Goal: Task Accomplishment & Management: Complete application form

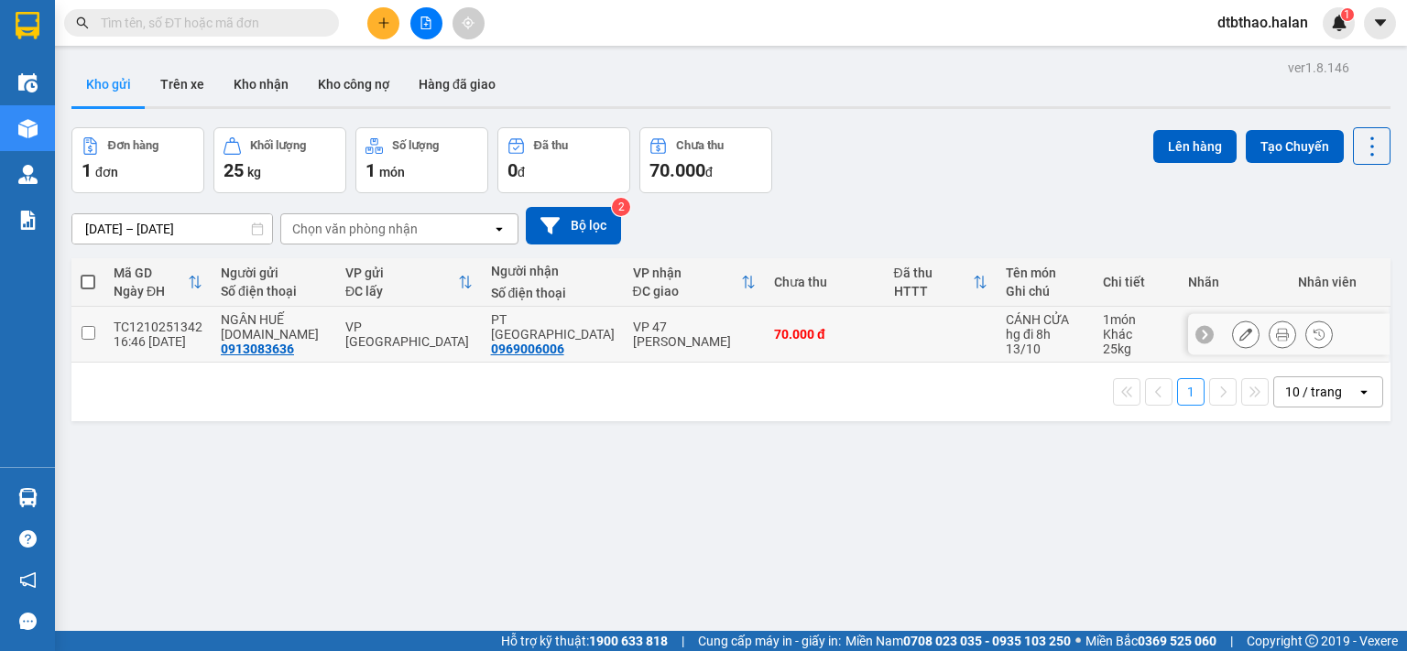
click at [87, 338] on input "checkbox" at bounding box center [89, 333] width 14 height 14
checkbox input "true"
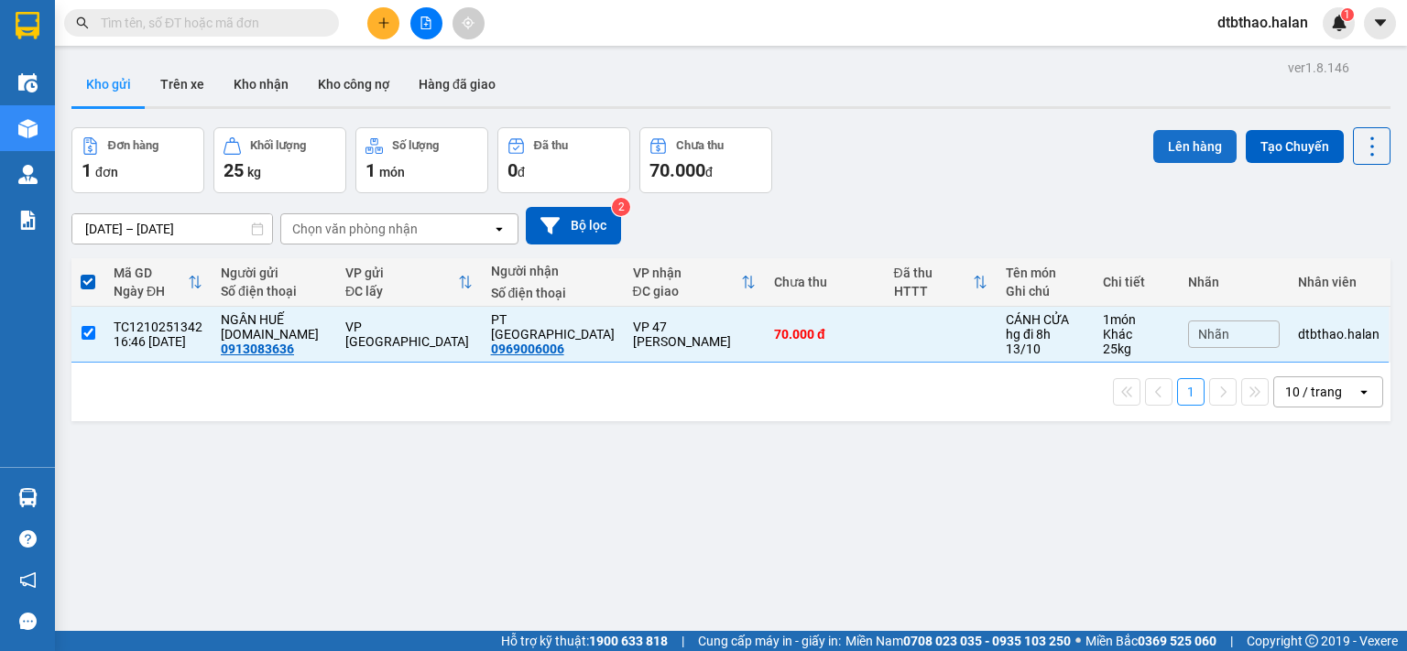
click at [1176, 139] on button "Lên hàng" at bounding box center [1194, 146] width 83 height 33
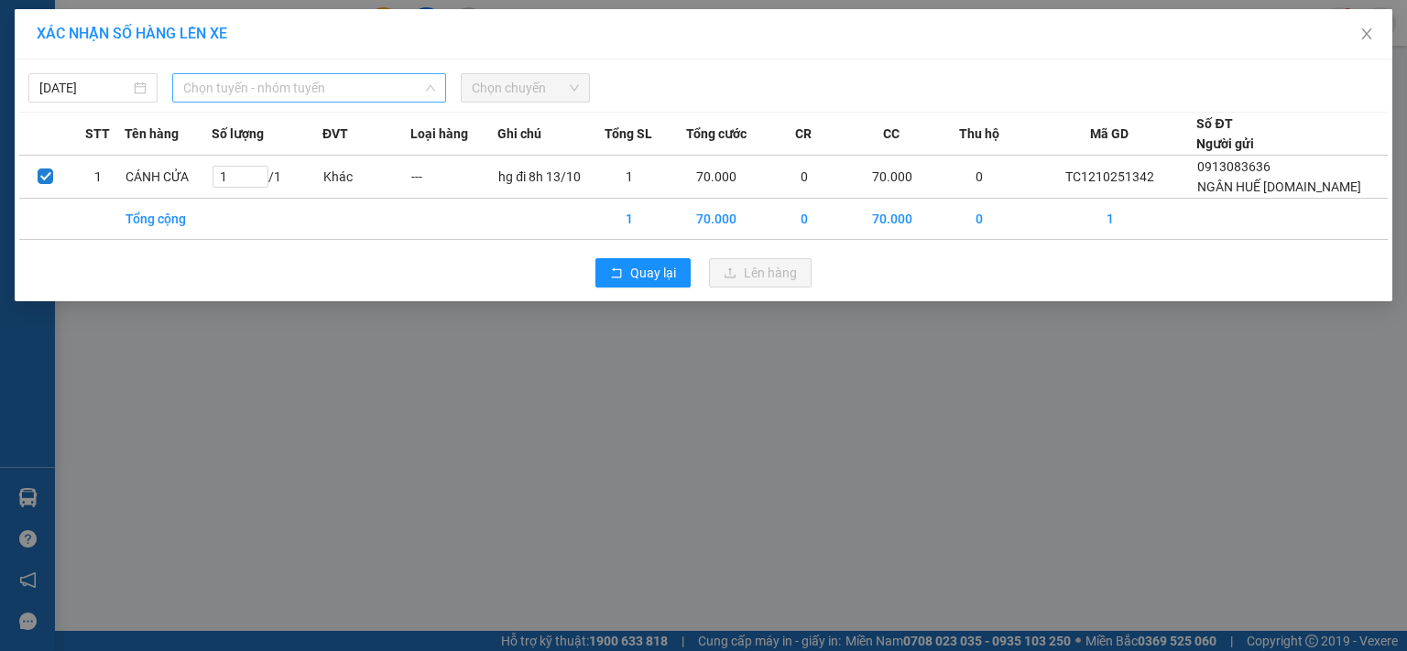
click at [242, 87] on span "Chọn tuyến - nhóm tuyến" at bounding box center [309, 87] width 252 height 27
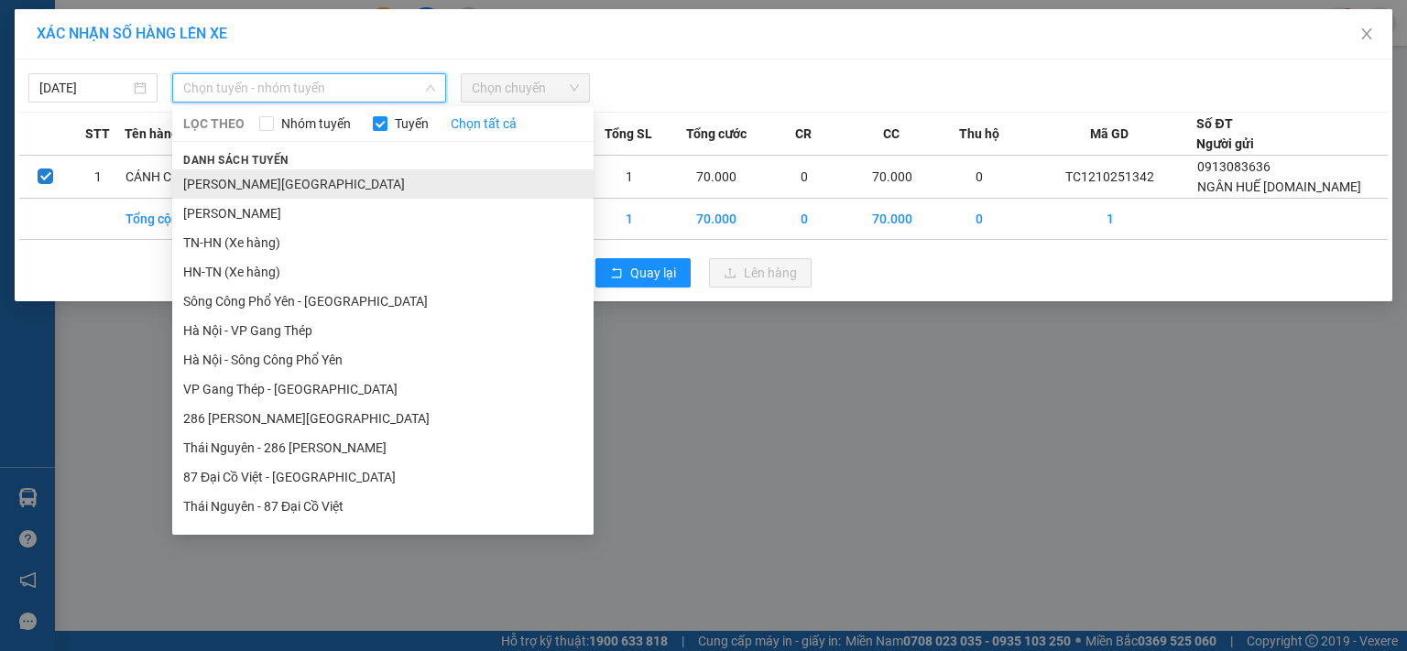
click at [312, 192] on li "[PERSON_NAME][GEOGRAPHIC_DATA]" at bounding box center [382, 183] width 421 height 29
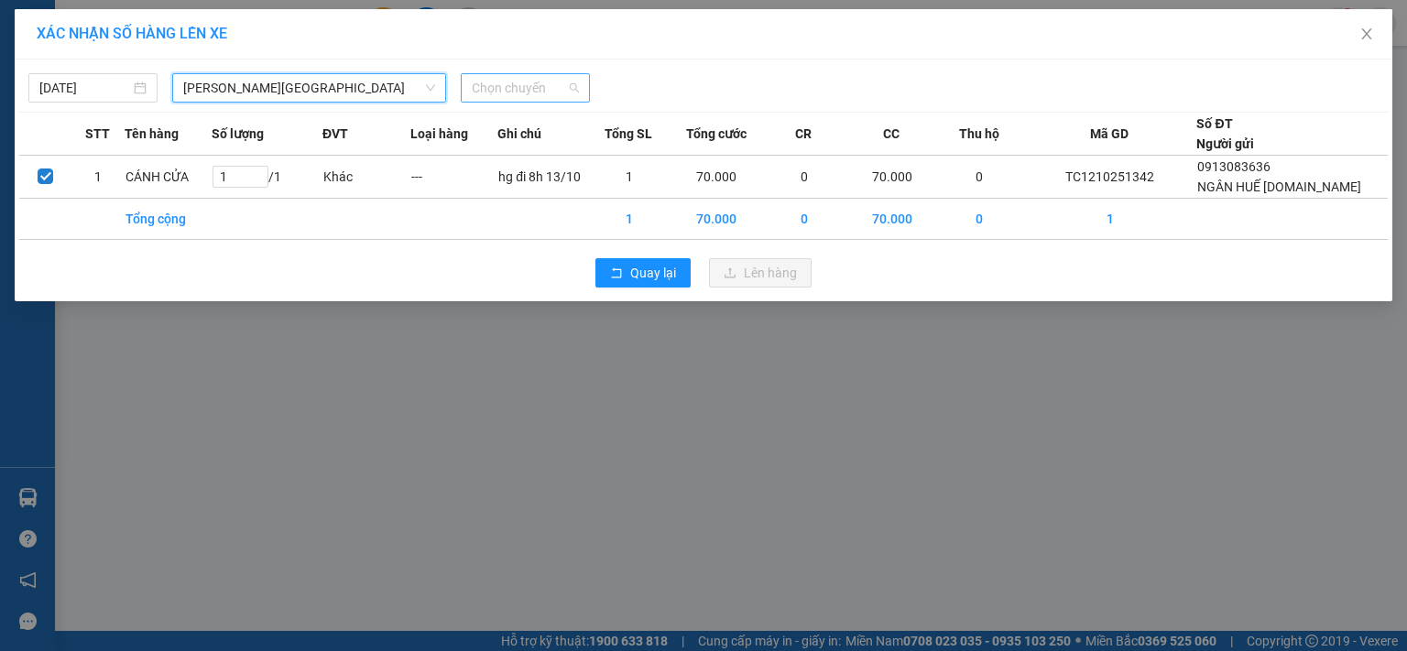
click at [531, 74] on span "Chọn chuyến" at bounding box center [525, 87] width 107 height 27
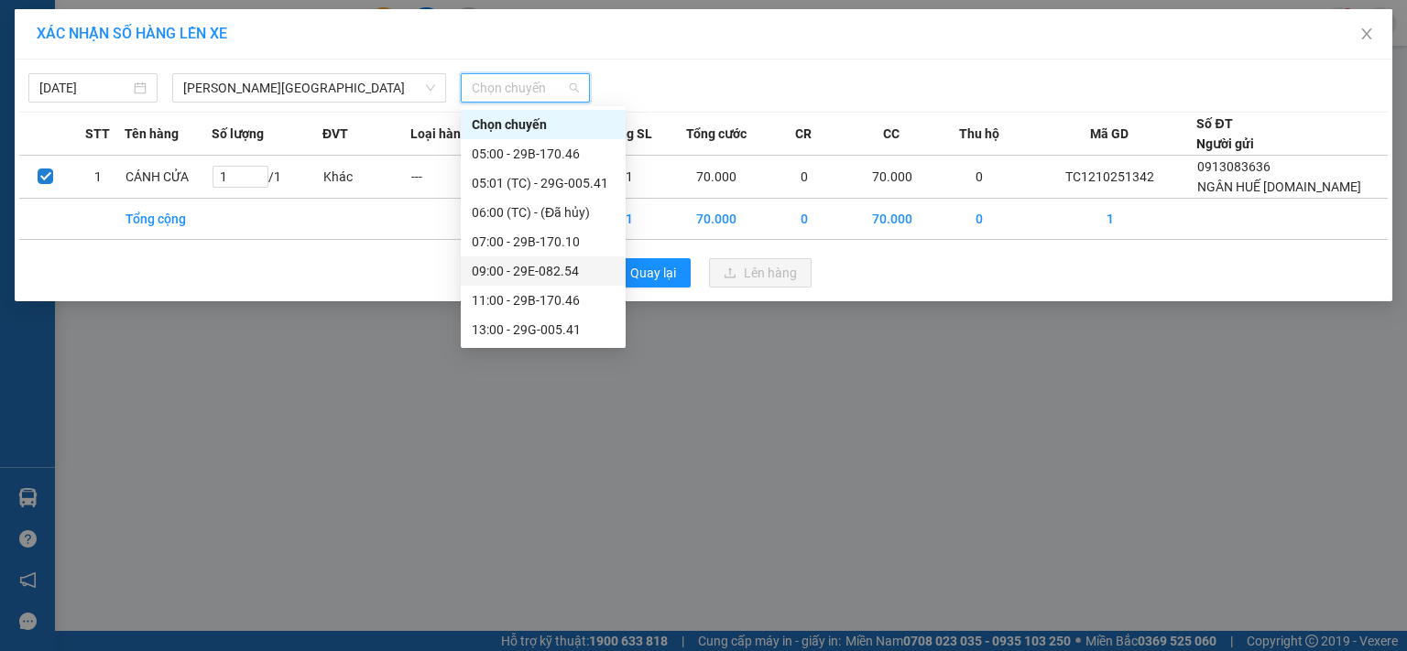
click at [572, 274] on div "09:00 - 29E-082.54" at bounding box center [543, 271] width 143 height 20
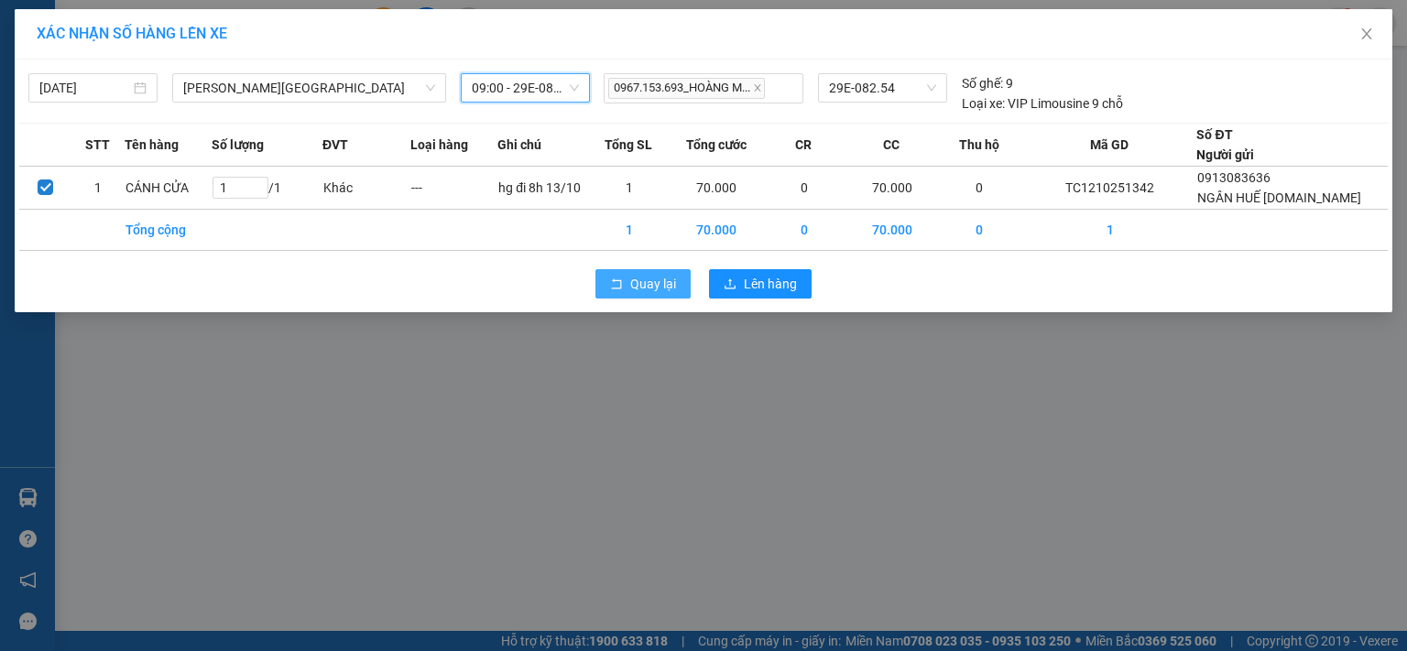
click at [648, 292] on span "Quay lại" at bounding box center [653, 284] width 46 height 20
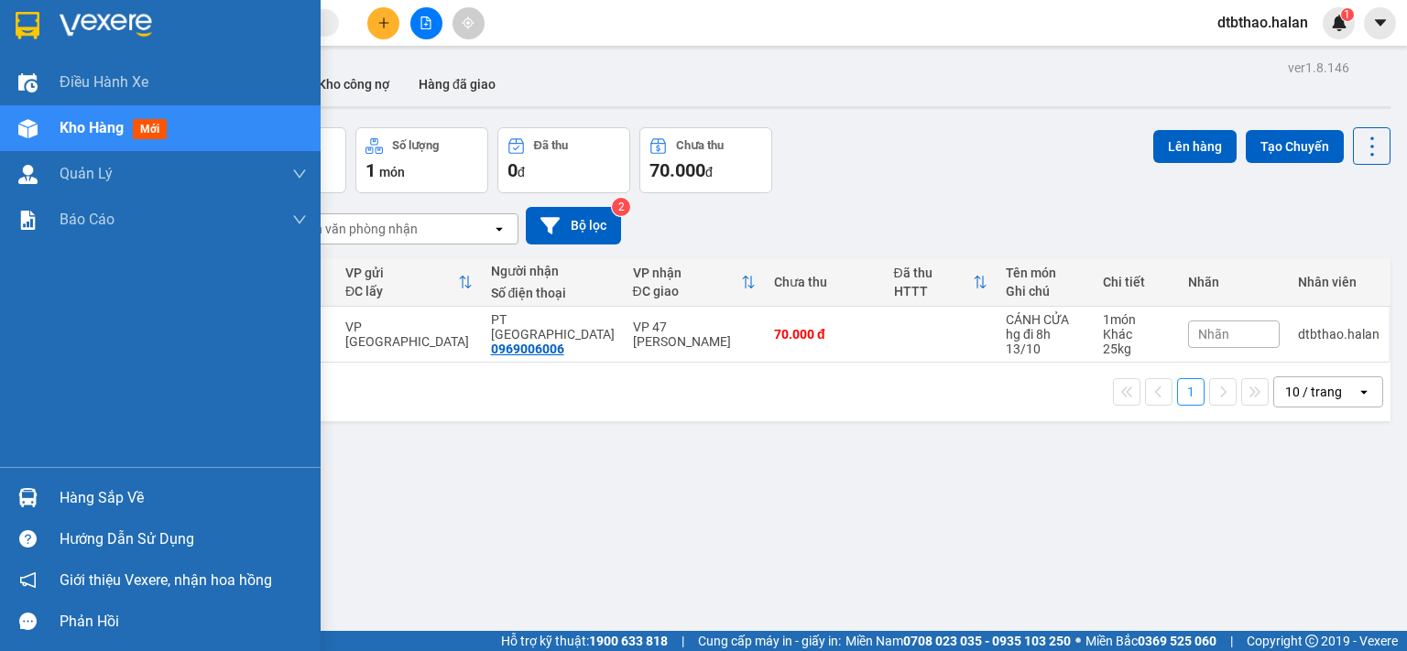
click at [65, 503] on div "Hàng sắp về" at bounding box center [183, 498] width 247 height 27
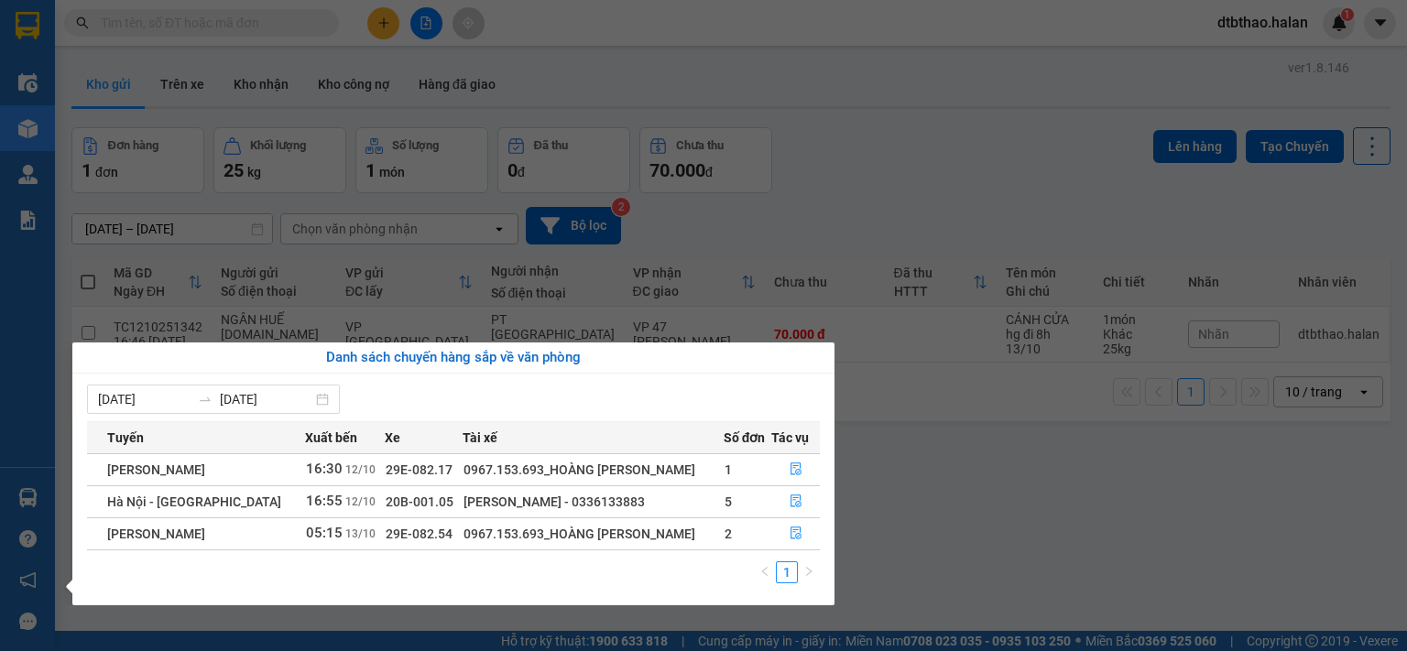
click at [984, 532] on section "Kết quả tìm kiếm ( 0 ) Bộ lọc No Data dtbthao.halan 1 Điều hành xe Kho hàng mới…" at bounding box center [703, 325] width 1407 height 651
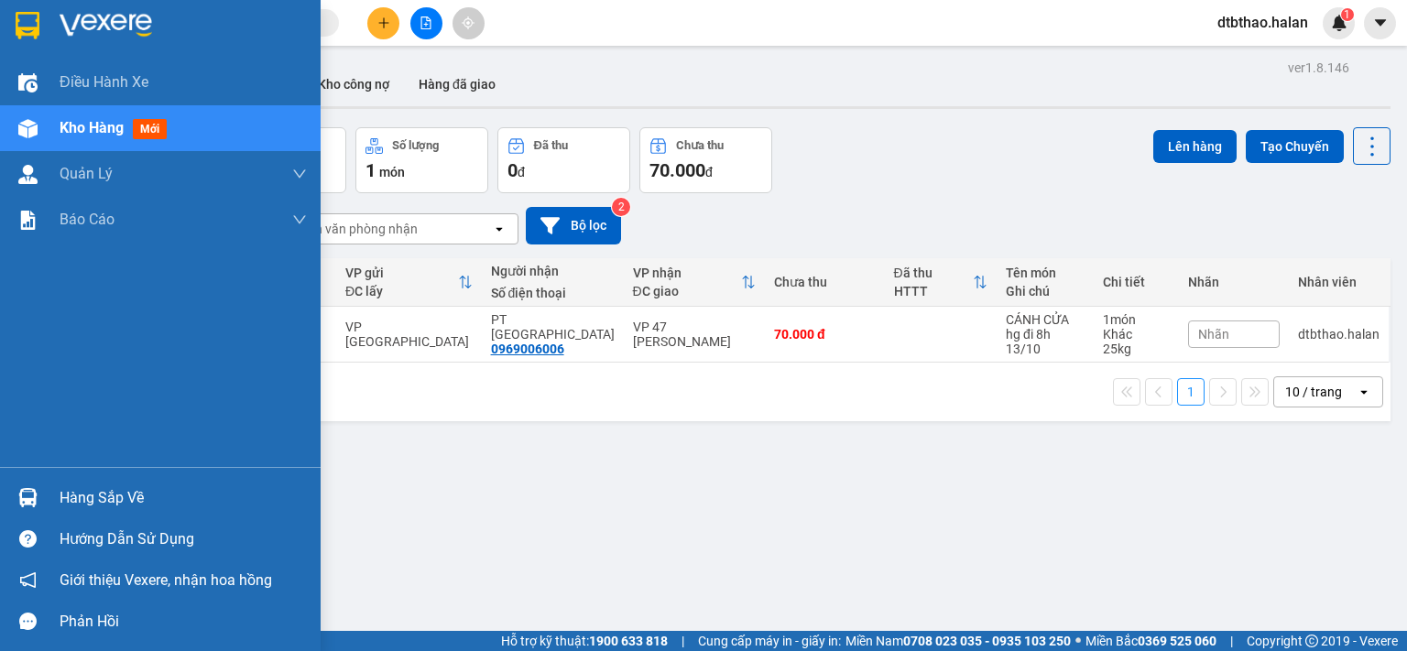
click at [78, 487] on div "Hàng sắp về" at bounding box center [183, 498] width 247 height 27
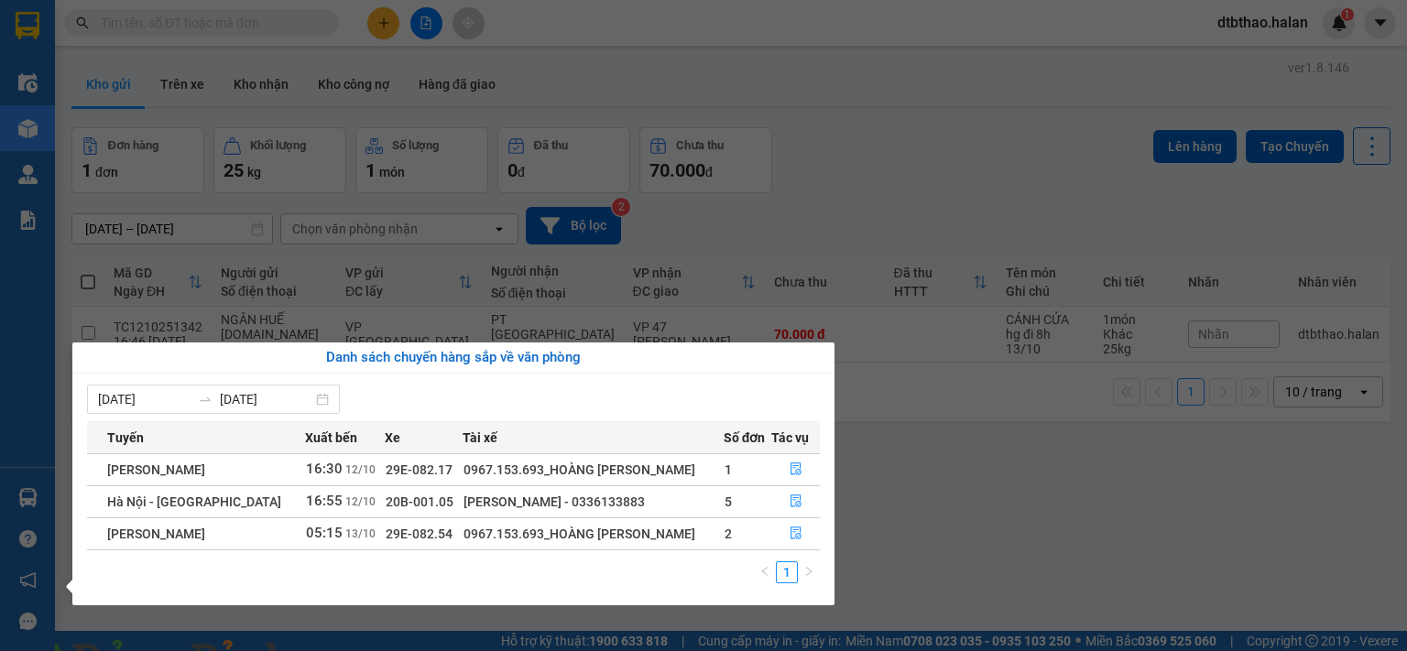
click at [953, 538] on section "Kết quả tìm kiếm ( 0 ) Bộ lọc No Data dtbthao.halan 1 Điều hành xe Kho hàng mới…" at bounding box center [703, 325] width 1407 height 651
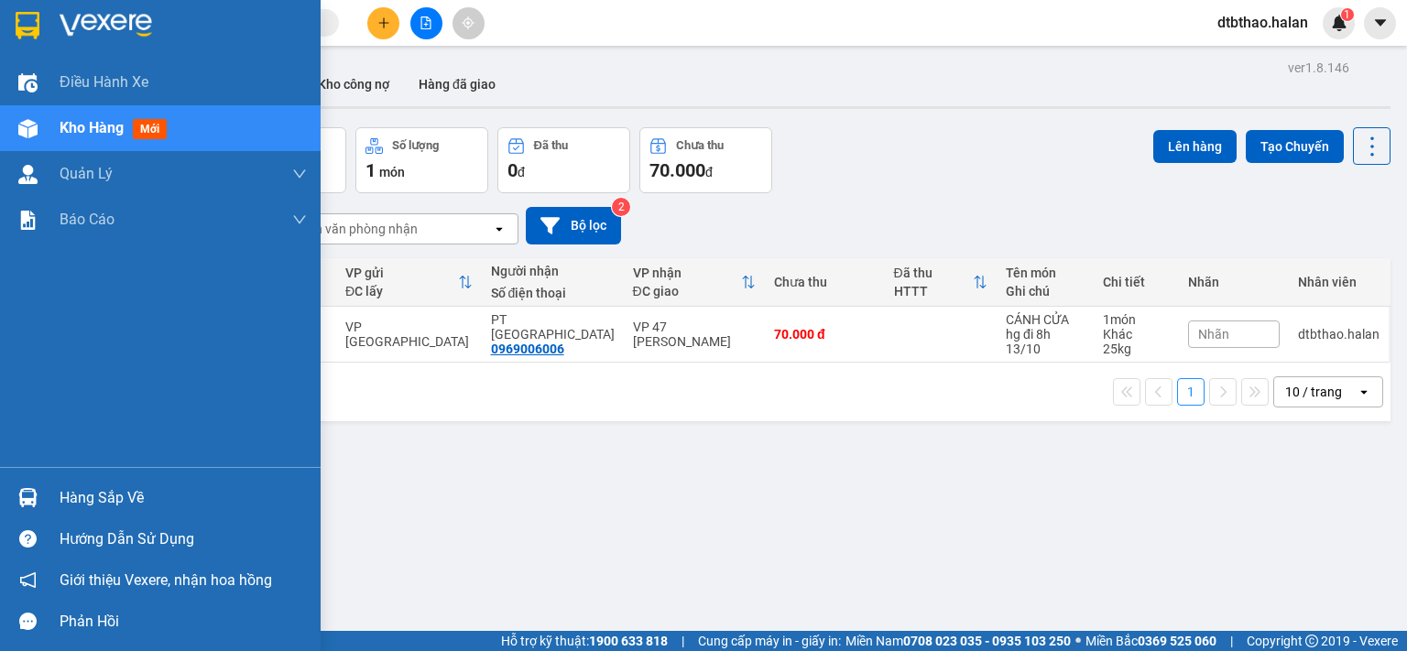
click at [88, 498] on div "Hàng sắp về" at bounding box center [183, 498] width 247 height 27
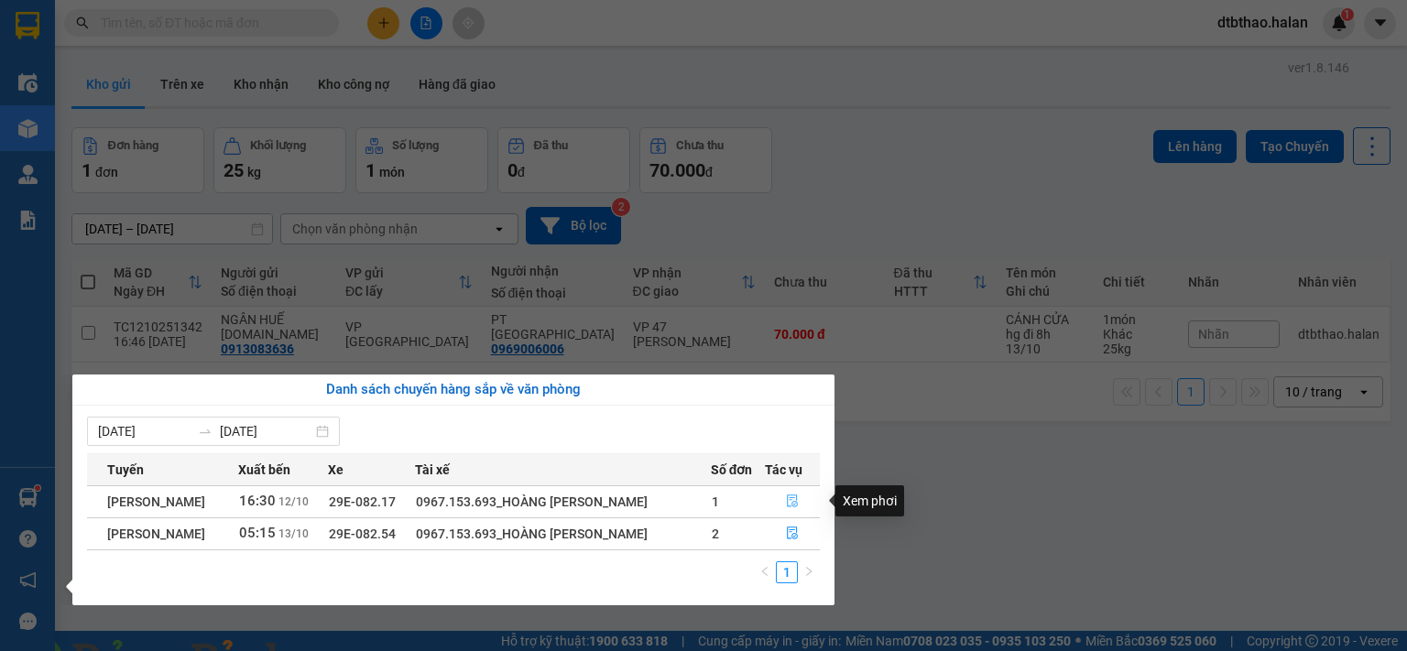
click at [788, 505] on icon "file-done" at bounding box center [792, 501] width 13 height 13
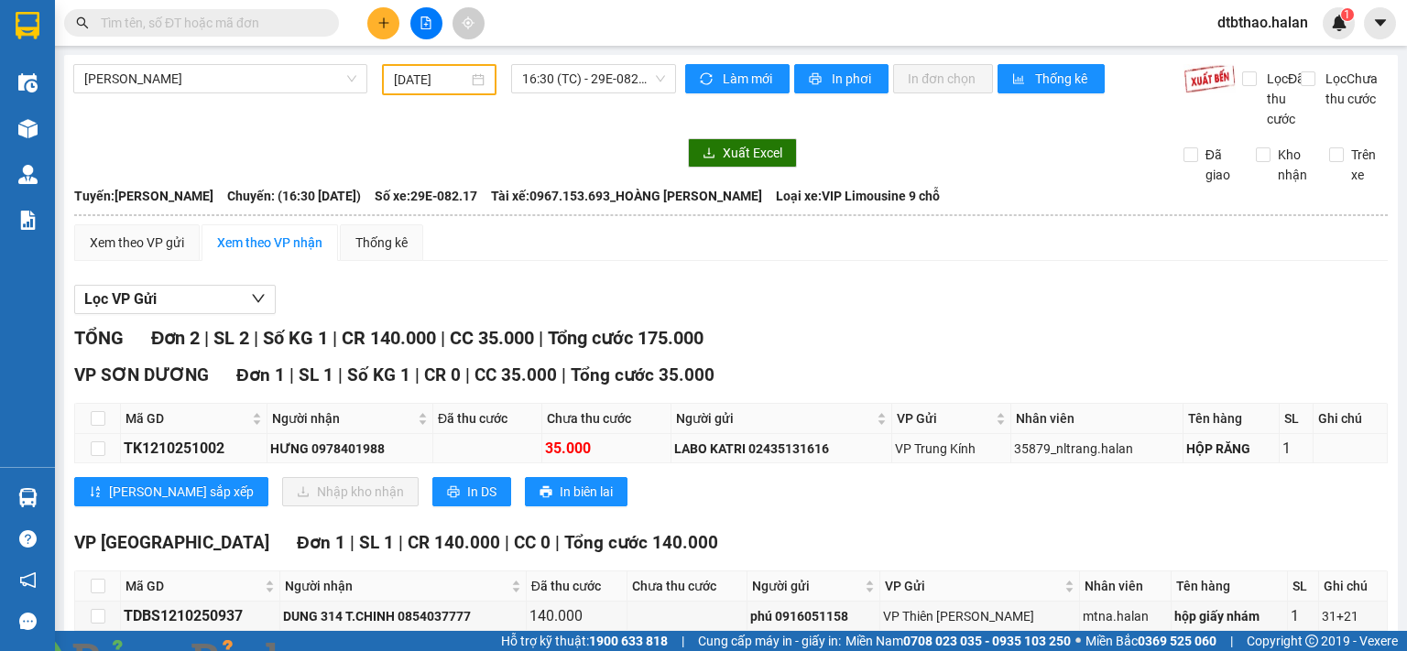
scroll to position [113, 0]
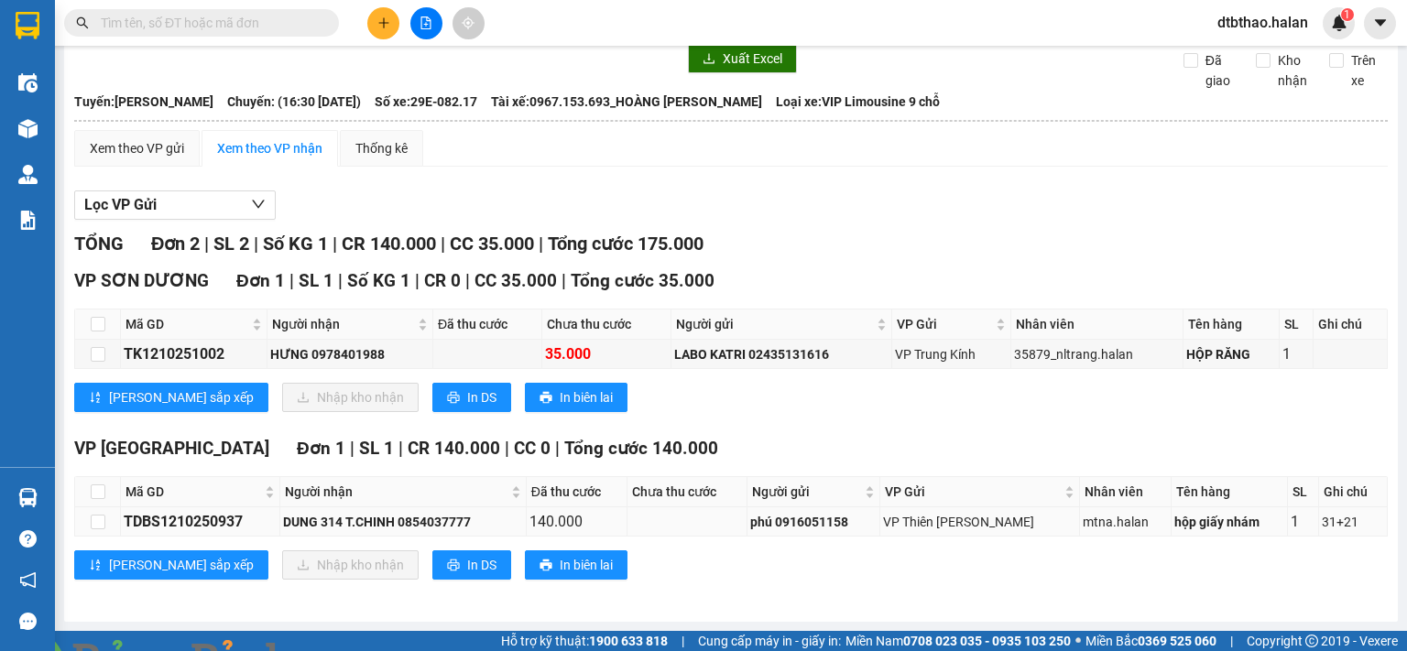
click at [83, 530] on td at bounding box center [98, 521] width 46 height 29
click at [97, 519] on input "checkbox" at bounding box center [98, 522] width 15 height 15
checkbox input "true"
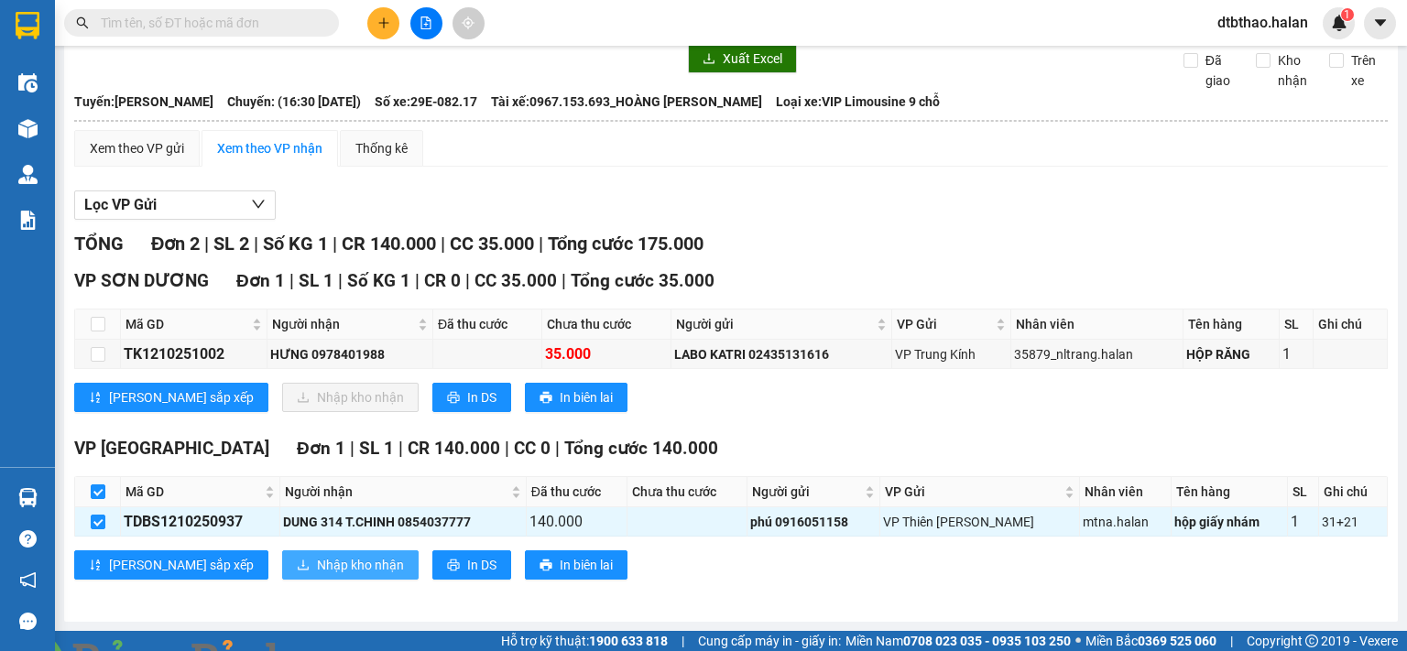
click at [317, 560] on span "Nhập kho nhận" at bounding box center [360, 565] width 87 height 20
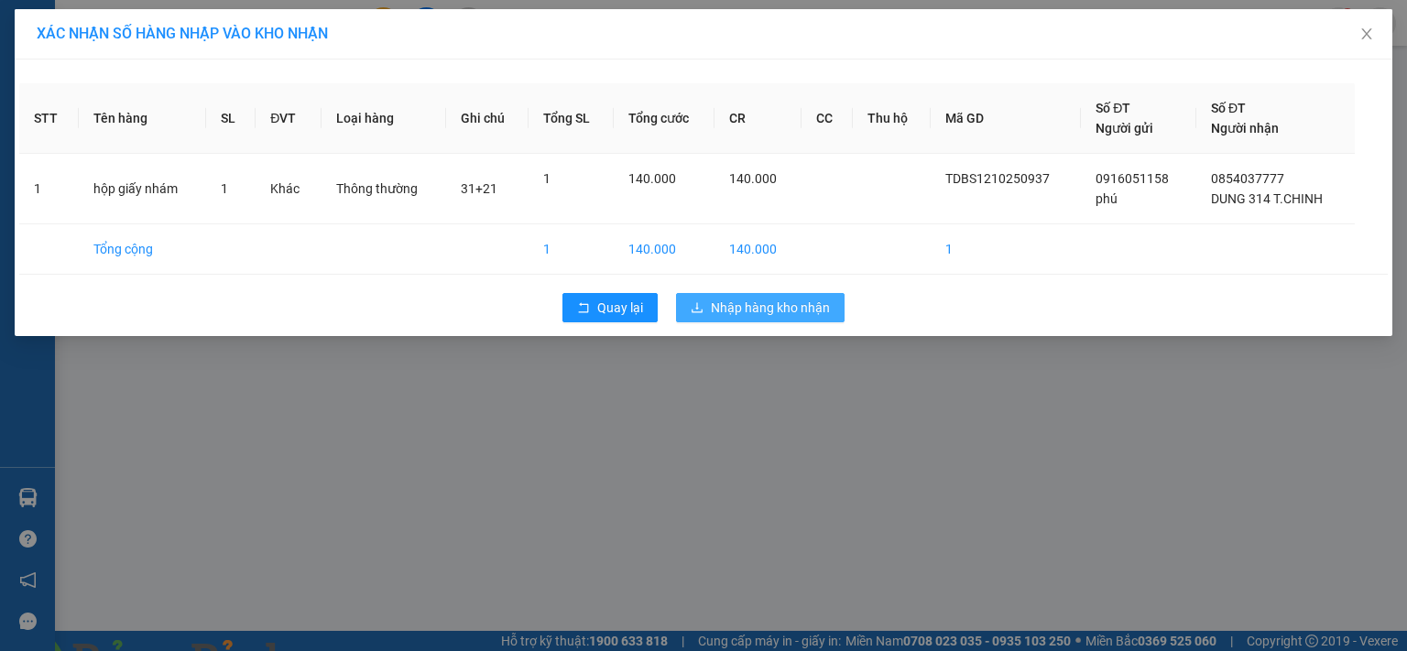
click at [703, 311] on button "Nhập hàng kho nhận" at bounding box center [760, 307] width 169 height 29
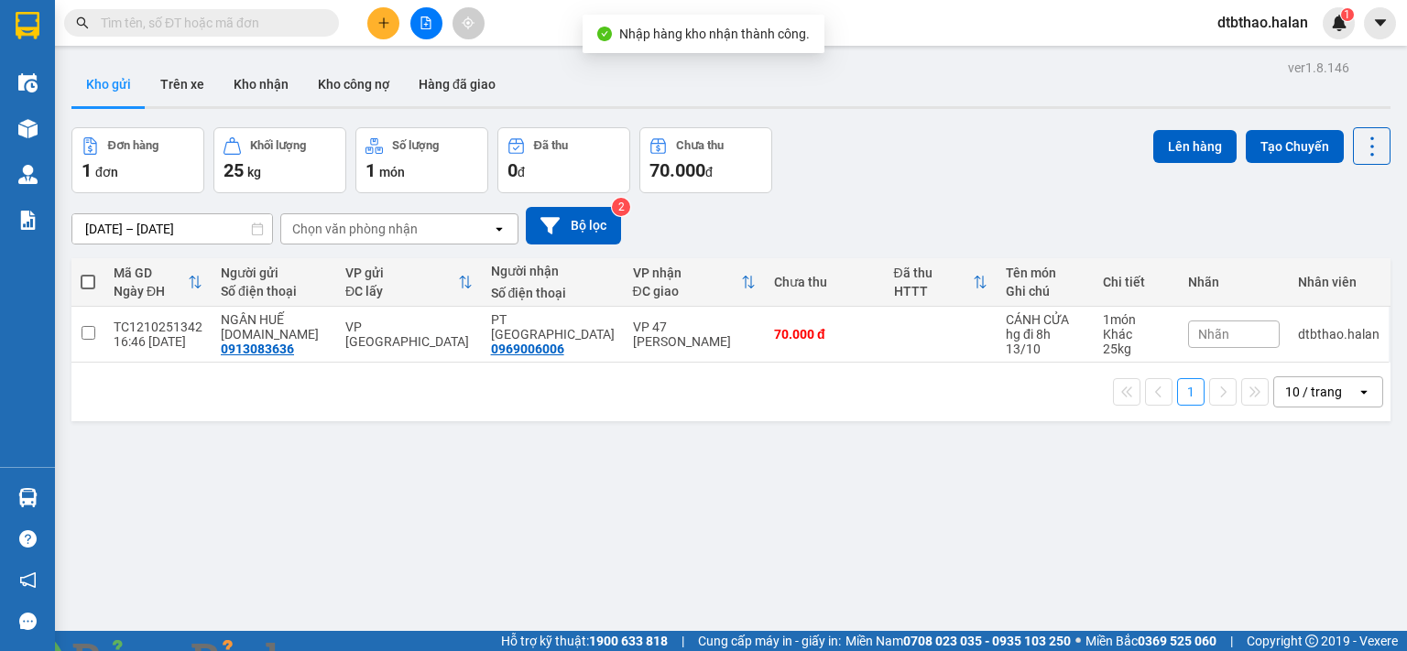
click at [103, 491] on div "ver 1.8.146 Kho gửi Trên xe Kho nhận Kho công nợ Hàng đã giao Đơn hàng 1 đơn Kh…" at bounding box center [731, 380] width 1334 height 651
click at [271, 83] on button "Kho nhận" at bounding box center [261, 84] width 84 height 44
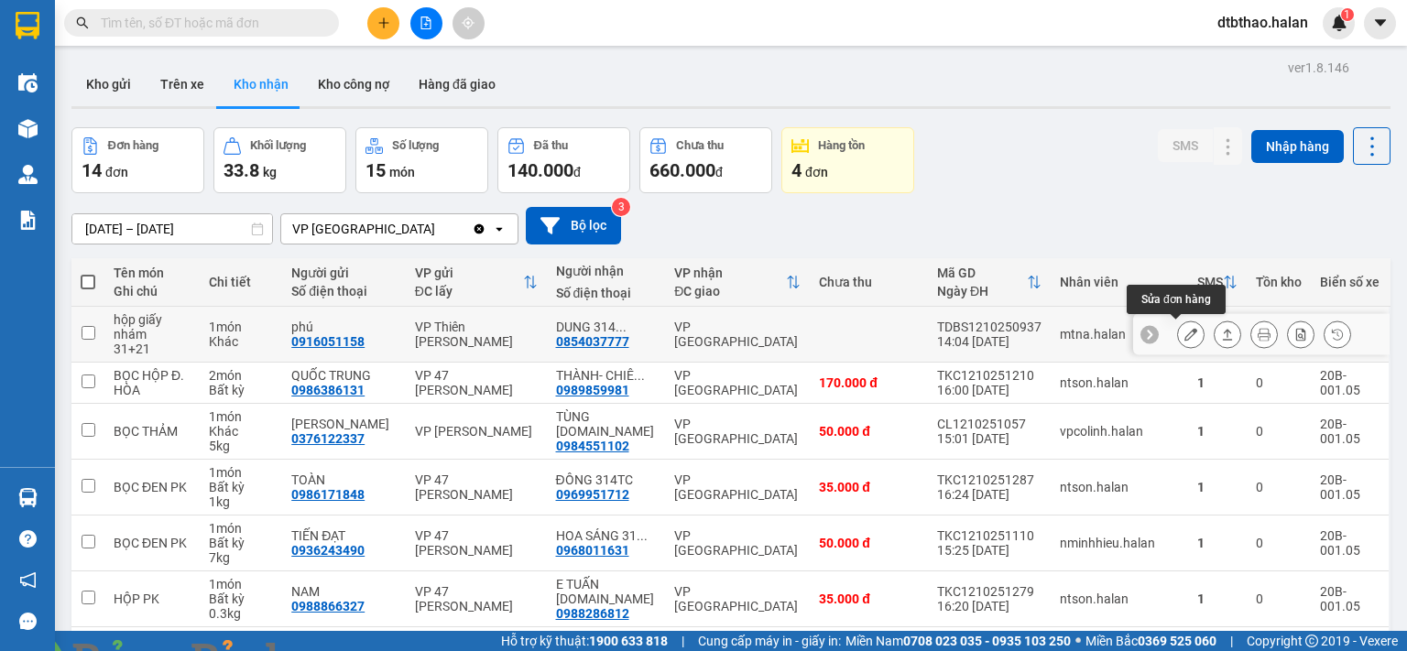
click at [1178, 330] on button at bounding box center [1191, 335] width 26 height 32
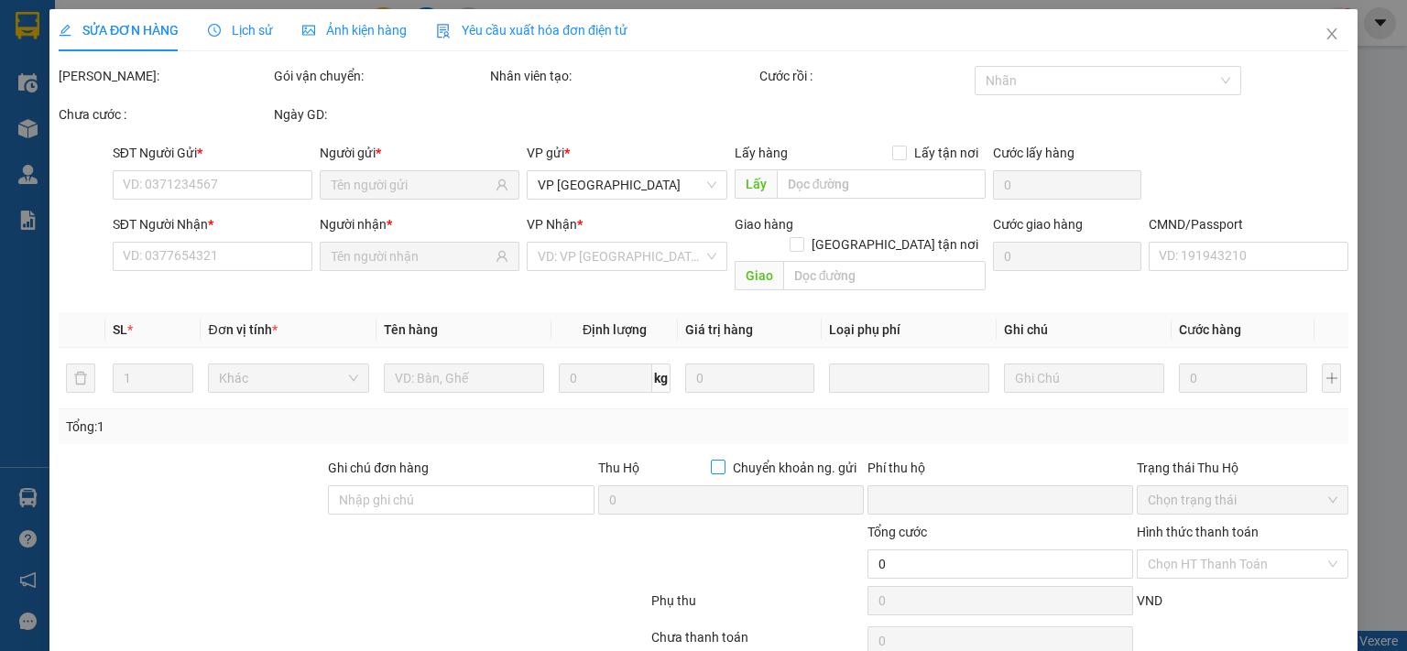
type input "0916051158"
type input "phú"
type input "0854037777"
type input "DUNG 314 T.CHINH"
type input "0"
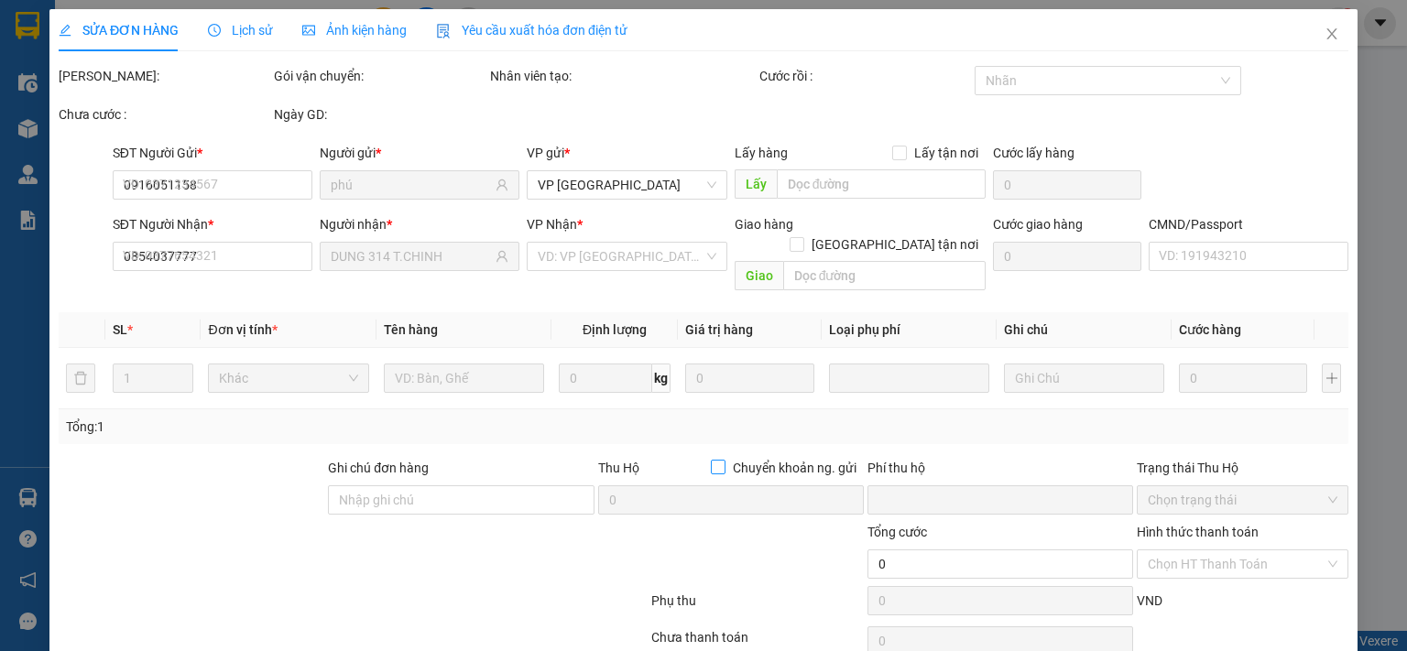
type input "140.000"
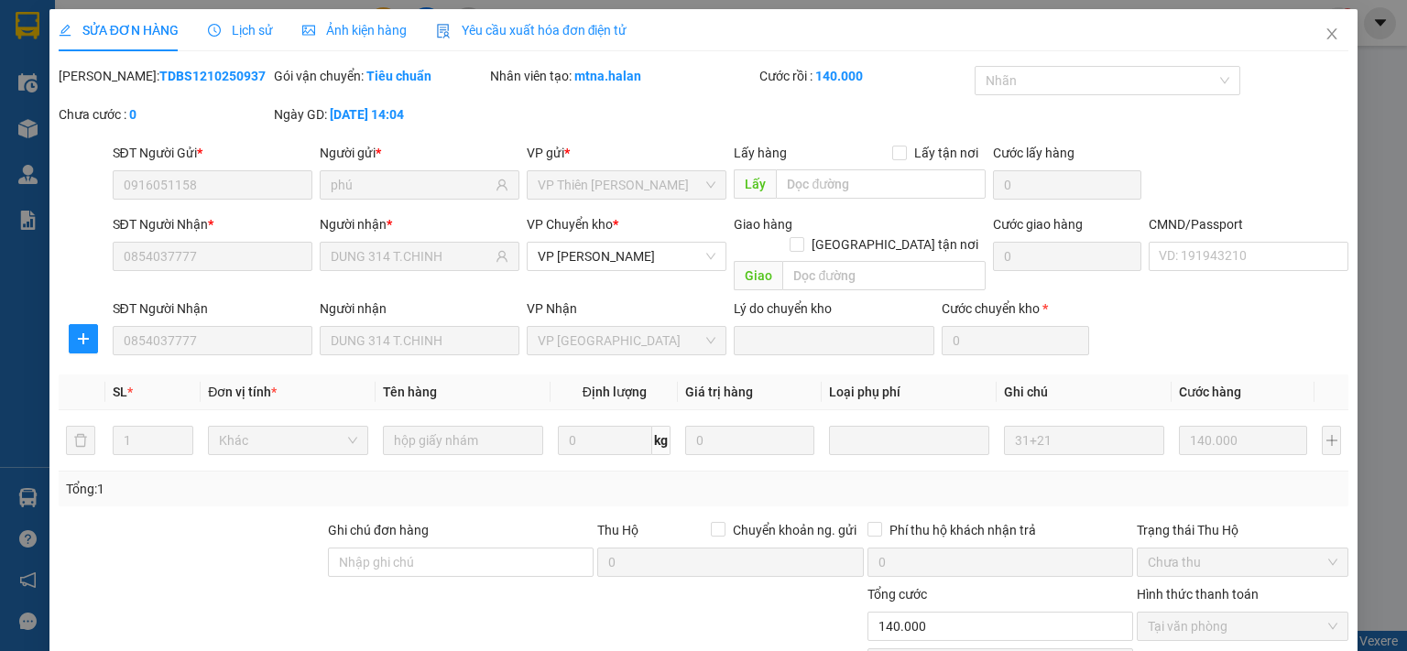
scroll to position [127, 0]
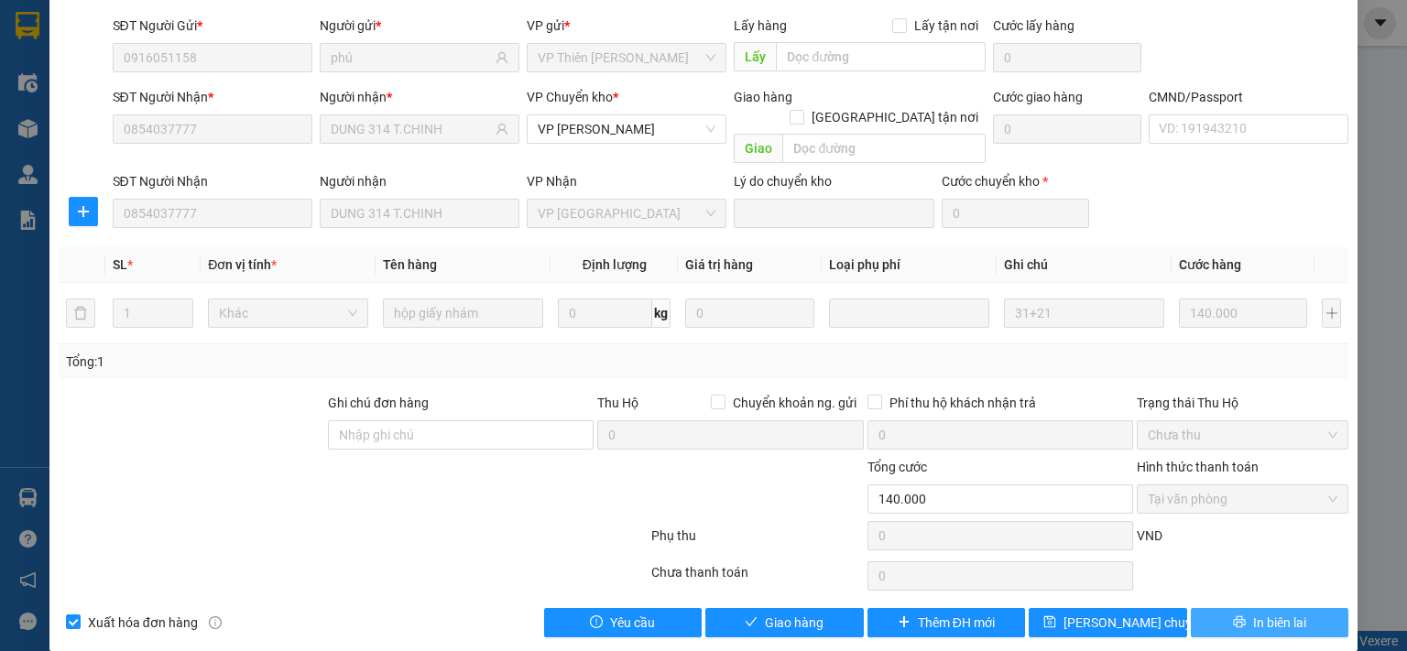
click at [1233, 616] on icon "printer" at bounding box center [1239, 622] width 13 height 13
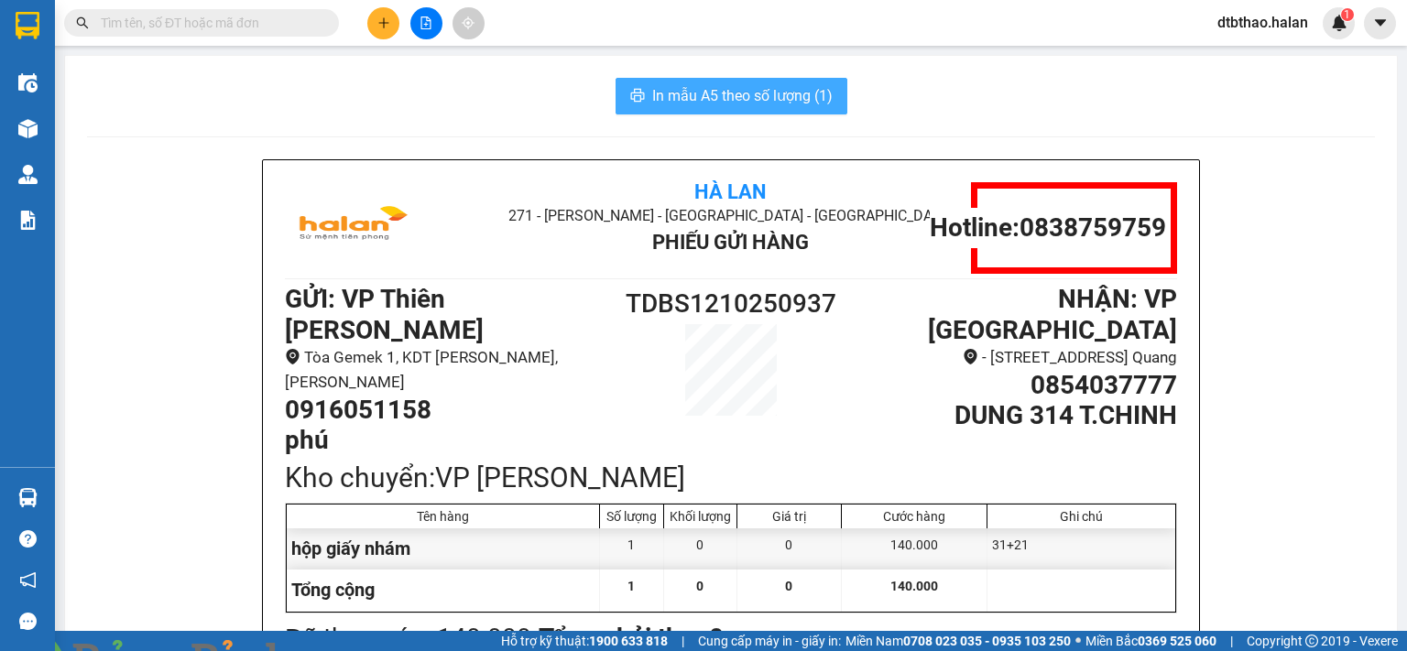
click at [746, 93] on span "In mẫu A5 theo số lượng (1)" at bounding box center [742, 95] width 180 height 23
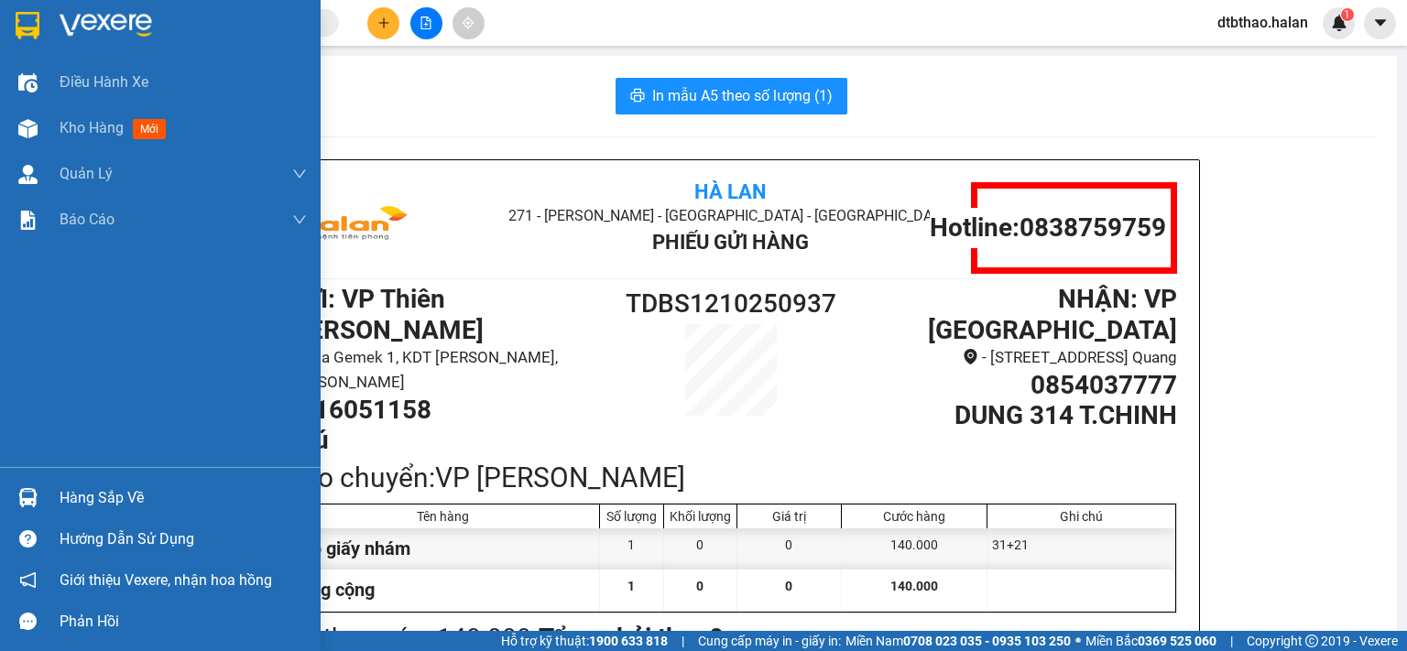
click at [143, 505] on div "Hàng sắp về" at bounding box center [183, 498] width 247 height 27
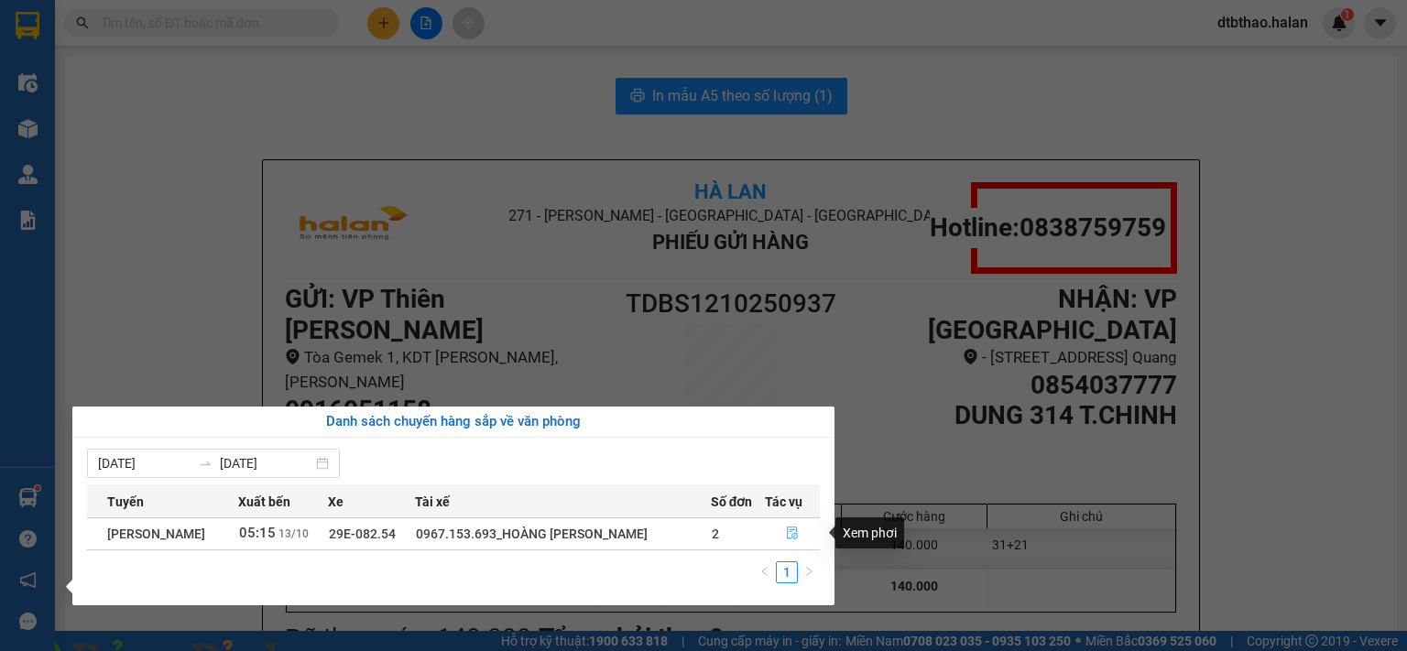
click at [790, 534] on icon "file-done" at bounding box center [792, 533] width 13 height 13
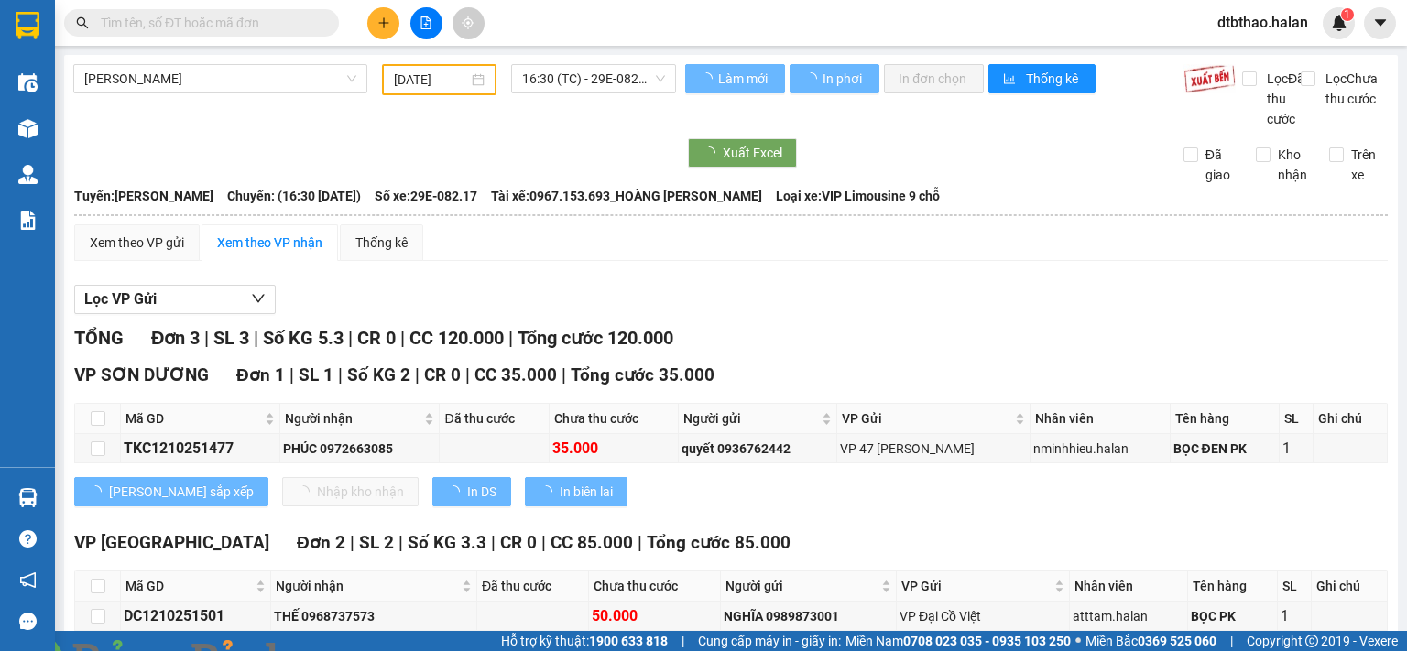
type input "[DATE]"
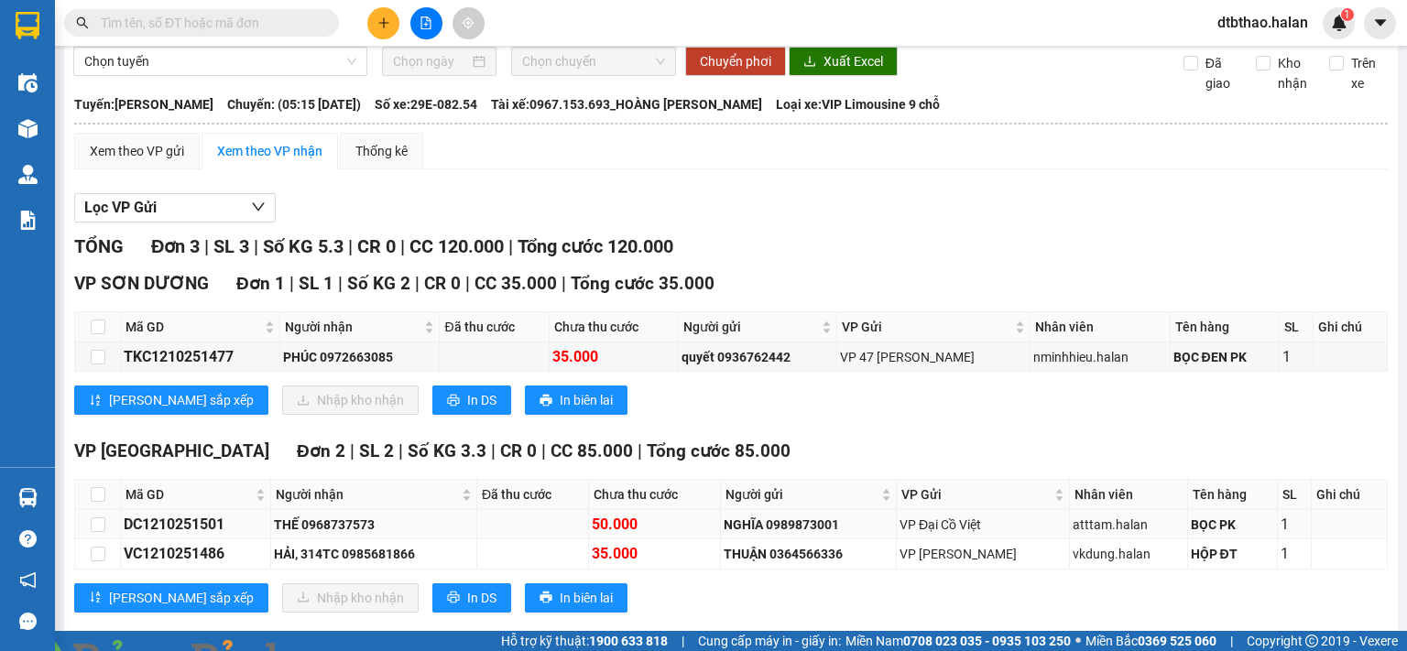
scroll to position [141, 0]
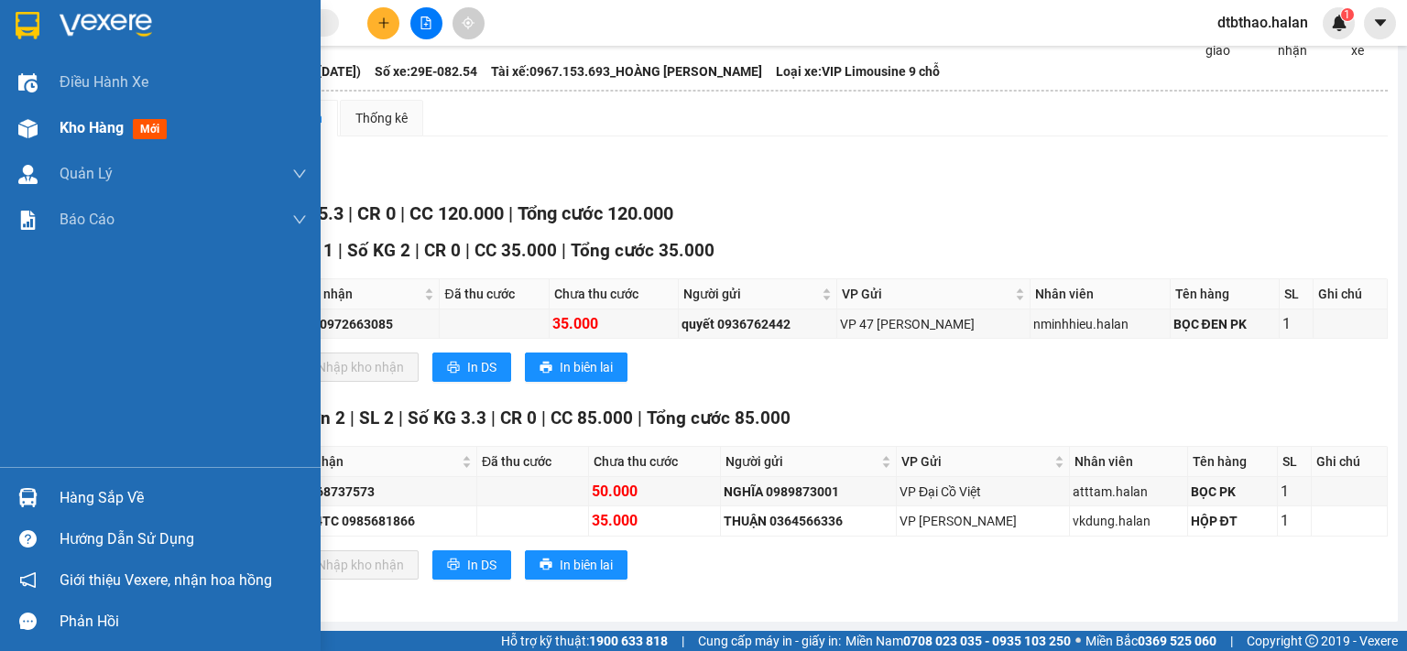
click at [107, 130] on span "Kho hàng" at bounding box center [92, 127] width 64 height 17
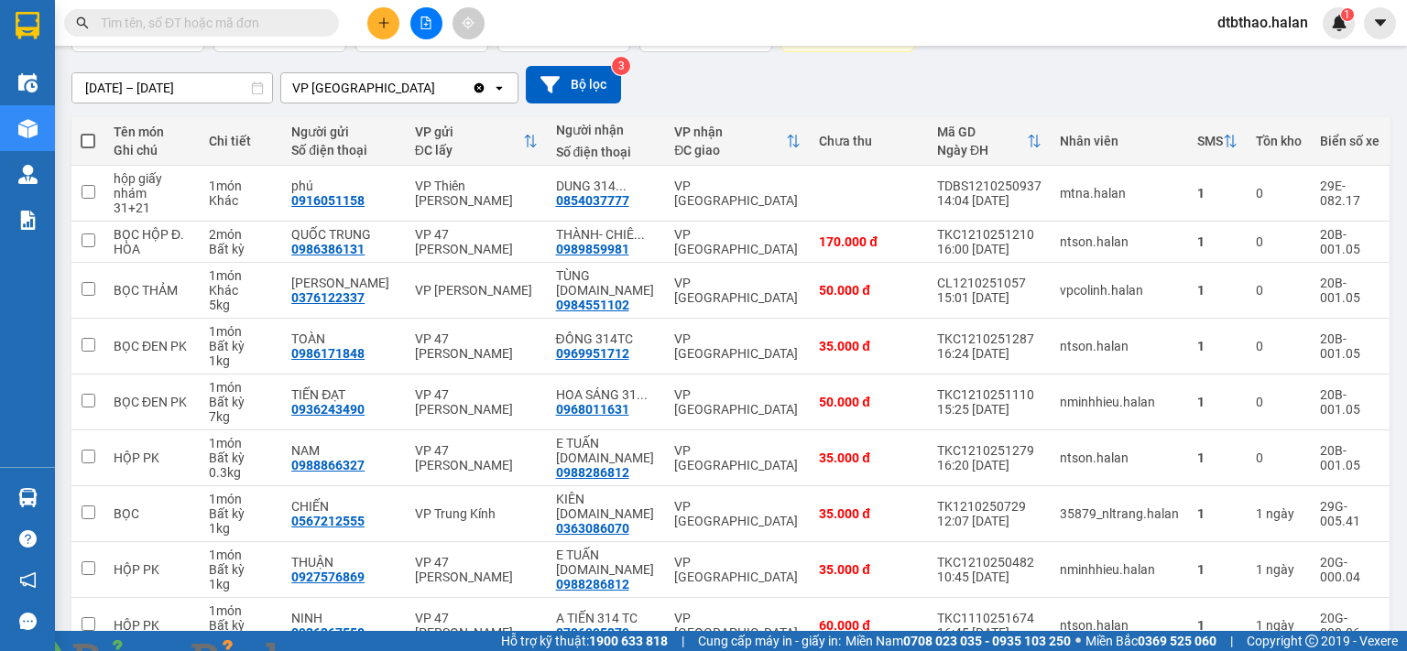
click at [337, 650] on img at bounding box center [331, 662] width 11 height 11
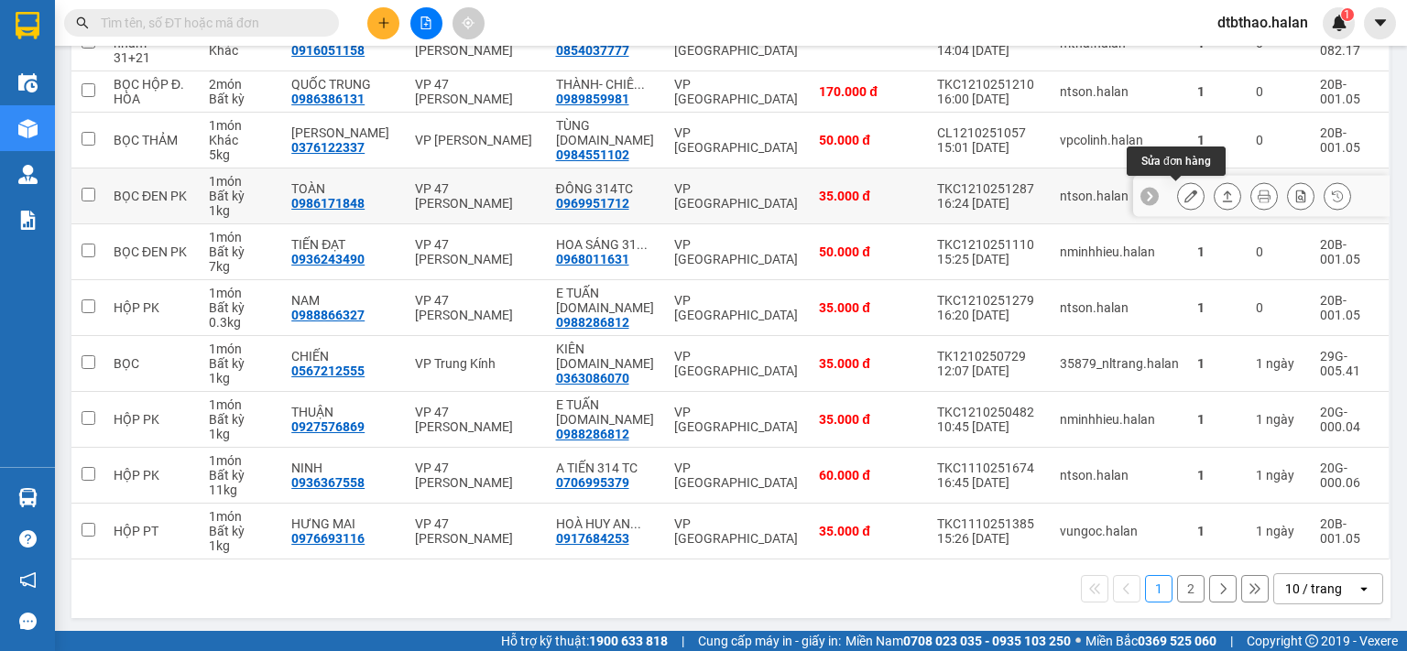
click at [1184, 190] on icon at bounding box center [1190, 196] width 13 height 13
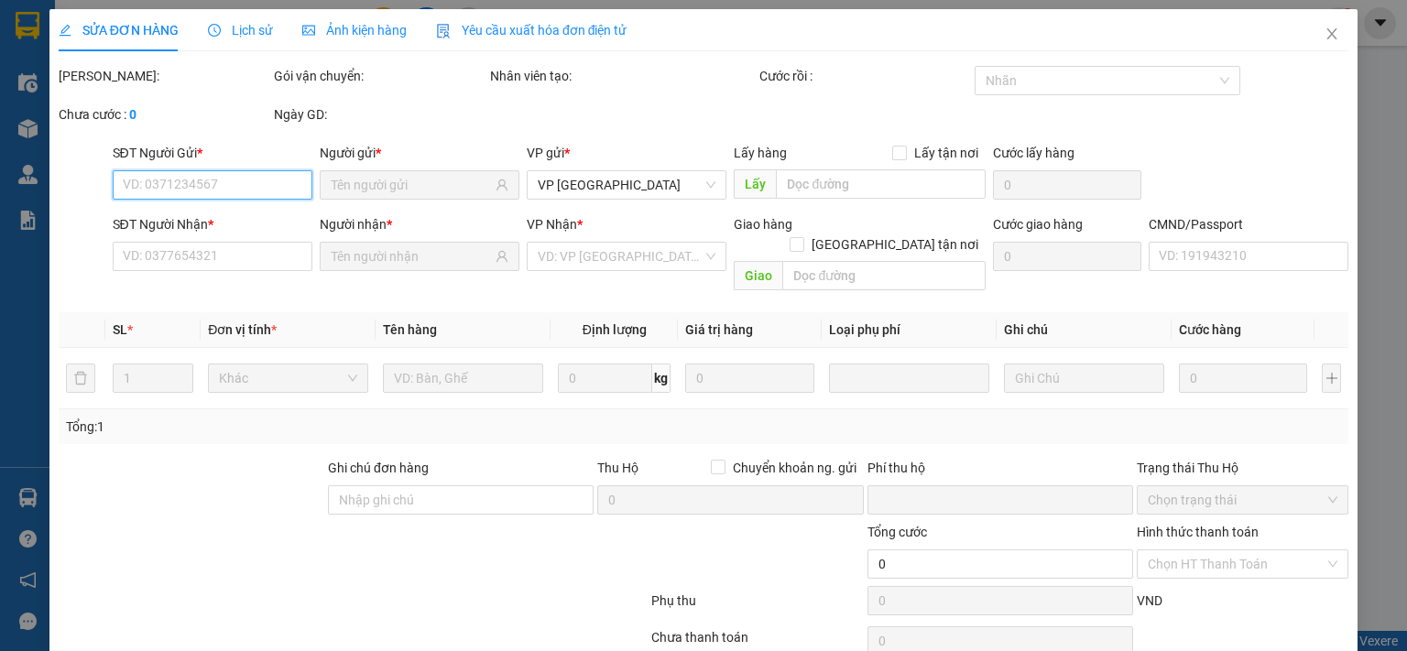
scroll to position [65, 0]
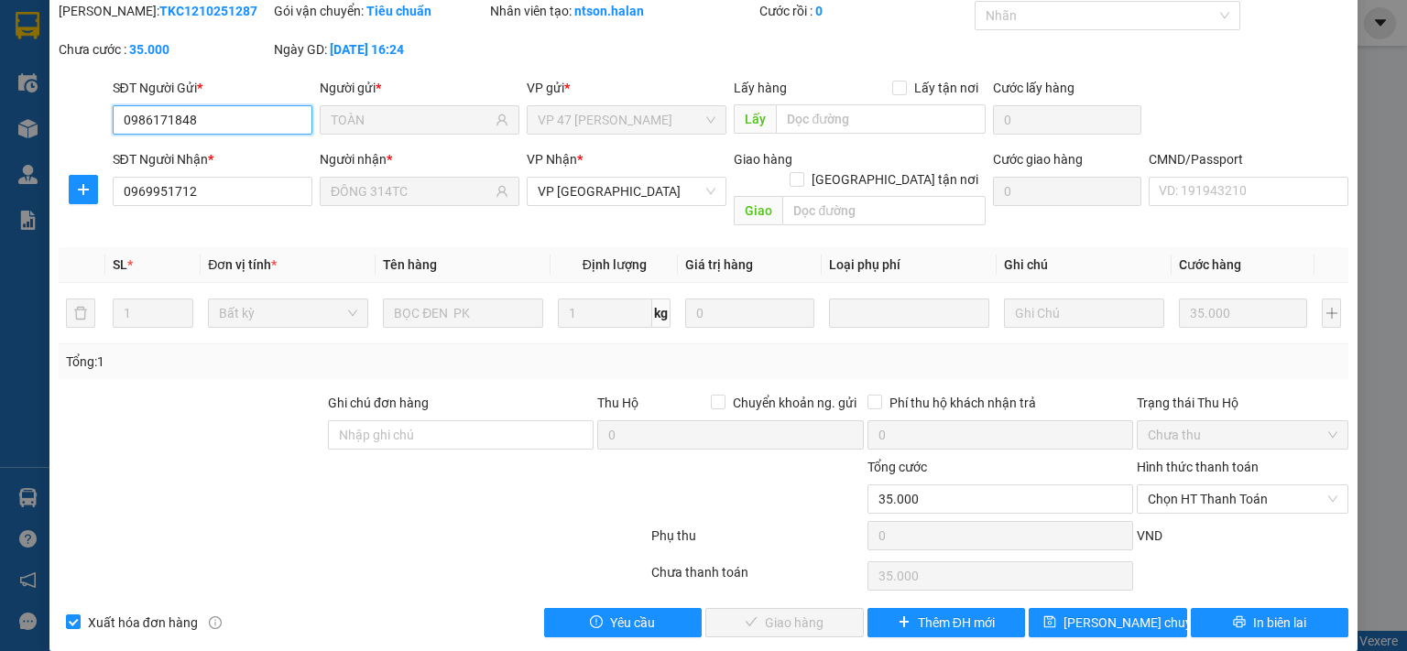
type input "0986171848"
type input "TOÀN"
type input "0969951712"
type input "ĐÔNG 314TC"
type input "0"
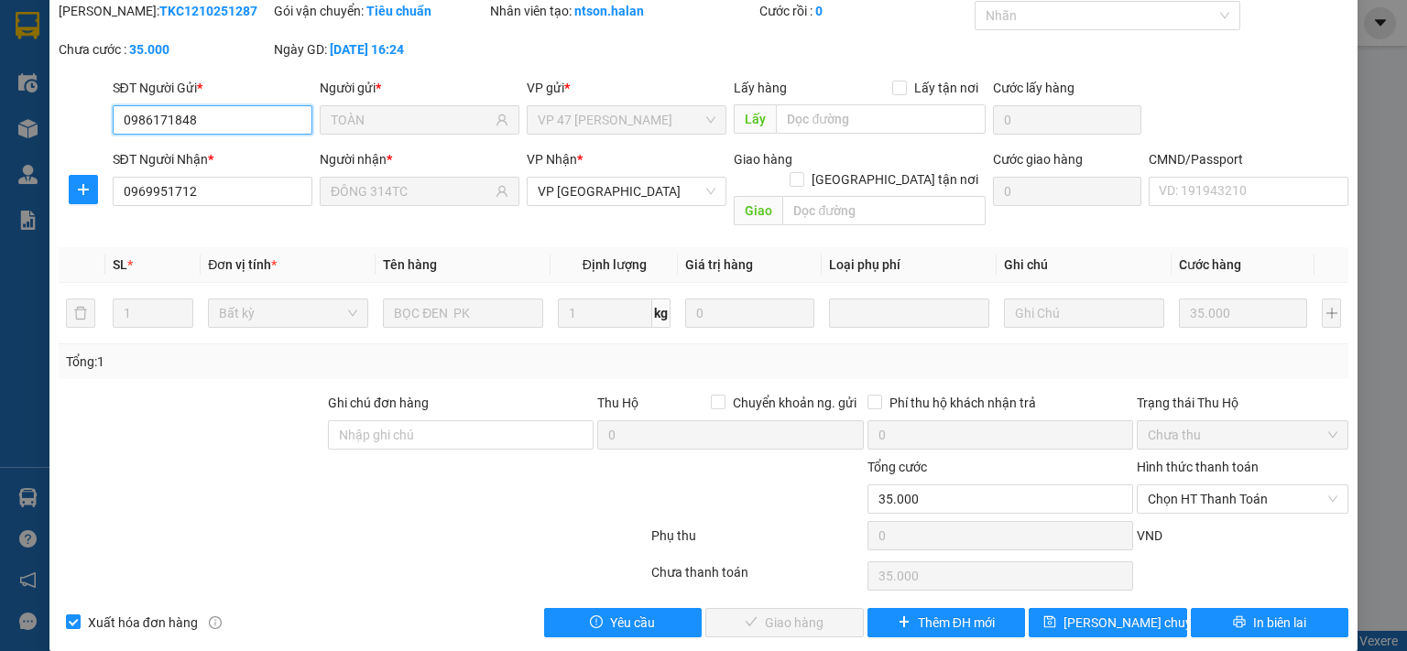
type input "35.000"
click at [1211, 485] on span "Chọn HT Thanh Toán" at bounding box center [1243, 498] width 190 height 27
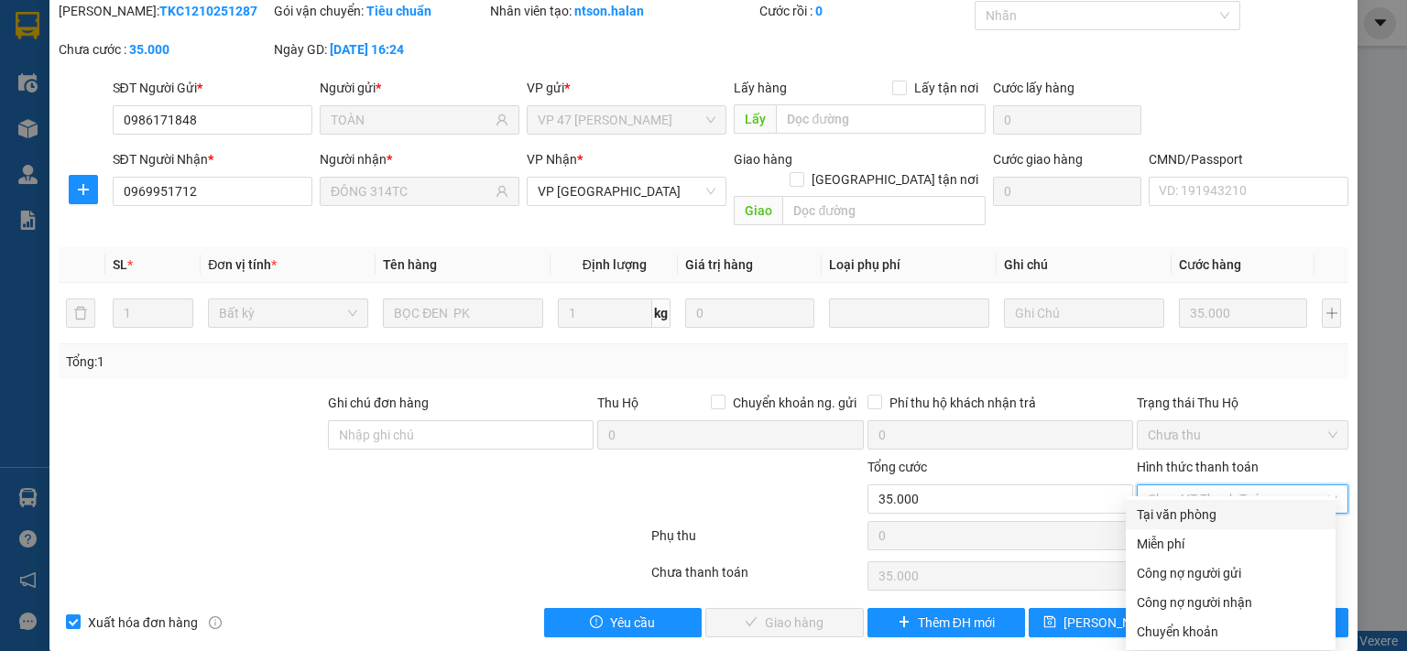
click at [1203, 512] on div "Tại văn phòng" at bounding box center [1231, 515] width 188 height 20
type input "0"
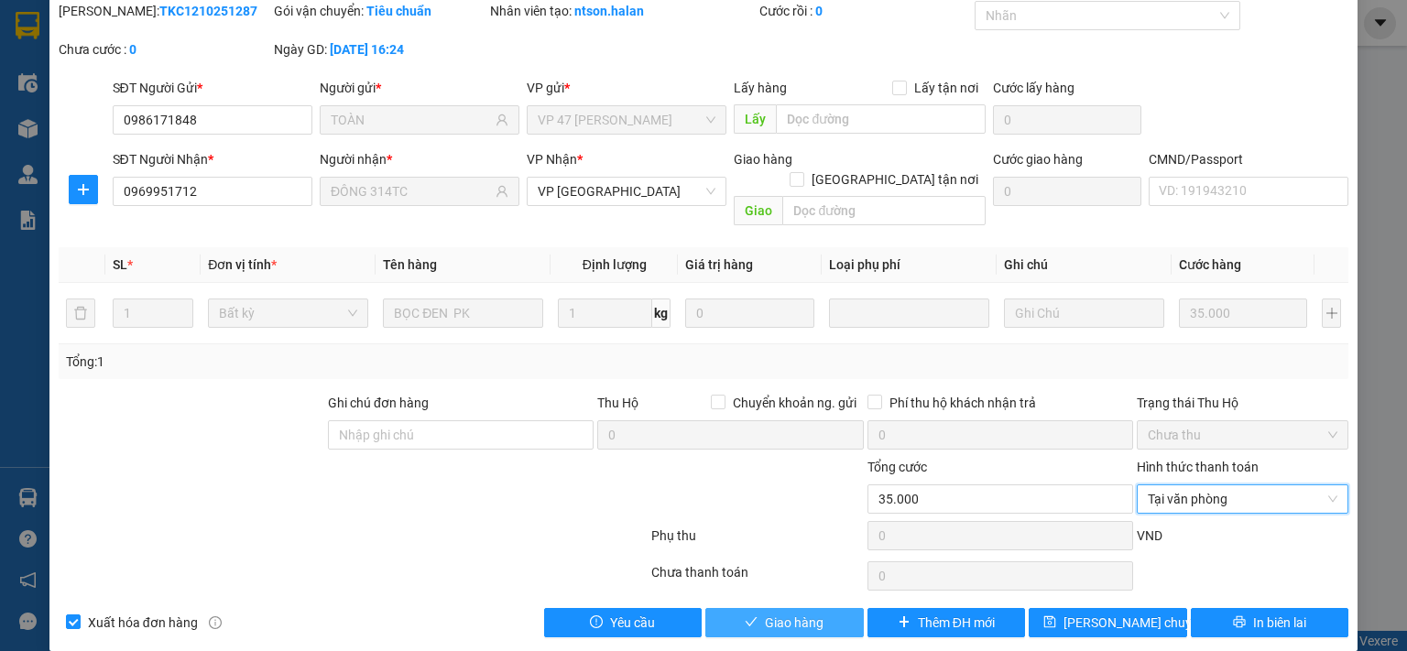
click at [843, 608] on button "Giao hàng" at bounding box center [784, 622] width 158 height 29
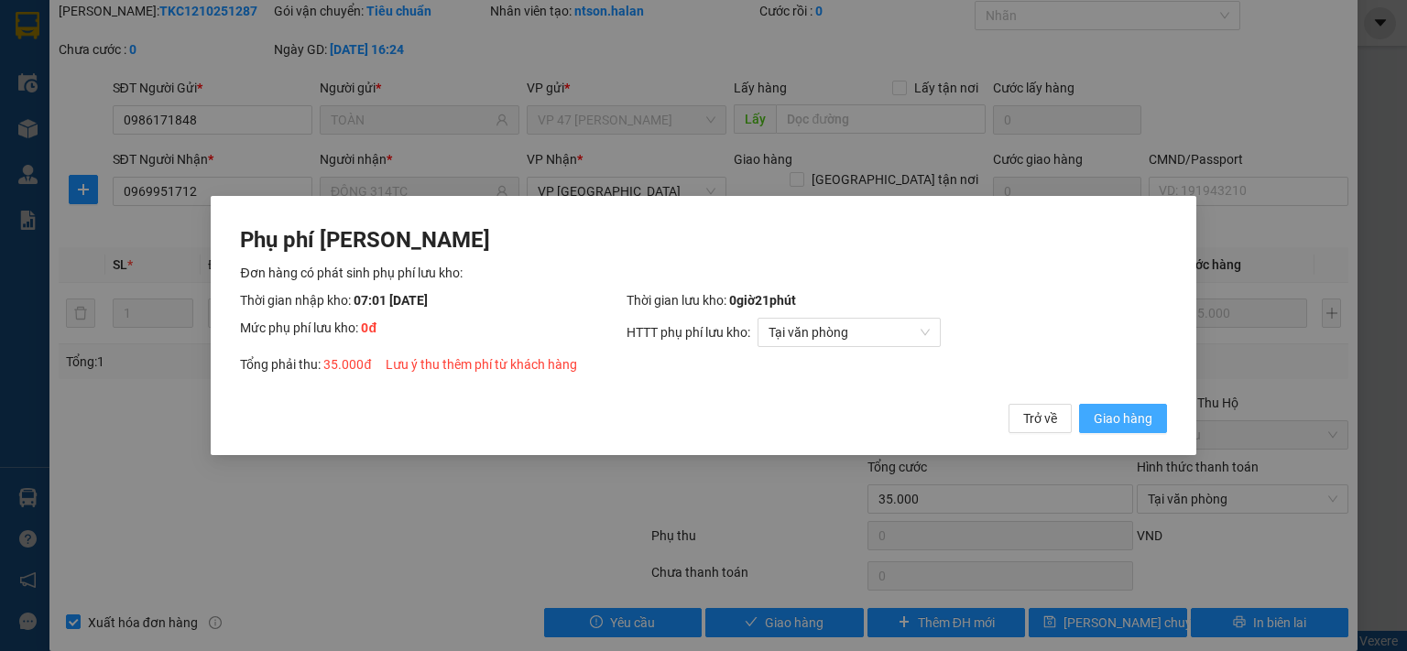
click at [1117, 418] on span "Giao hàng" at bounding box center [1123, 419] width 59 height 20
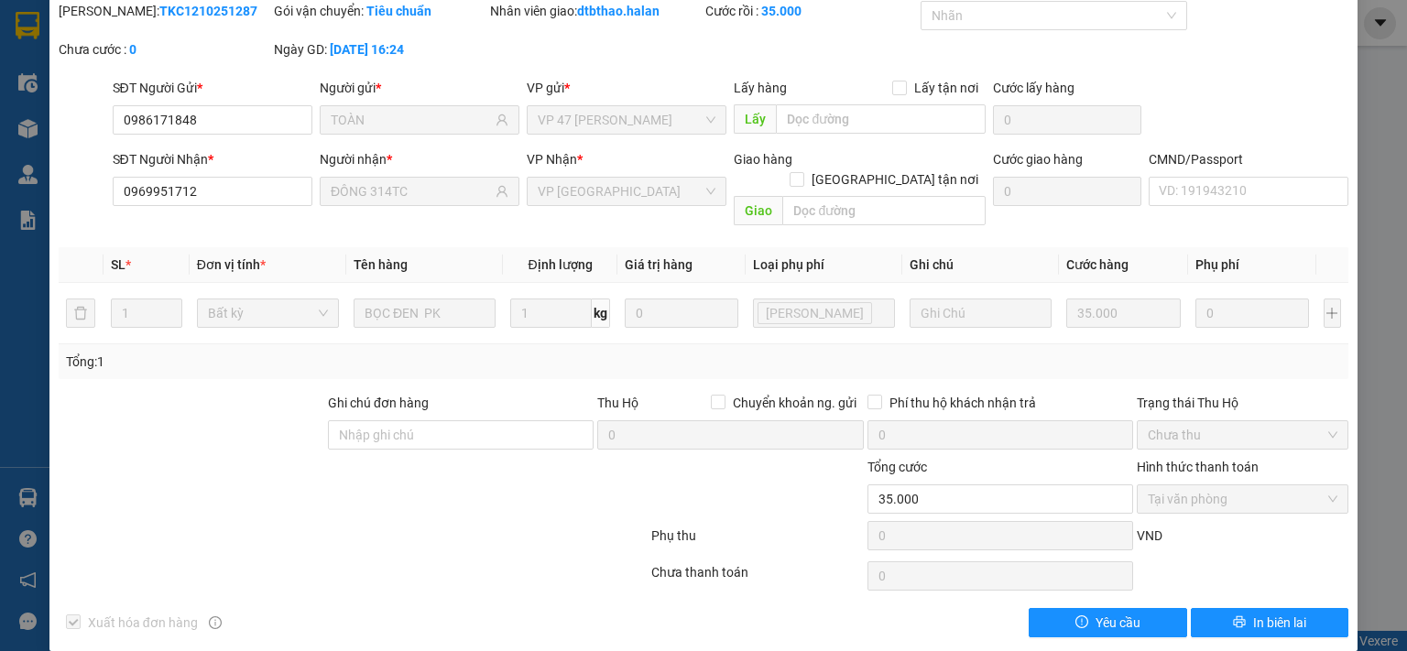
scroll to position [0, 0]
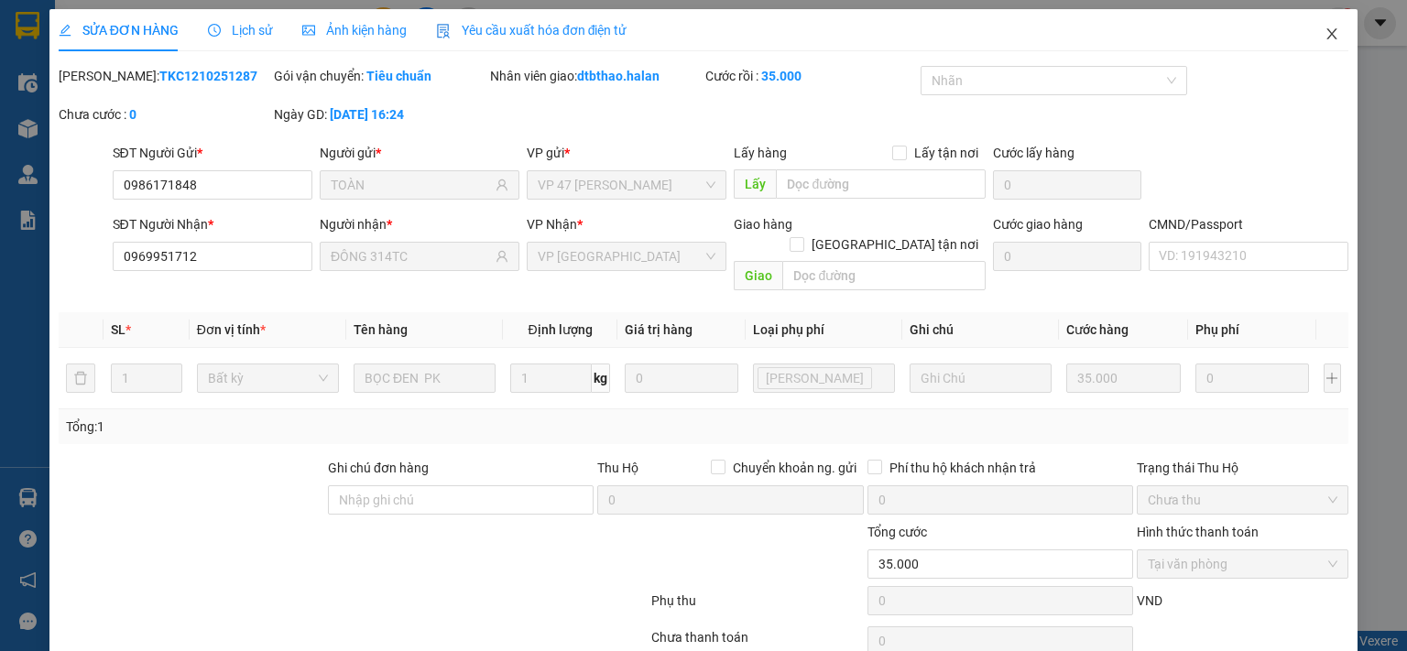
click at [1324, 28] on icon "close" at bounding box center [1331, 34] width 15 height 15
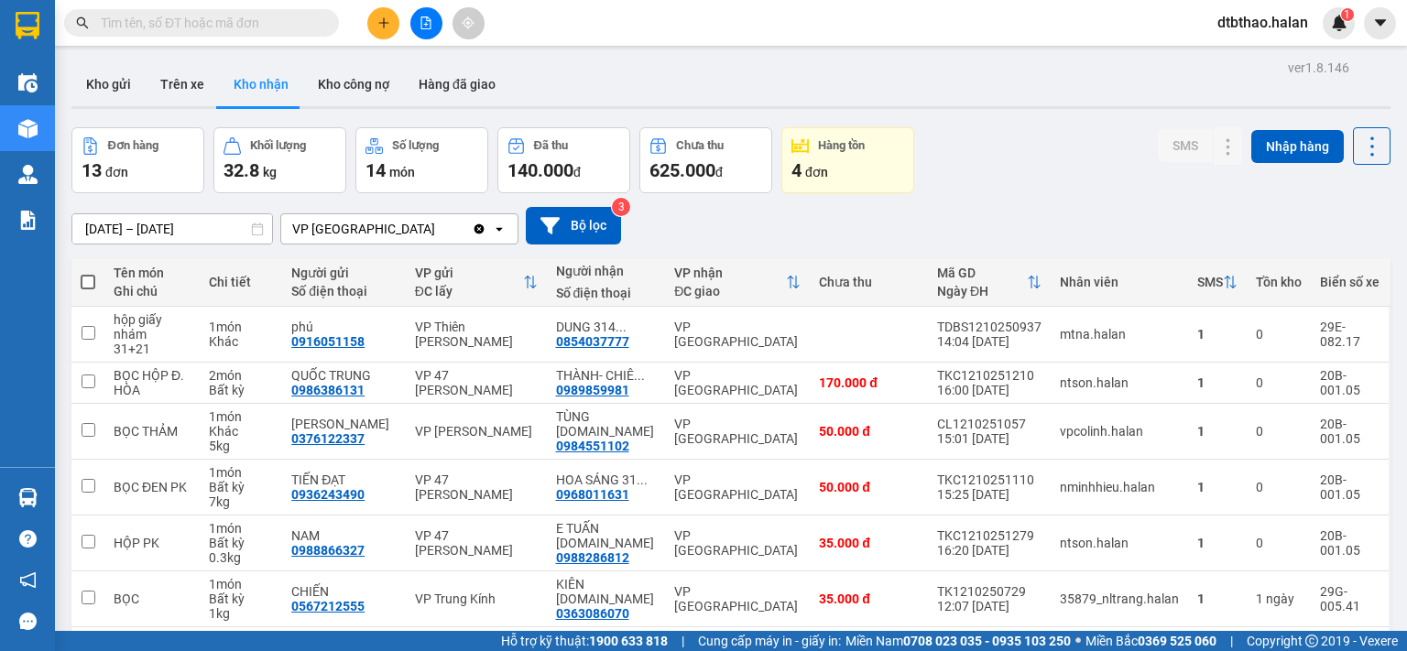
click at [264, 21] on input "text" at bounding box center [209, 23] width 216 height 20
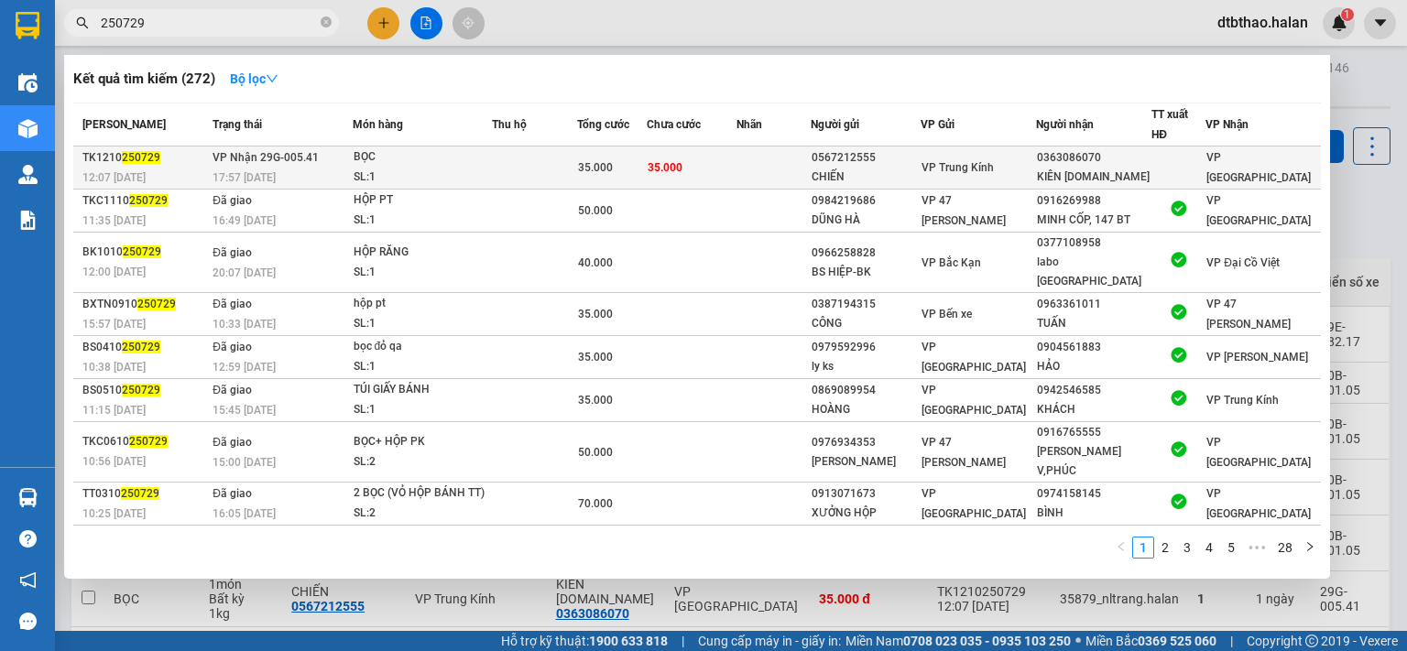
type input "250729"
click at [948, 168] on span "VP Trung Kính" at bounding box center [957, 167] width 72 height 13
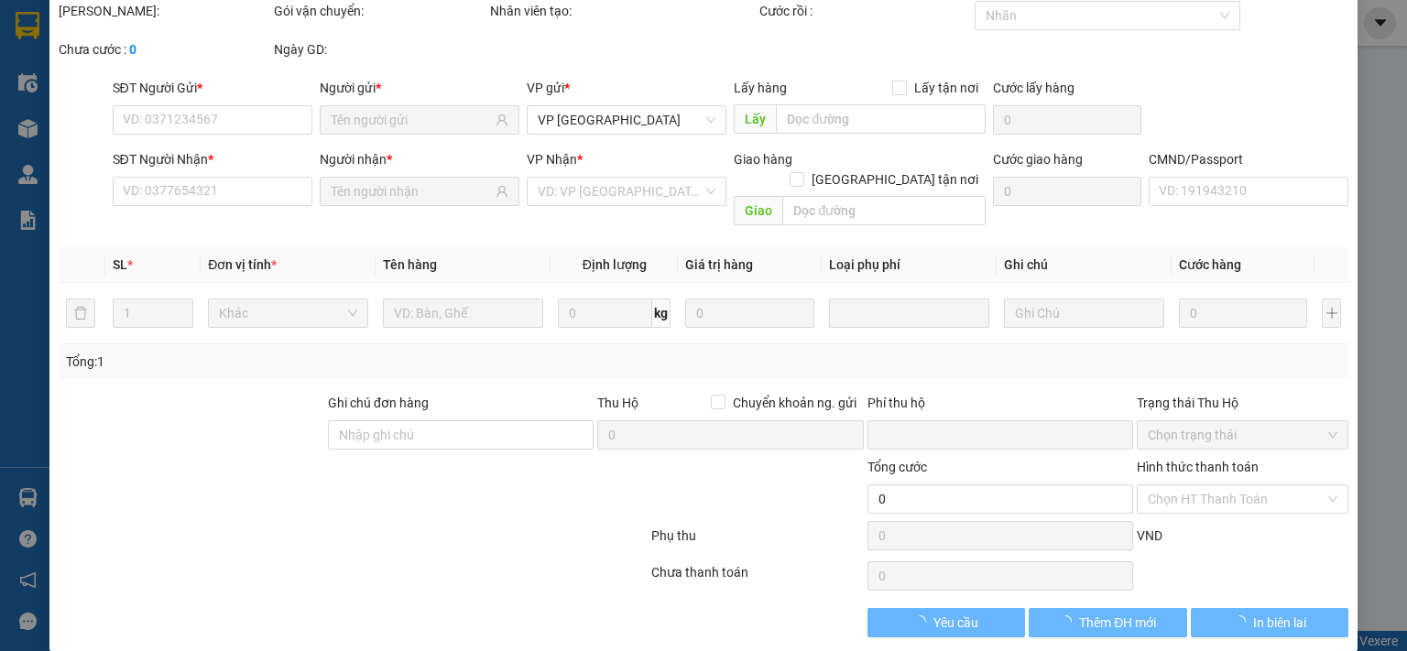
type input "0567212555"
type input "CHIẾN"
type input "0363086070"
type input "KIÊN [DOMAIN_NAME]"
type input "0"
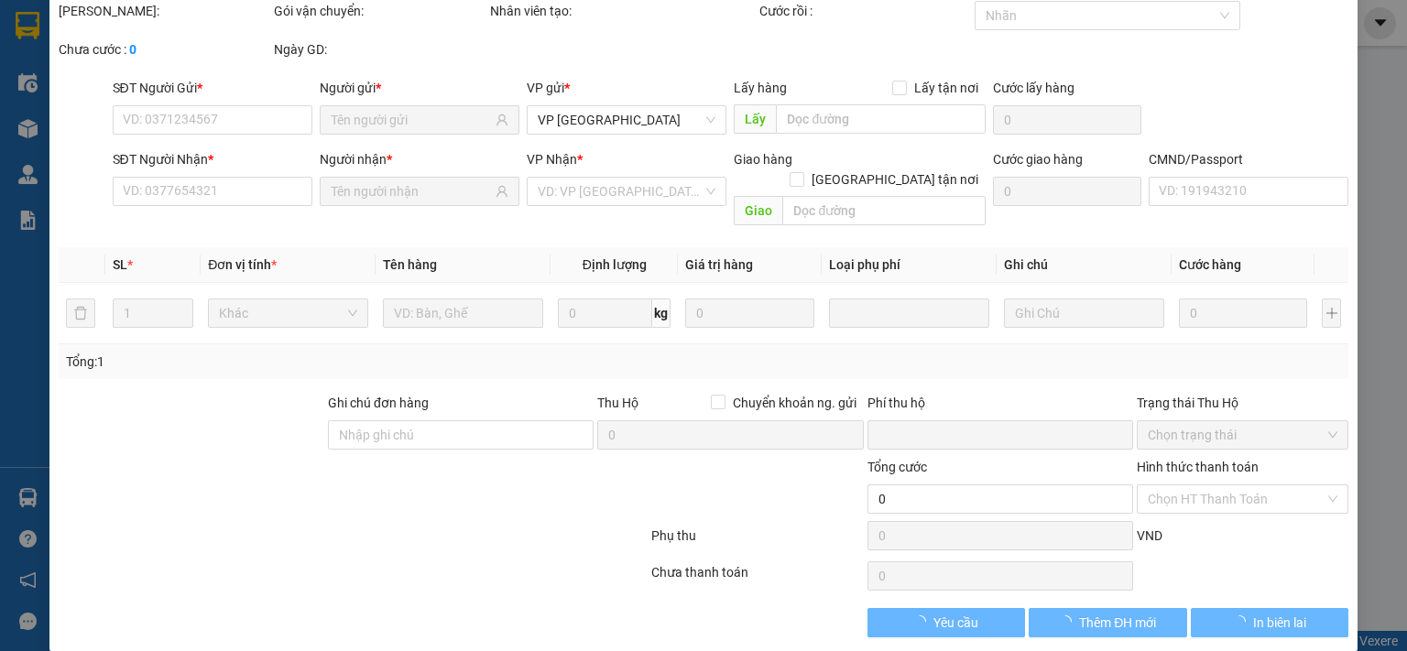
type input "35.000"
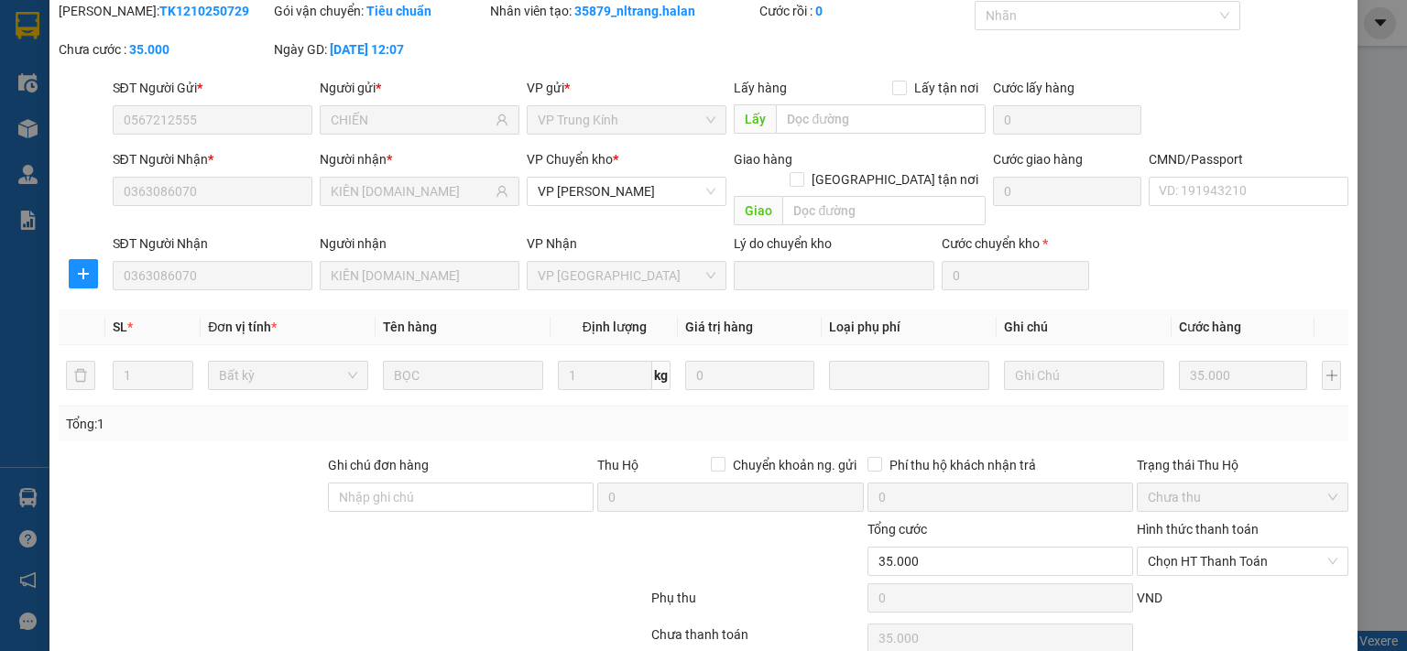
scroll to position [127, 0]
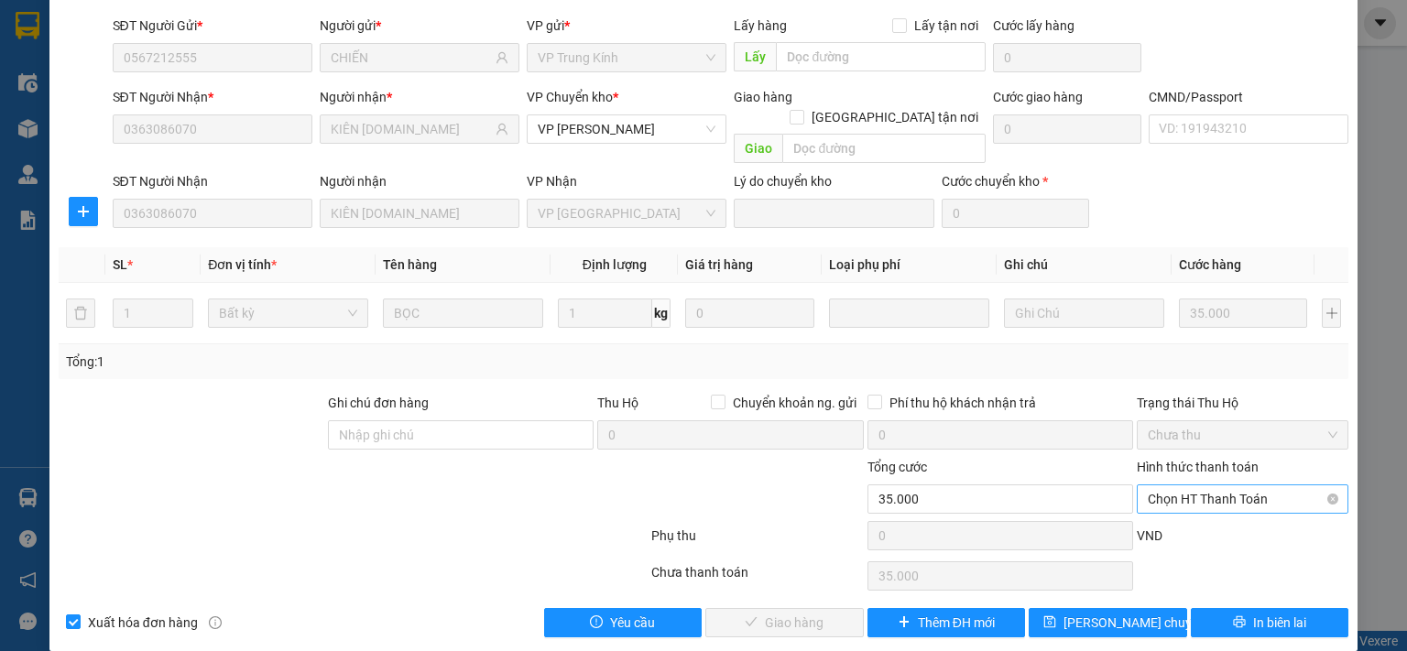
click at [1183, 485] on span "Chọn HT Thanh Toán" at bounding box center [1243, 498] width 190 height 27
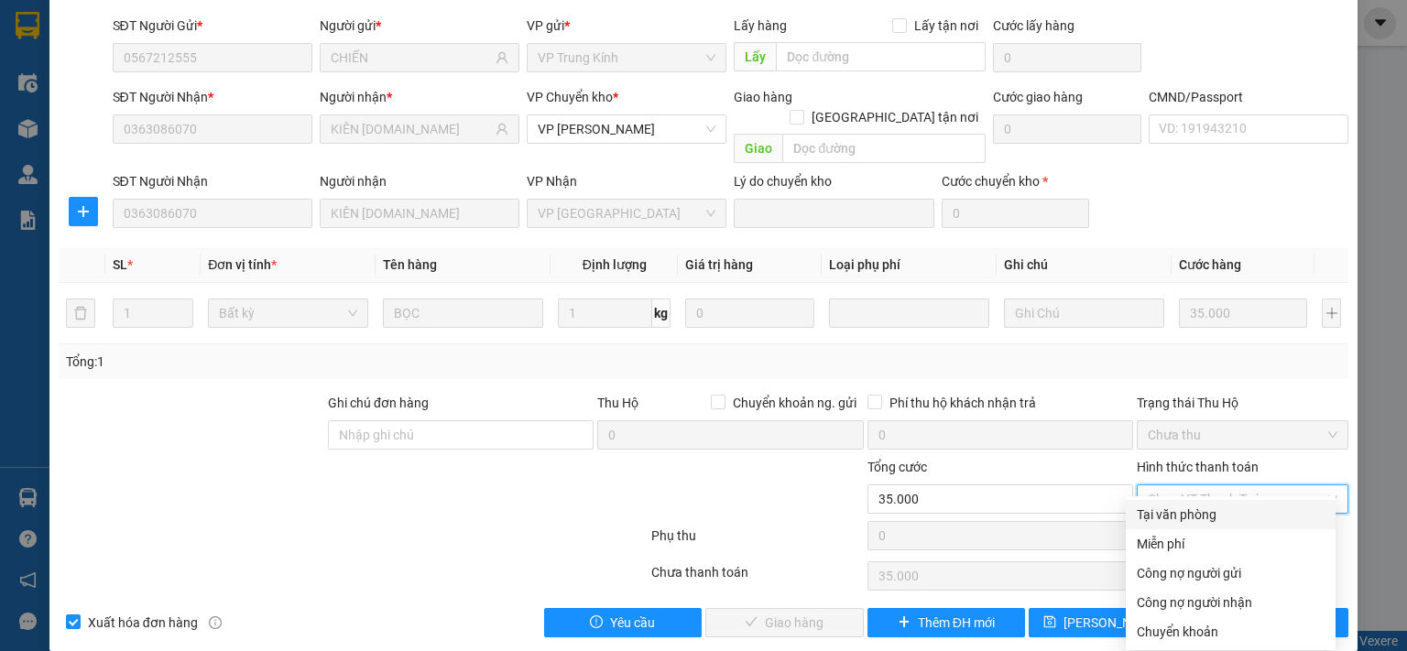
click at [1170, 523] on div "Tại văn phòng" at bounding box center [1231, 515] width 188 height 20
type input "0"
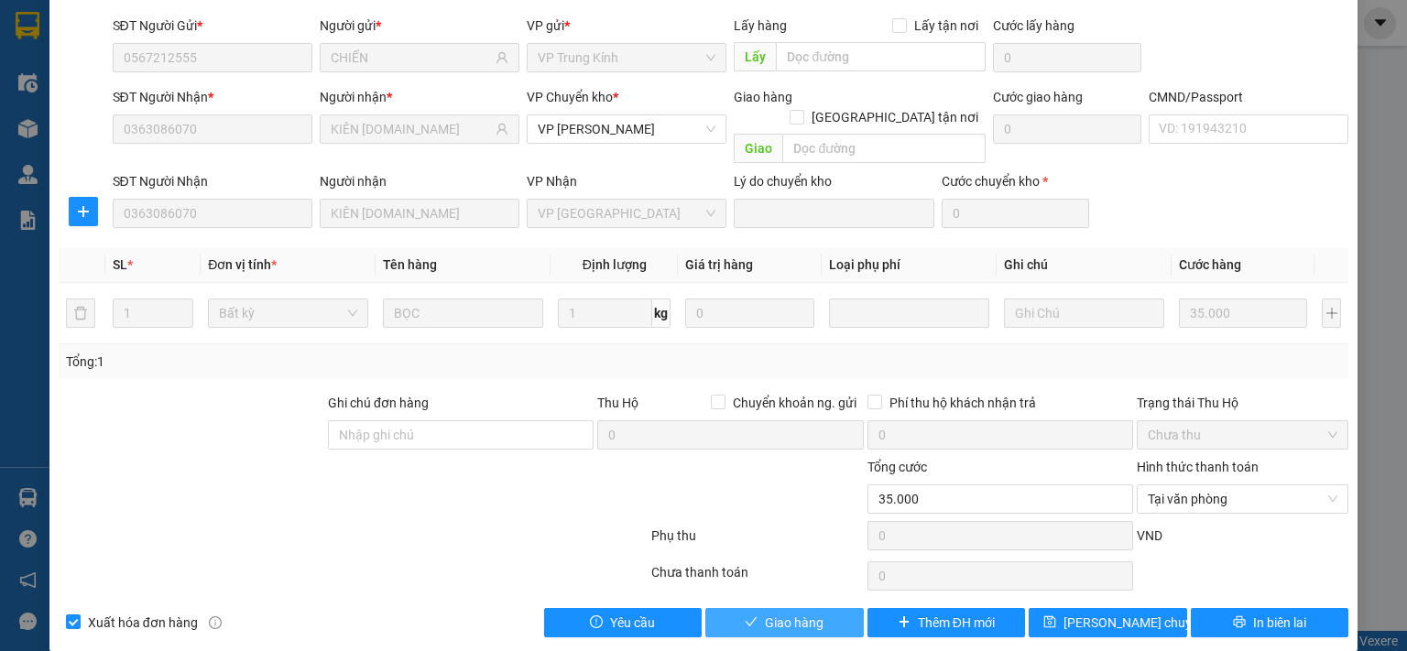
click at [823, 608] on button "Giao hàng" at bounding box center [784, 622] width 158 height 29
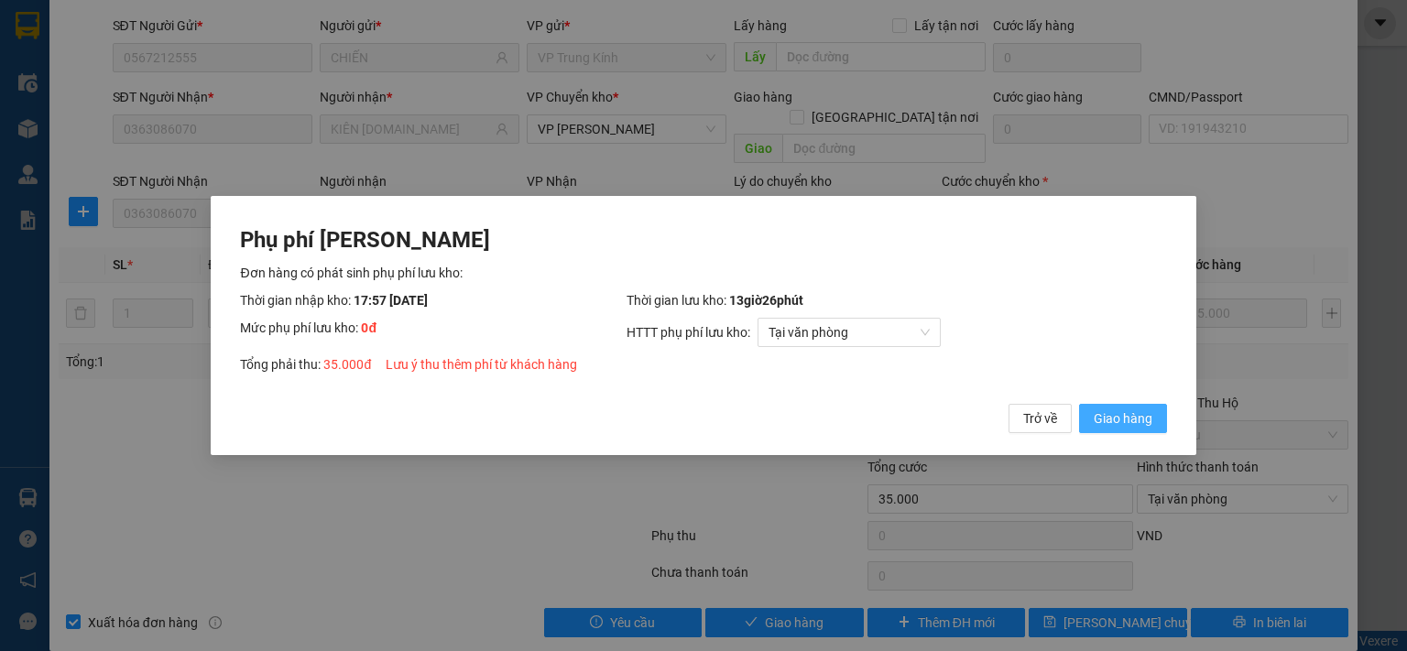
click at [1140, 416] on span "Giao hàng" at bounding box center [1123, 419] width 59 height 20
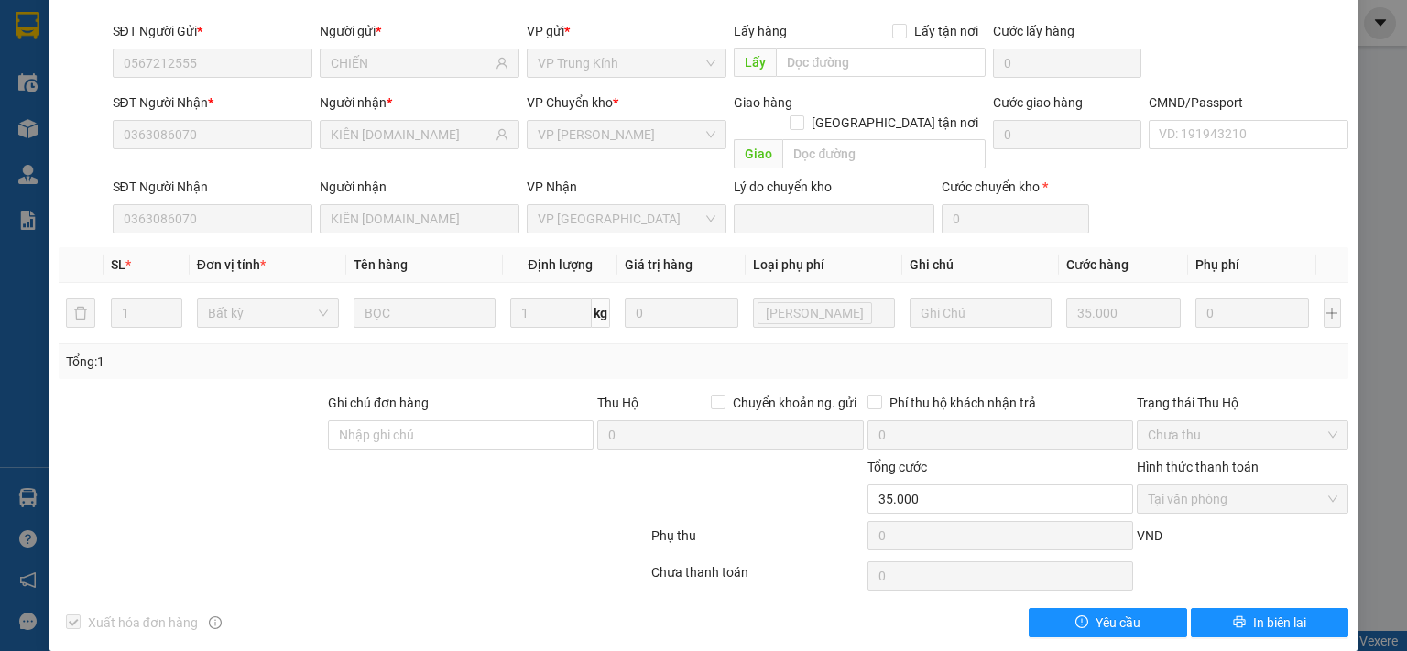
scroll to position [0, 0]
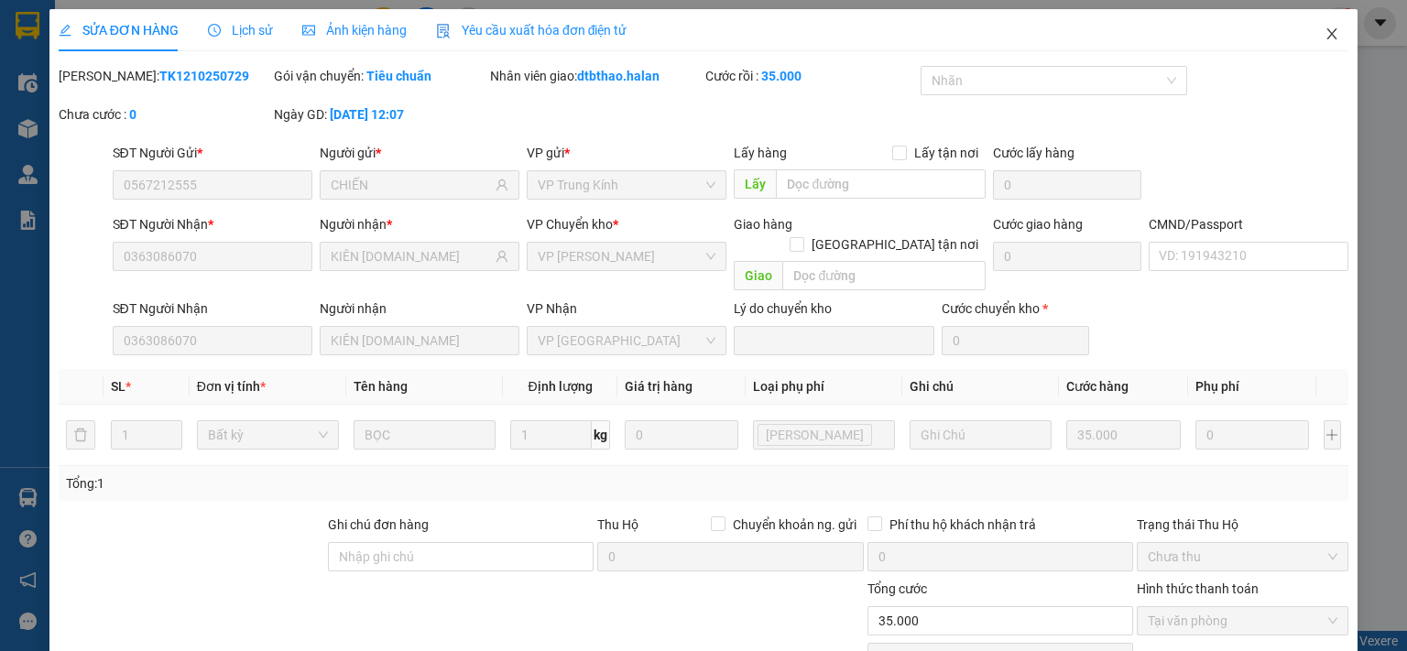
click at [1327, 33] on icon "close" at bounding box center [1332, 33] width 10 height 11
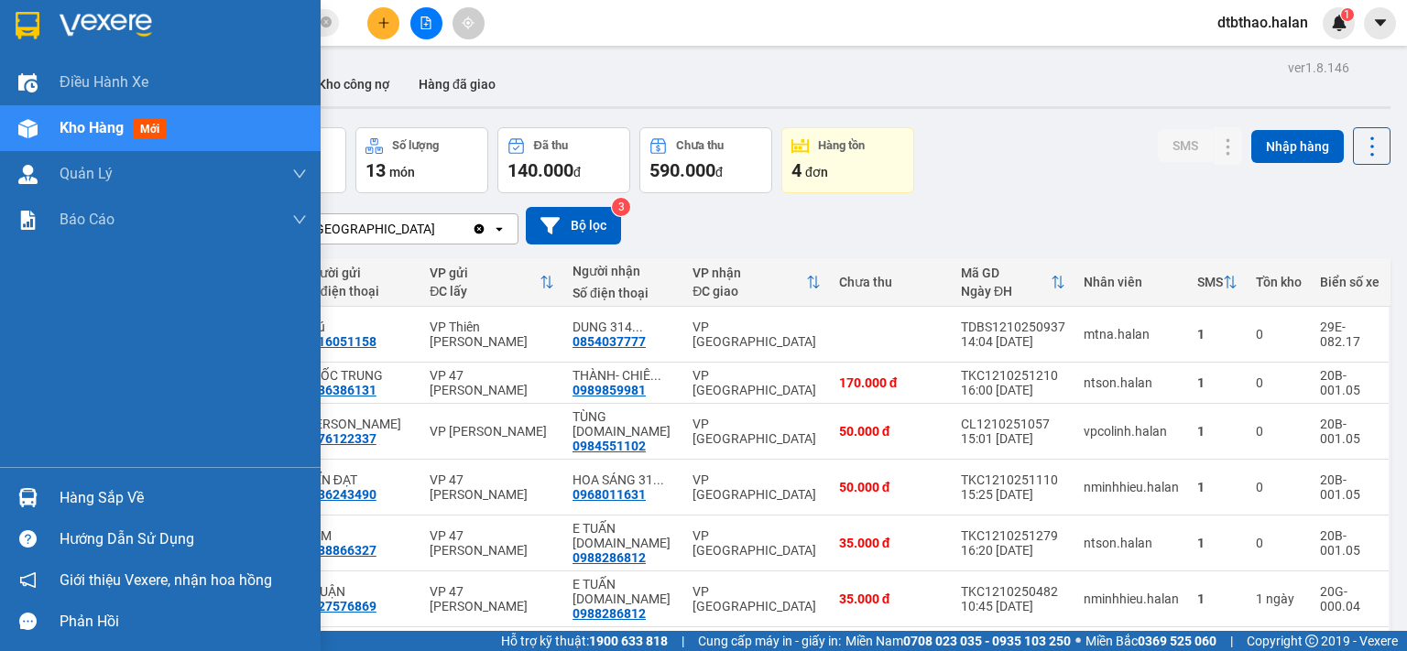
click at [78, 486] on div "Hàng sắp về" at bounding box center [183, 498] width 247 height 27
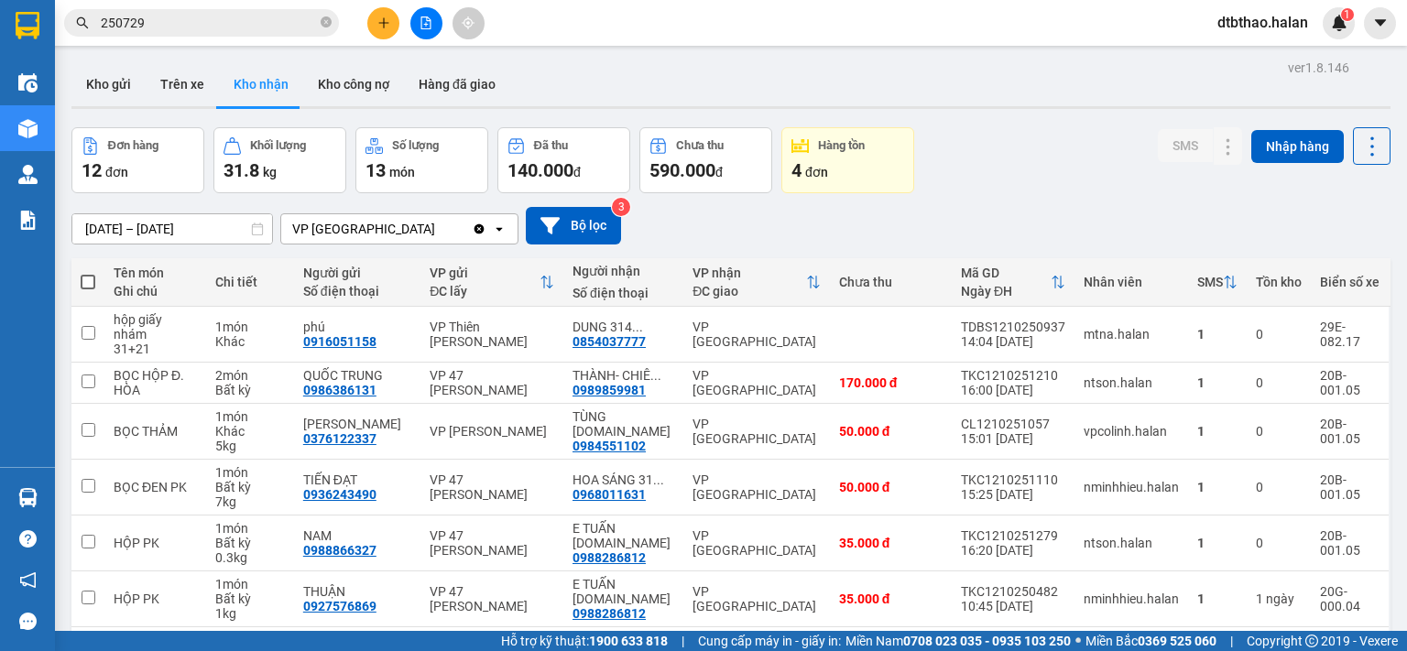
click at [383, 17] on section "Kết quả tìm kiếm ( 272 ) Bộ lọc Mã ĐH Trạng thái Món hàng Thu hộ Tổng cước Chưa…" at bounding box center [703, 325] width 1407 height 651
click at [384, 25] on icon "plus" at bounding box center [383, 22] width 1 height 10
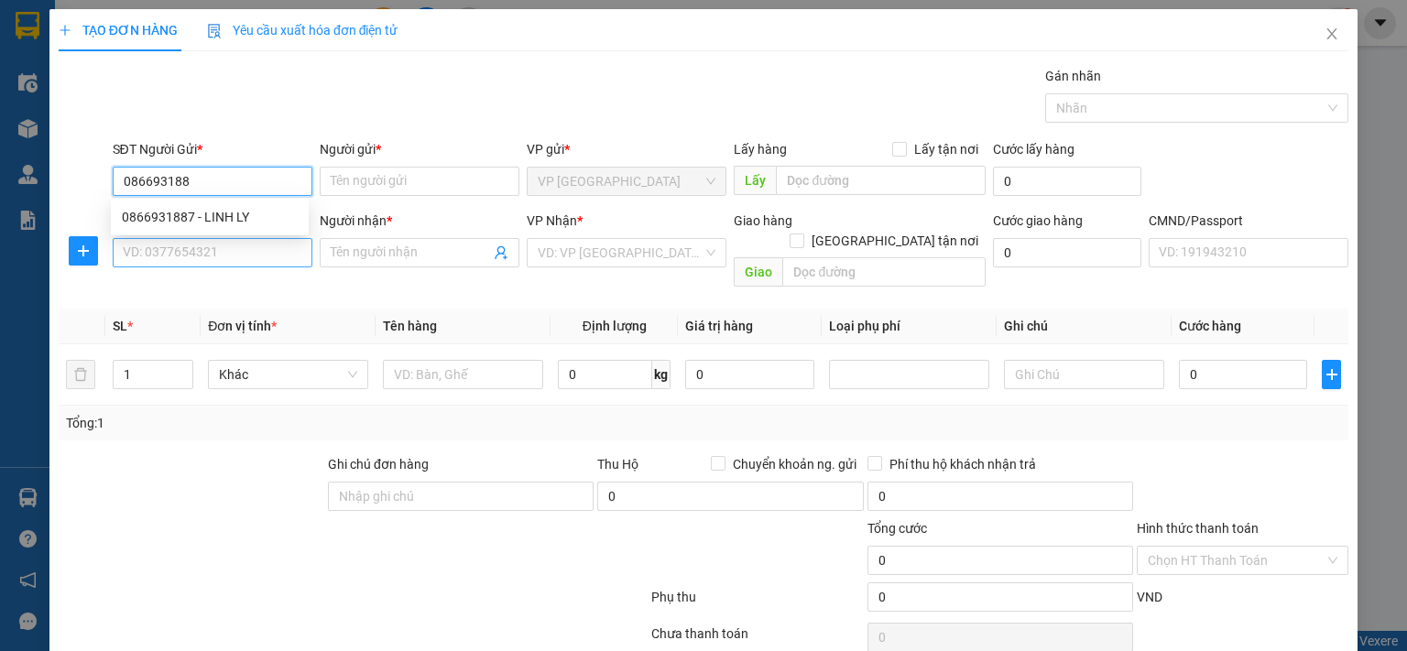
type input "0866931887"
click at [220, 219] on div "0866931887 - LINH LY" at bounding box center [210, 217] width 176 height 20
type input "LINH LY"
type input "0866931887"
click at [214, 252] on input "SĐT Người Nhận *" at bounding box center [213, 252] width 200 height 29
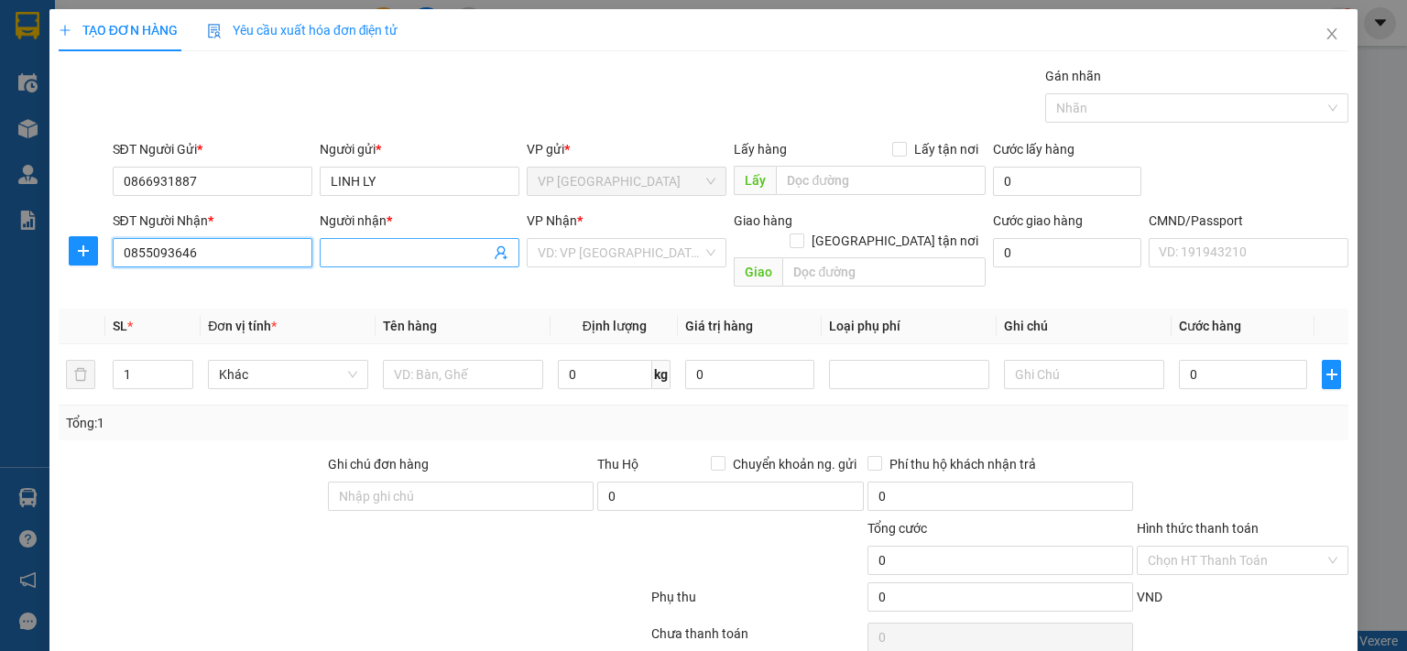
type input "0855093646"
click at [399, 252] on input "Người nhận *" at bounding box center [410, 253] width 159 height 20
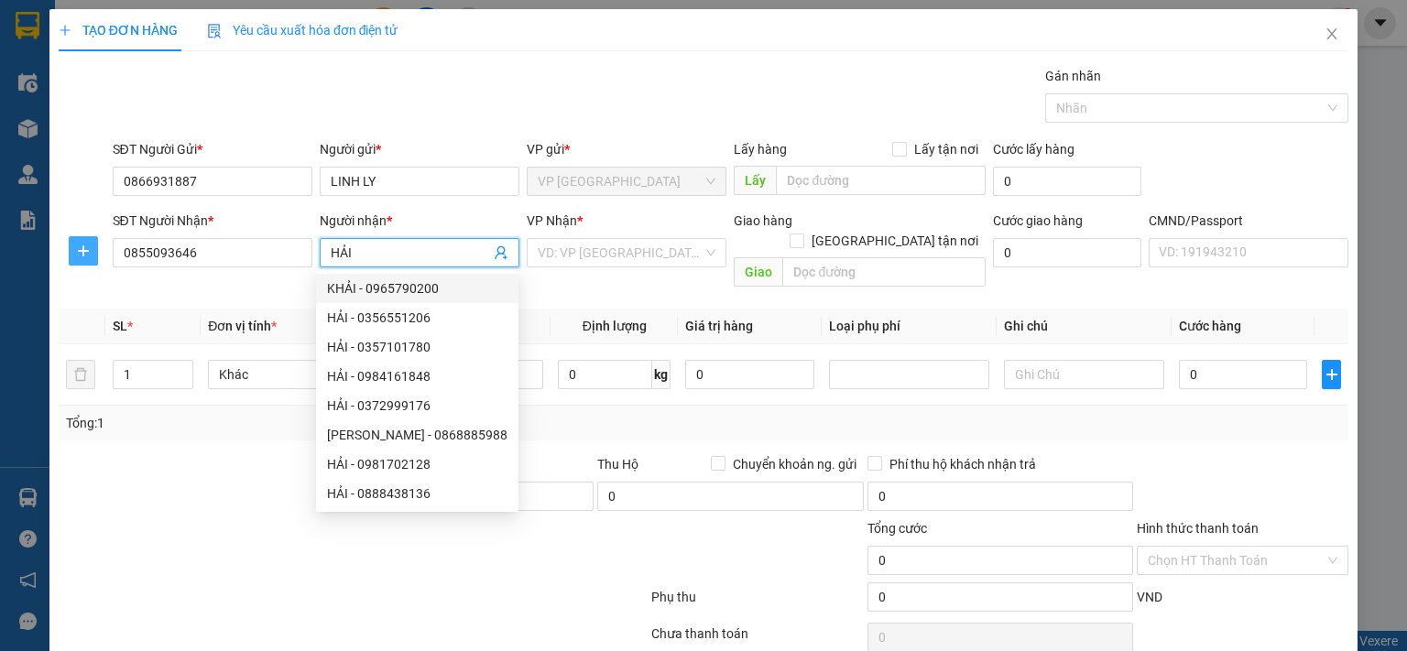
type input "HẢI"
click at [81, 252] on icon "plus" at bounding box center [83, 251] width 15 height 15
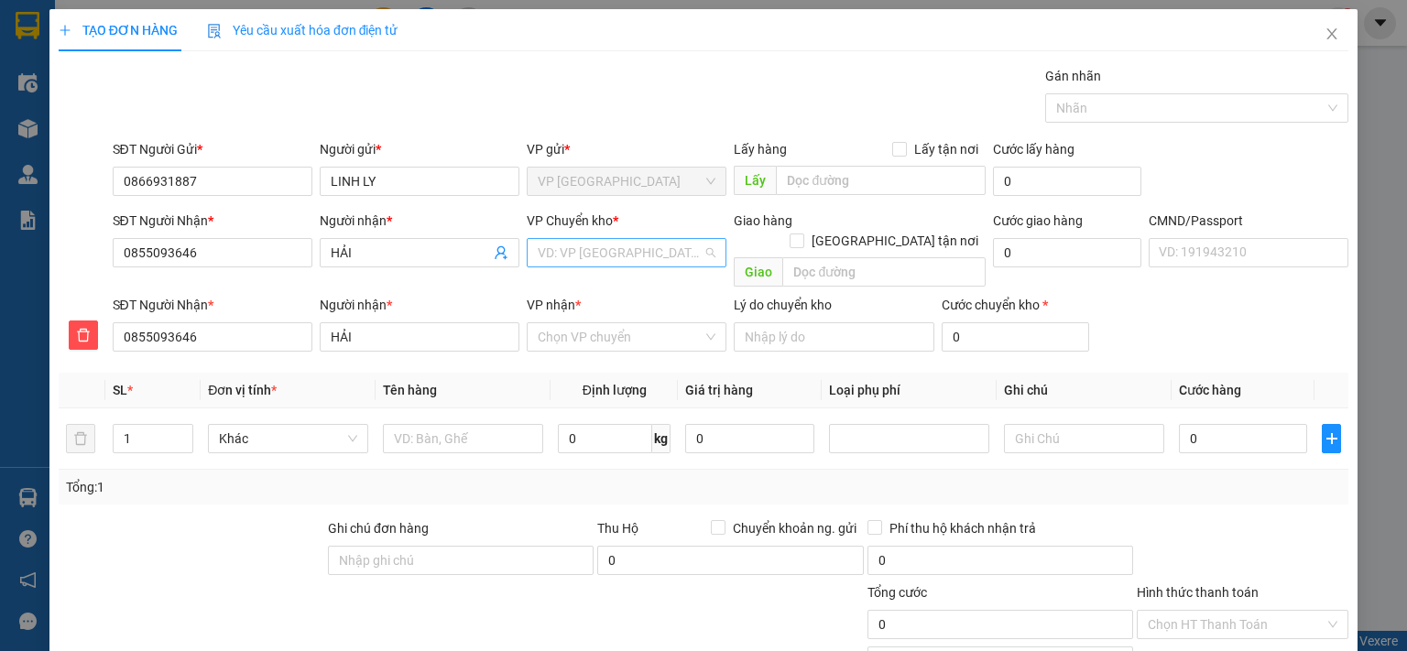
click at [569, 249] on input "search" at bounding box center [620, 252] width 165 height 27
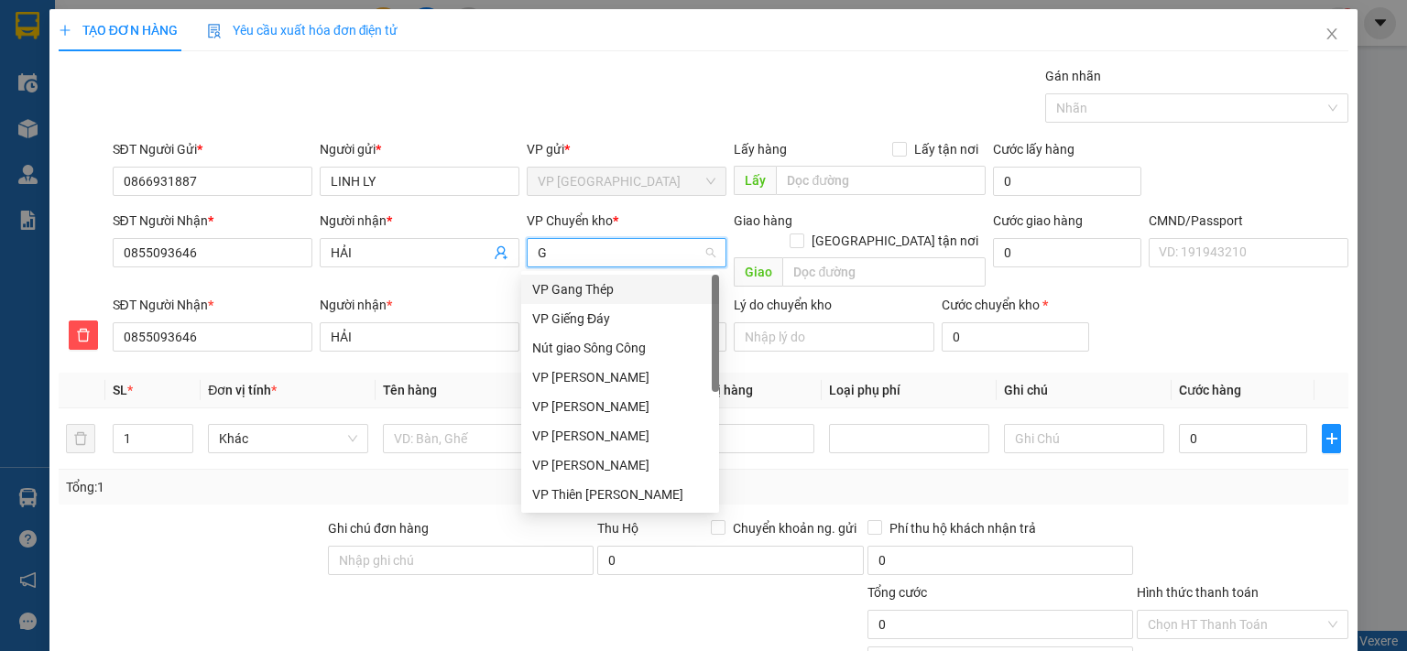
type input "GI"
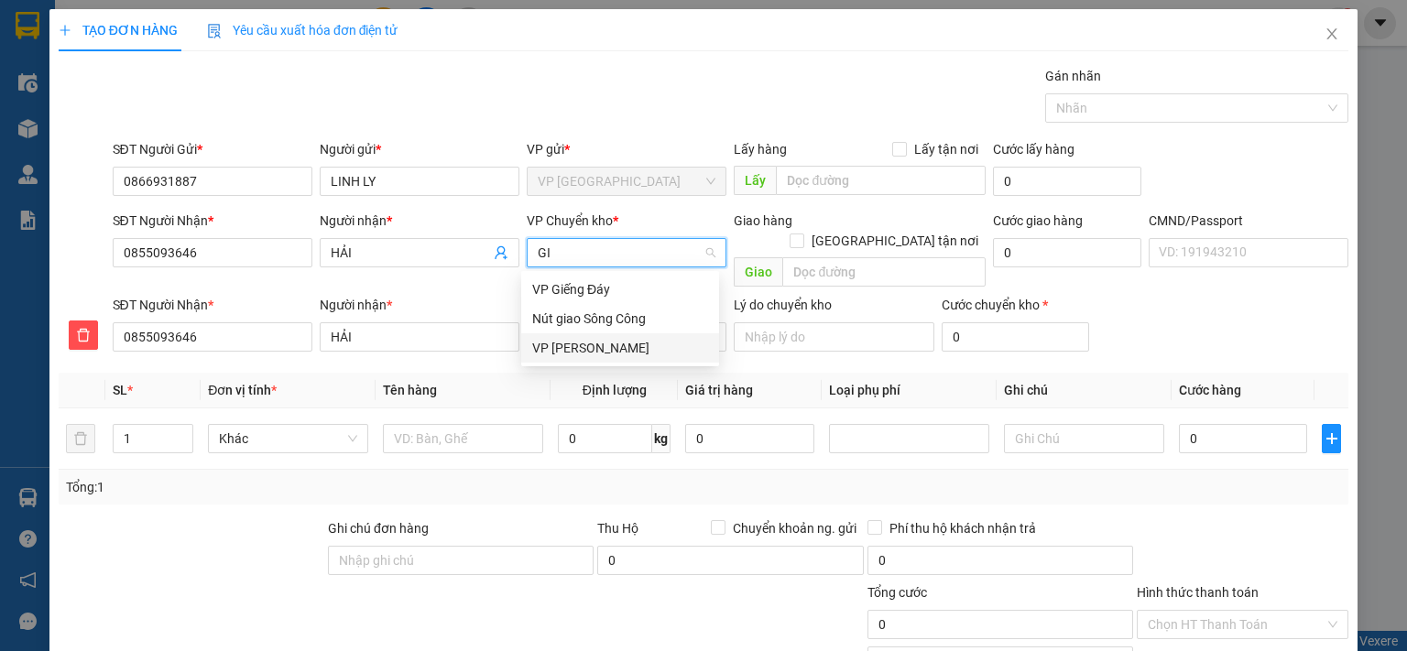
click at [545, 348] on div "VP [PERSON_NAME]" at bounding box center [620, 348] width 176 height 20
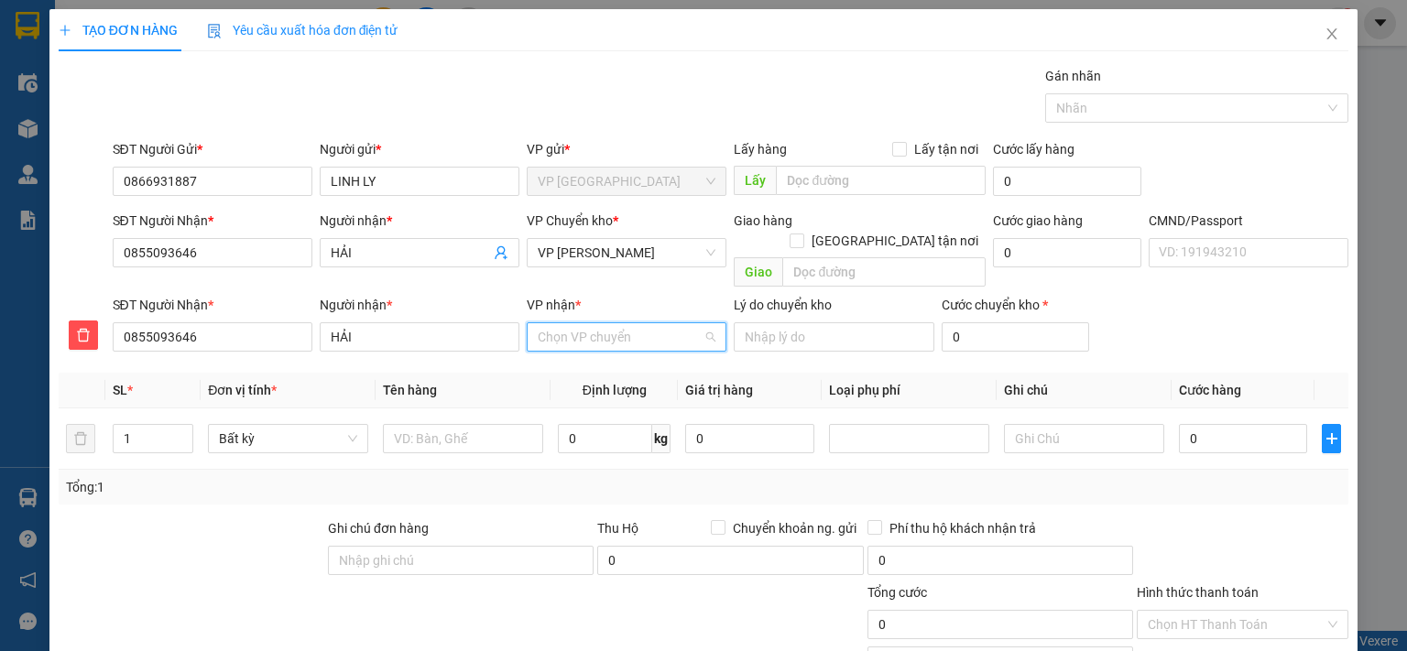
click at [549, 323] on input "VP nhận *" at bounding box center [620, 336] width 165 height 27
type input "TÂN"
click at [539, 352] on div "VP [GEOGRAPHIC_DATA]" at bounding box center [620, 353] width 176 height 20
click at [445, 424] on input "text" at bounding box center [463, 438] width 160 height 29
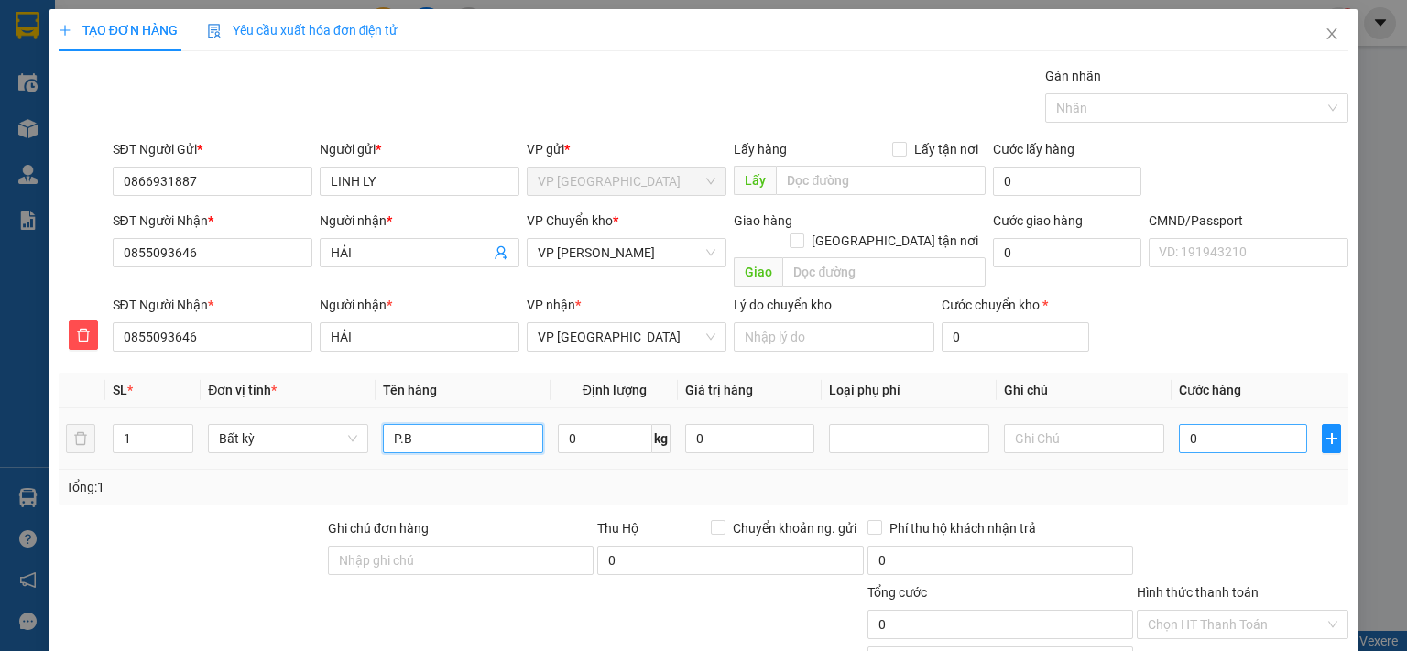
type input "P.B"
click at [1226, 424] on input "0" at bounding box center [1243, 438] width 128 height 29
type input "3"
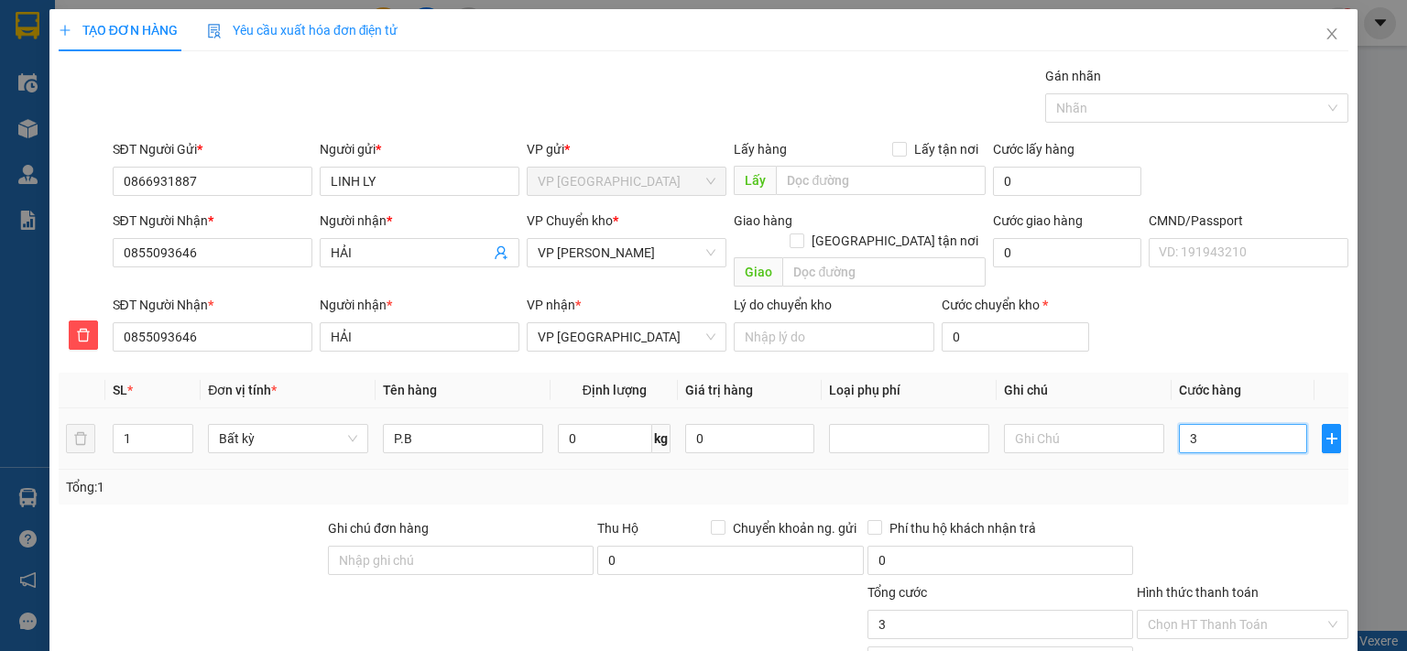
type input "35"
type input "350"
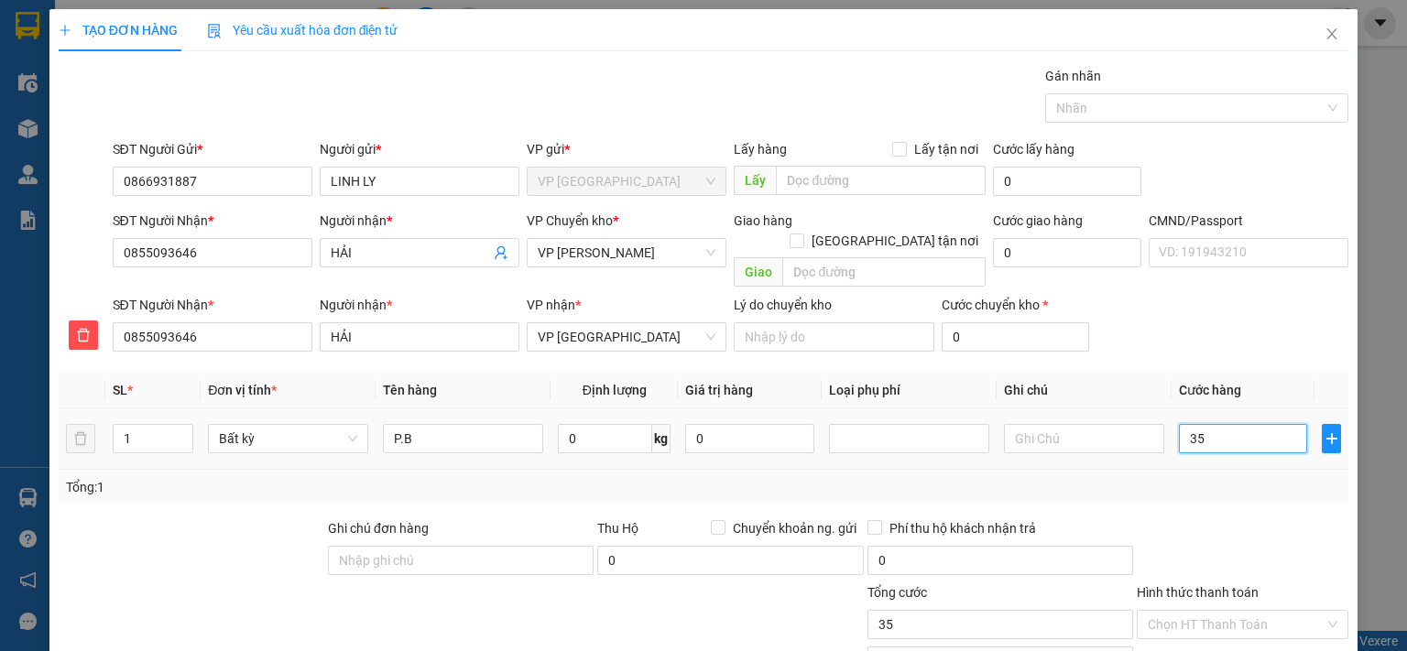
type input "350"
type input "3.500"
type input "35.000"
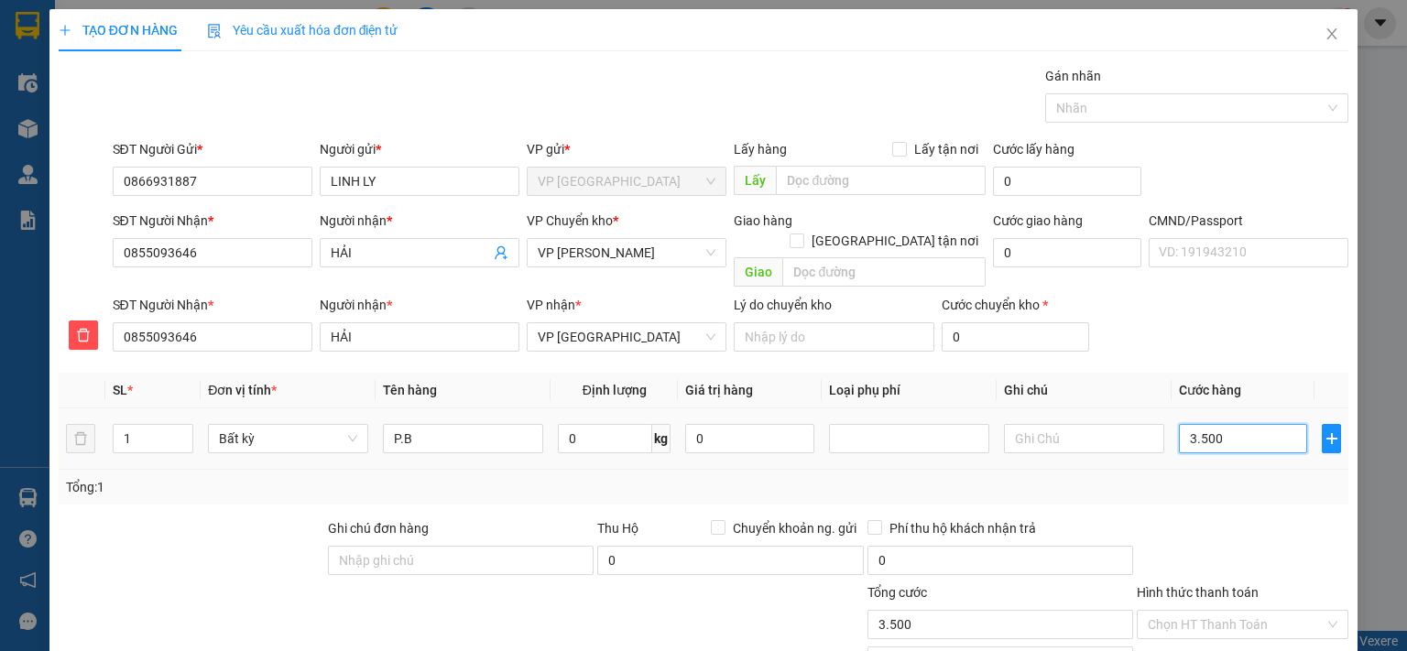
type input "35.000"
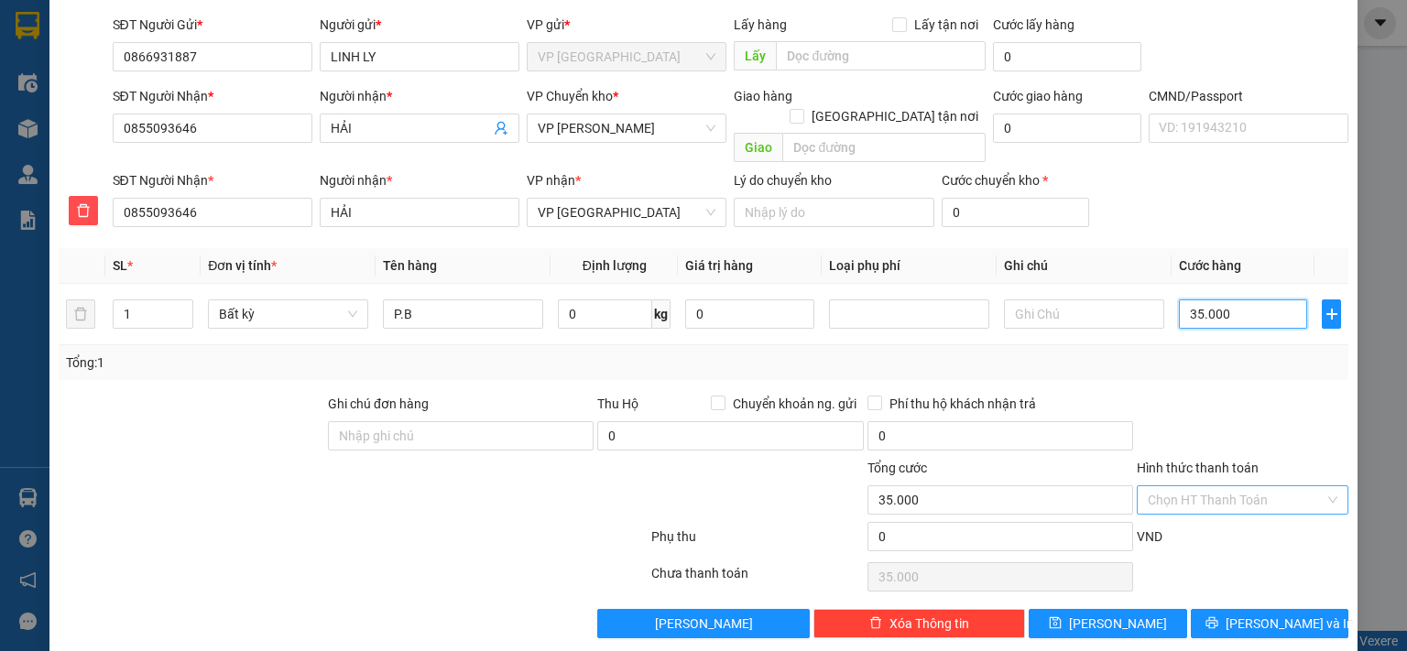
type input "35.000"
click at [1226, 486] on input "Hình thức thanh toán" at bounding box center [1236, 499] width 177 height 27
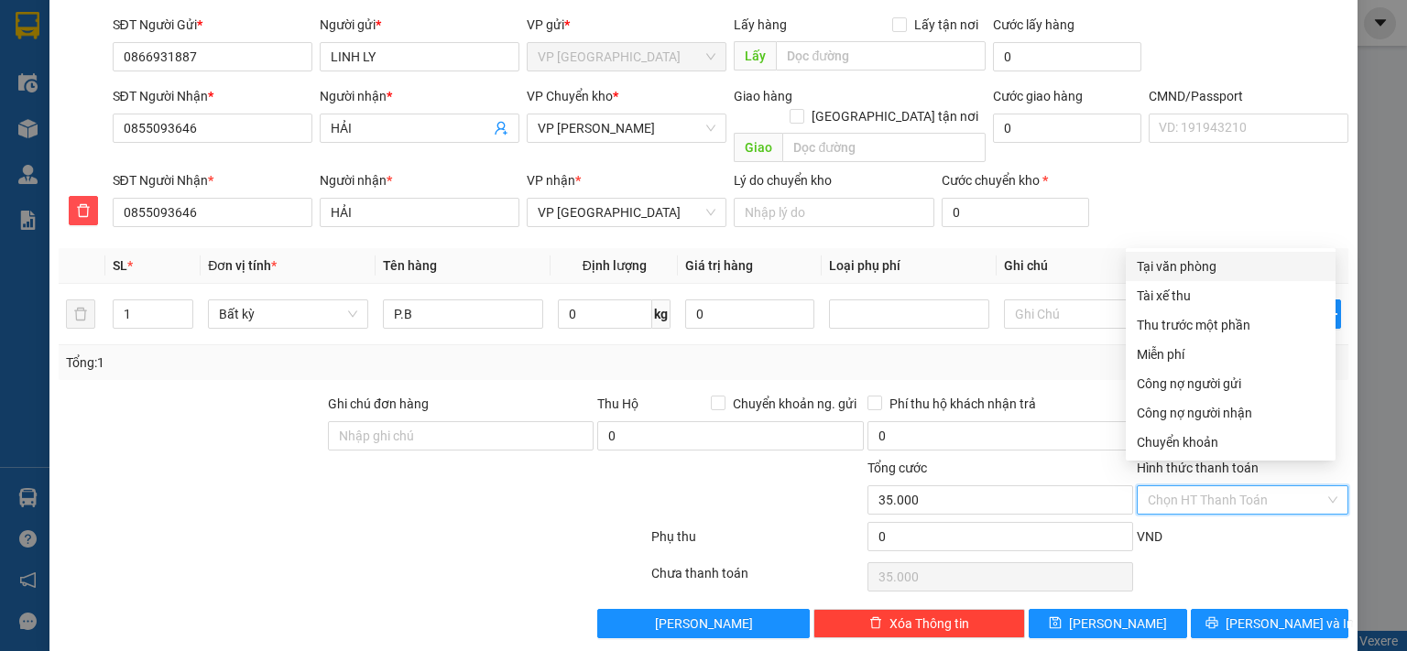
click at [1204, 266] on div "Tại văn phòng" at bounding box center [1231, 266] width 188 height 20
type input "0"
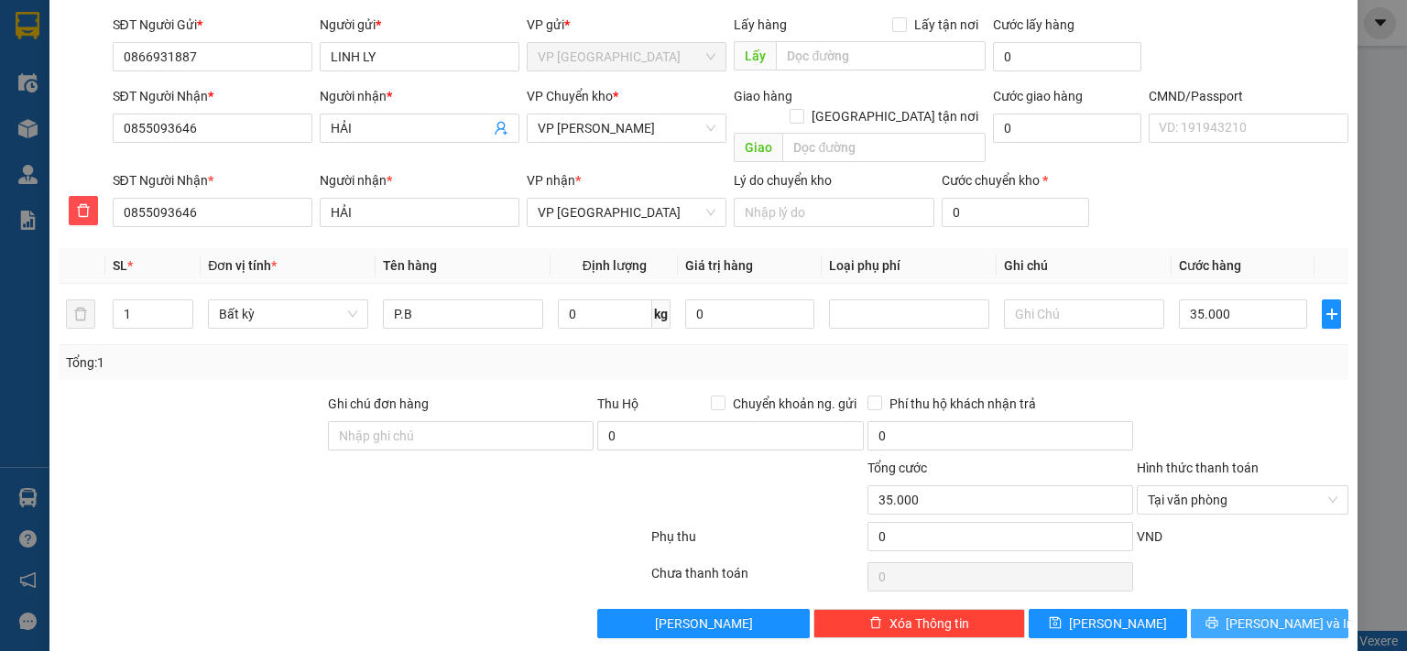
click at [1257, 614] on span "[PERSON_NAME] và In" at bounding box center [1290, 624] width 128 height 20
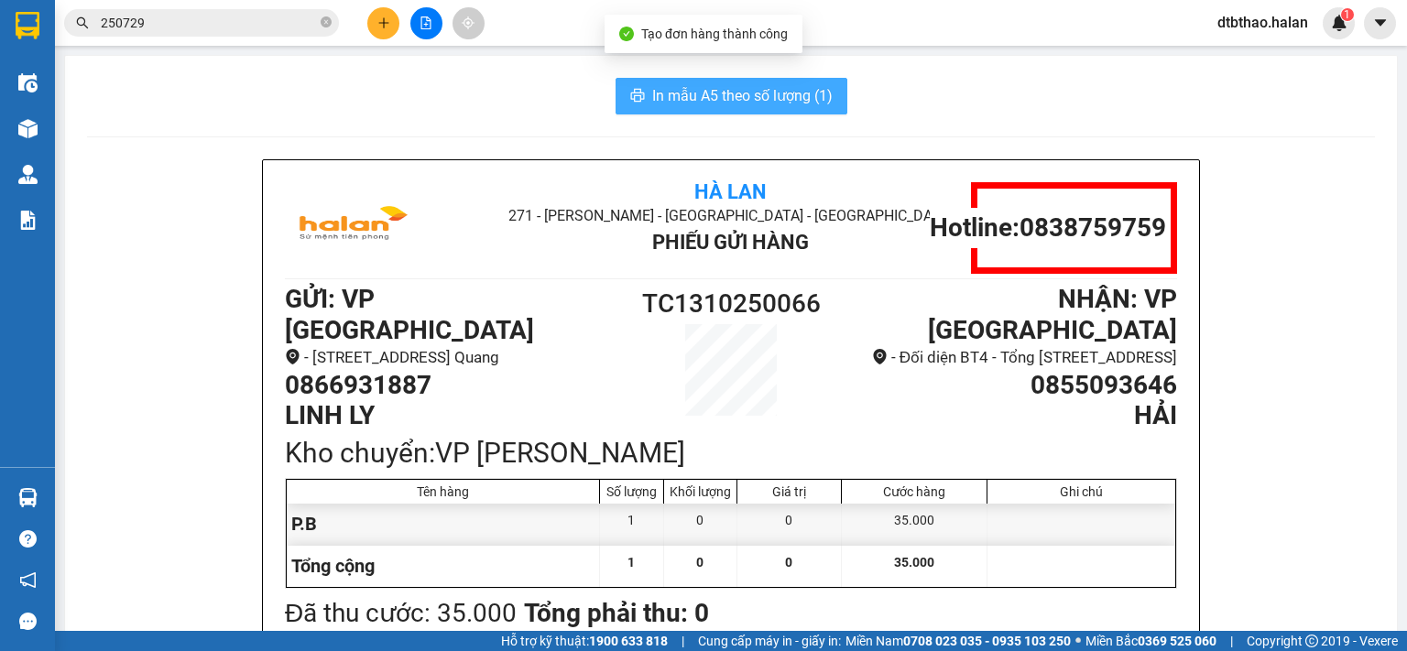
click at [637, 94] on button "In mẫu A5 theo số lượng (1)" at bounding box center [732, 96] width 232 height 37
click at [777, 87] on span "In mẫu A5 theo số lượng (1)" at bounding box center [742, 95] width 180 height 23
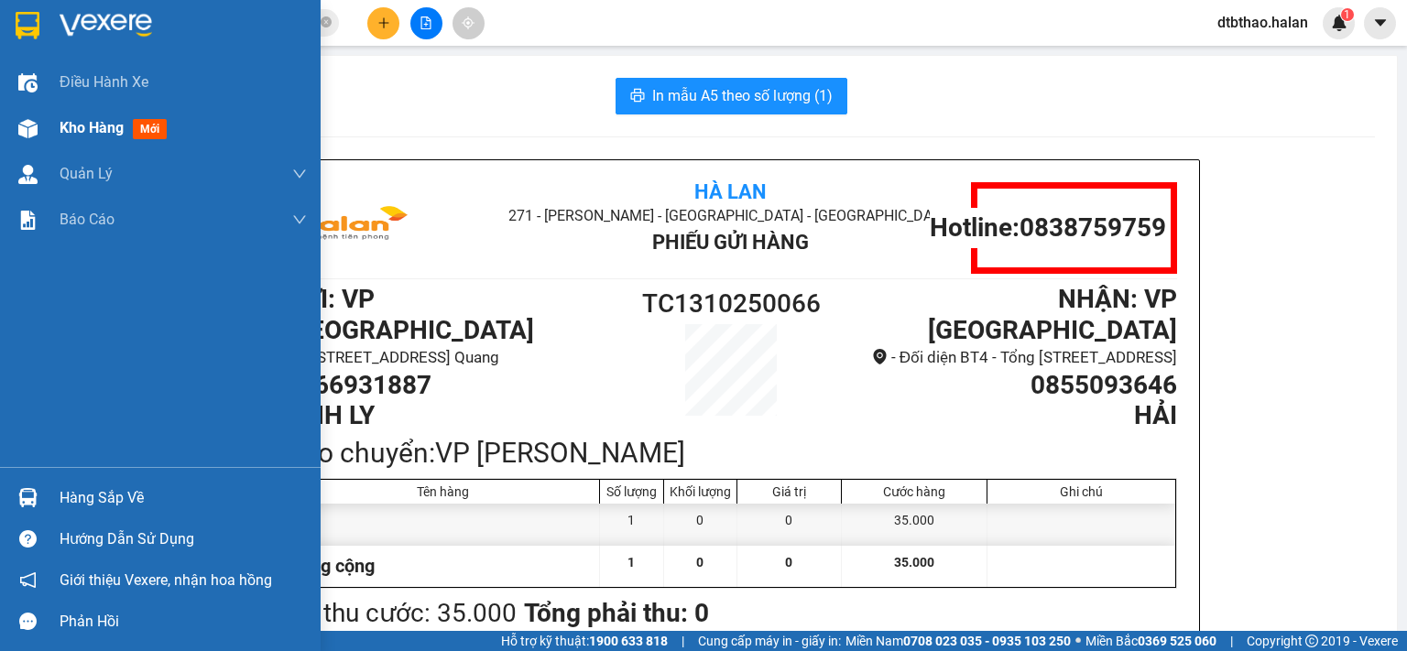
click at [88, 122] on span "Kho hàng" at bounding box center [92, 127] width 64 height 17
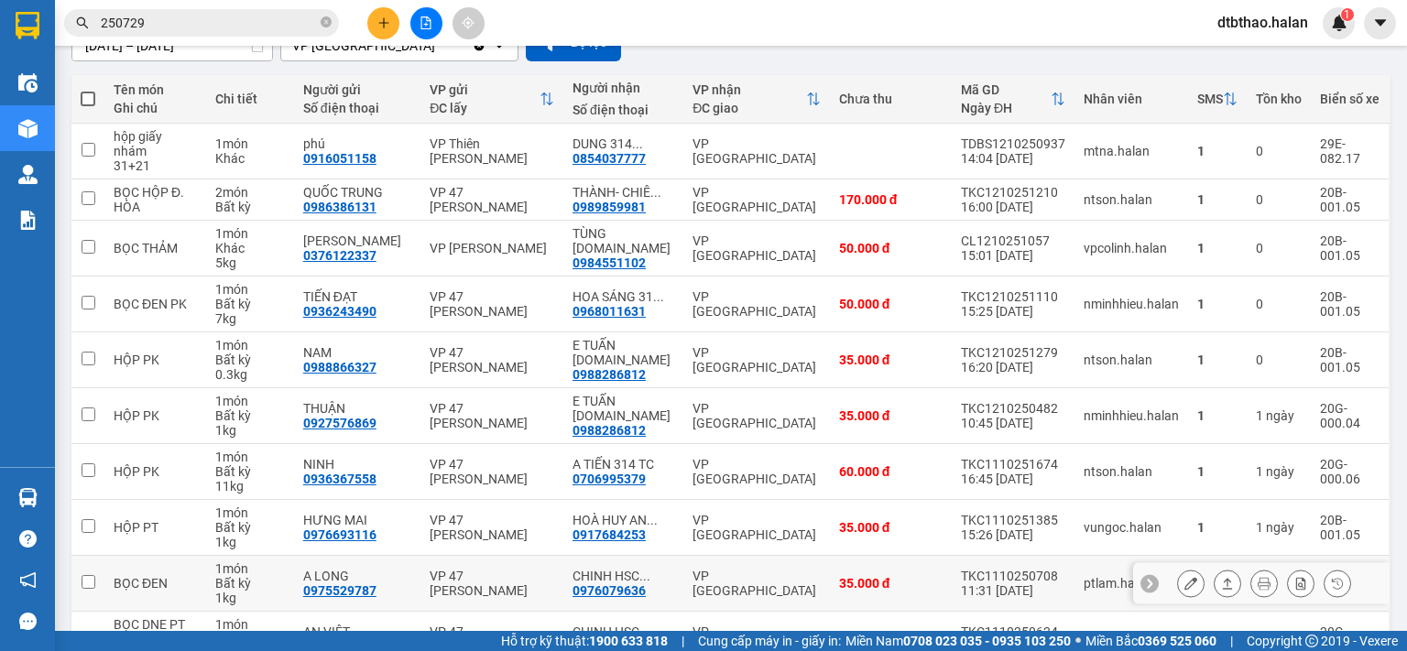
scroll to position [277, 0]
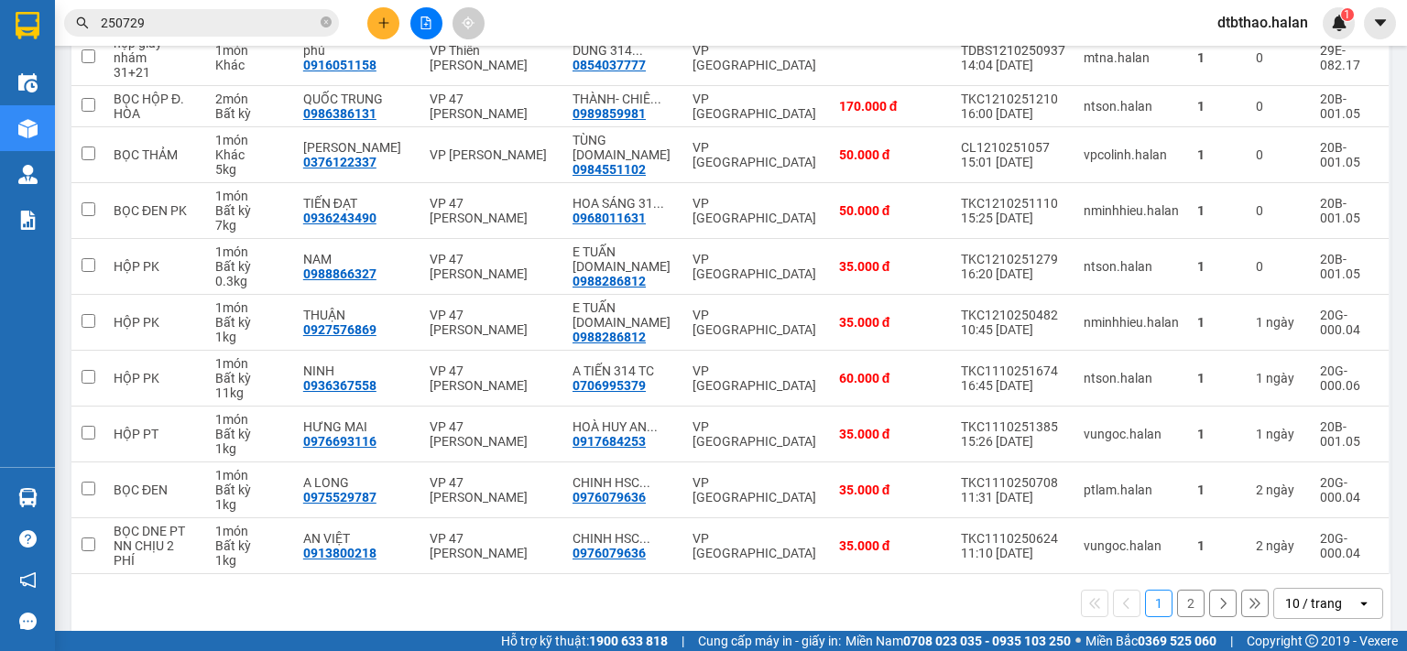
click at [1177, 590] on button "2" at bounding box center [1190, 603] width 27 height 27
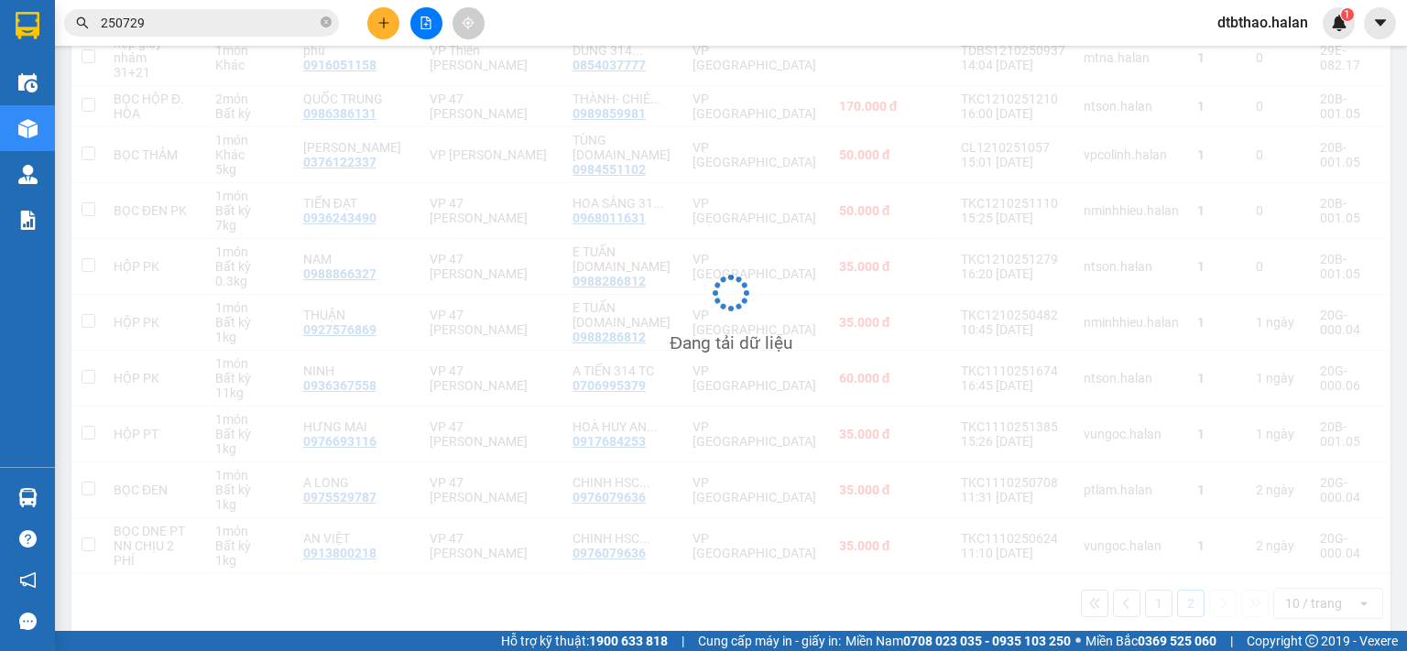
scroll to position [84, 0]
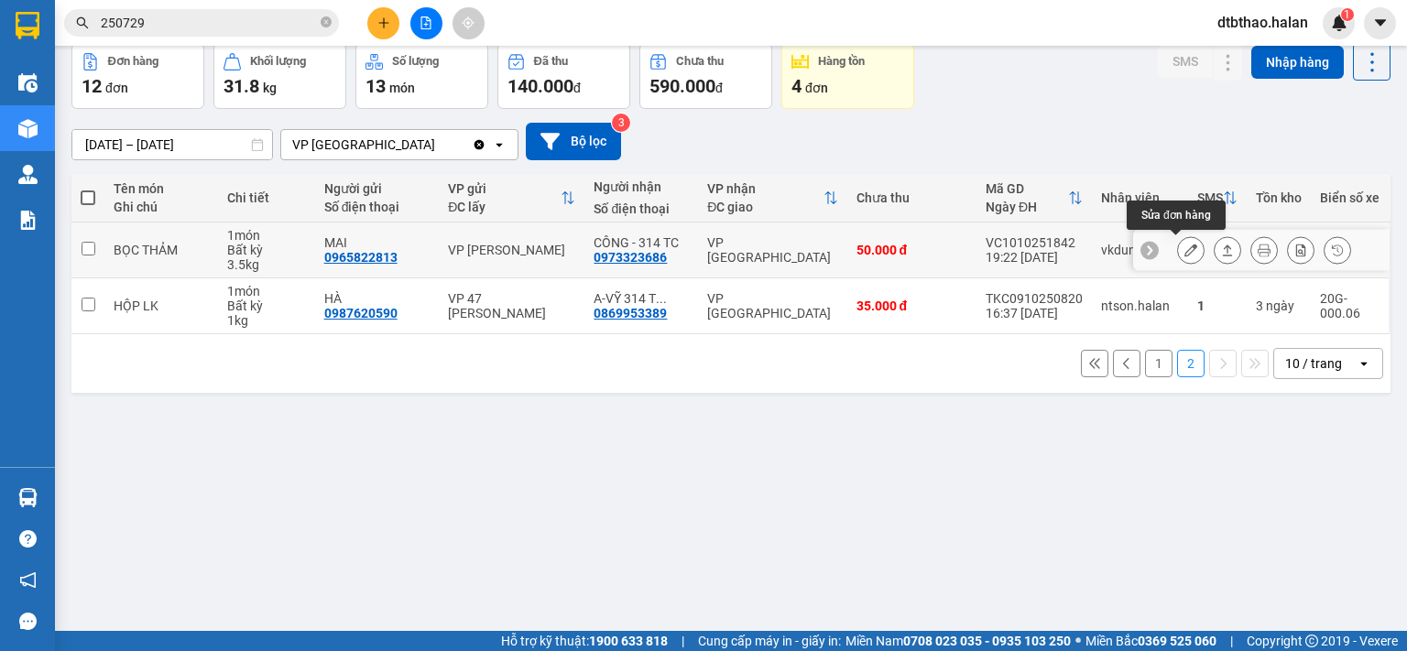
click at [1184, 255] on icon at bounding box center [1190, 250] width 13 height 13
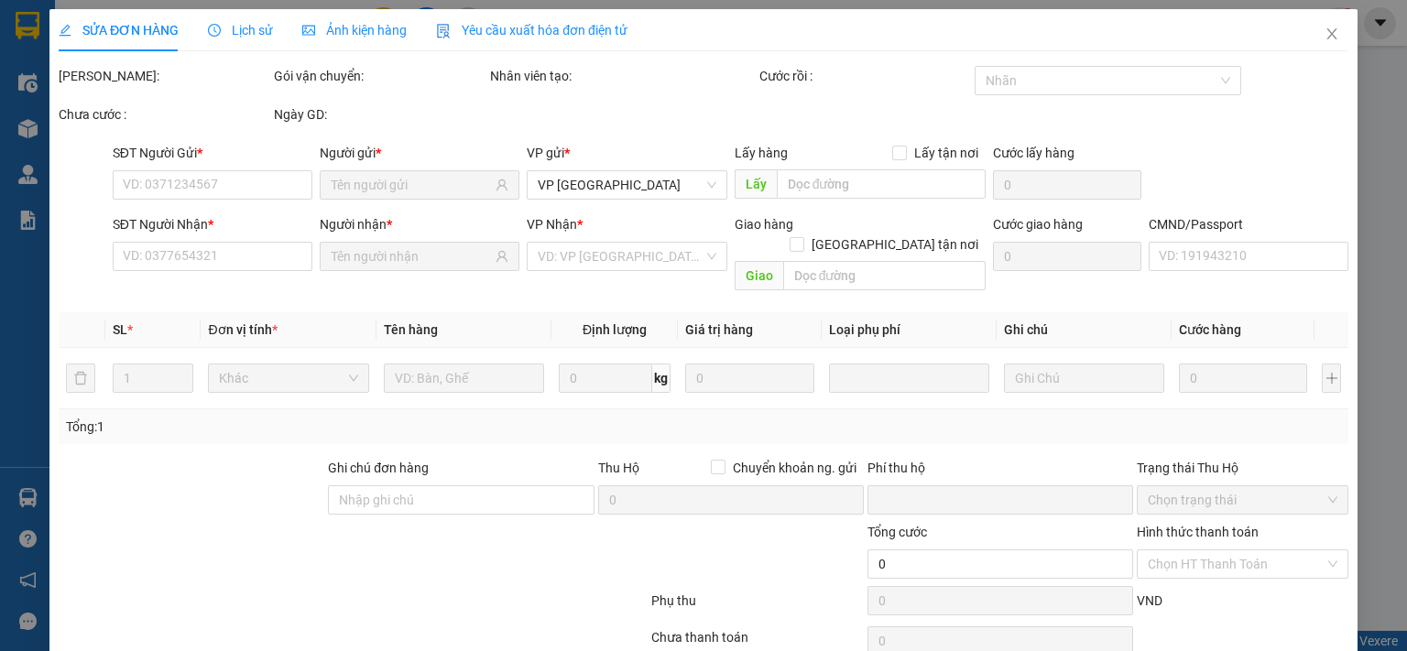
type input "0965822813"
type input "MAI"
type input "0973323686"
type input "CÔNG - 314 TC"
type input "0"
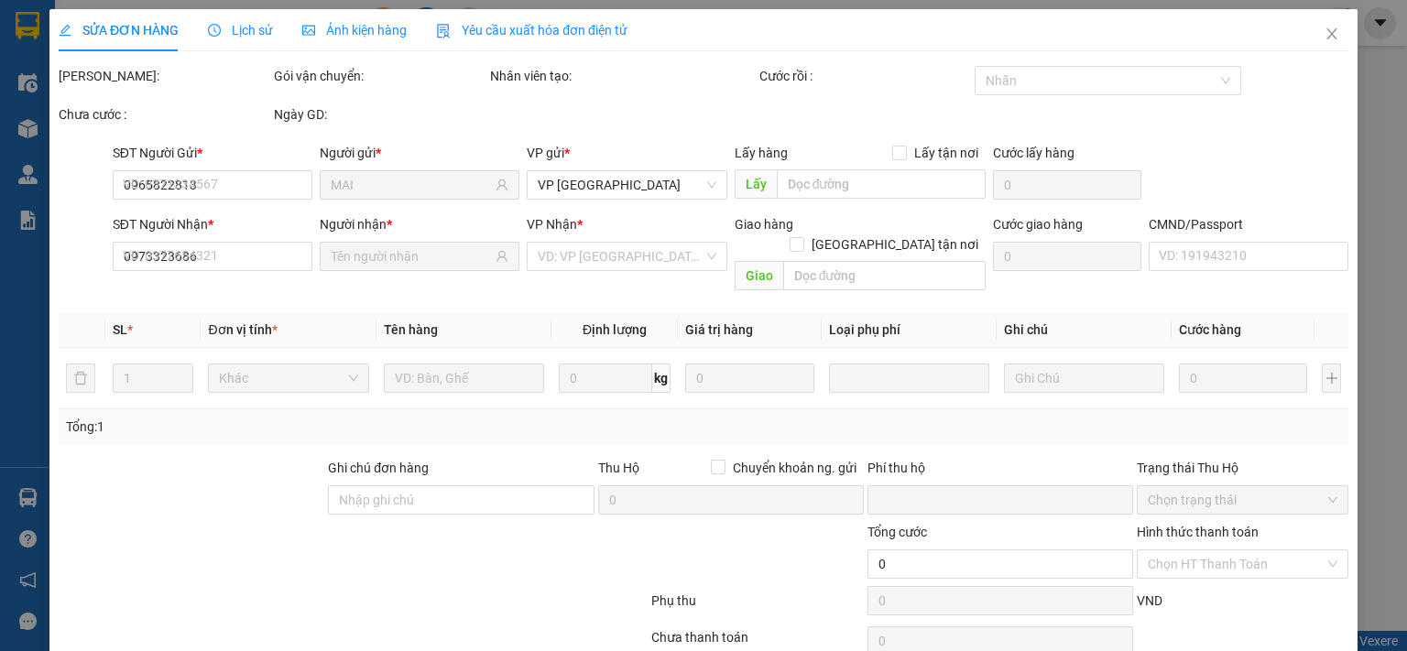
type input "50.000"
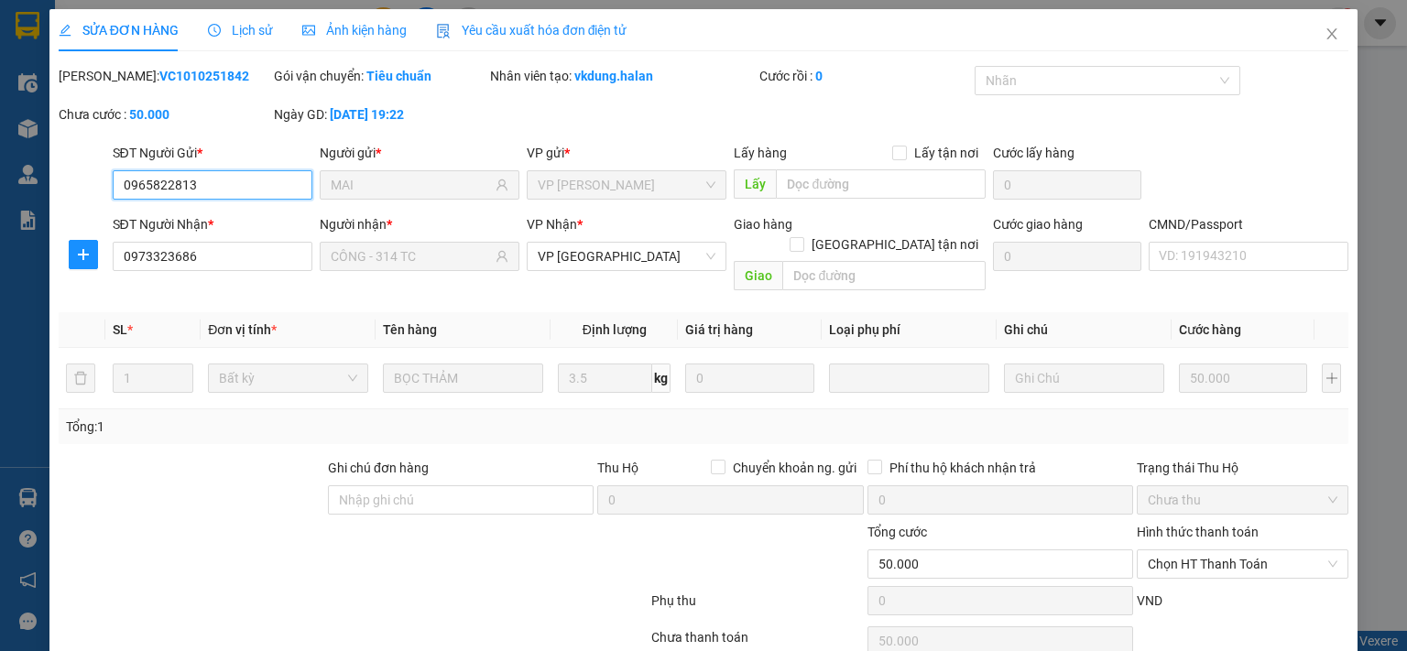
scroll to position [65, 0]
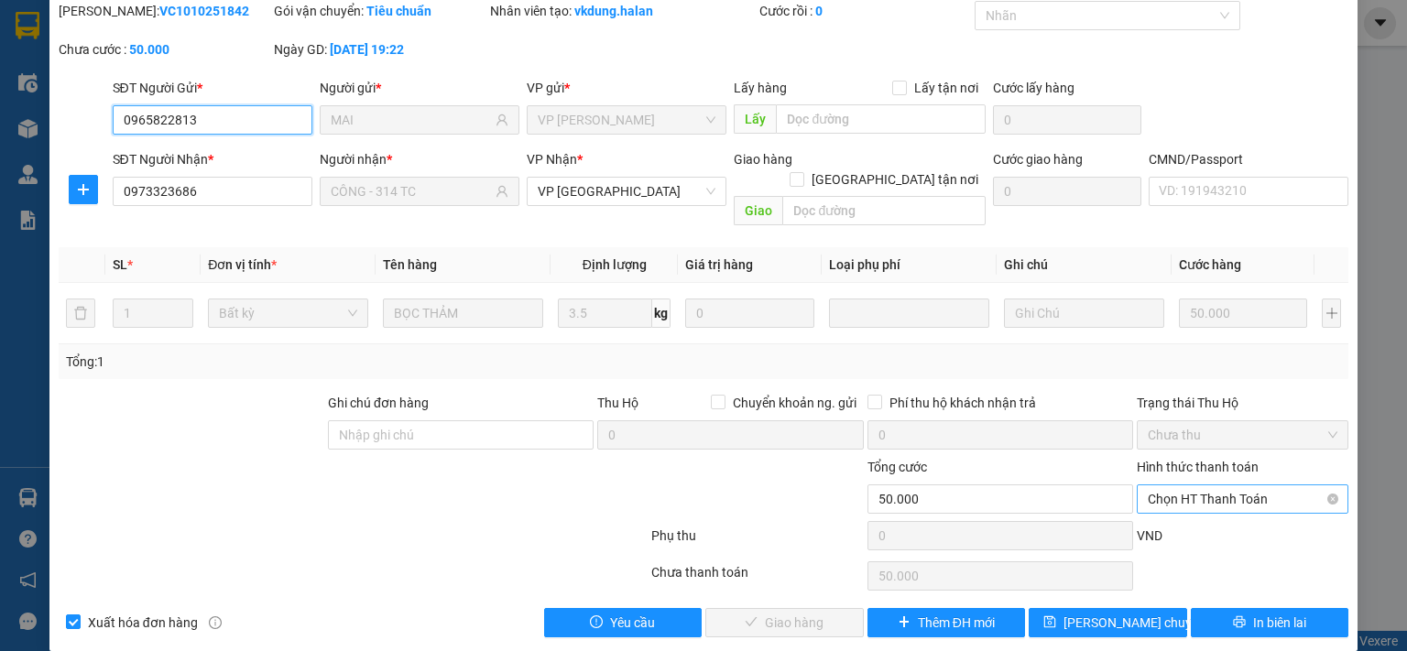
click at [1211, 485] on span "Chọn HT Thanh Toán" at bounding box center [1243, 498] width 190 height 27
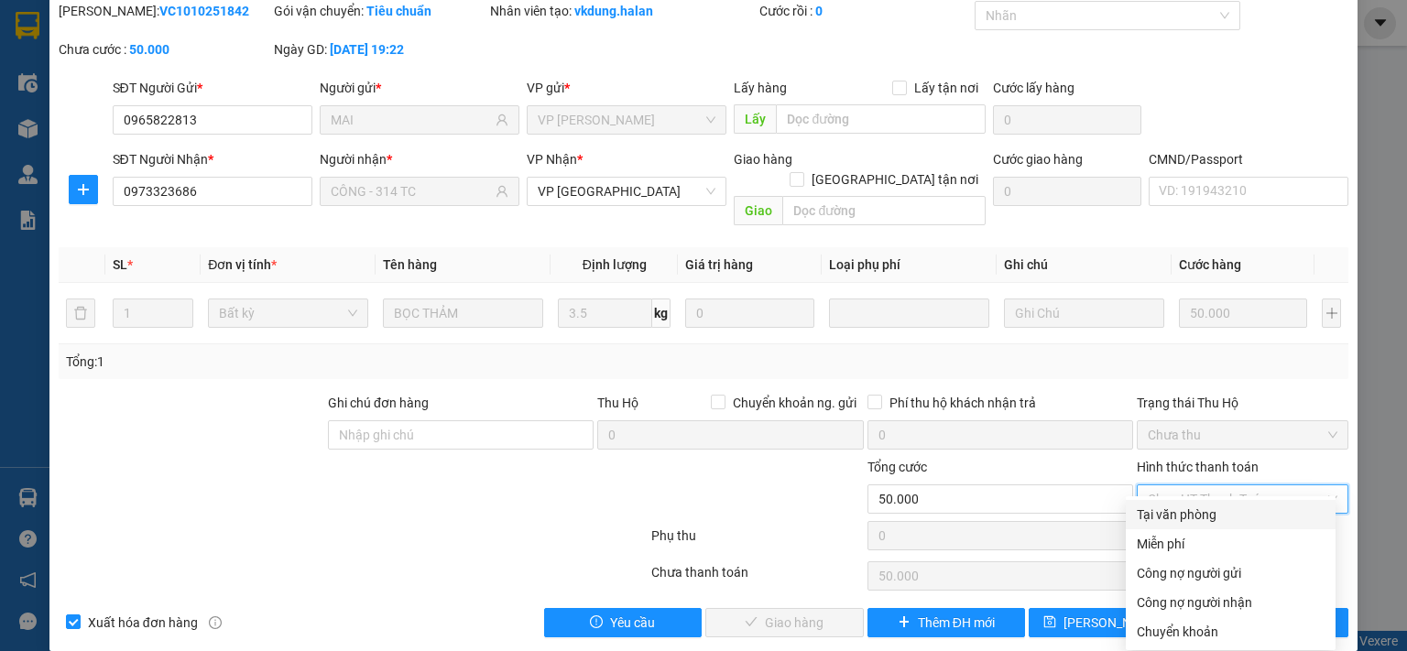
drag, startPoint x: 1190, startPoint y: 523, endPoint x: 947, endPoint y: 569, distance: 247.0
click at [1184, 525] on div "Tại văn phòng" at bounding box center [1231, 514] width 210 height 29
type input "0"
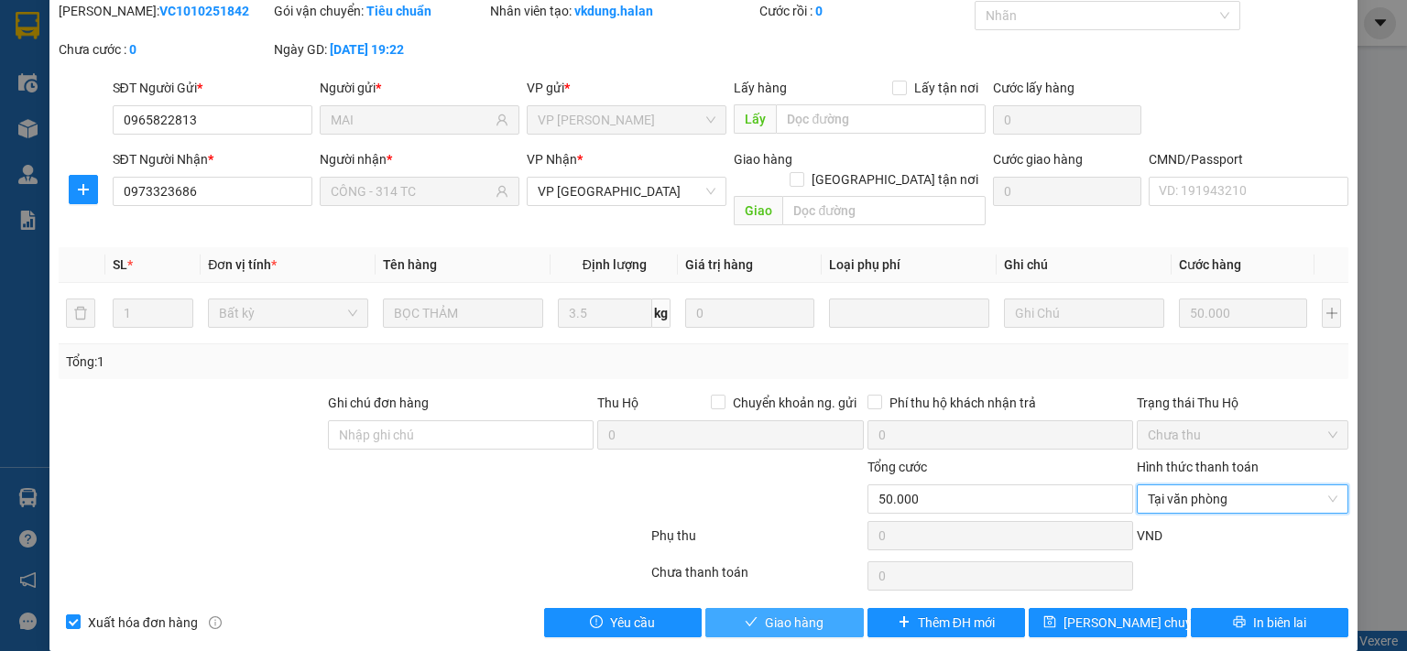
click at [776, 613] on button "Giao hàng" at bounding box center [784, 622] width 158 height 29
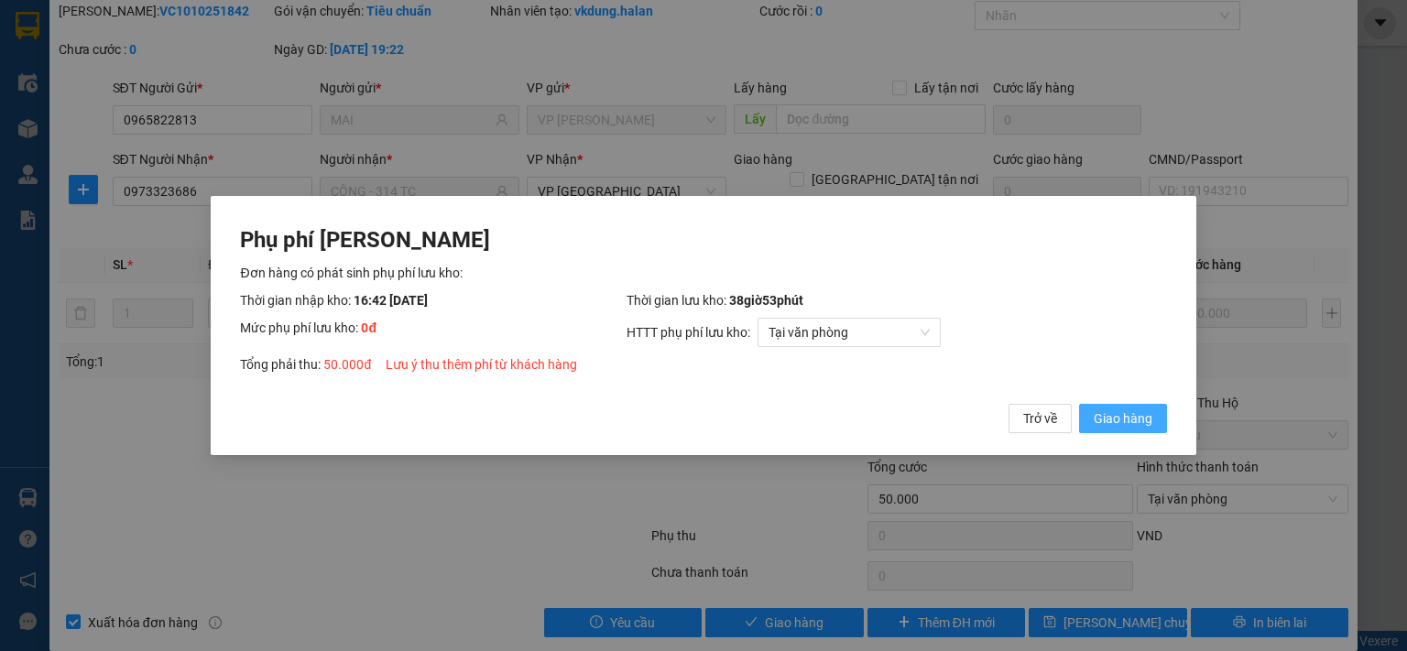
click at [1137, 418] on span "Giao hàng" at bounding box center [1123, 419] width 59 height 20
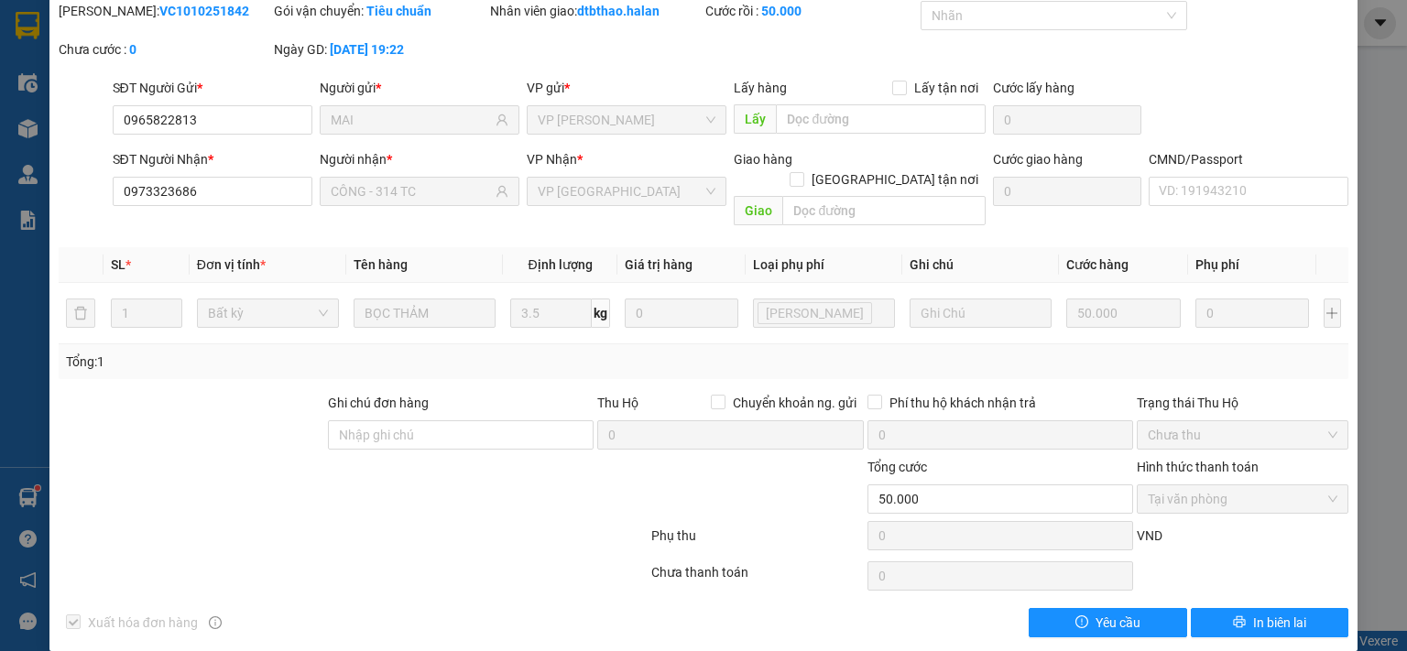
scroll to position [0, 0]
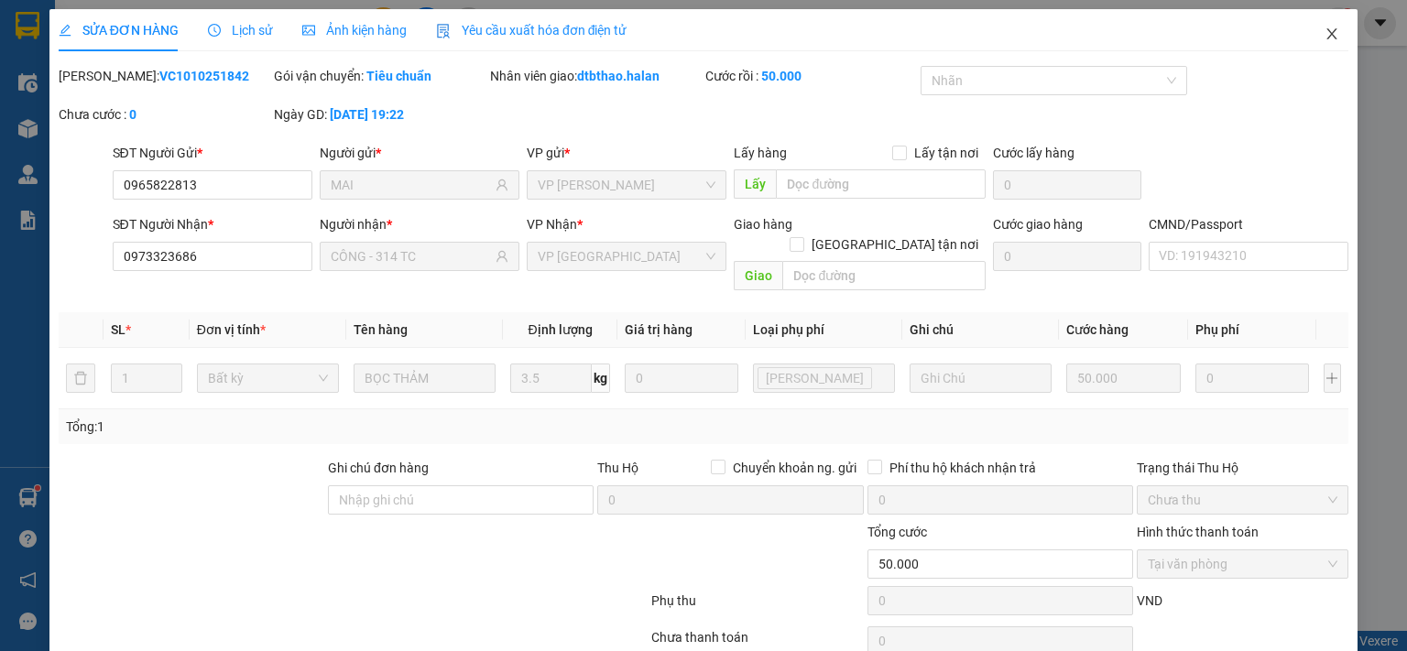
click at [1324, 36] on icon "close" at bounding box center [1331, 34] width 15 height 15
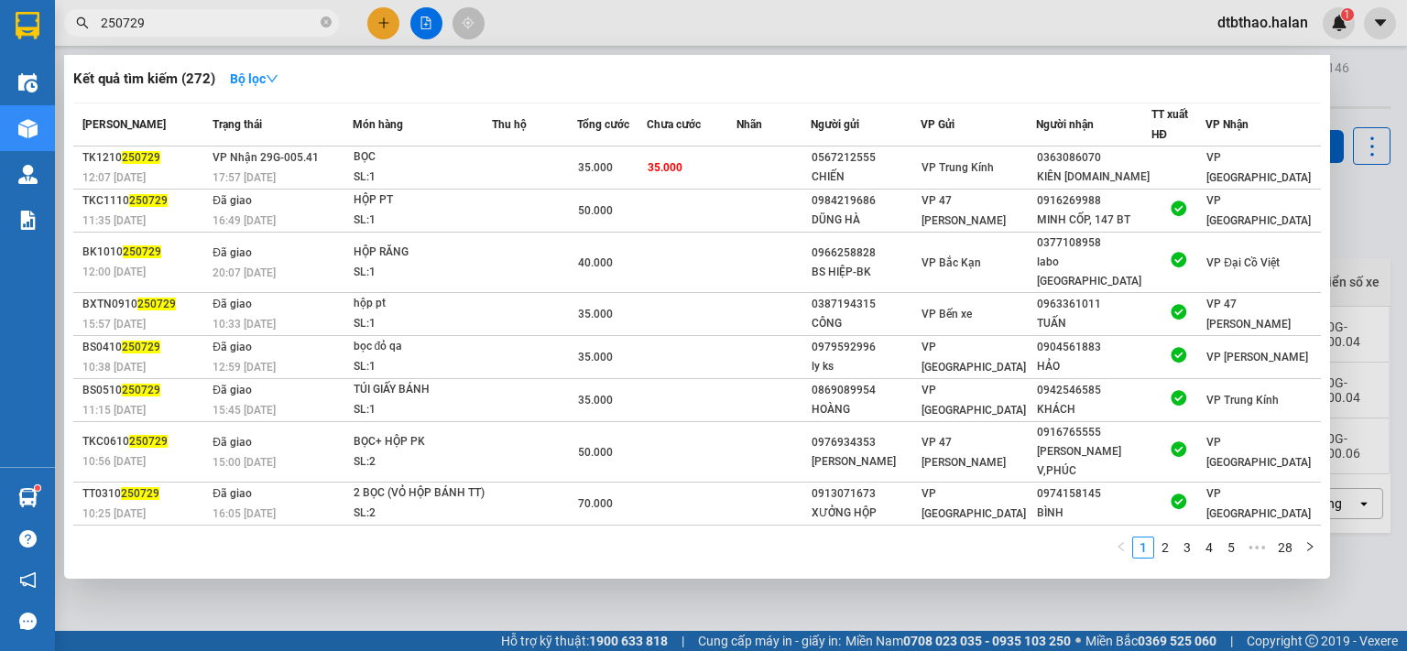
drag, startPoint x: 117, startPoint y: 21, endPoint x: 180, endPoint y: 21, distance: 62.3
click at [180, 21] on input "250729" at bounding box center [209, 23] width 216 height 20
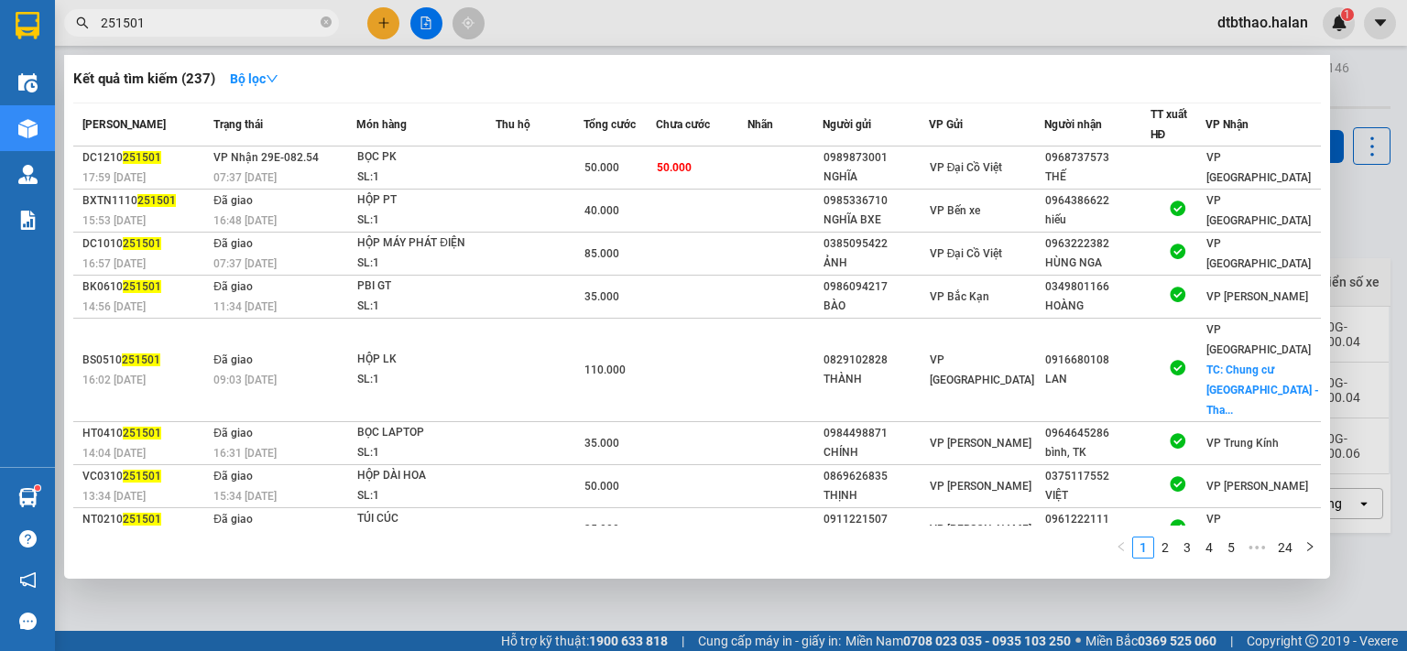
type input "251501"
click at [721, 612] on div at bounding box center [703, 325] width 1407 height 651
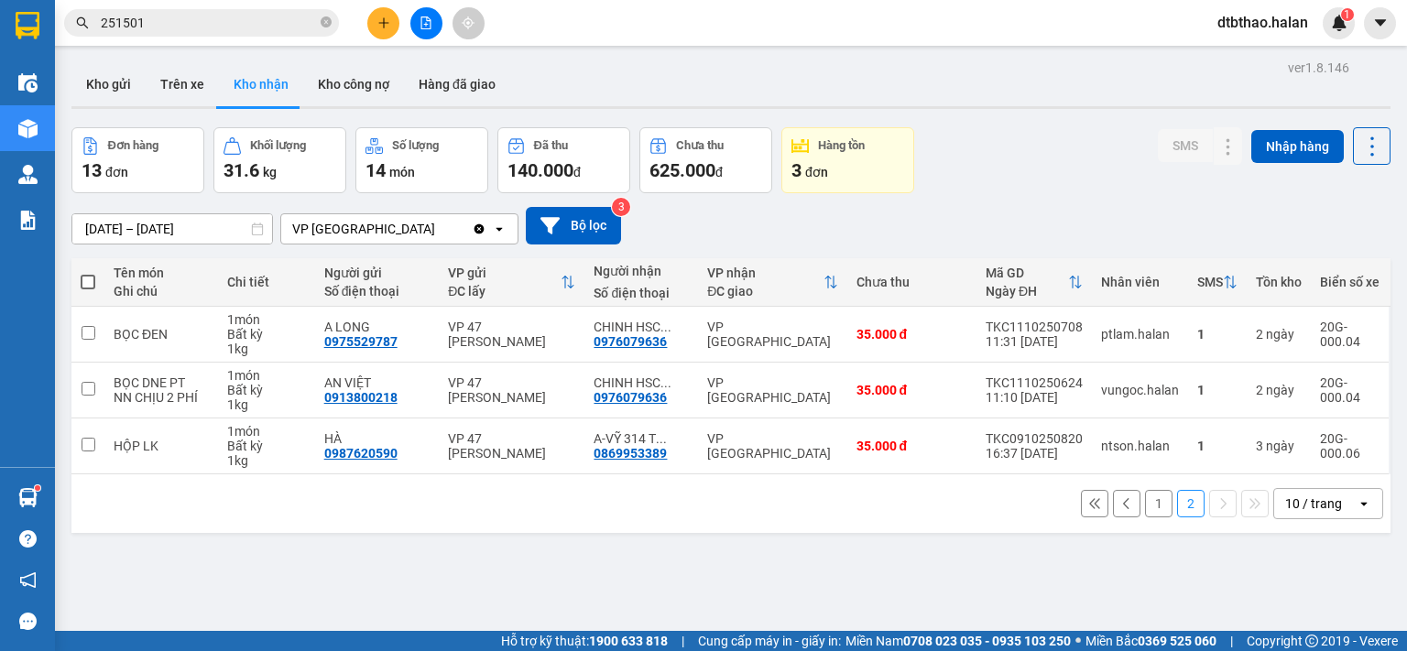
click at [1145, 507] on button "1" at bounding box center [1158, 503] width 27 height 27
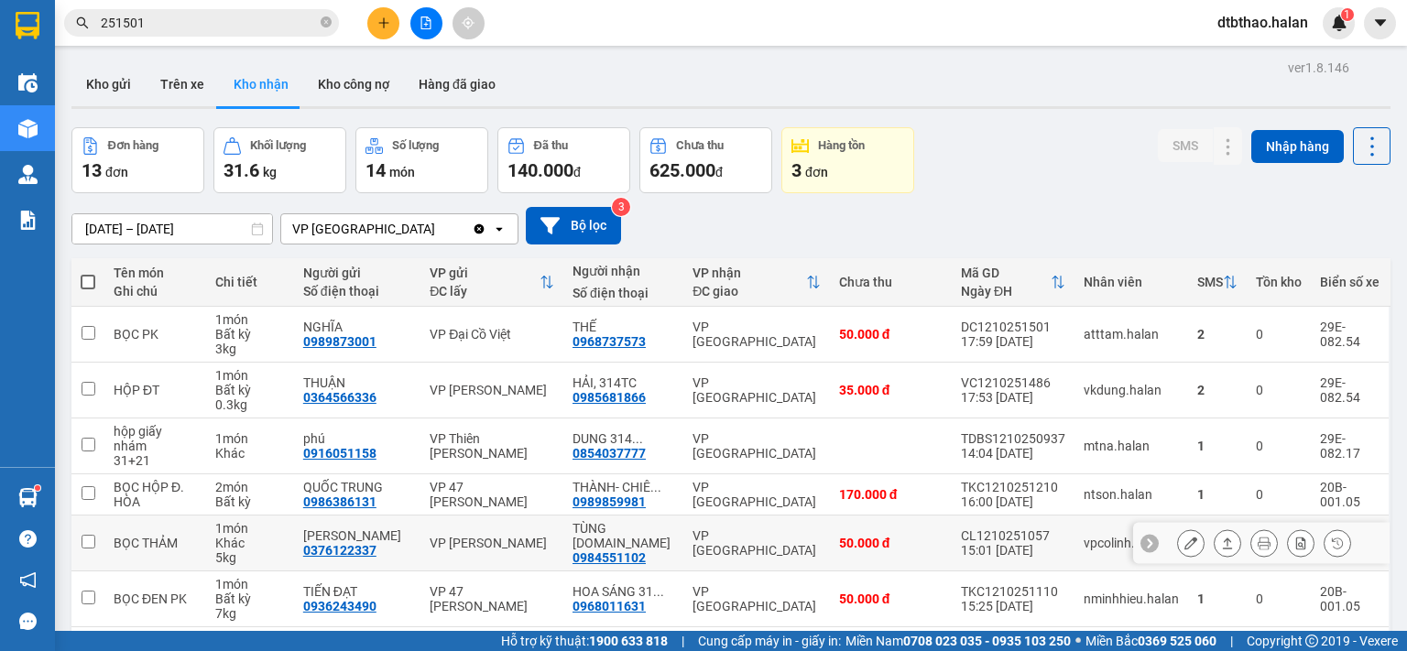
scroll to position [277, 0]
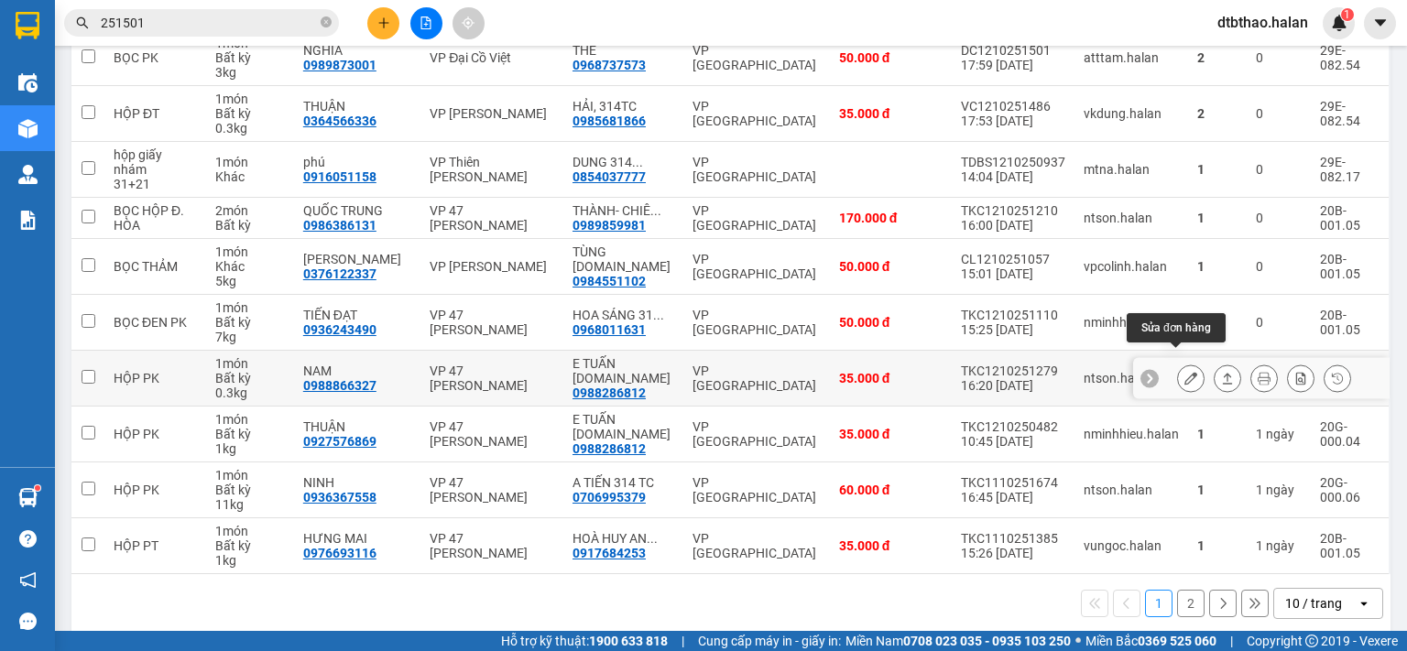
click at [1184, 372] on icon at bounding box center [1190, 378] width 13 height 13
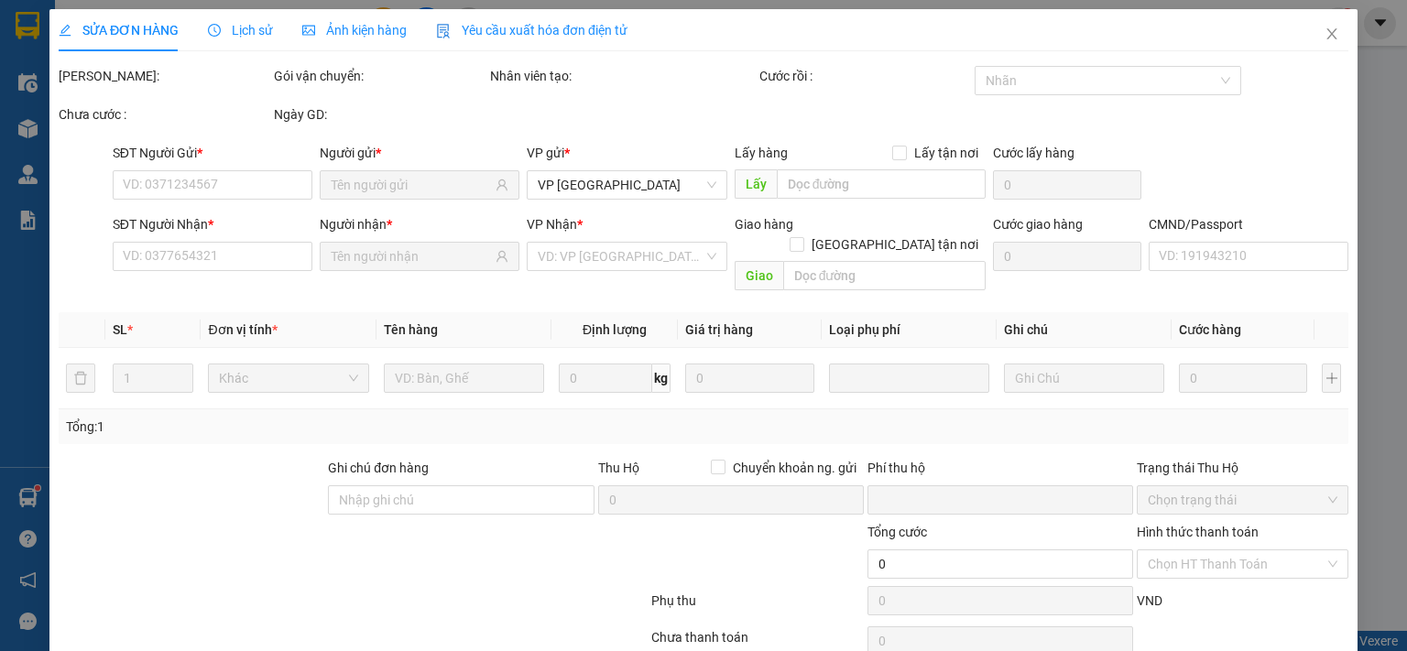
type input "0988866327"
type input "NAM"
type input "0988286812"
type input "E TUẤN [DOMAIN_NAME]"
type input "0"
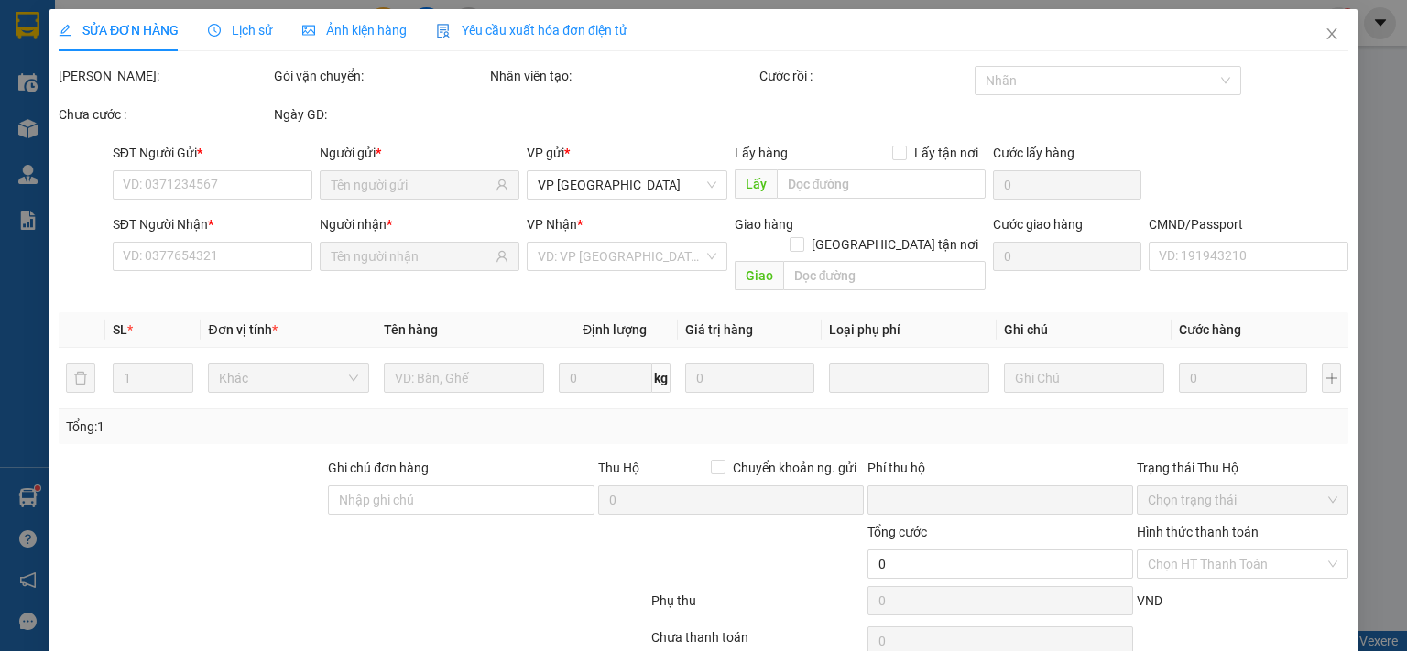
type input "35.000"
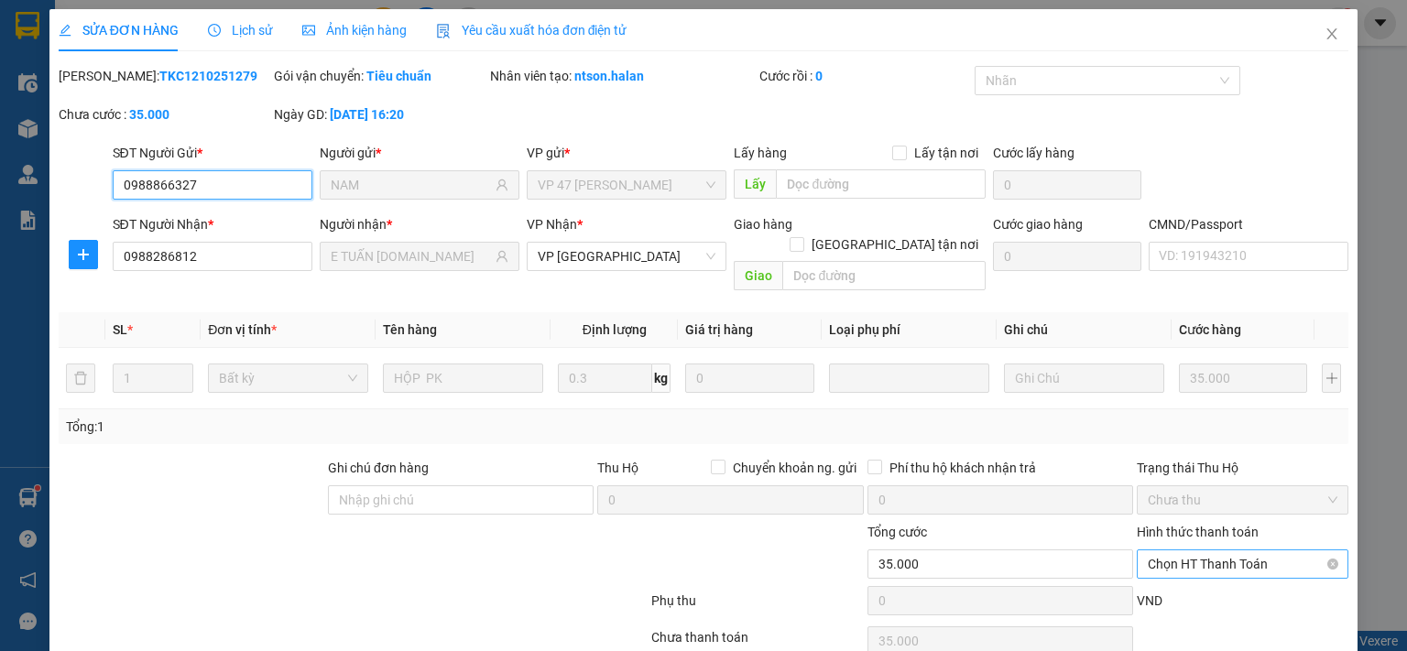
scroll to position [65, 0]
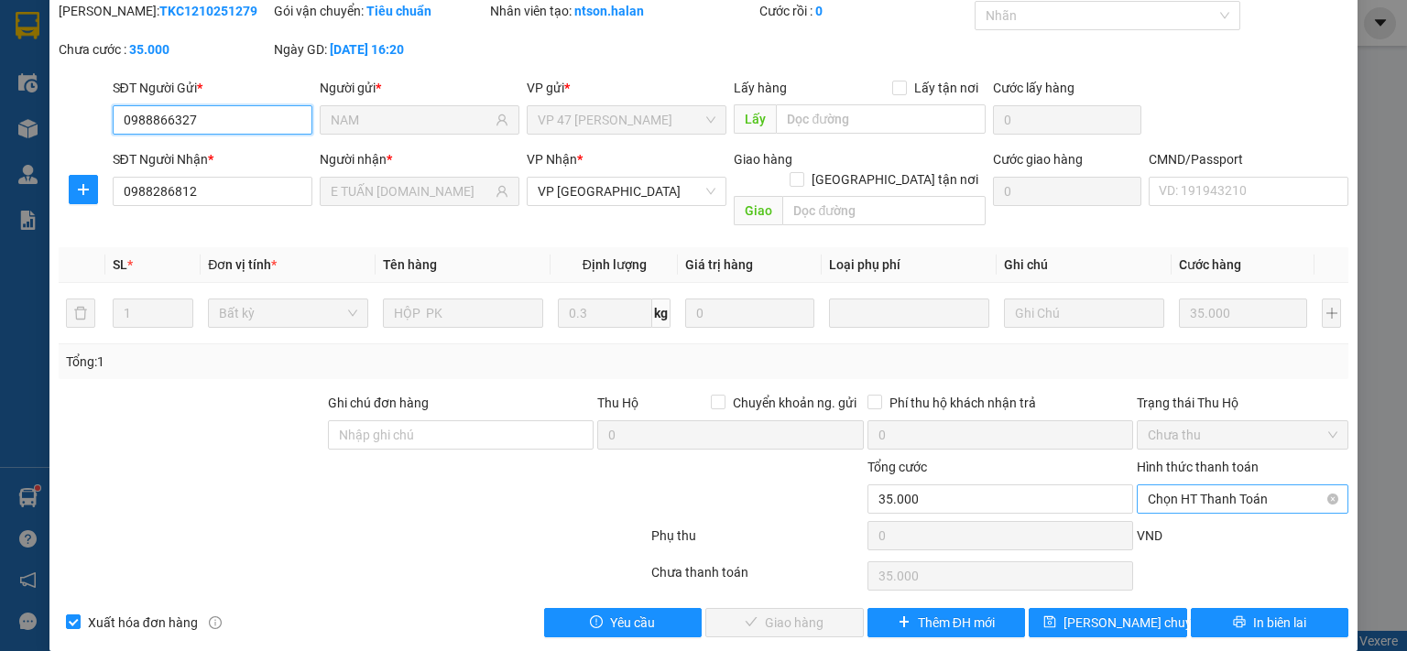
click at [1211, 485] on span "Chọn HT Thanh Toán" at bounding box center [1243, 498] width 190 height 27
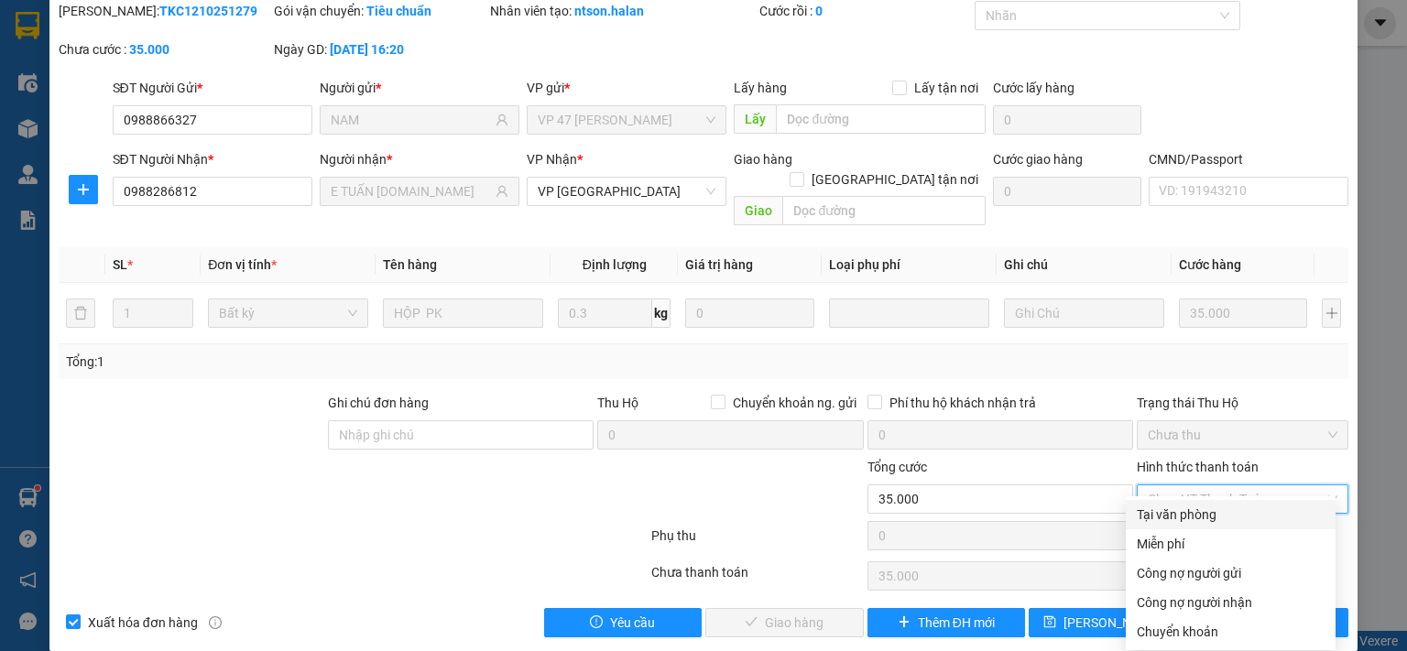
drag, startPoint x: 1198, startPoint y: 518, endPoint x: 1142, endPoint y: 541, distance: 60.7
click at [1195, 518] on div "Tại văn phòng" at bounding box center [1231, 515] width 188 height 20
type input "0"
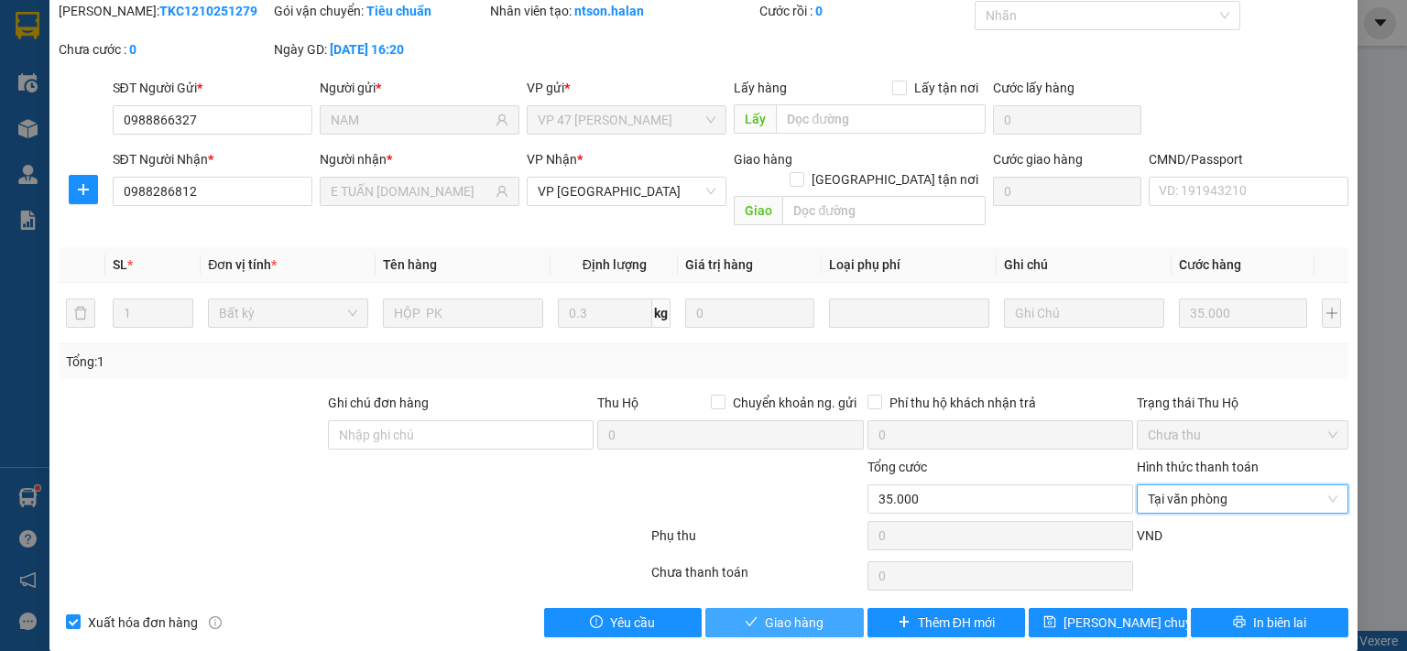
click at [813, 613] on span "Giao hàng" at bounding box center [794, 623] width 59 height 20
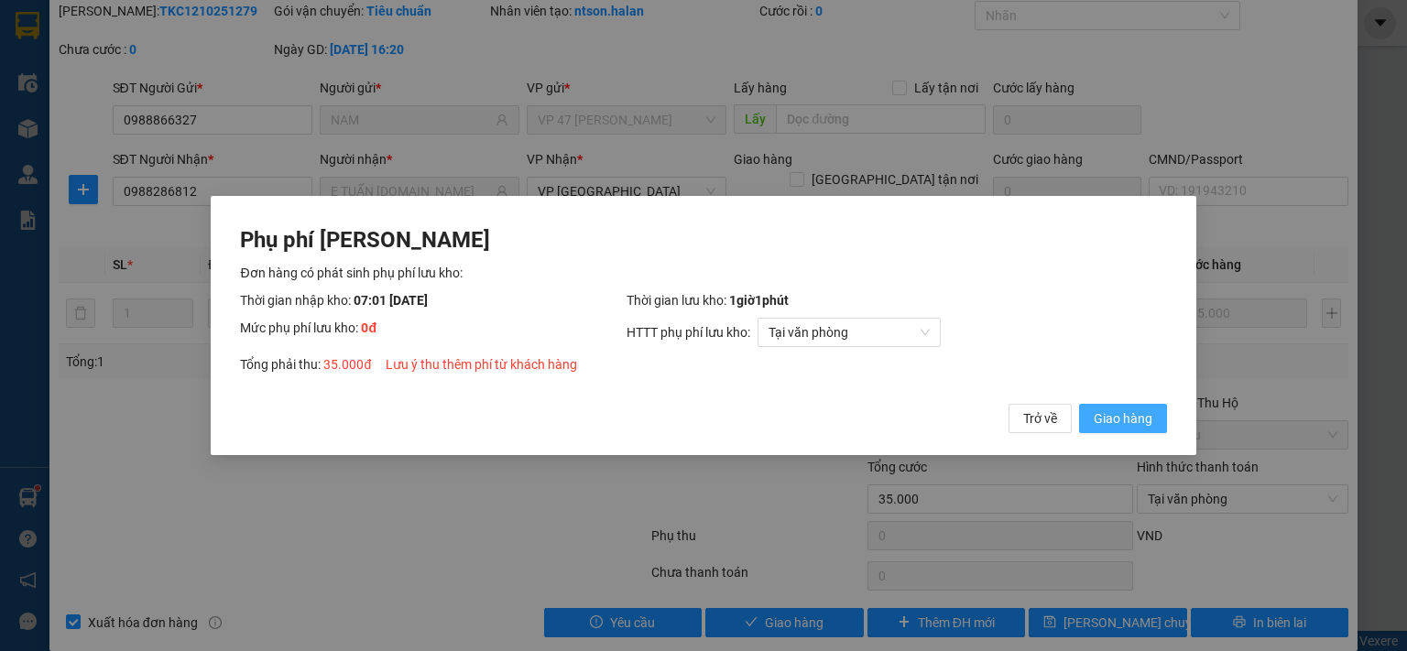
click at [1110, 422] on span "Giao hàng" at bounding box center [1123, 419] width 59 height 20
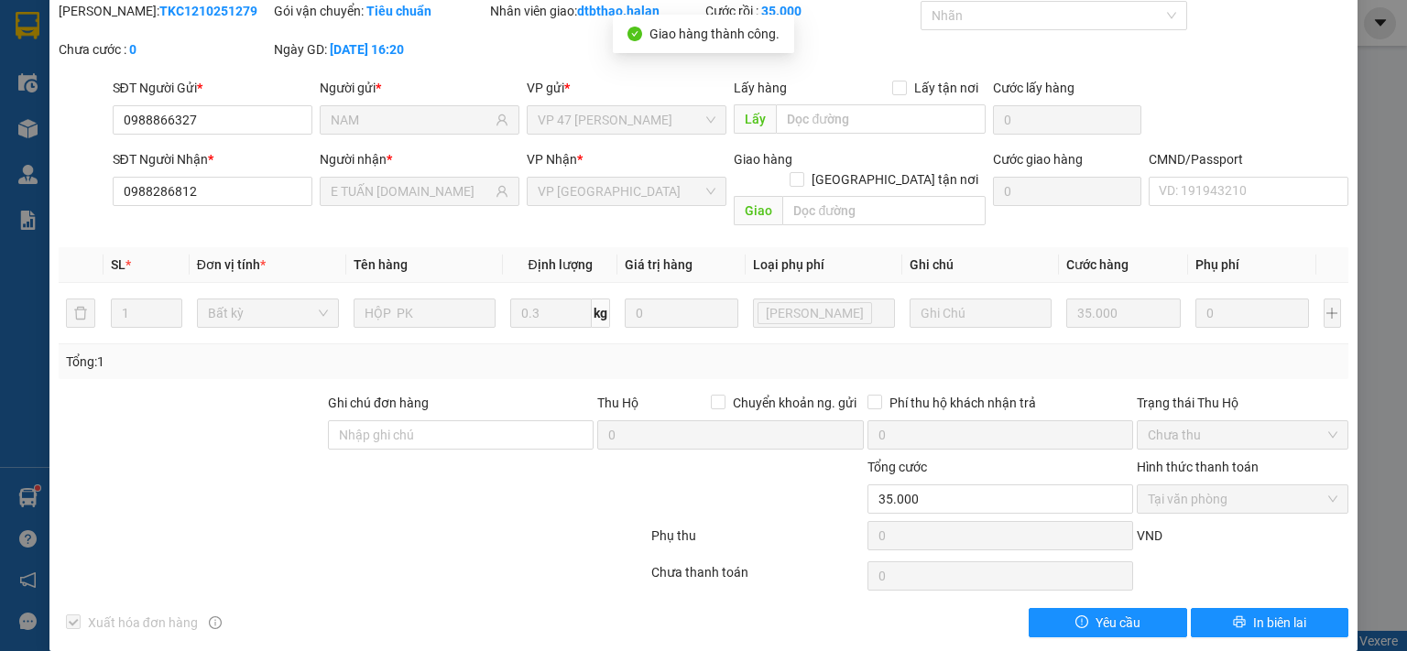
scroll to position [0, 0]
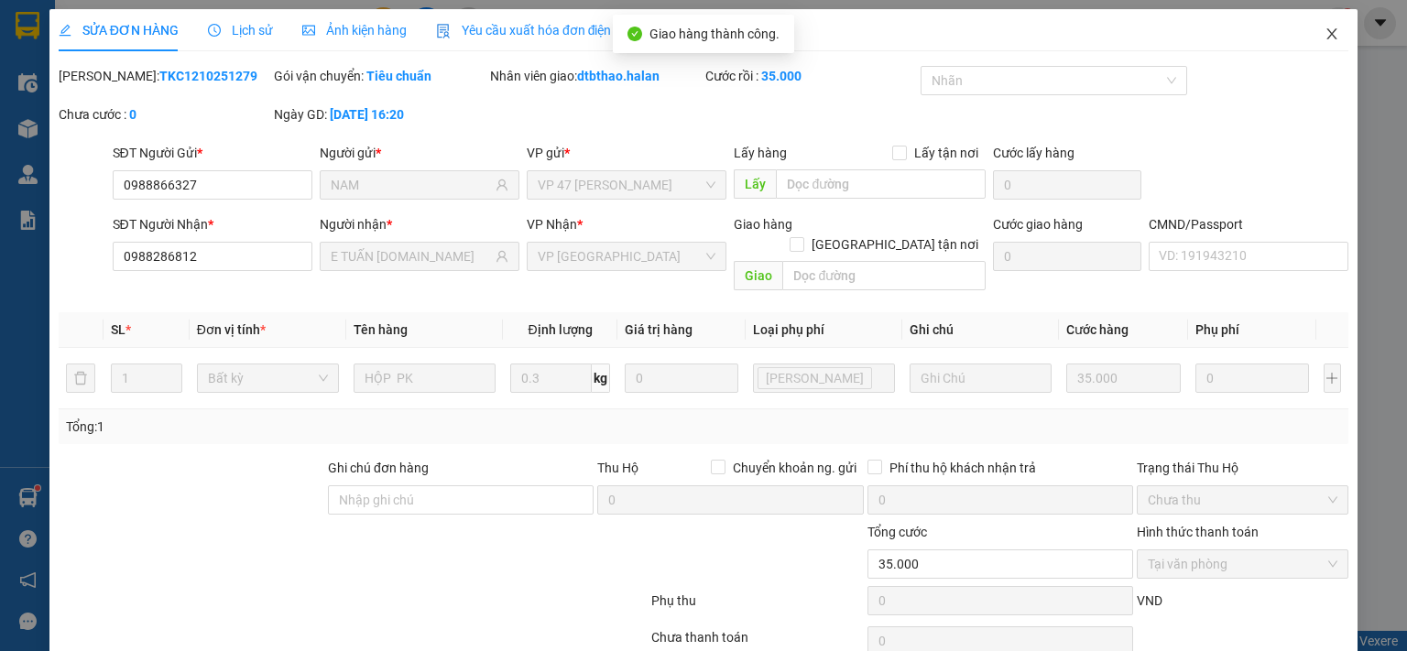
click at [1327, 37] on icon "close" at bounding box center [1332, 33] width 10 height 11
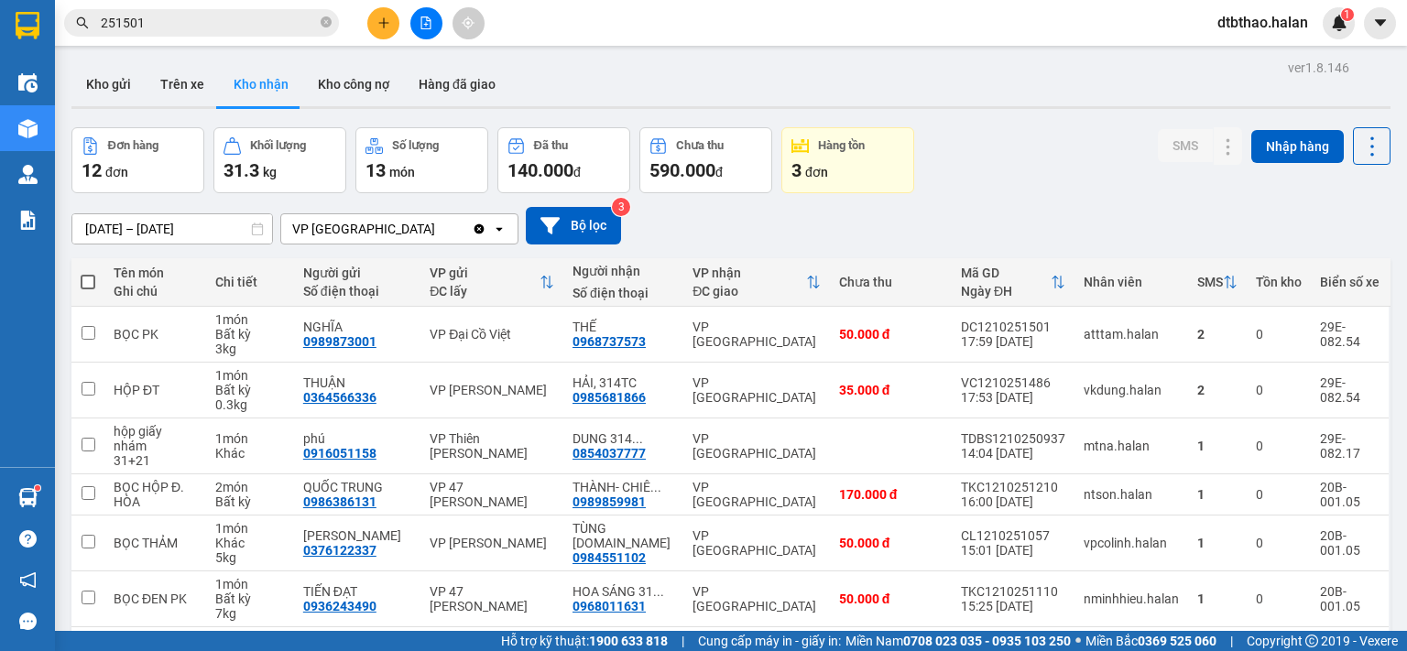
scroll to position [277, 0]
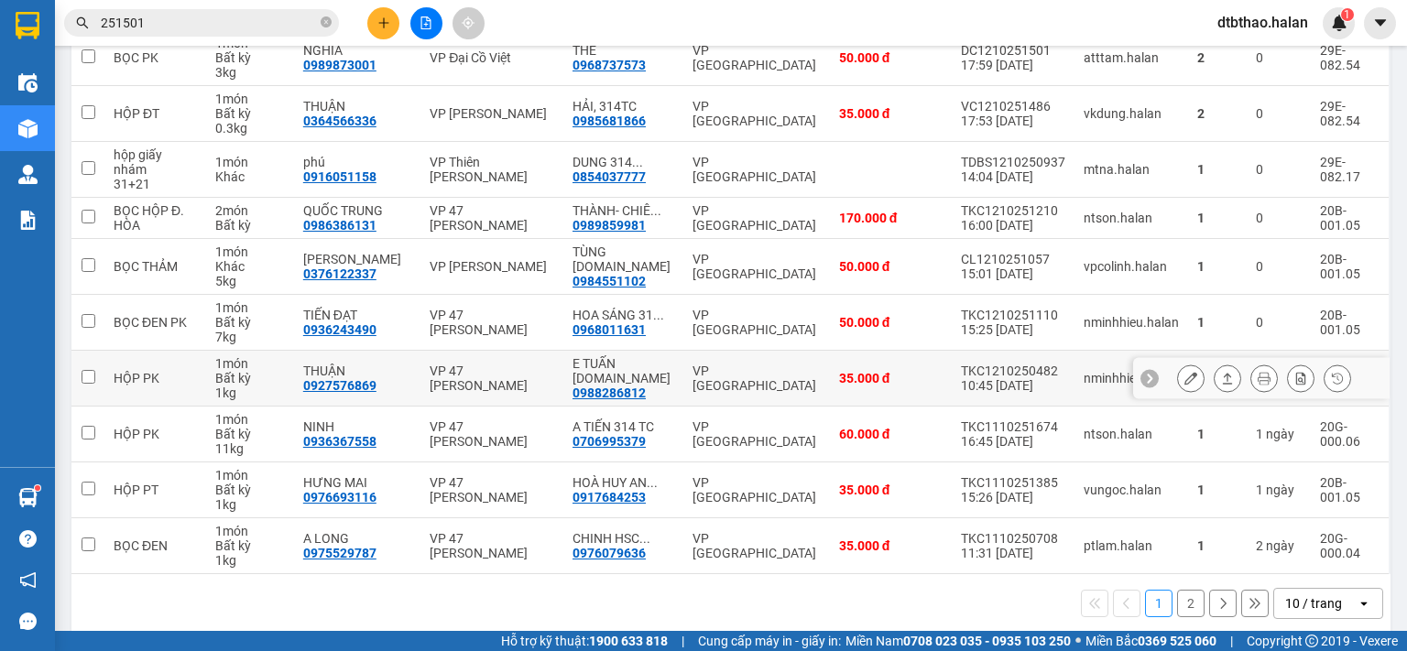
click at [1178, 365] on button at bounding box center [1191, 379] width 26 height 32
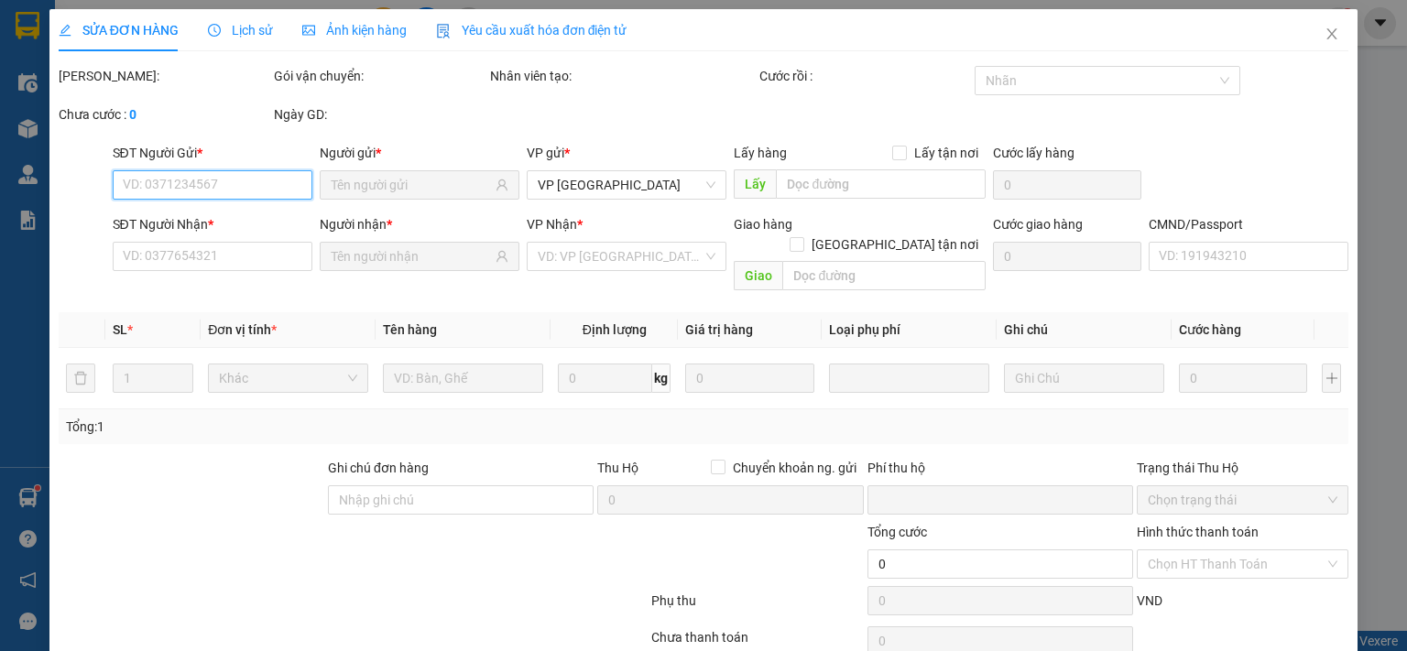
scroll to position [65, 0]
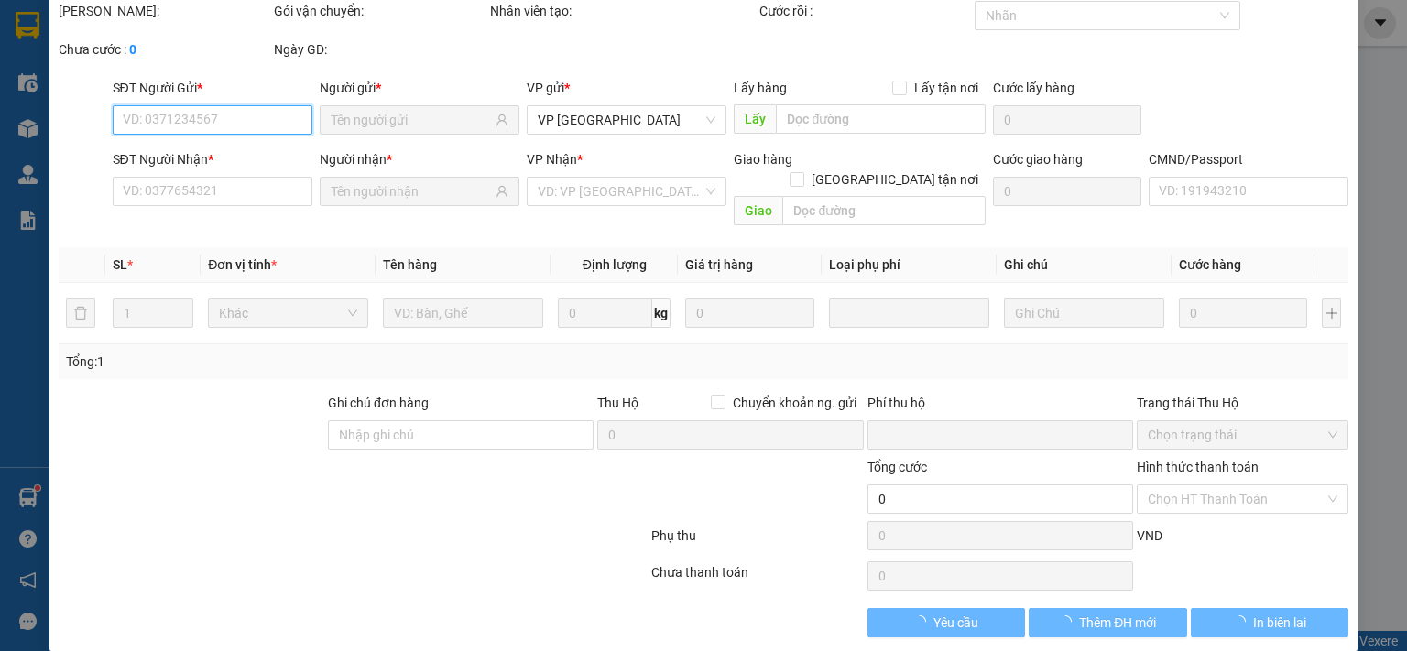
type input "0927576869"
type input "THUẬN"
type input "0988286812"
type input "E TUẤN [DOMAIN_NAME]"
type input "0"
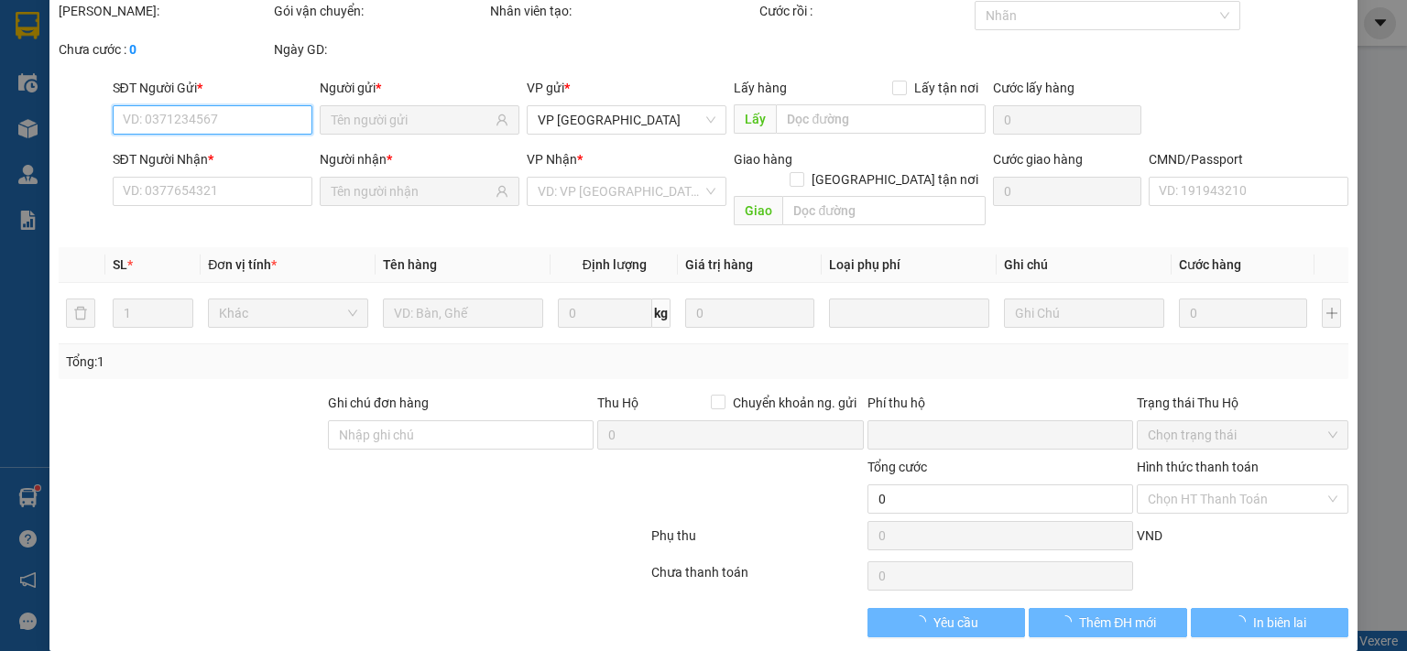
type input "35.000"
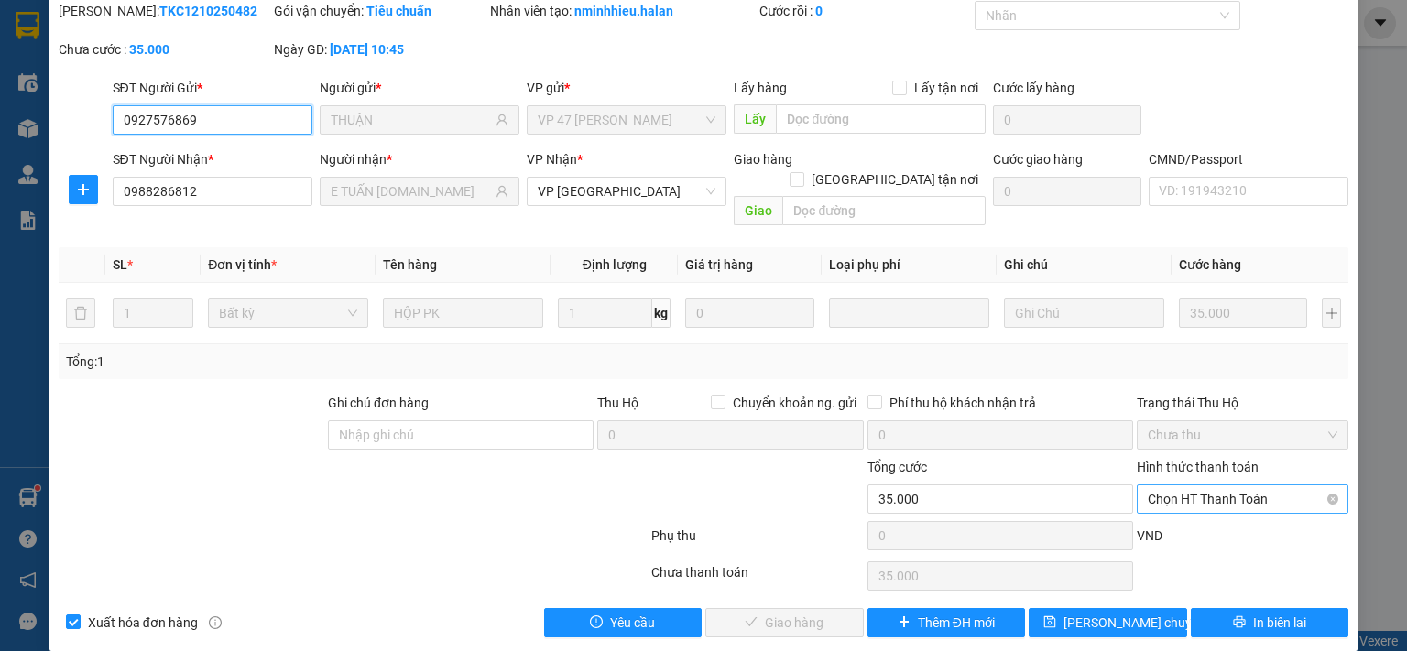
click at [1199, 485] on span "Chọn HT Thanh Toán" at bounding box center [1243, 498] width 190 height 27
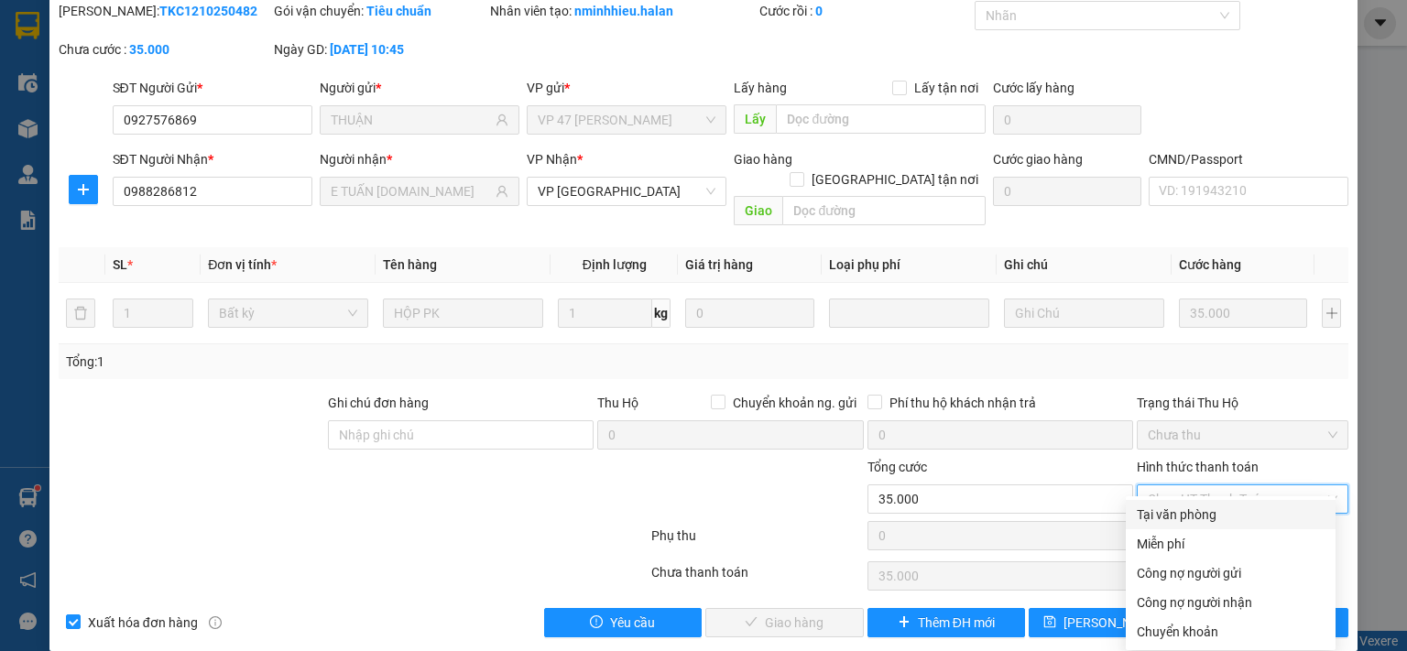
click at [1185, 515] on div "Tại văn phòng" at bounding box center [1231, 515] width 188 height 20
type input "0"
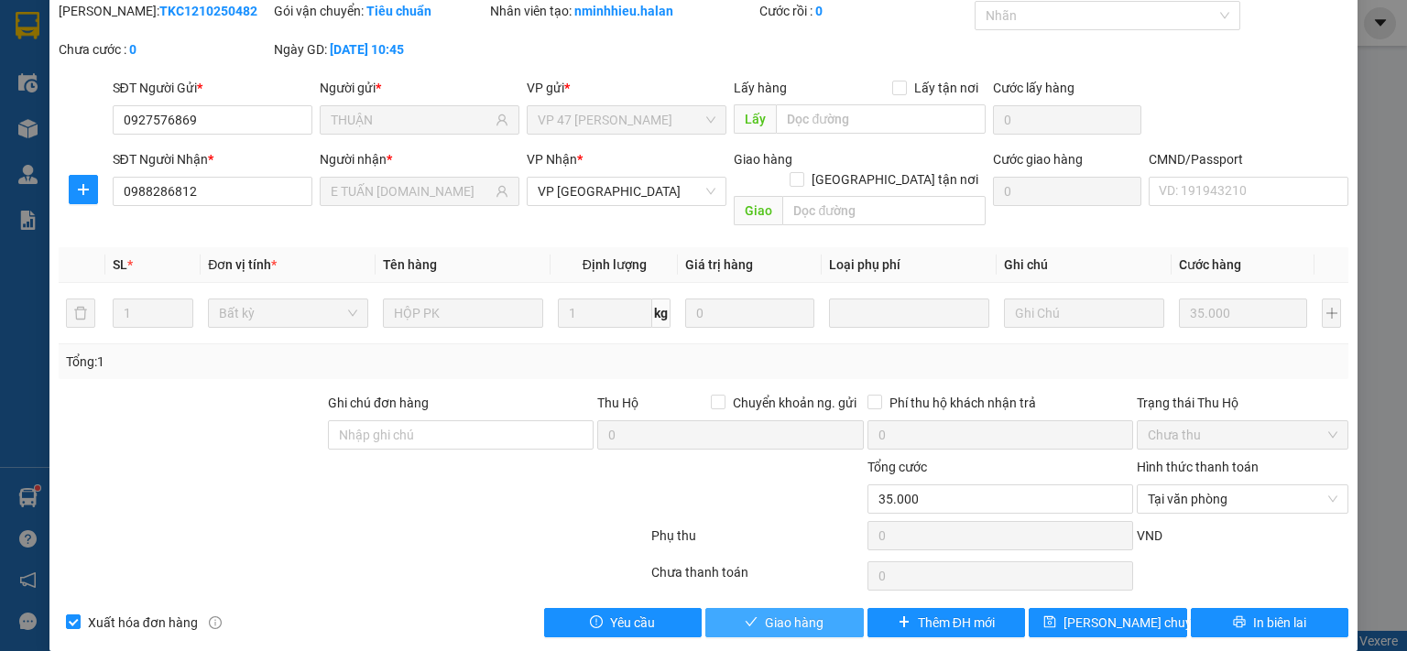
click at [800, 613] on span "Giao hàng" at bounding box center [794, 623] width 59 height 20
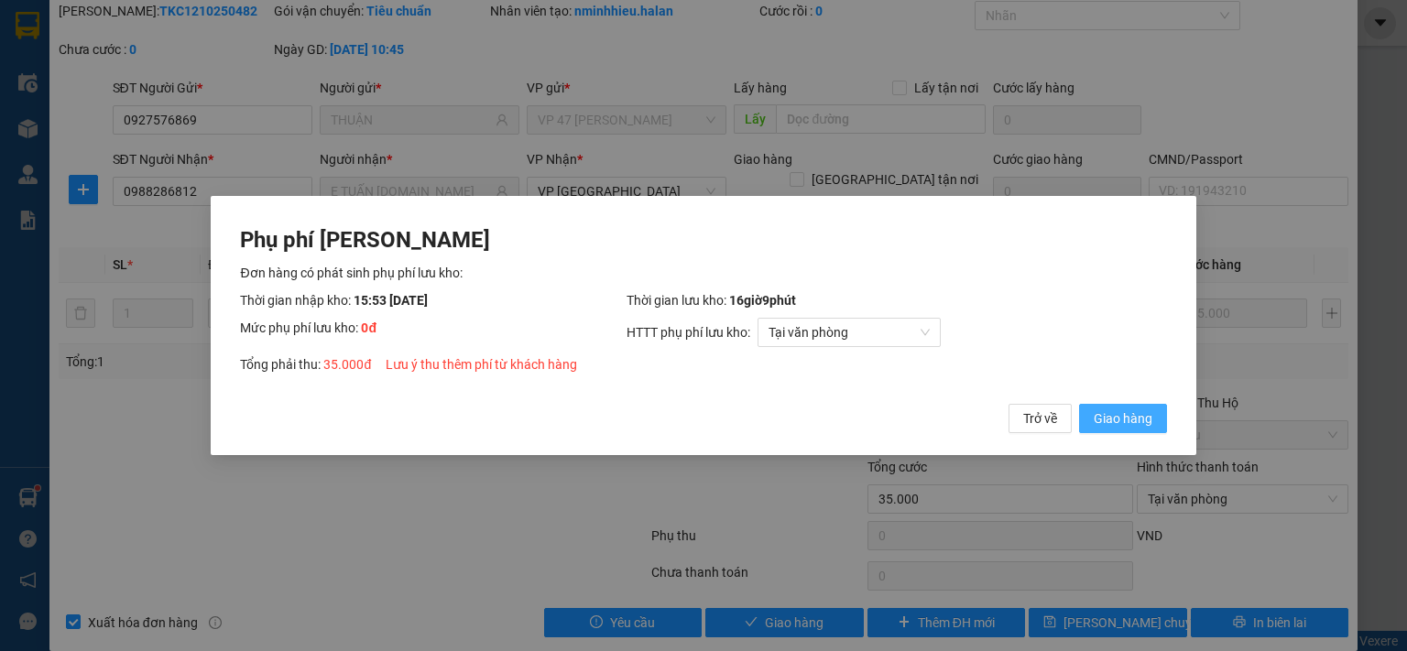
click at [1139, 423] on span "Giao hàng" at bounding box center [1123, 419] width 59 height 20
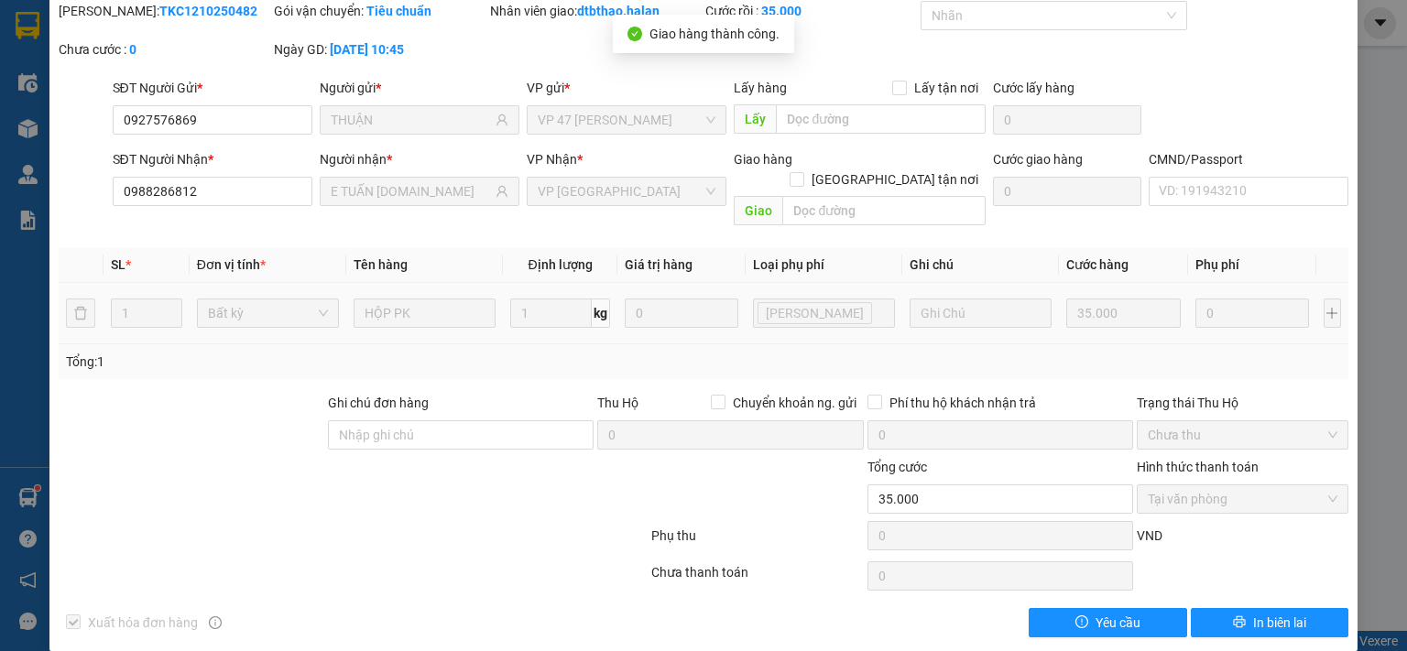
scroll to position [0, 0]
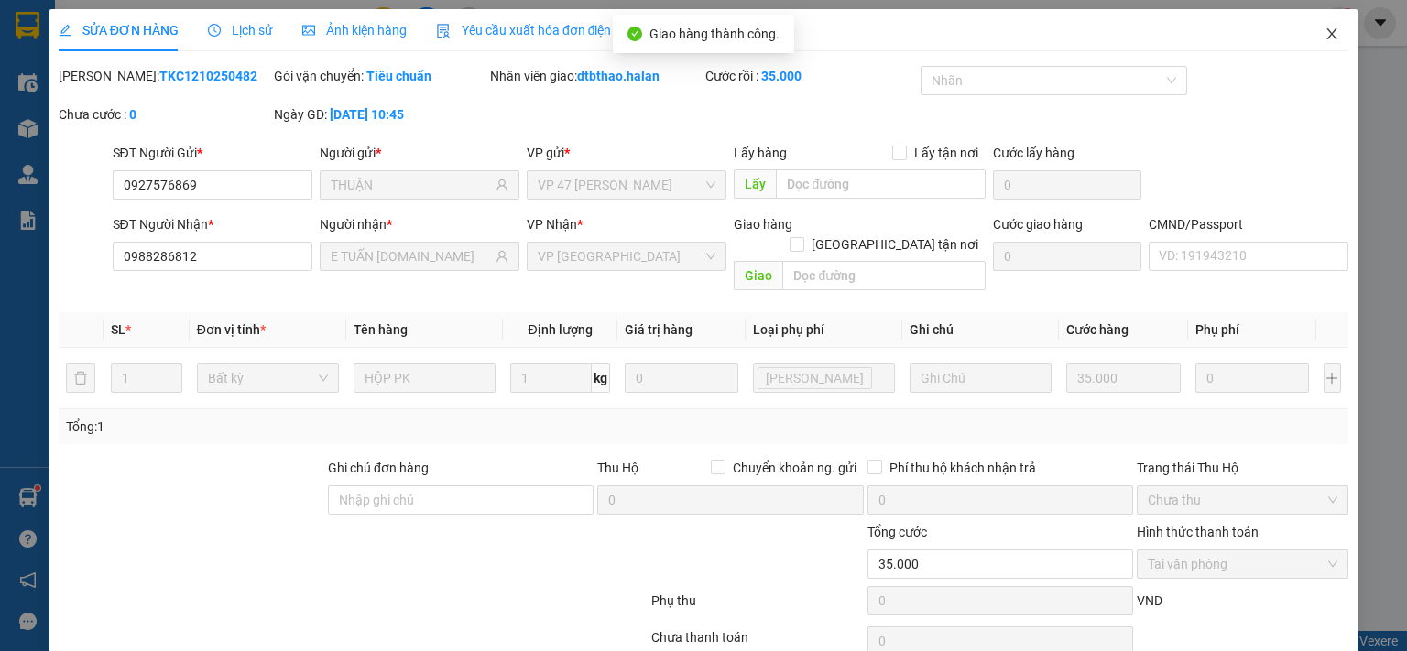
click at [1324, 32] on icon "close" at bounding box center [1331, 34] width 15 height 15
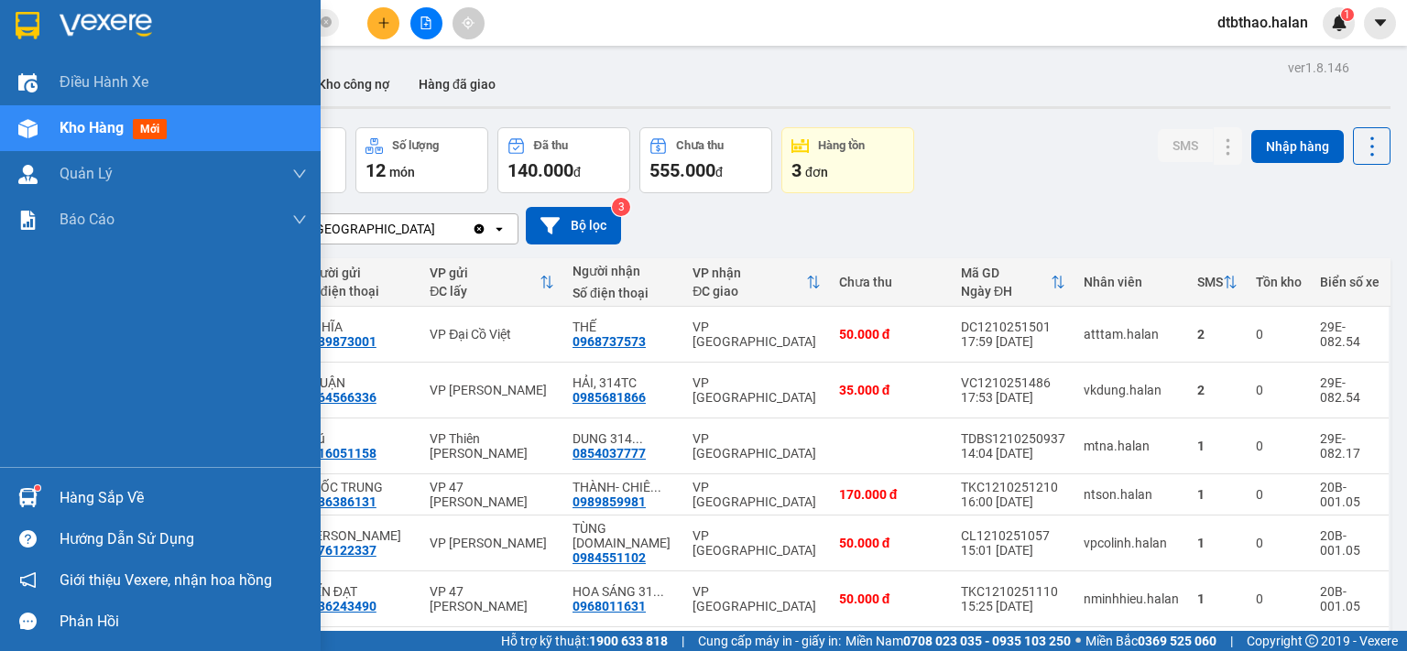
click at [86, 512] on div "Hàng sắp về" at bounding box center [160, 497] width 321 height 41
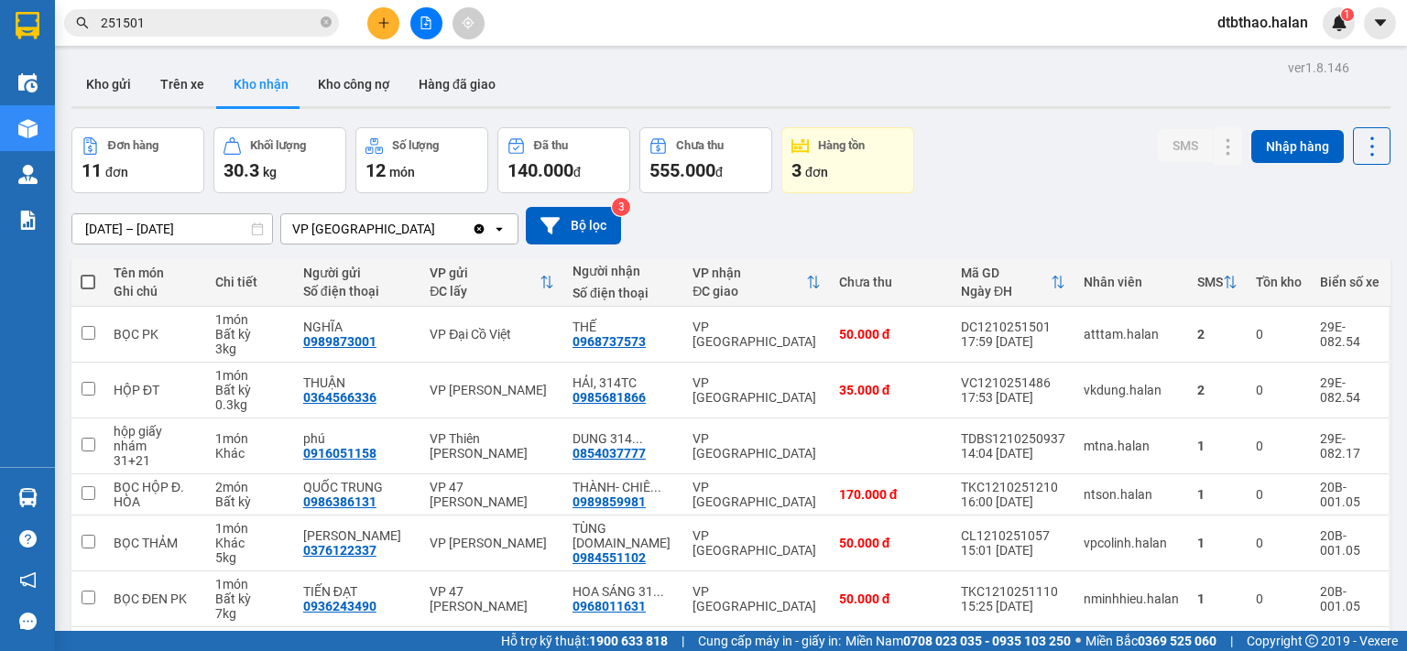
click at [993, 175] on section "Kết quả tìm kiếm ( 237 ) Bộ lọc Mã ĐH Trạng thái Món hàng Thu hộ Tổng cước Chưa…" at bounding box center [703, 325] width 1407 height 651
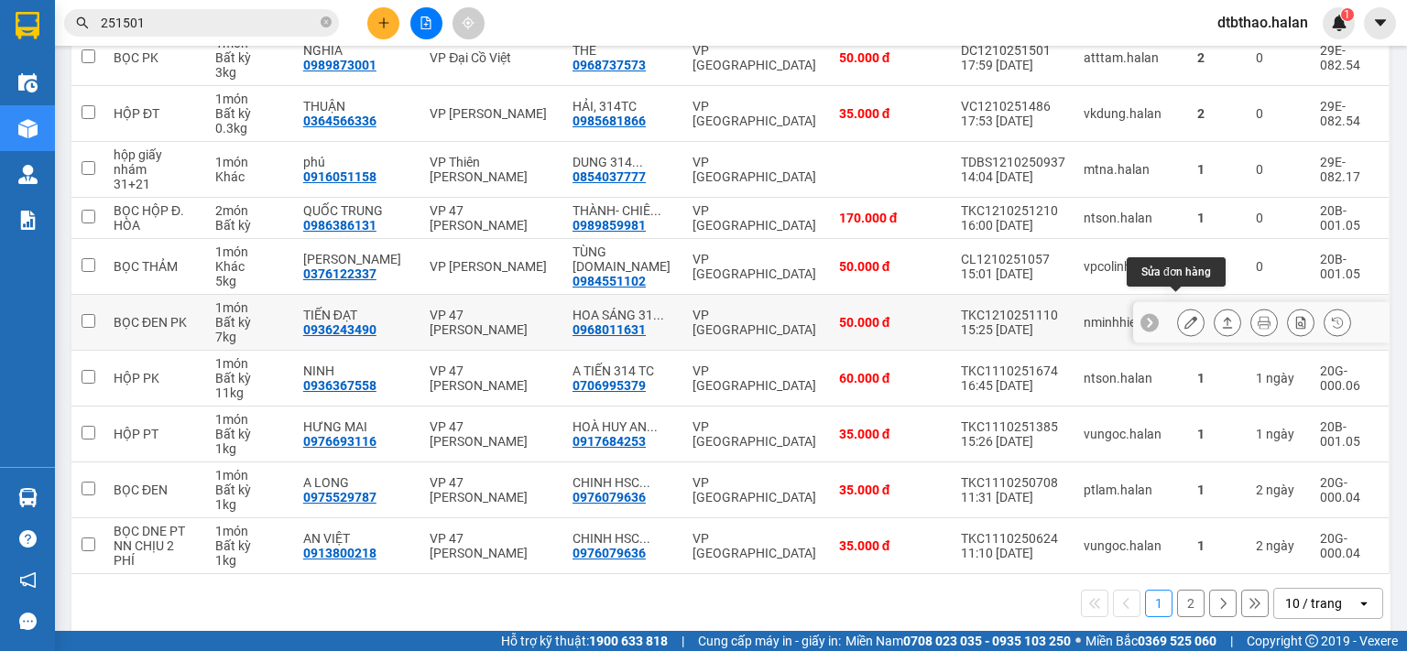
click at [1184, 316] on icon at bounding box center [1190, 322] width 13 height 13
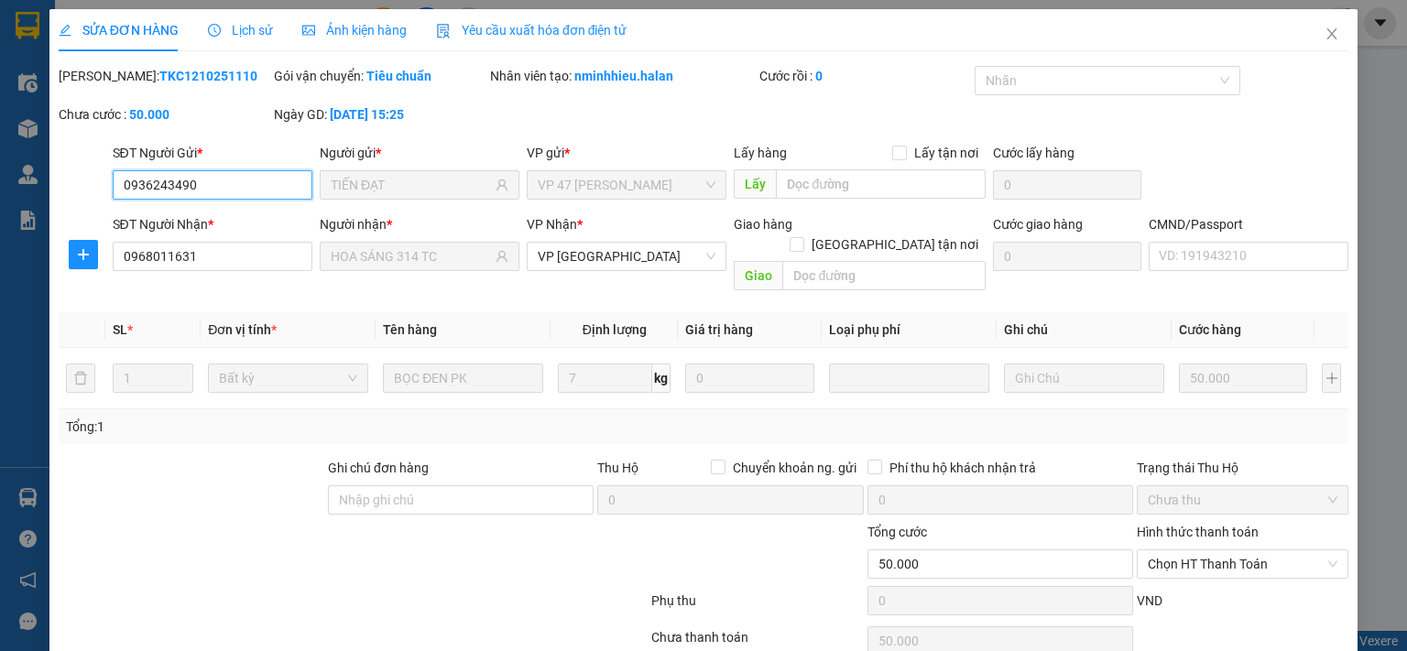
type input "0936243490"
type input "TIẾN ĐẠT"
type input "0968011631"
type input "HOA SÁNG 314 TC"
type input "0"
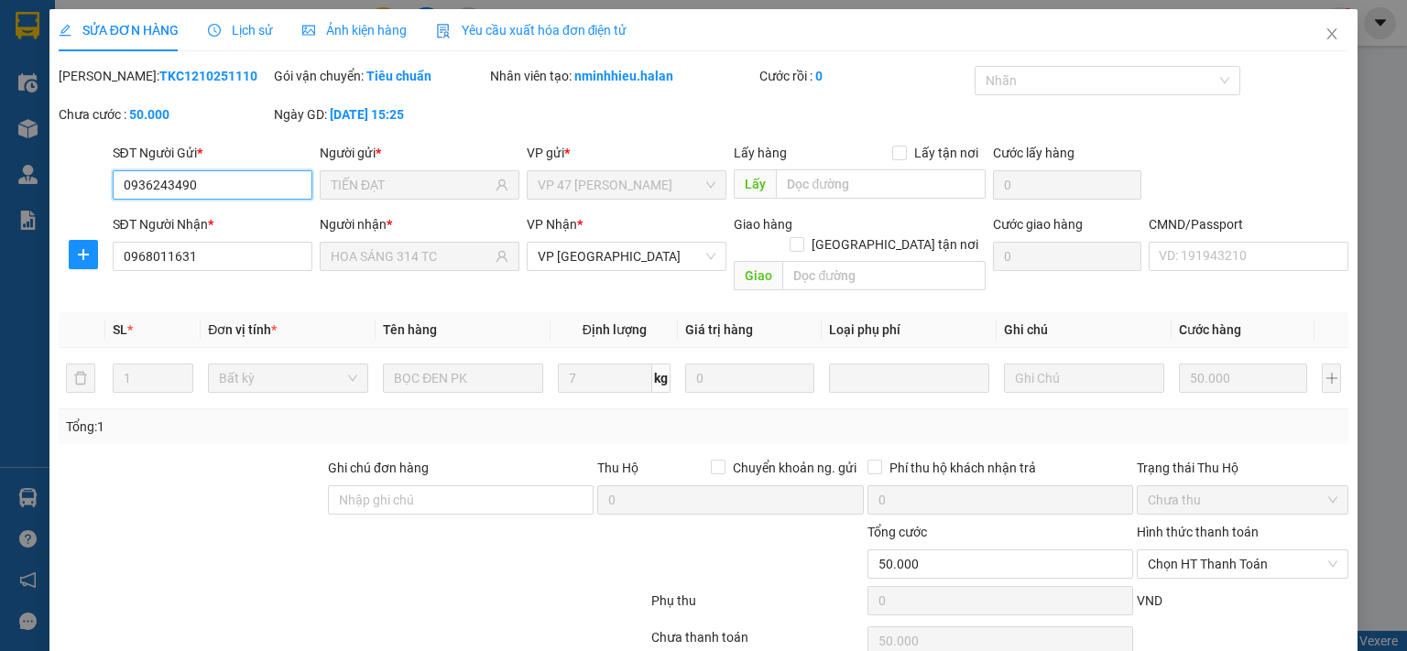
type input "50.000"
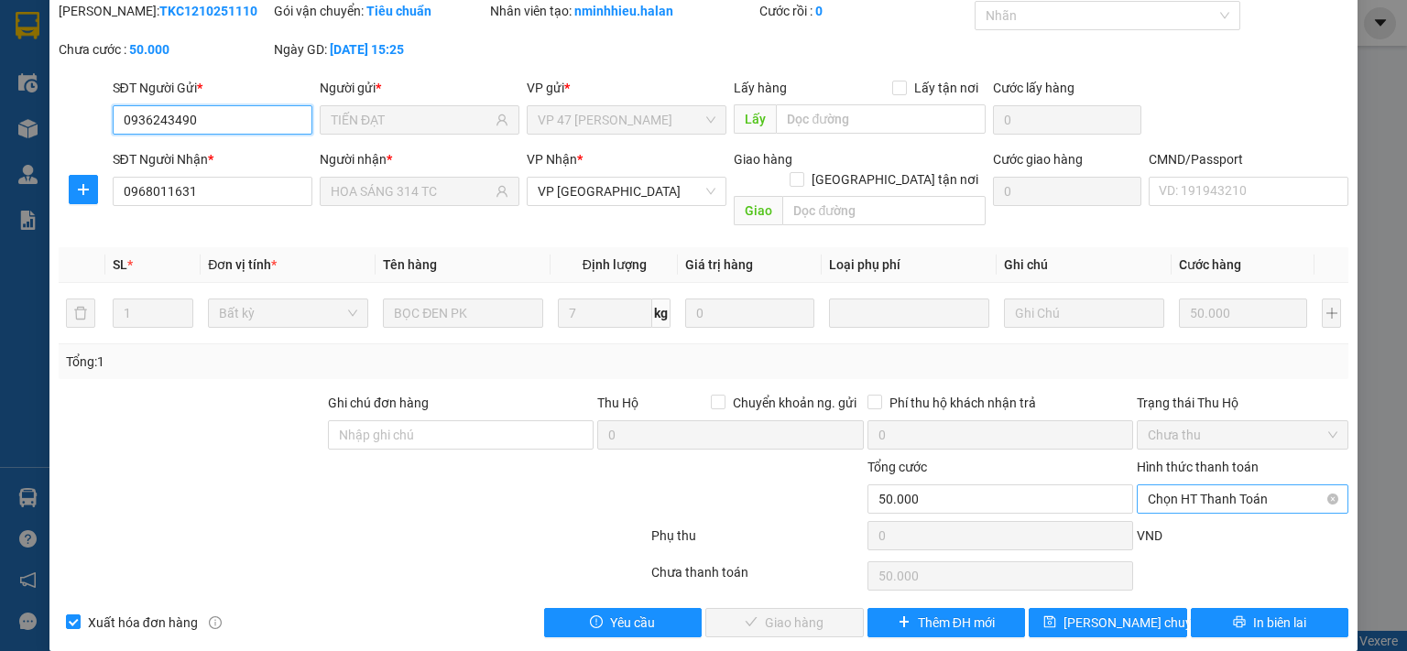
click at [1198, 485] on span "Chọn HT Thanh Toán" at bounding box center [1243, 498] width 190 height 27
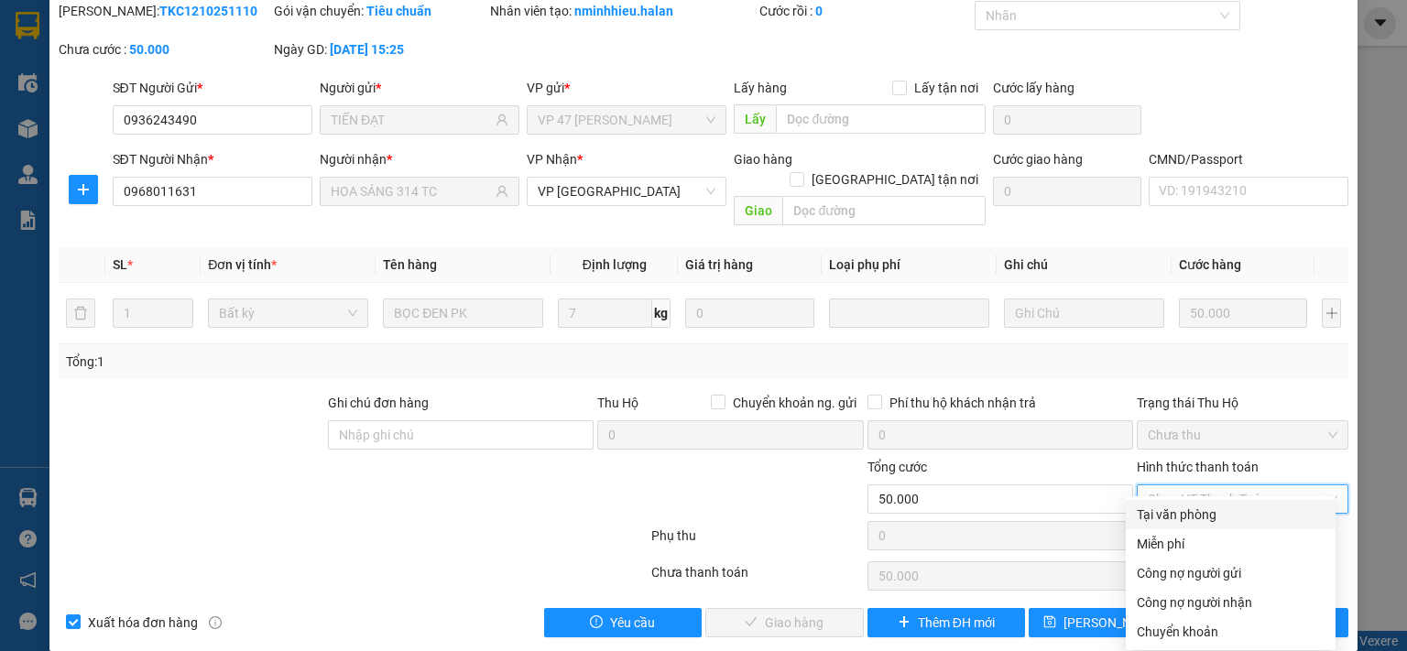
click at [1194, 506] on div "Tại văn phòng" at bounding box center [1231, 515] width 188 height 20
type input "0"
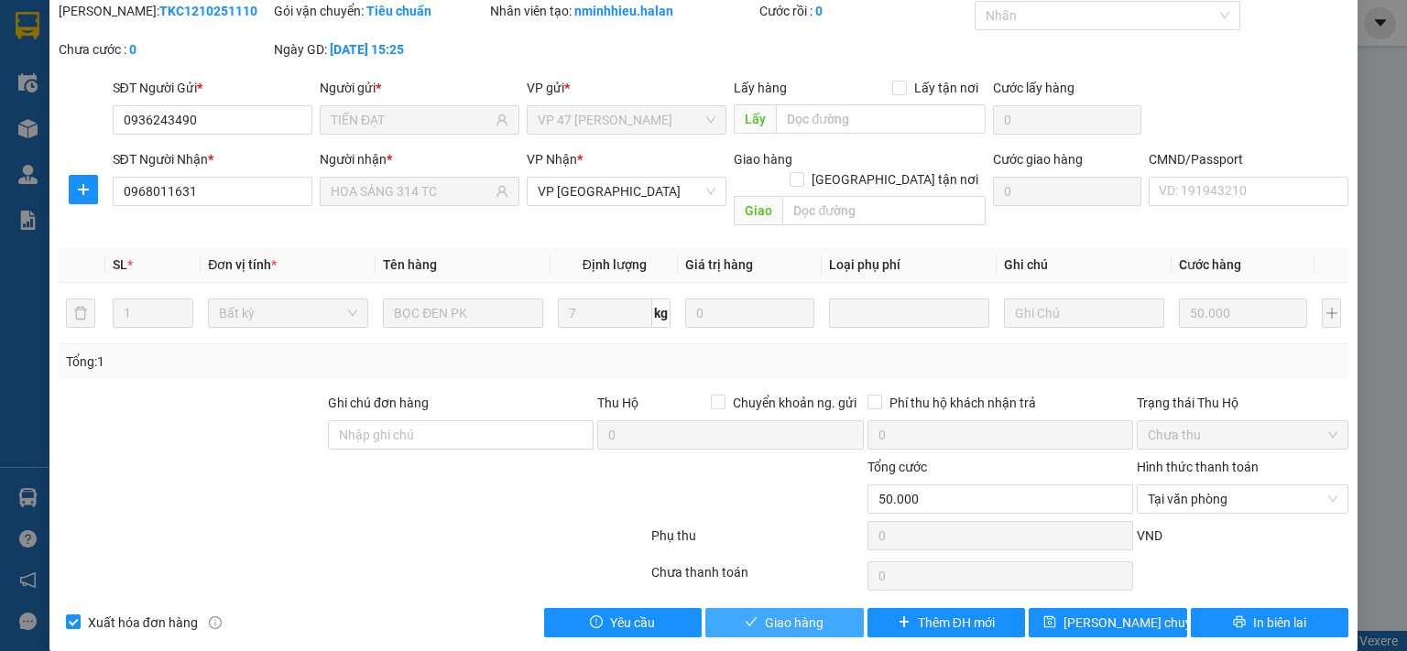
click at [802, 613] on span "Giao hàng" at bounding box center [794, 623] width 59 height 20
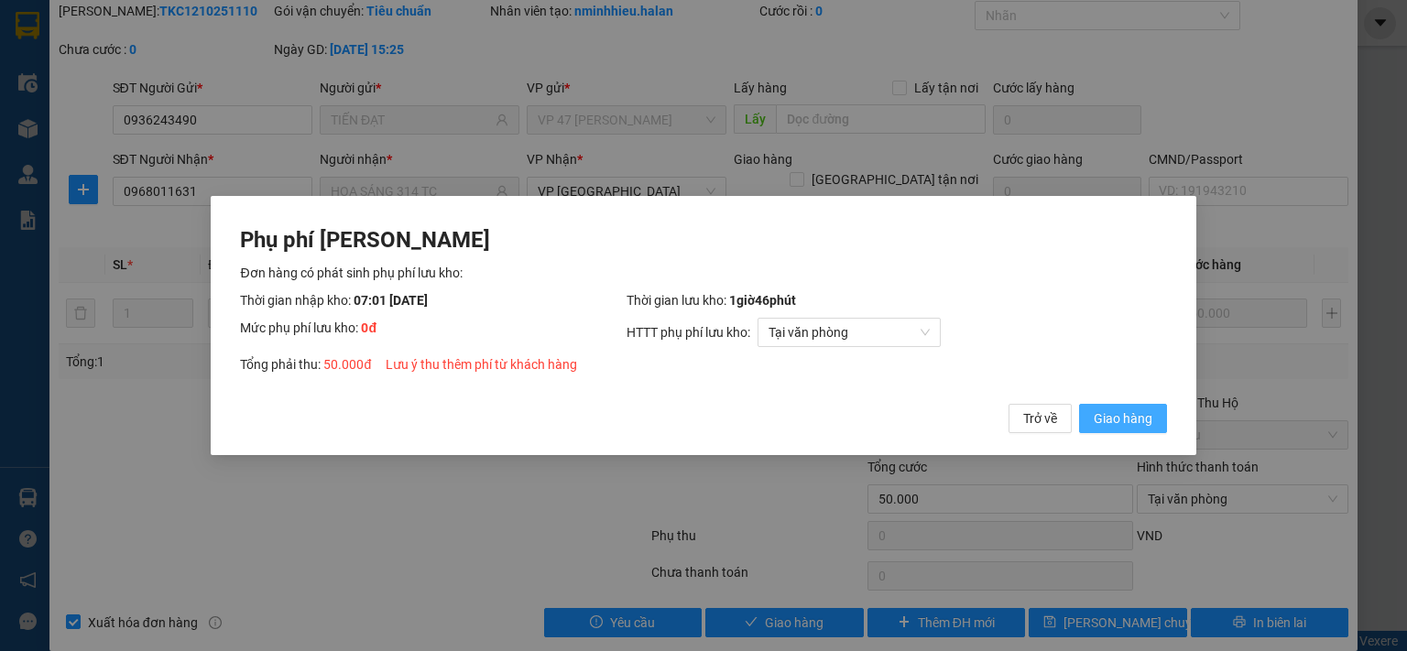
click at [1121, 428] on span "Giao hàng" at bounding box center [1123, 419] width 59 height 20
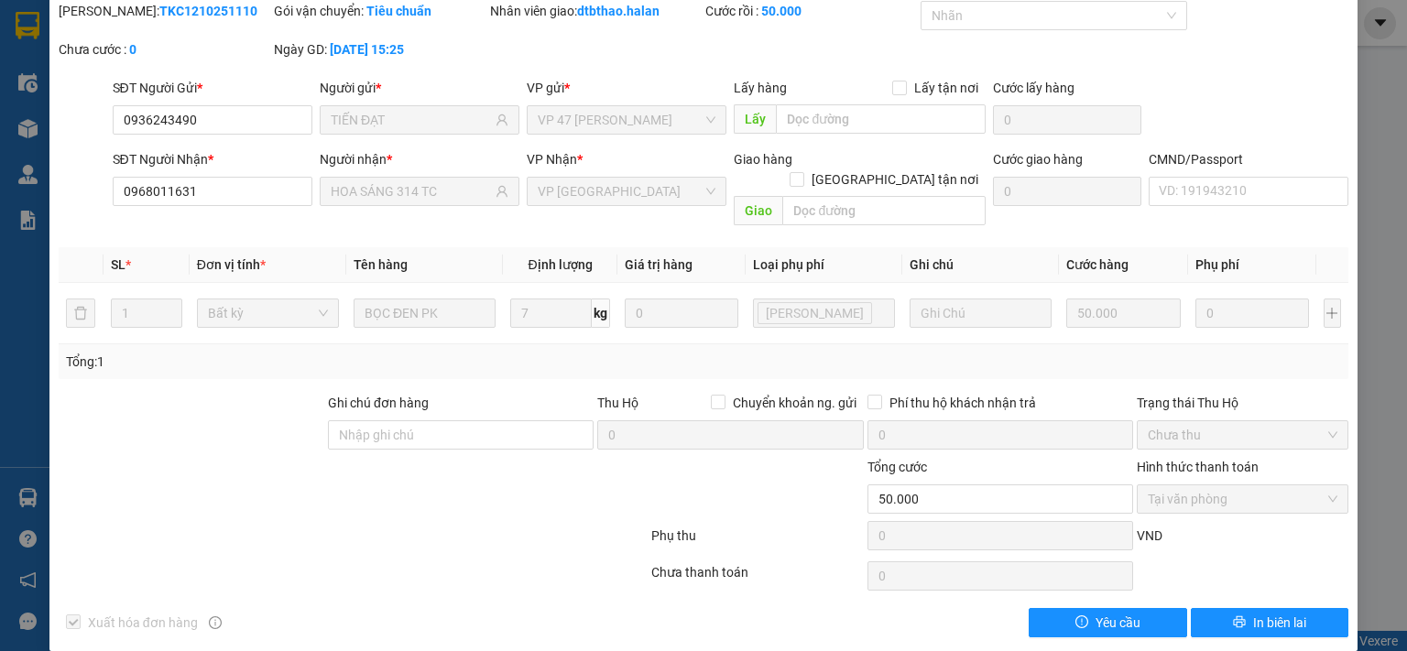
scroll to position [0, 0]
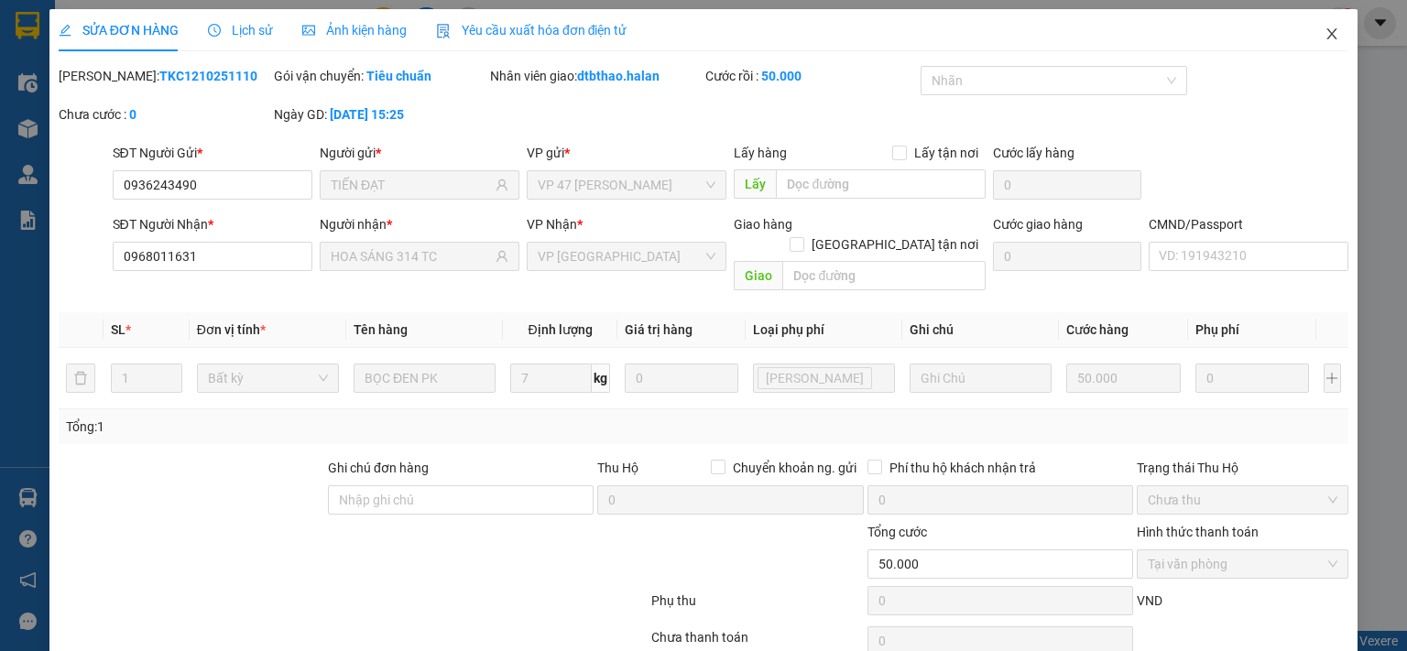
click at [1324, 35] on icon "close" at bounding box center [1331, 34] width 15 height 15
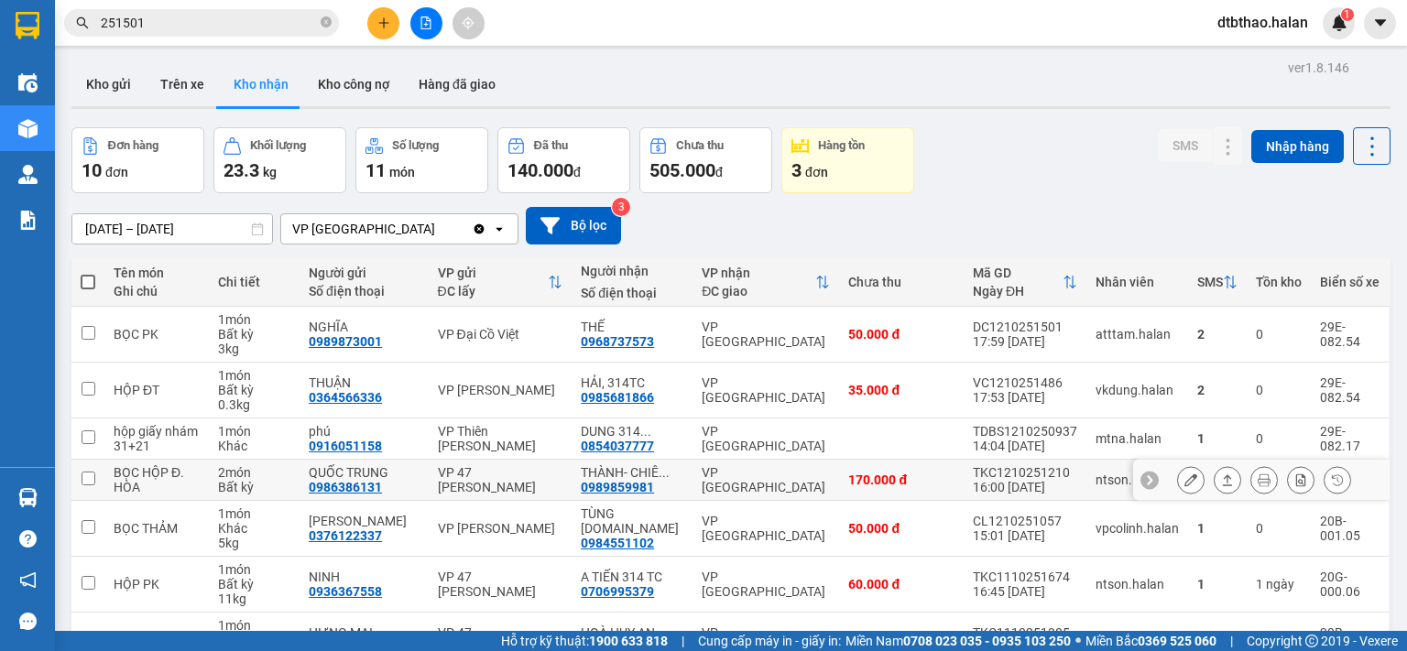
scroll to position [183, 0]
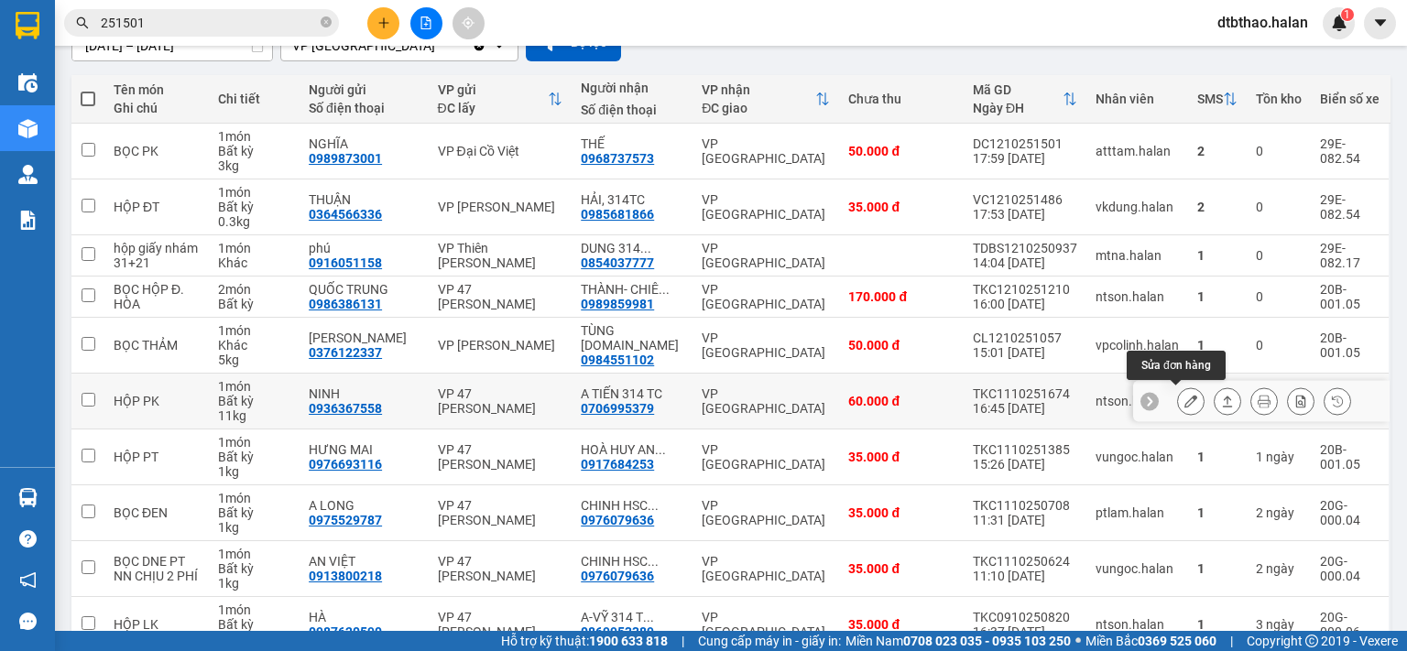
click at [1184, 401] on icon at bounding box center [1190, 401] width 13 height 13
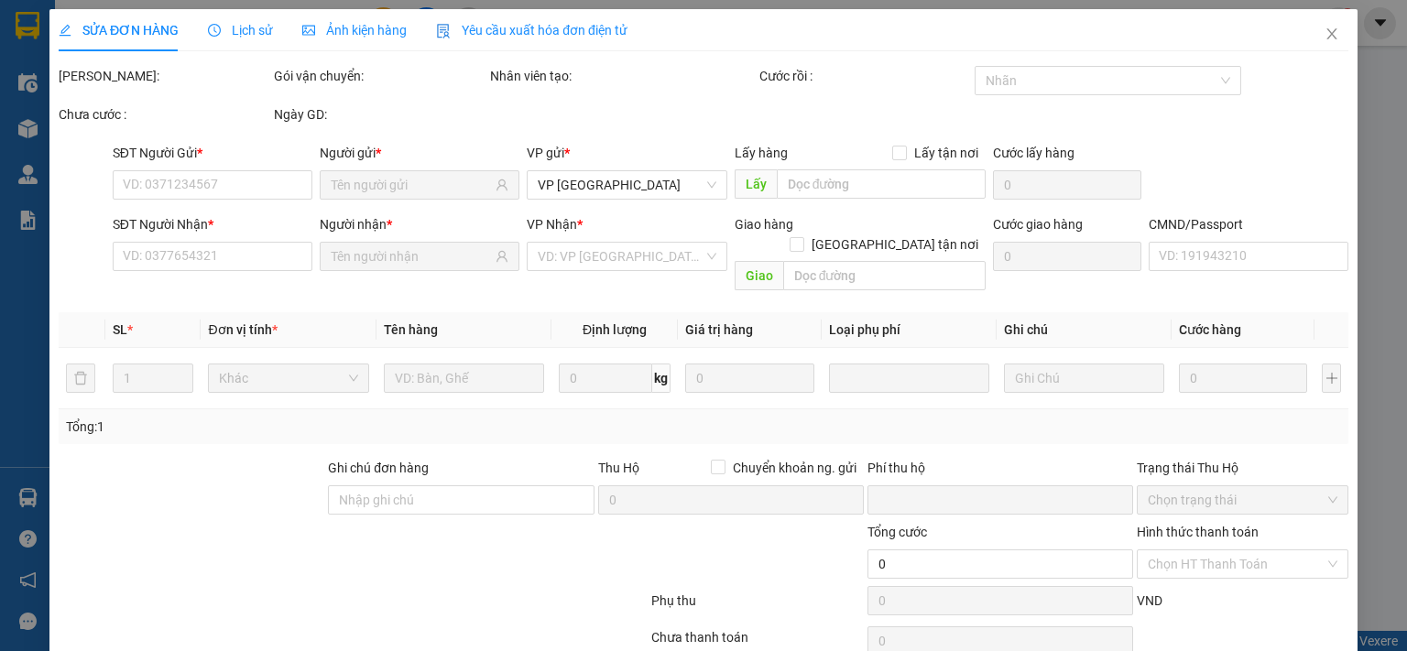
type input "0936367558"
type input "NINH"
type input "0706995379"
type input "A TIẾN 314 TC"
type input "0"
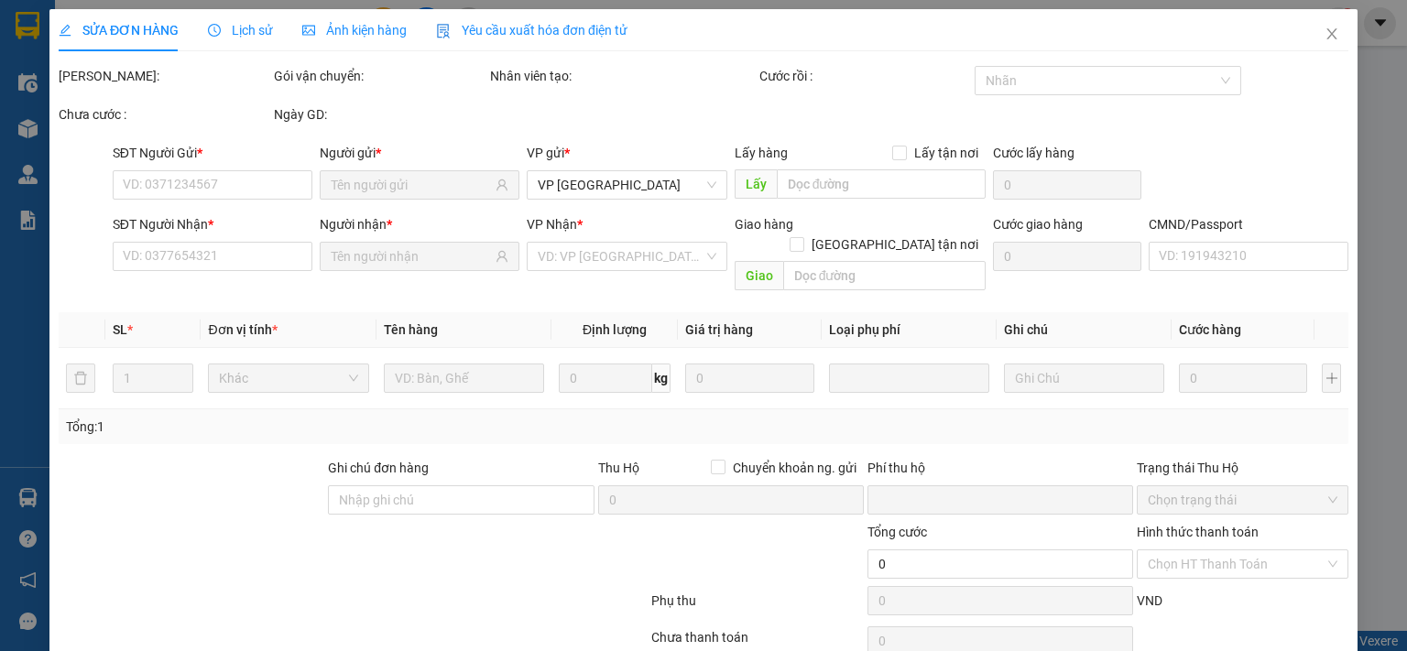
type input "60.000"
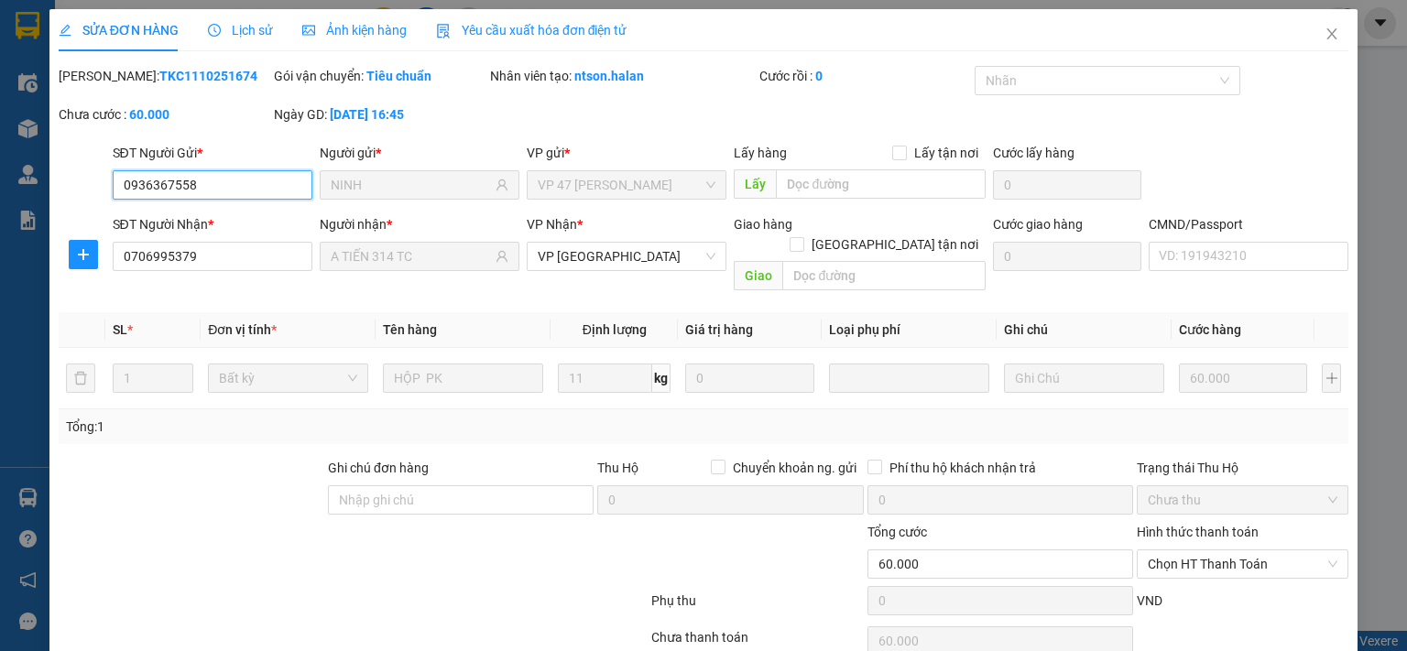
scroll to position [65, 0]
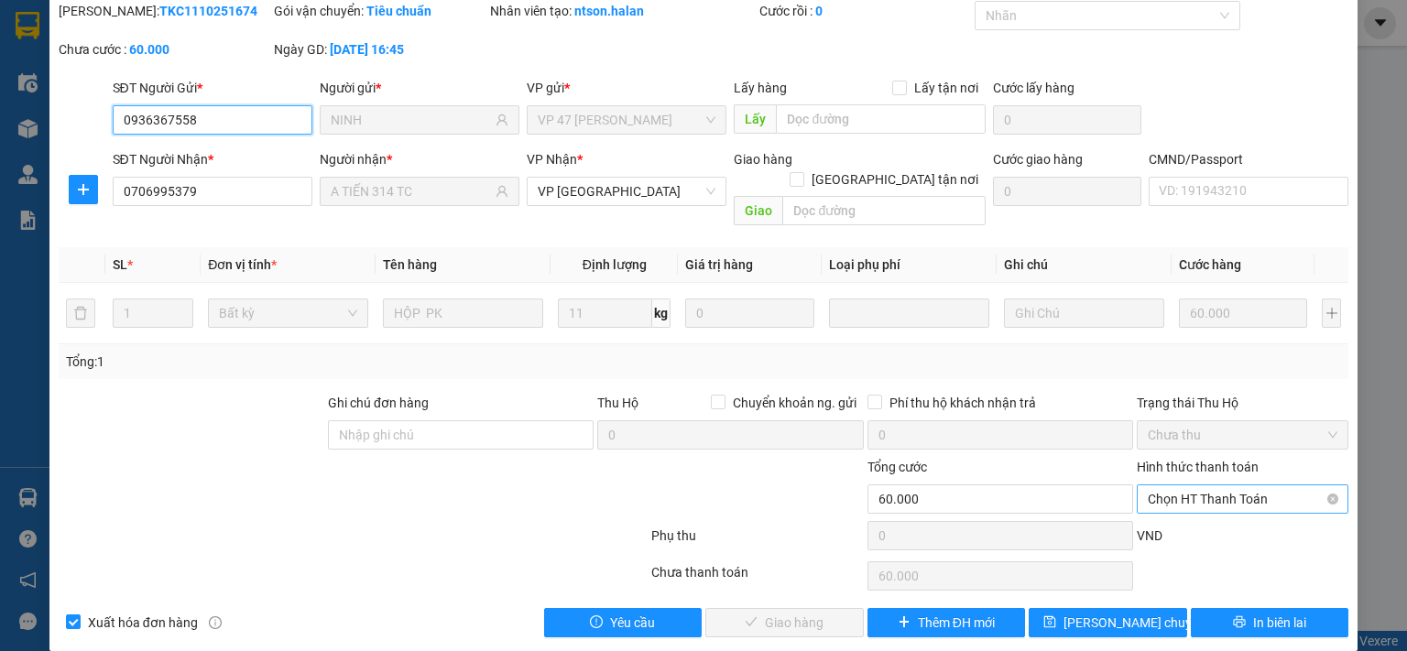
click at [1209, 485] on span "Chọn HT Thanh Toán" at bounding box center [1243, 498] width 190 height 27
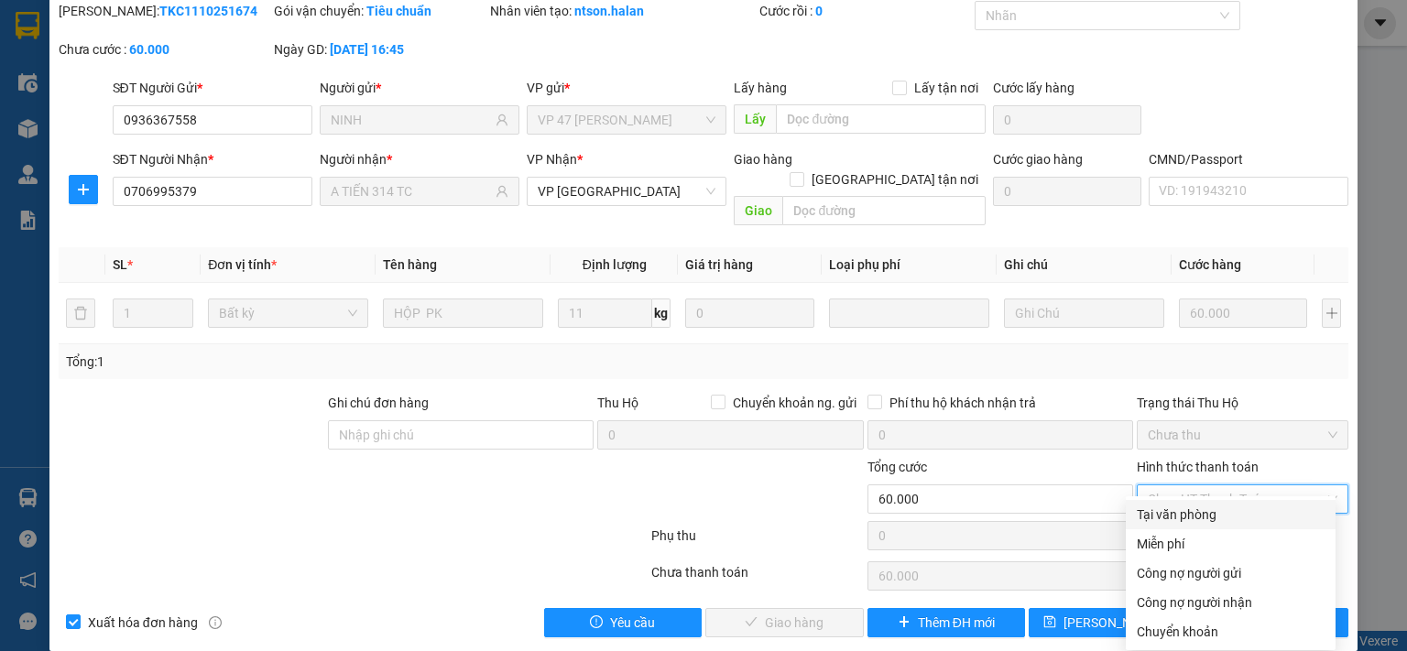
click at [1160, 520] on div "Tại văn phòng" at bounding box center [1231, 515] width 188 height 20
type input "0"
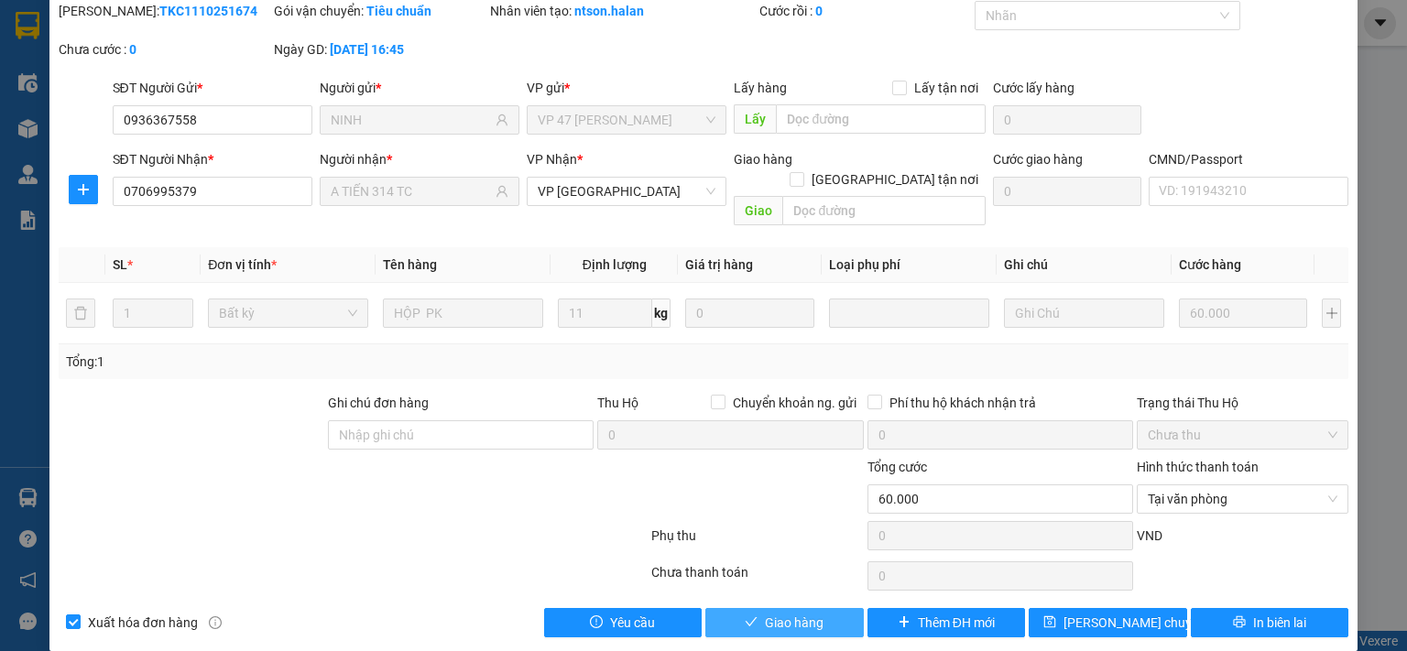
click at [814, 613] on span "Giao hàng" at bounding box center [794, 623] width 59 height 20
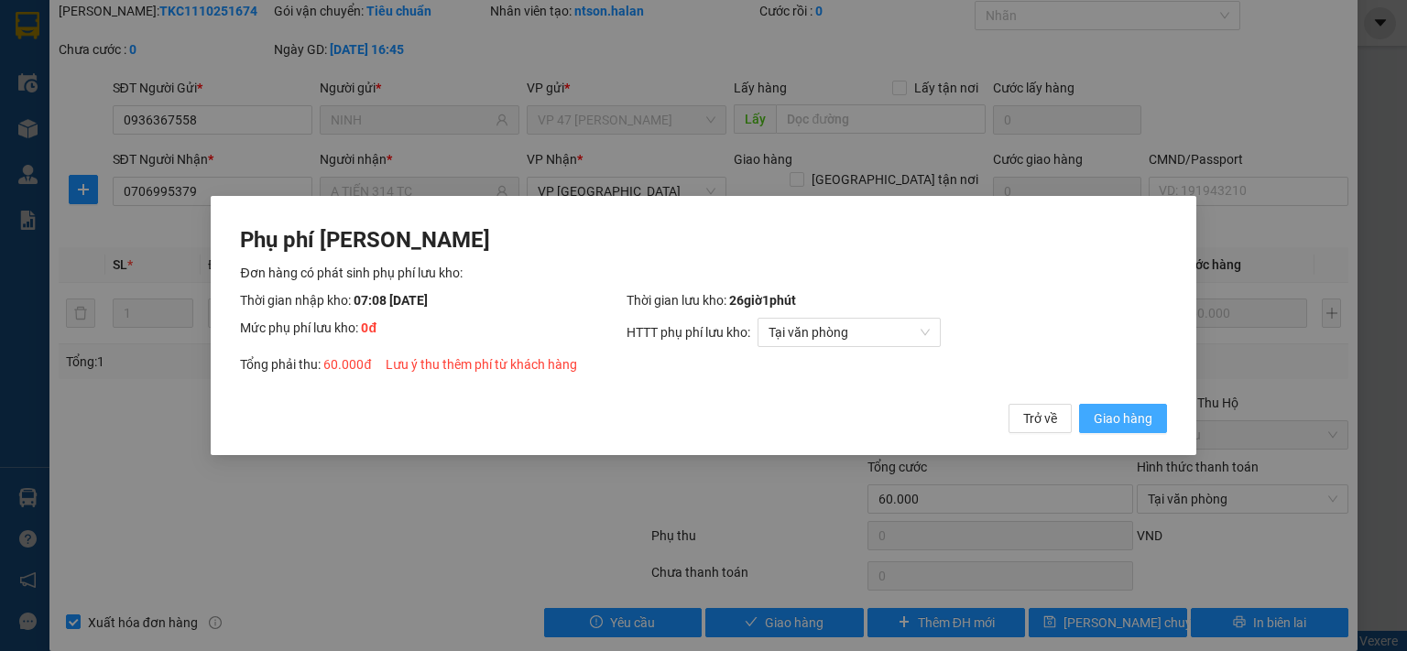
click at [1139, 425] on span "Giao hàng" at bounding box center [1123, 419] width 59 height 20
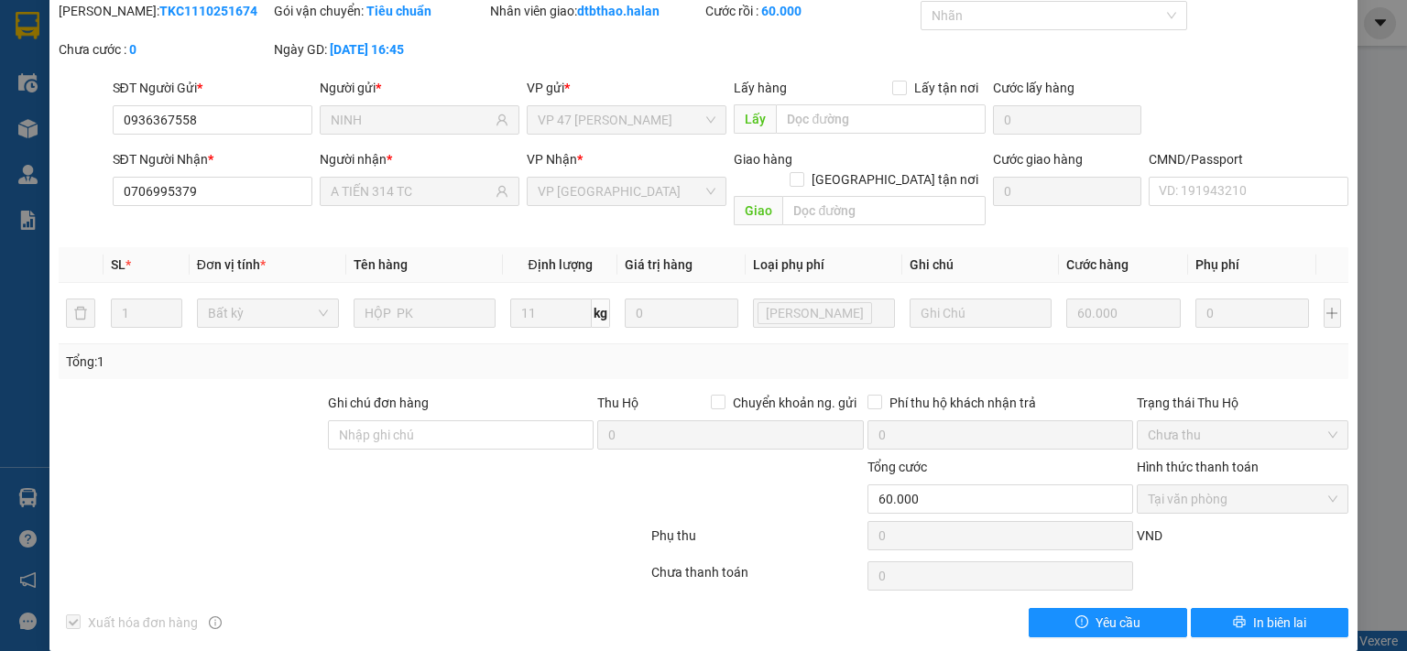
scroll to position [0, 0]
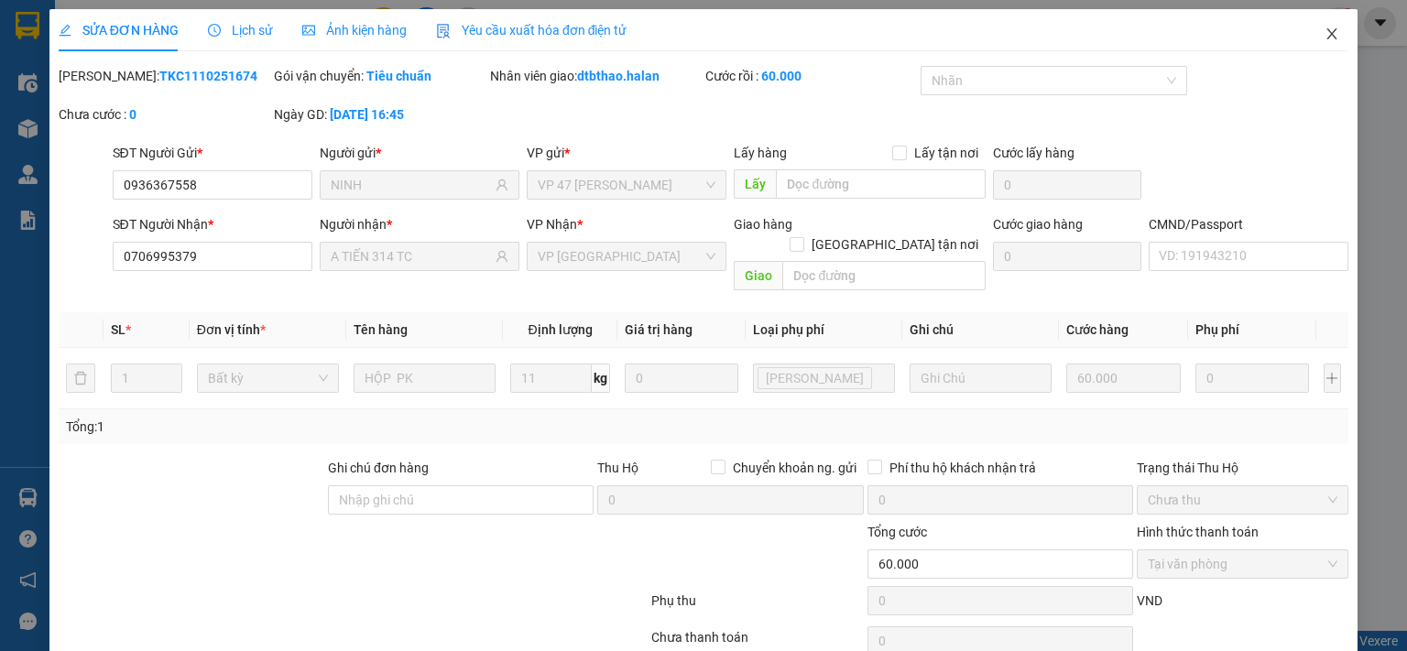
click at [1324, 32] on icon "close" at bounding box center [1331, 34] width 15 height 15
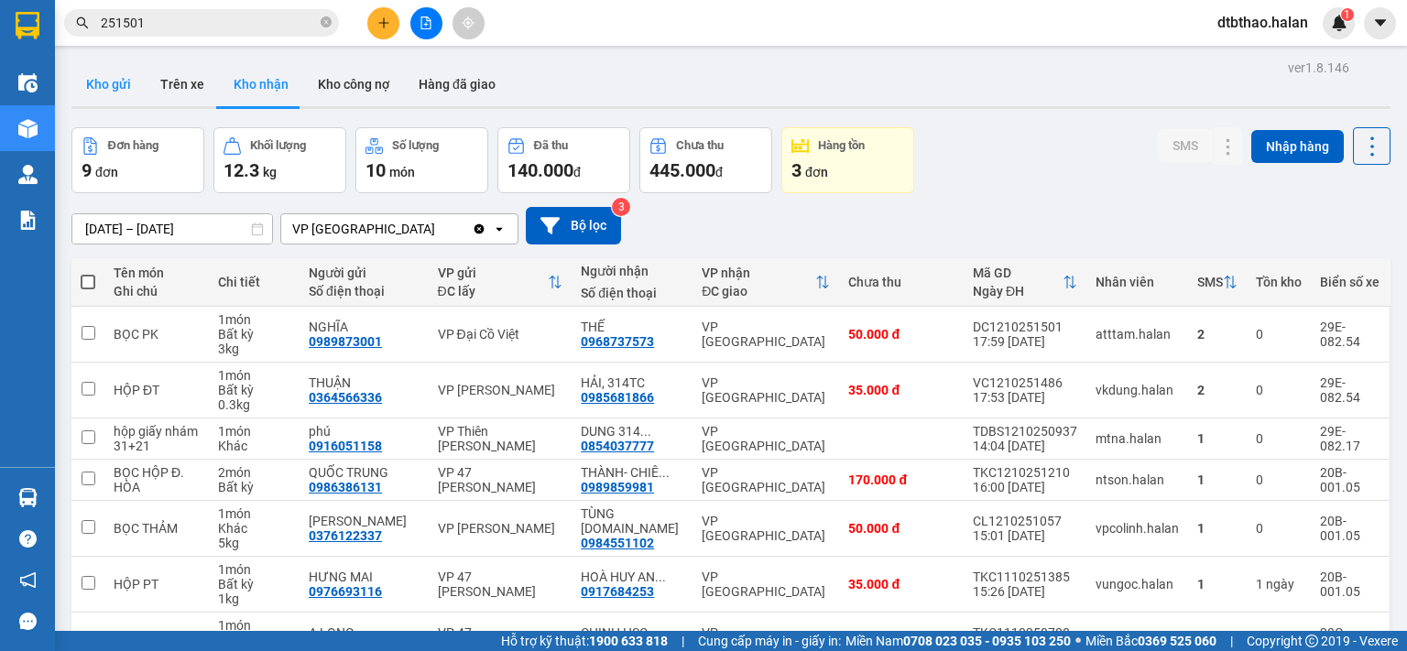
click at [96, 83] on button "Kho gửi" at bounding box center [108, 84] width 74 height 44
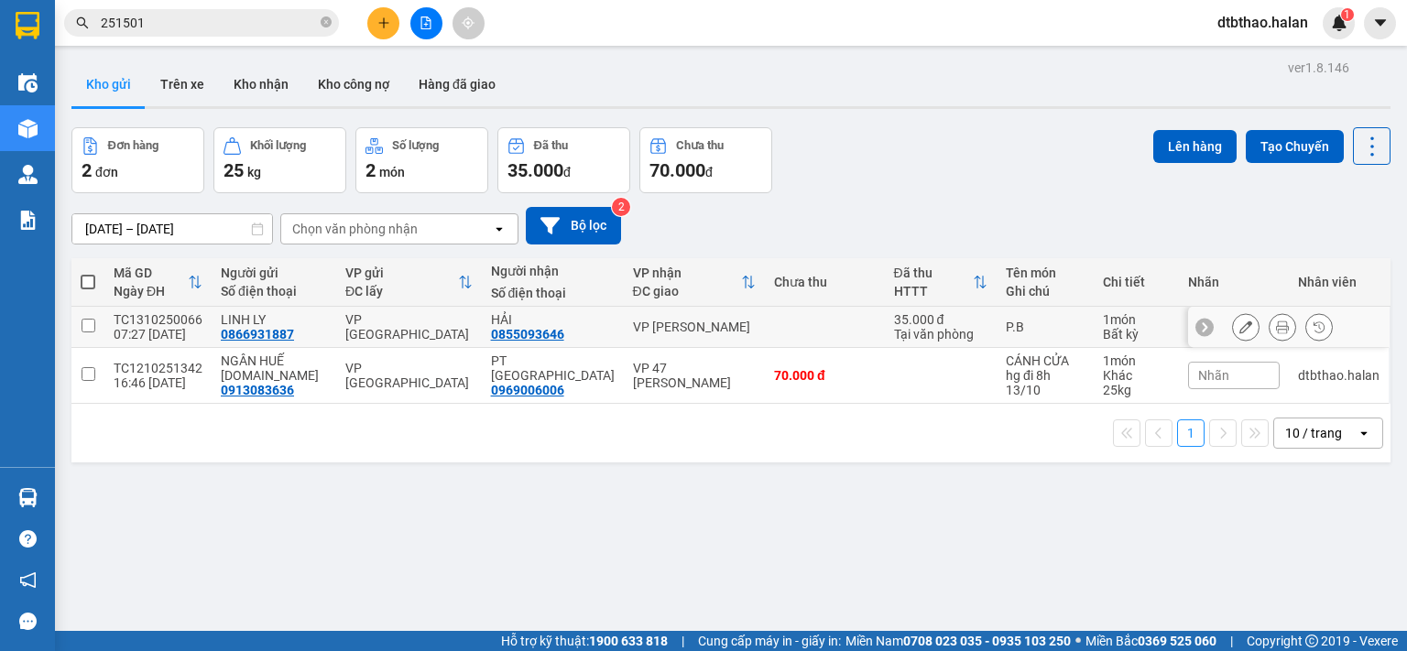
click at [82, 325] on input "checkbox" at bounding box center [89, 326] width 14 height 14
checkbox input "true"
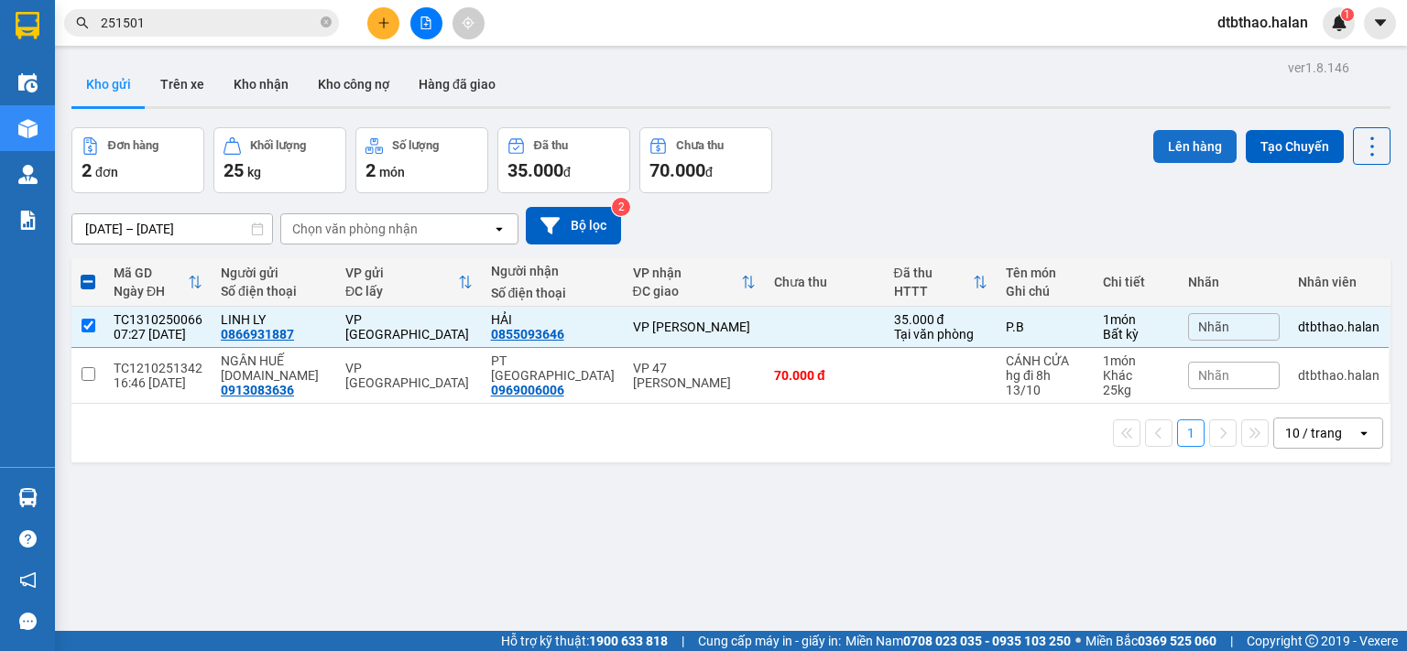
click at [1155, 146] on button "Lên hàng" at bounding box center [1194, 146] width 83 height 33
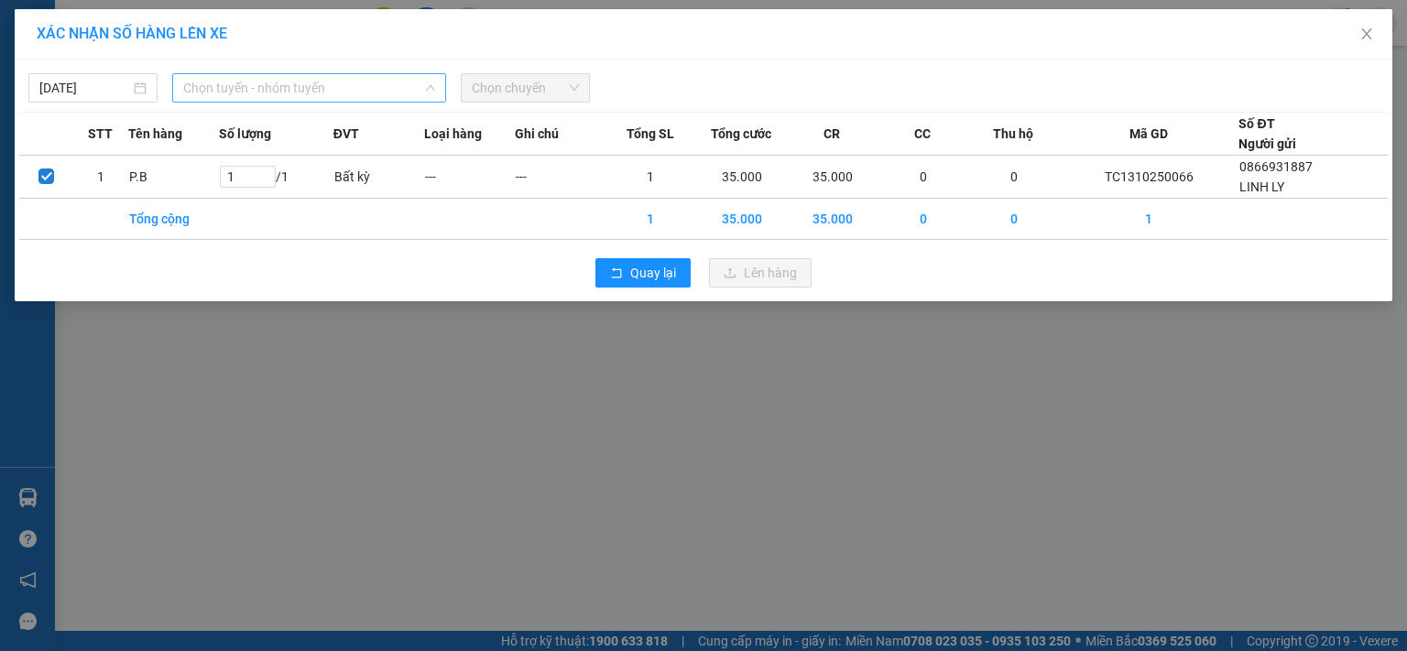
click at [261, 87] on span "Chọn tuyến - nhóm tuyến" at bounding box center [309, 87] width 252 height 27
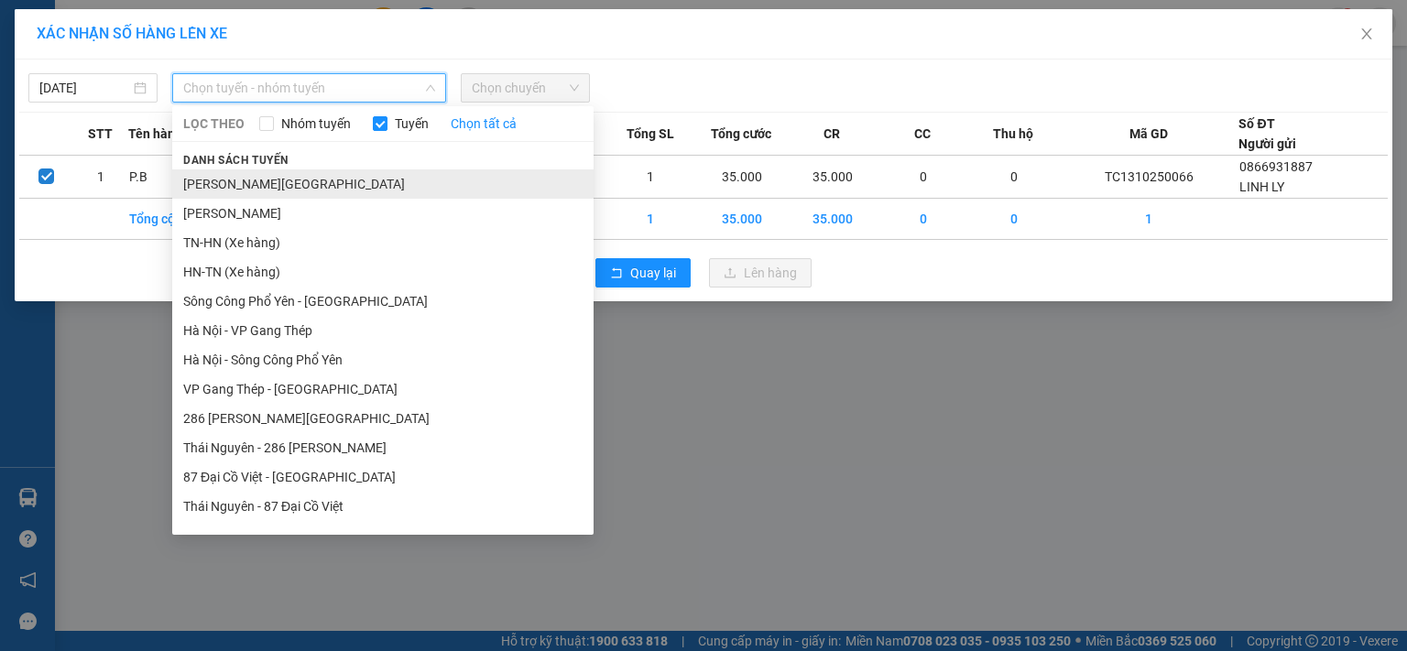
click at [264, 185] on li "[PERSON_NAME][GEOGRAPHIC_DATA]" at bounding box center [382, 183] width 421 height 29
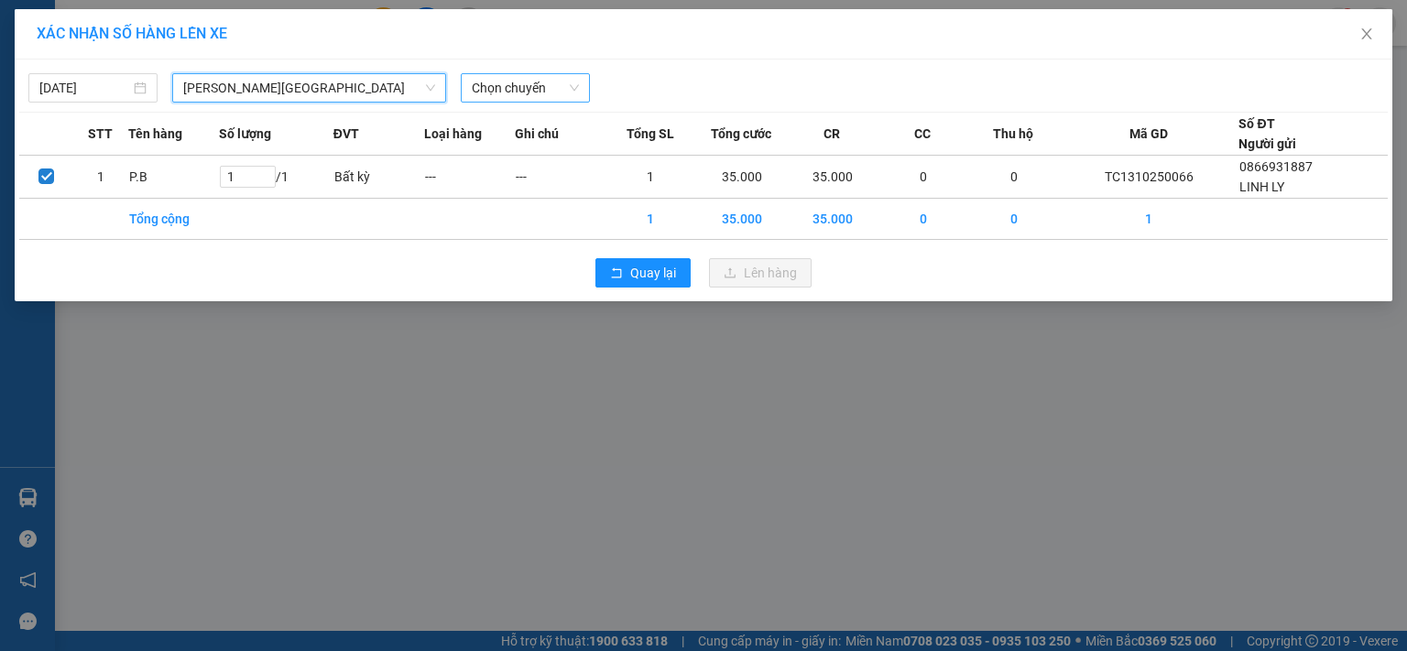
click at [502, 87] on span "Chọn chuyến" at bounding box center [525, 87] width 107 height 27
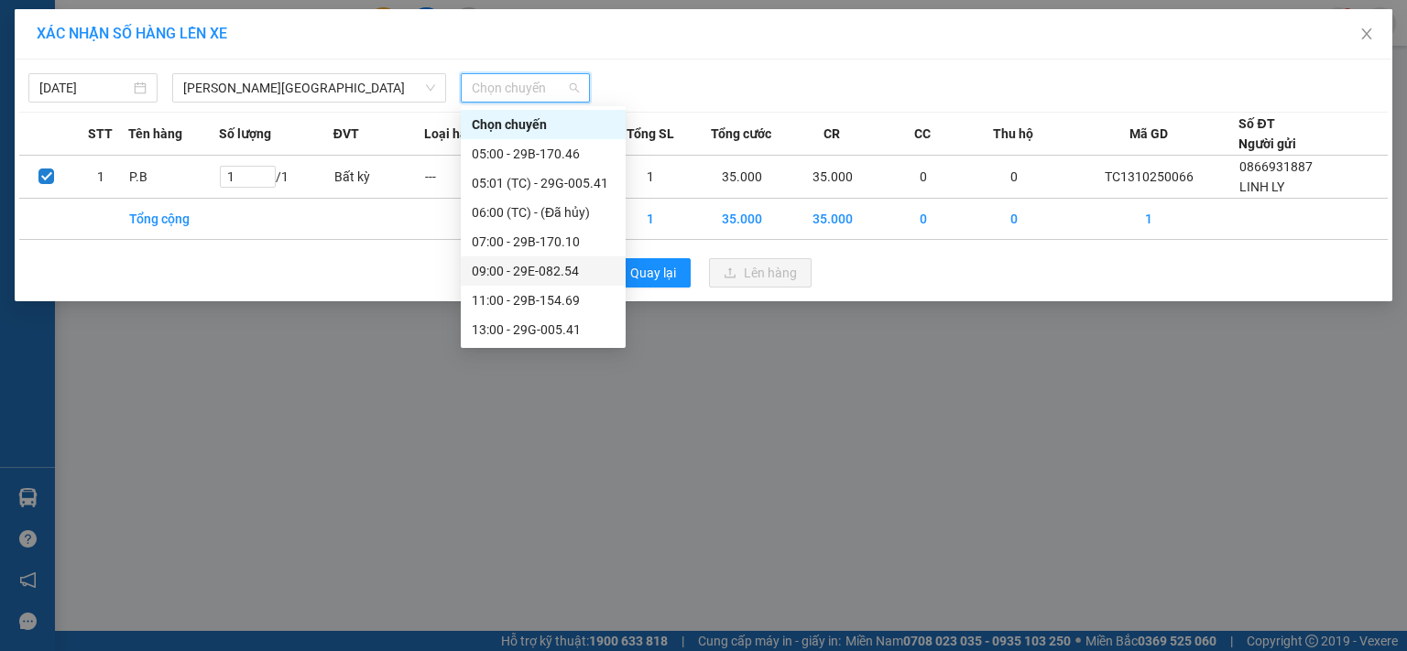
click at [527, 274] on div "09:00 - 29E-082.54" at bounding box center [543, 271] width 143 height 20
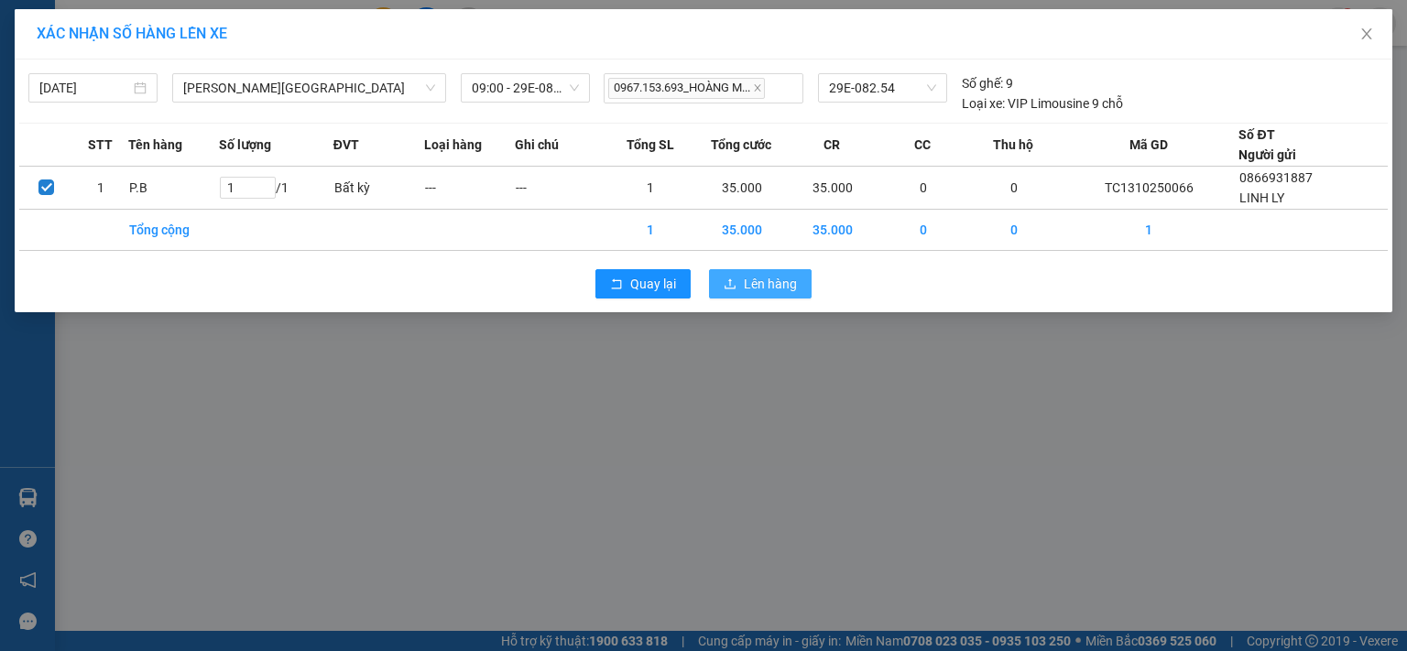
click at [768, 289] on span "Lên hàng" at bounding box center [770, 284] width 53 height 20
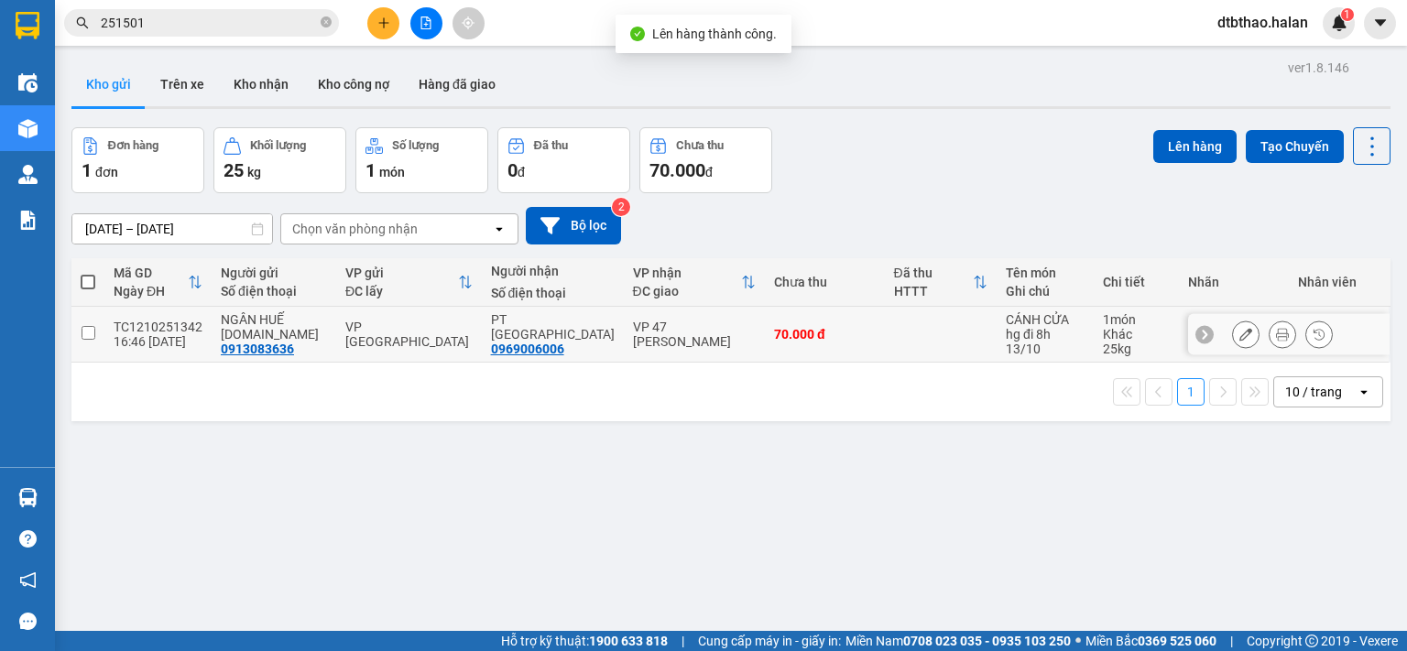
click at [92, 335] on input "checkbox" at bounding box center [89, 333] width 14 height 14
checkbox input "true"
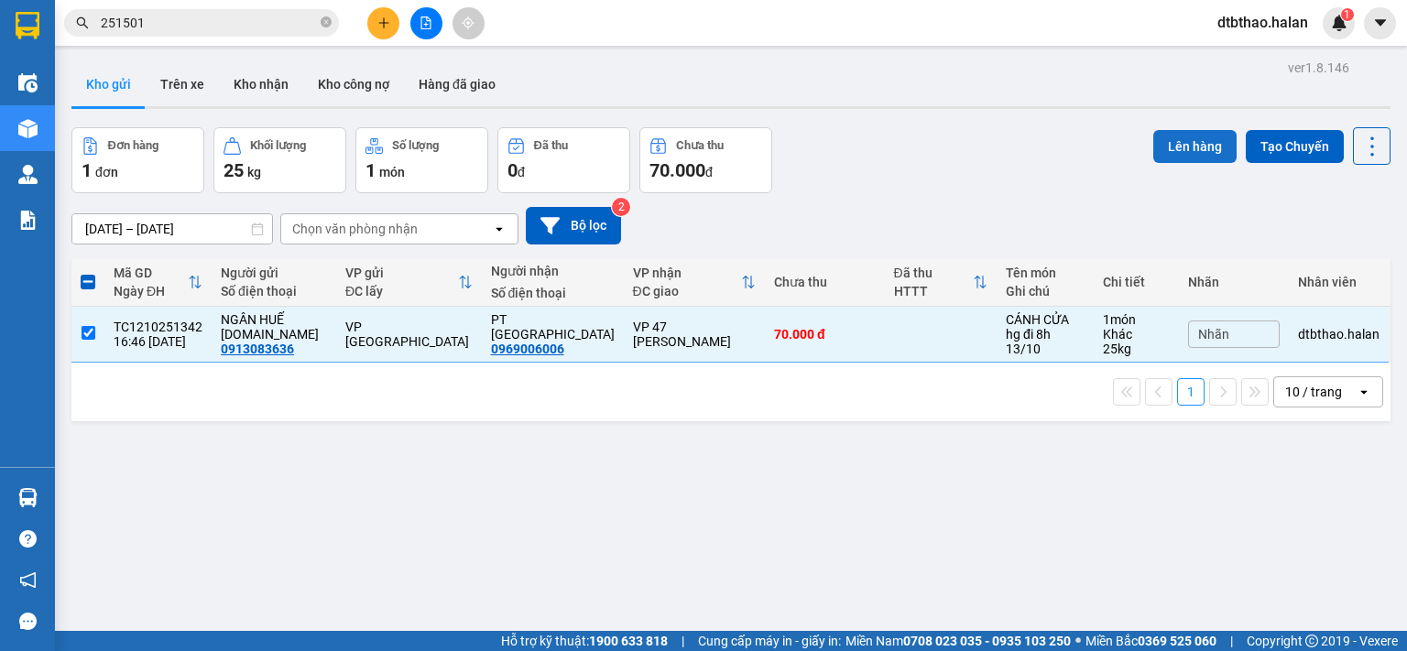
click at [1190, 149] on button "Lên hàng" at bounding box center [1194, 146] width 83 height 33
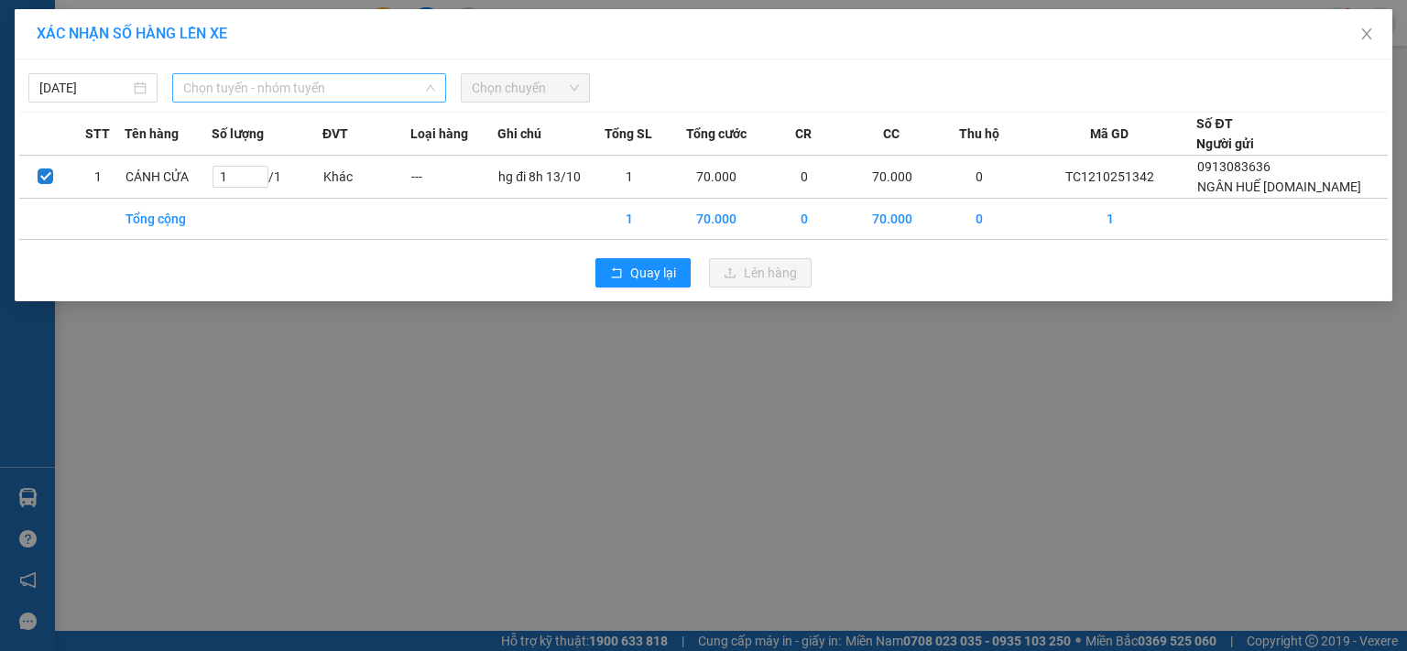
drag, startPoint x: 334, startPoint y: 81, endPoint x: 306, endPoint y: 102, distance: 35.4
click at [334, 82] on span "Chọn tuyến - nhóm tuyến" at bounding box center [309, 87] width 252 height 27
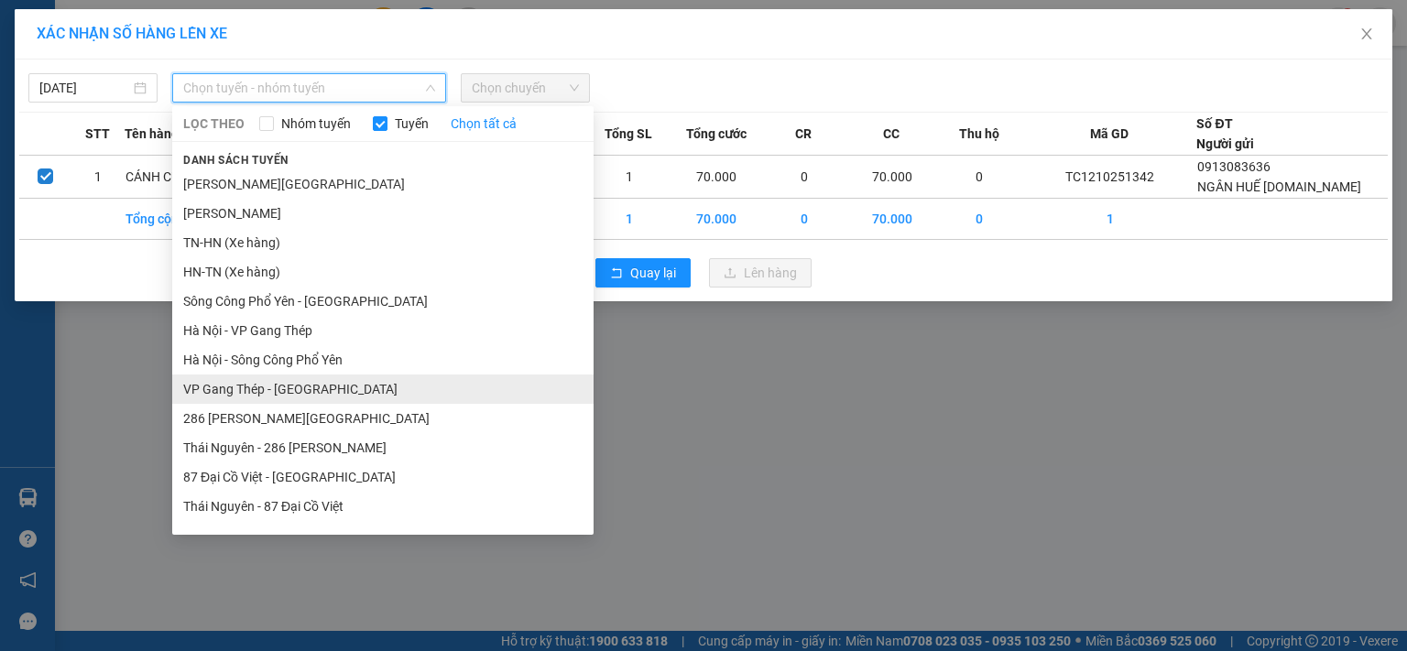
scroll to position [169, 0]
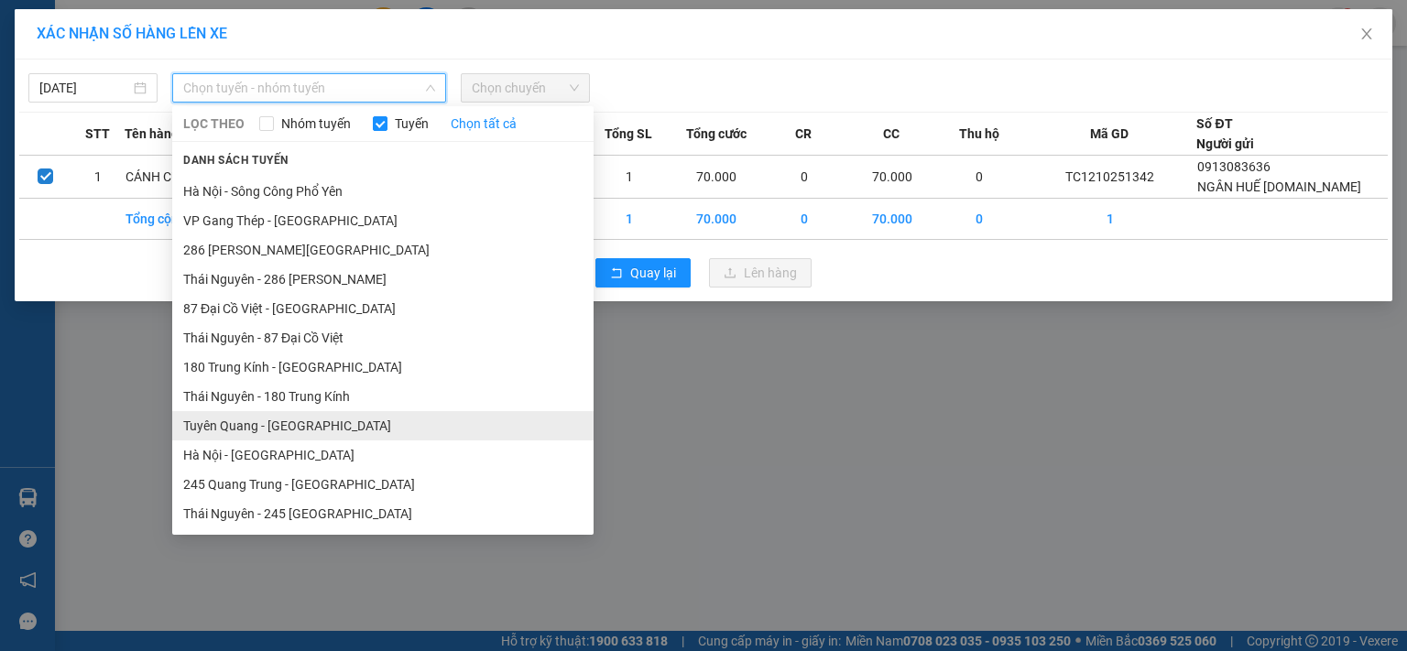
click at [300, 431] on li "Tuyên Quang - [GEOGRAPHIC_DATA]" at bounding box center [382, 425] width 421 height 29
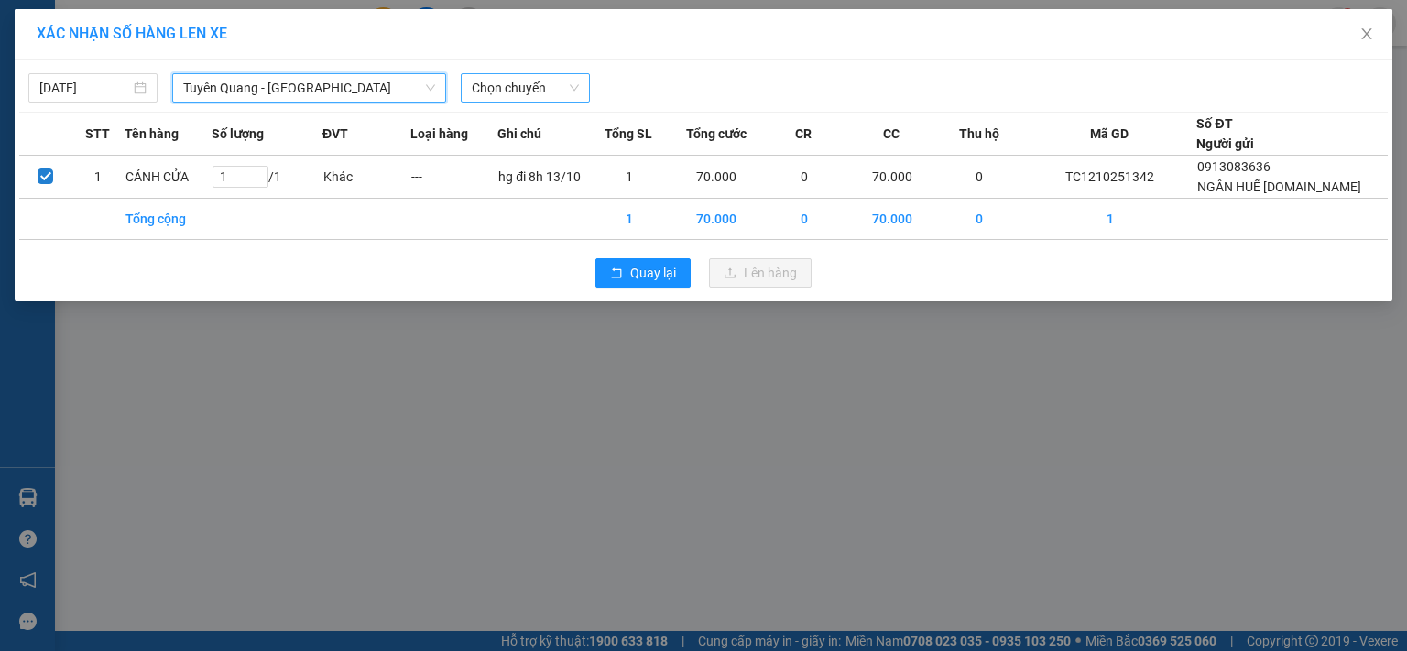
click at [506, 86] on span "Chọn chuyến" at bounding box center [525, 87] width 107 height 27
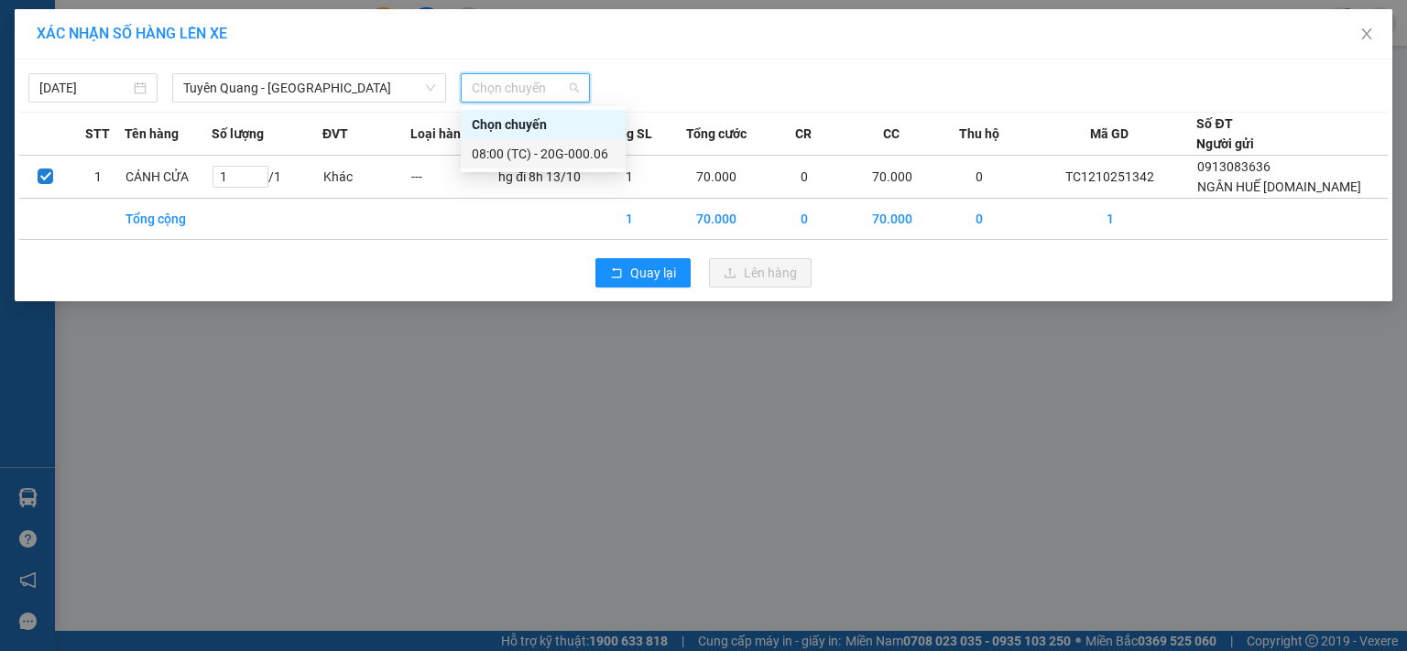
click at [516, 152] on div "08:00 (TC) - 20G-000.06" at bounding box center [543, 154] width 143 height 20
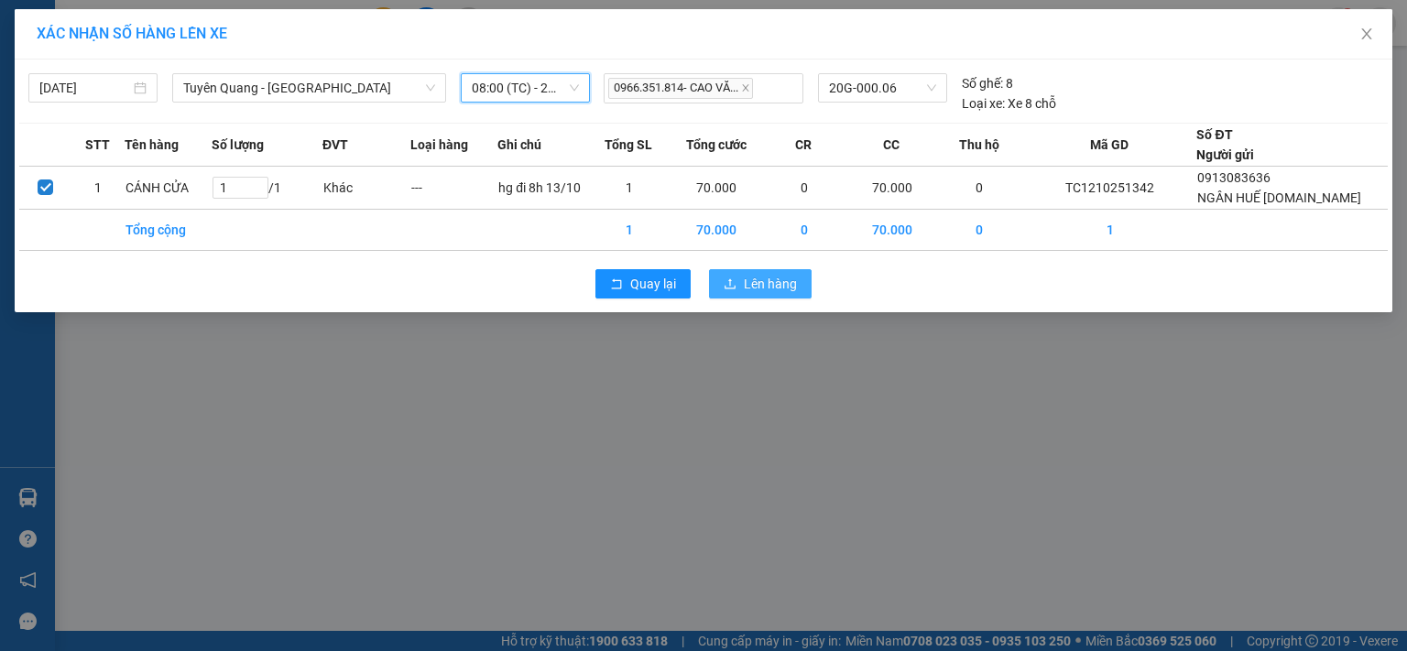
click at [755, 281] on span "Lên hàng" at bounding box center [770, 284] width 53 height 20
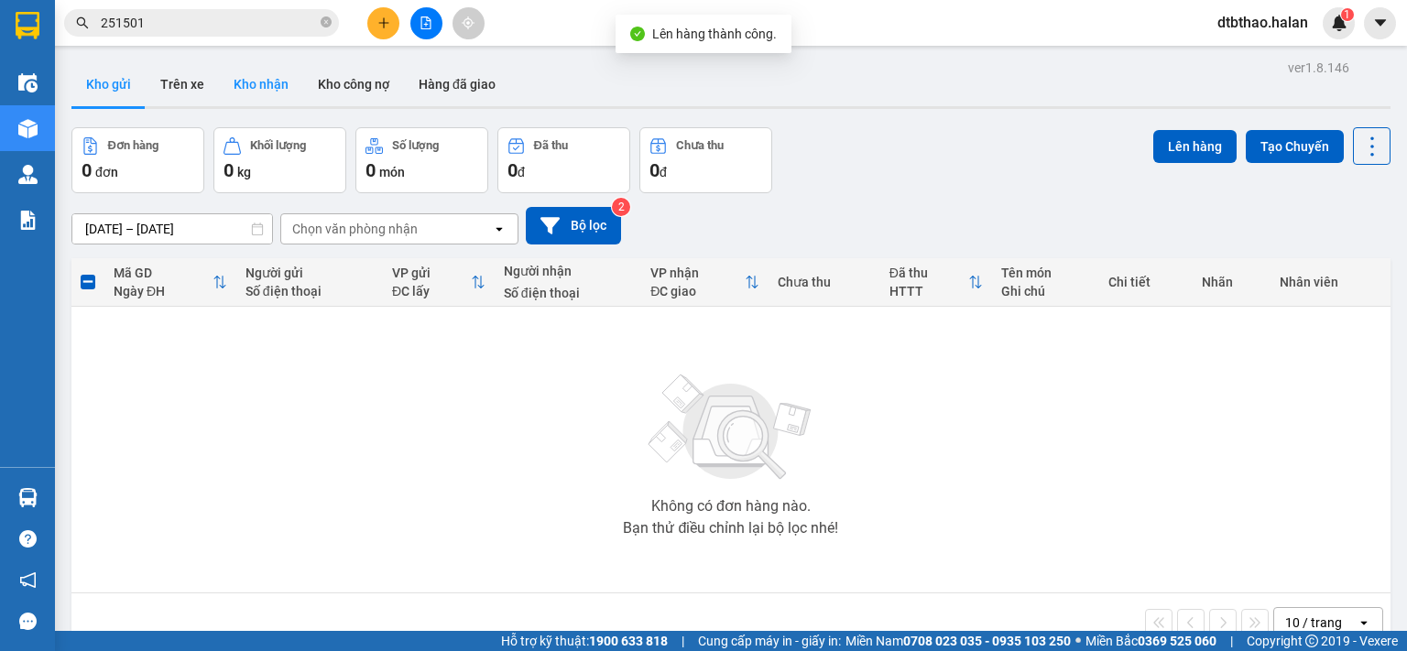
click at [267, 83] on button "Kho nhận" at bounding box center [261, 84] width 84 height 44
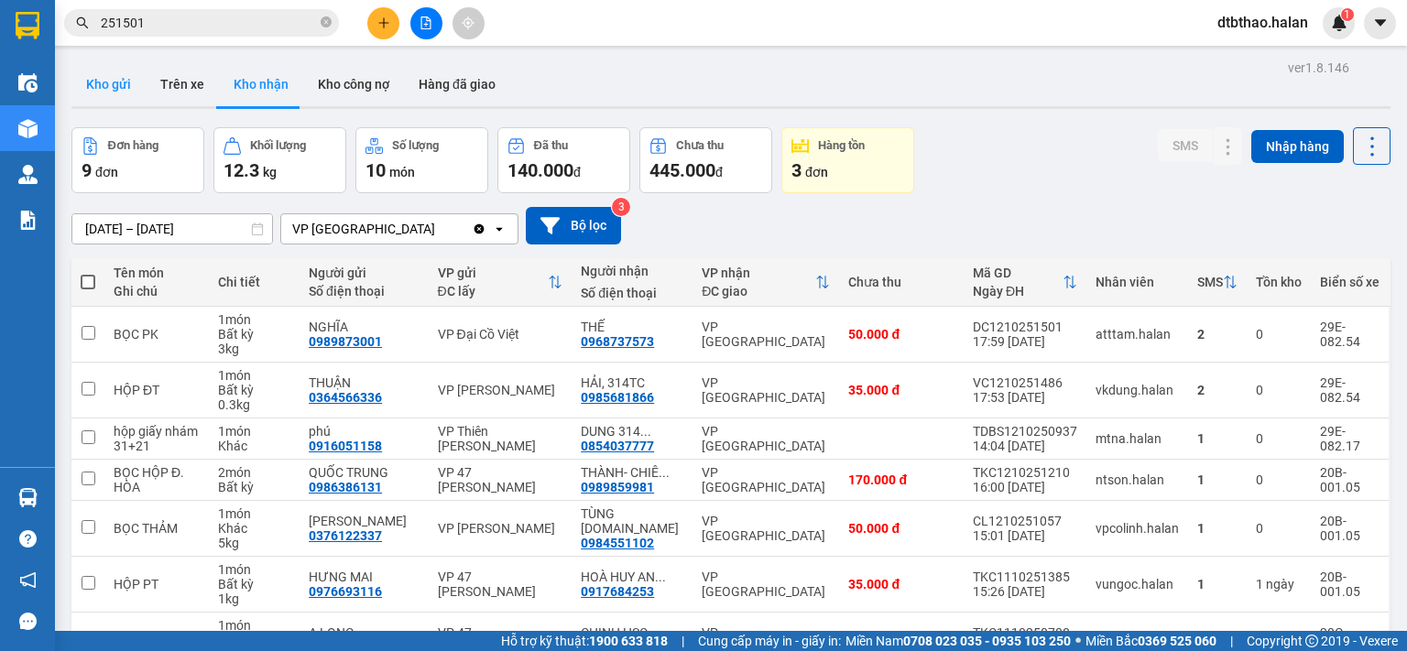
click at [101, 76] on button "Kho gửi" at bounding box center [108, 84] width 74 height 44
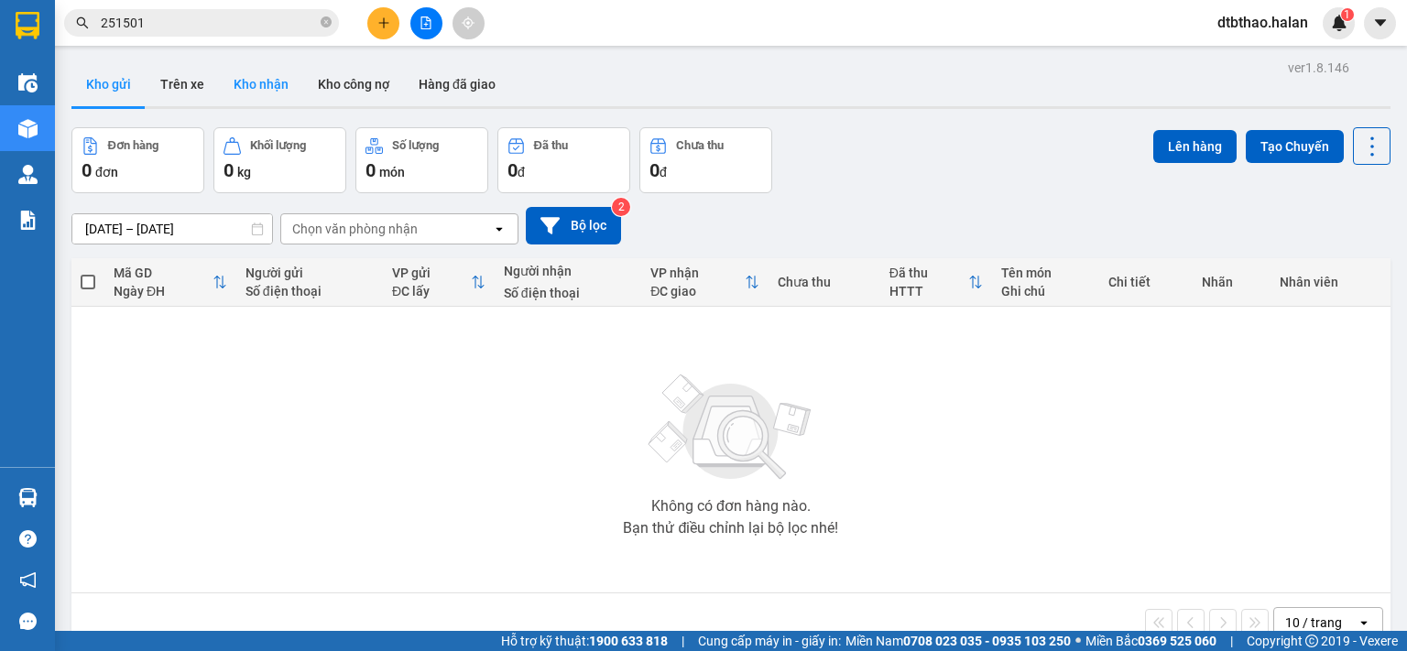
click at [260, 85] on button "Kho nhận" at bounding box center [261, 84] width 84 height 44
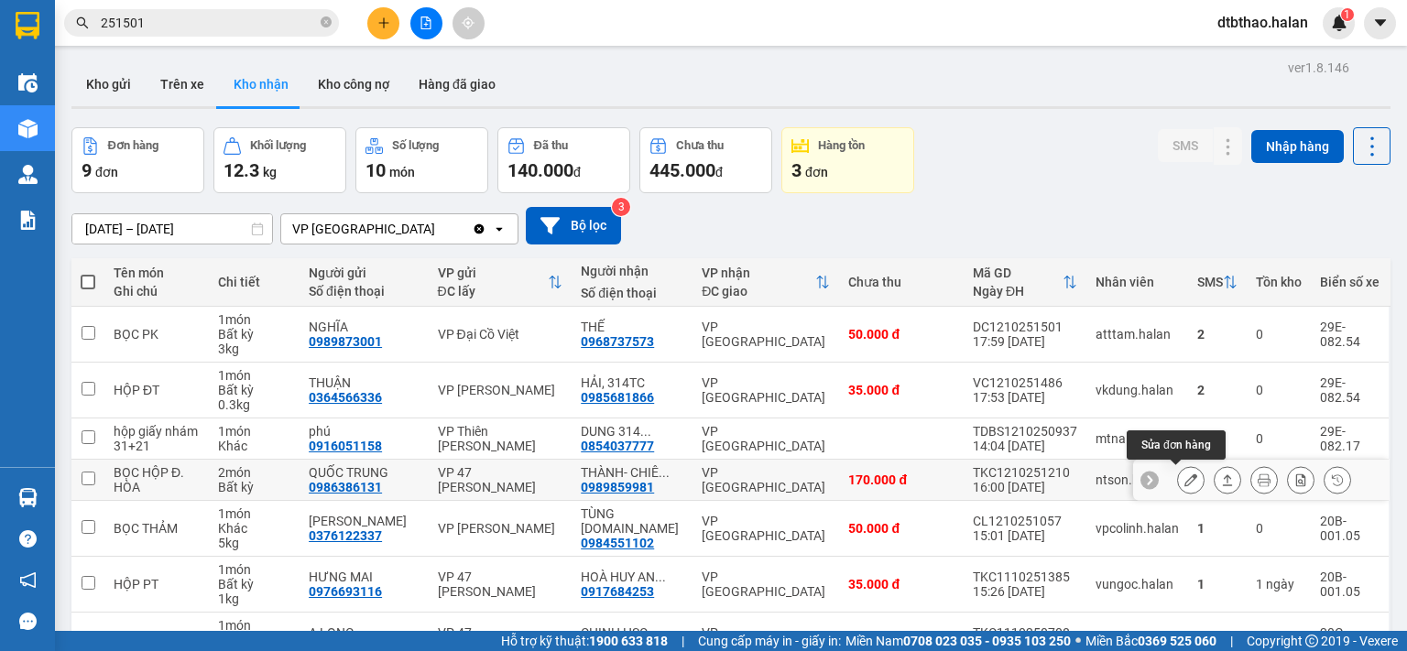
click at [1184, 479] on icon at bounding box center [1190, 480] width 13 height 13
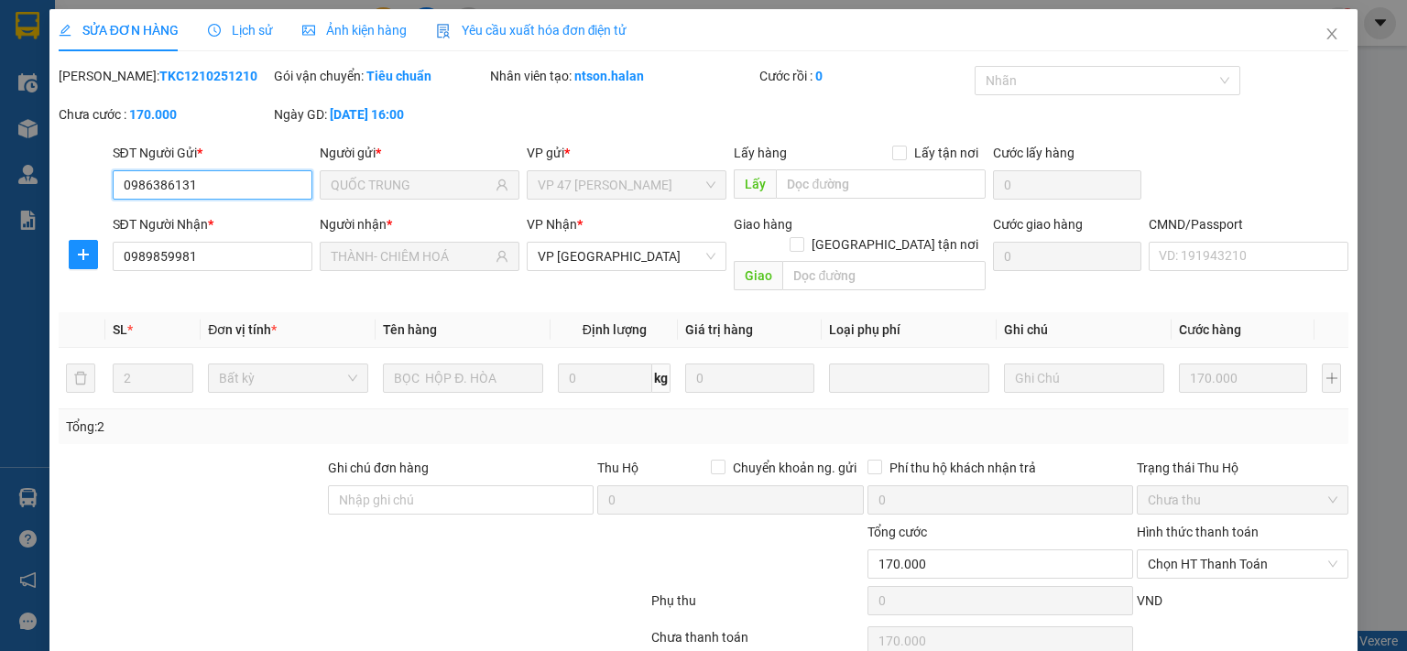
type input "0986386131"
type input "QUỐC TRUNG"
type input "0989859981"
type input "THÀNH- CHIÊM HOÁ"
type input "0"
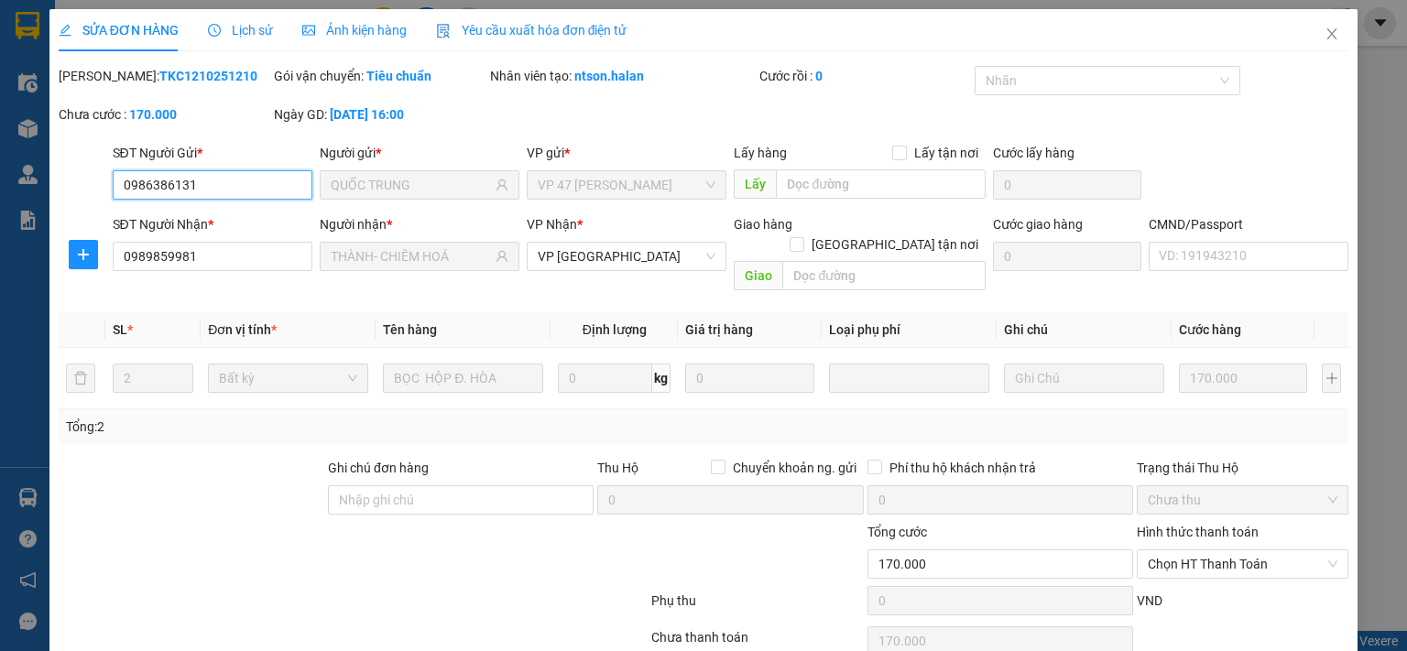
type input "170.000"
click at [256, 28] on span "Lịch sử" at bounding box center [240, 30] width 65 height 15
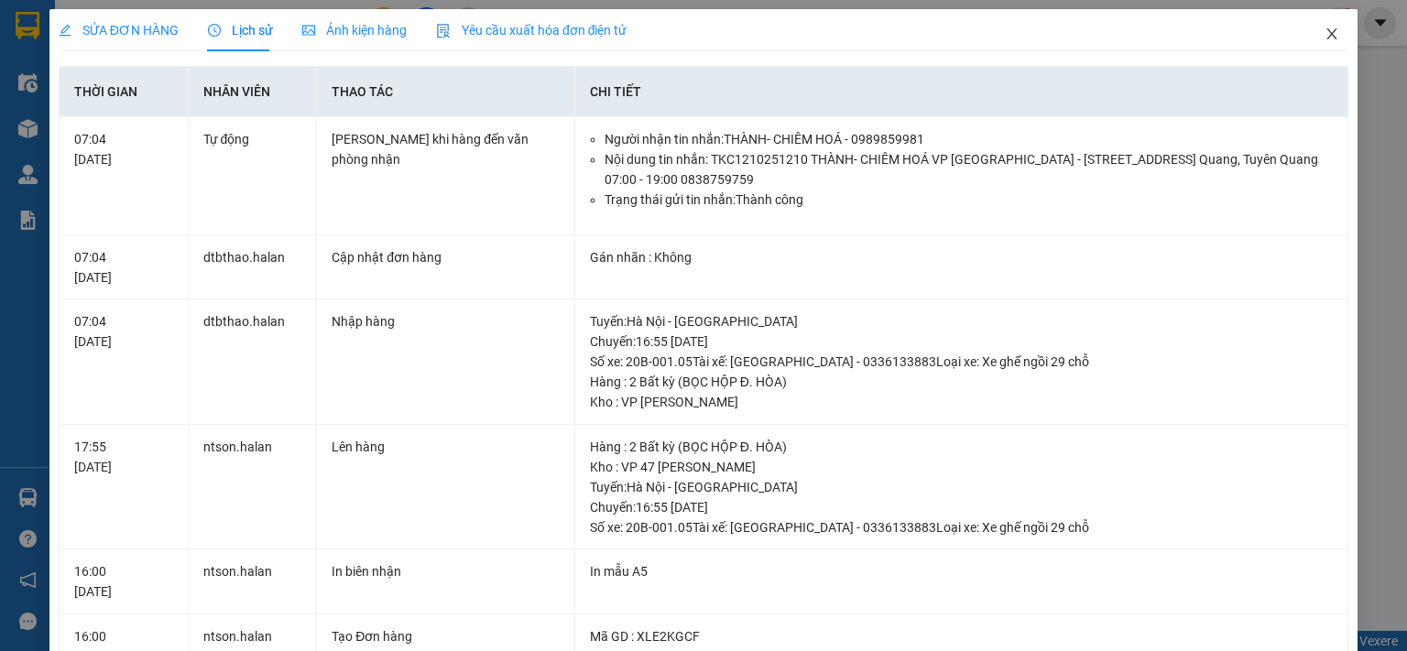
click at [1324, 35] on icon "close" at bounding box center [1331, 34] width 15 height 15
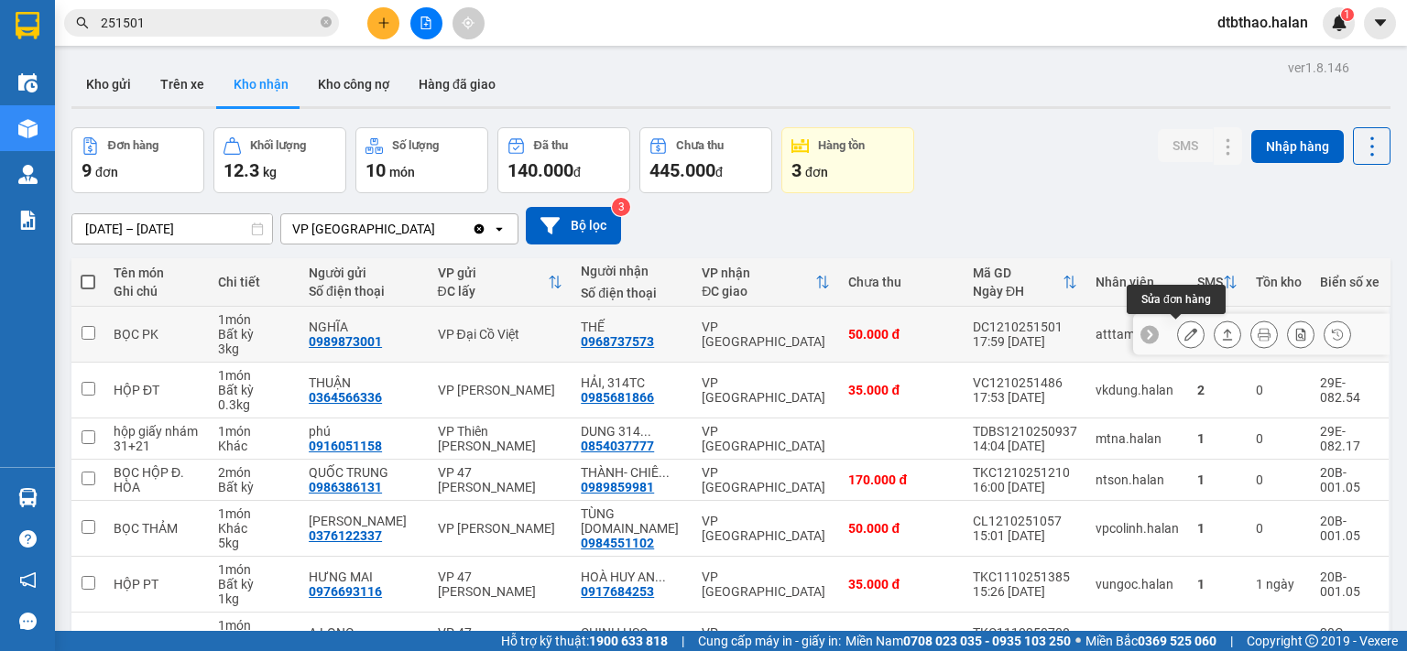
click at [1184, 335] on icon at bounding box center [1190, 334] width 13 height 13
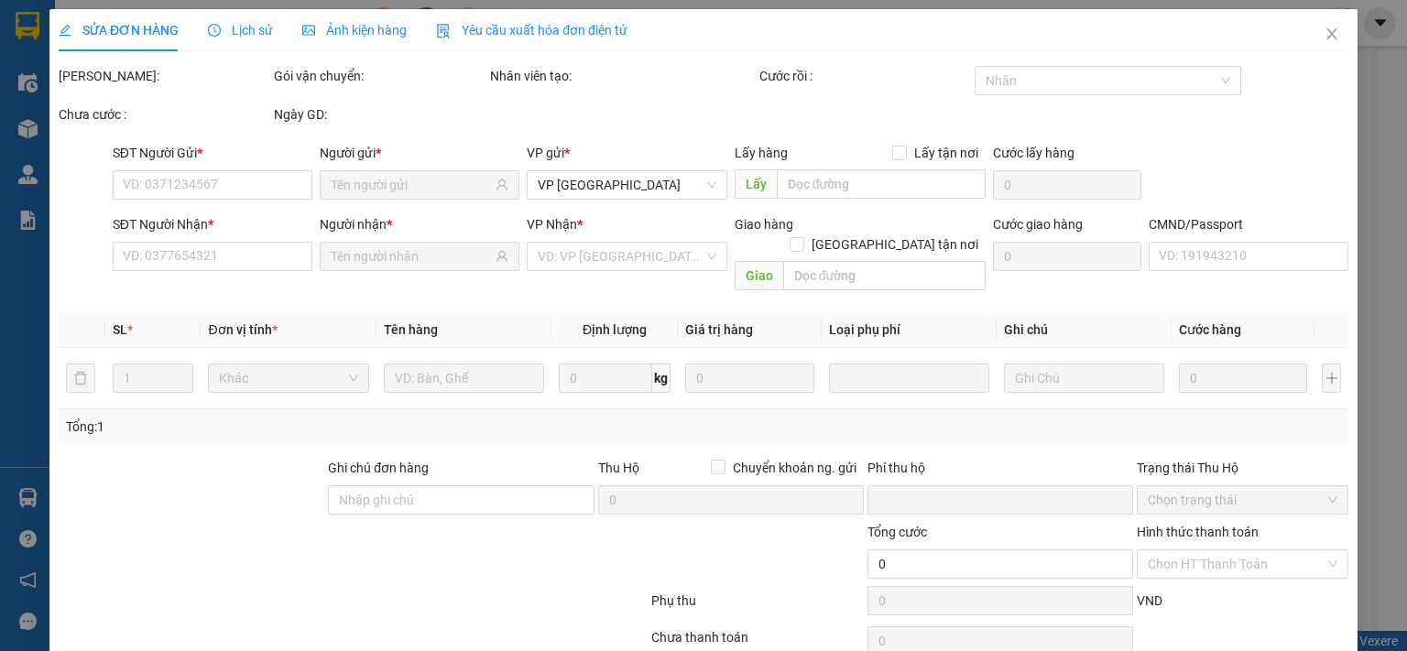
type input "0989873001"
type input "NGHĨA"
type input "0968737573"
type input "THẾ"
type input "0"
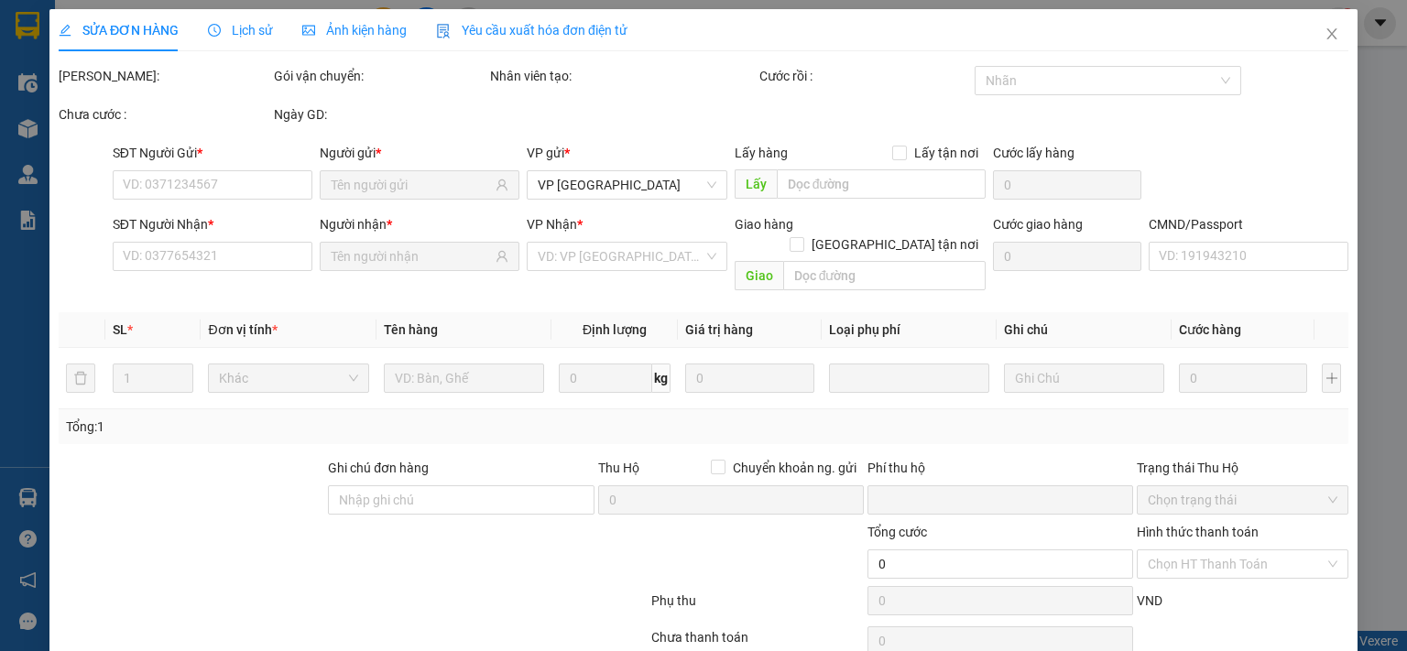
type input "50.000"
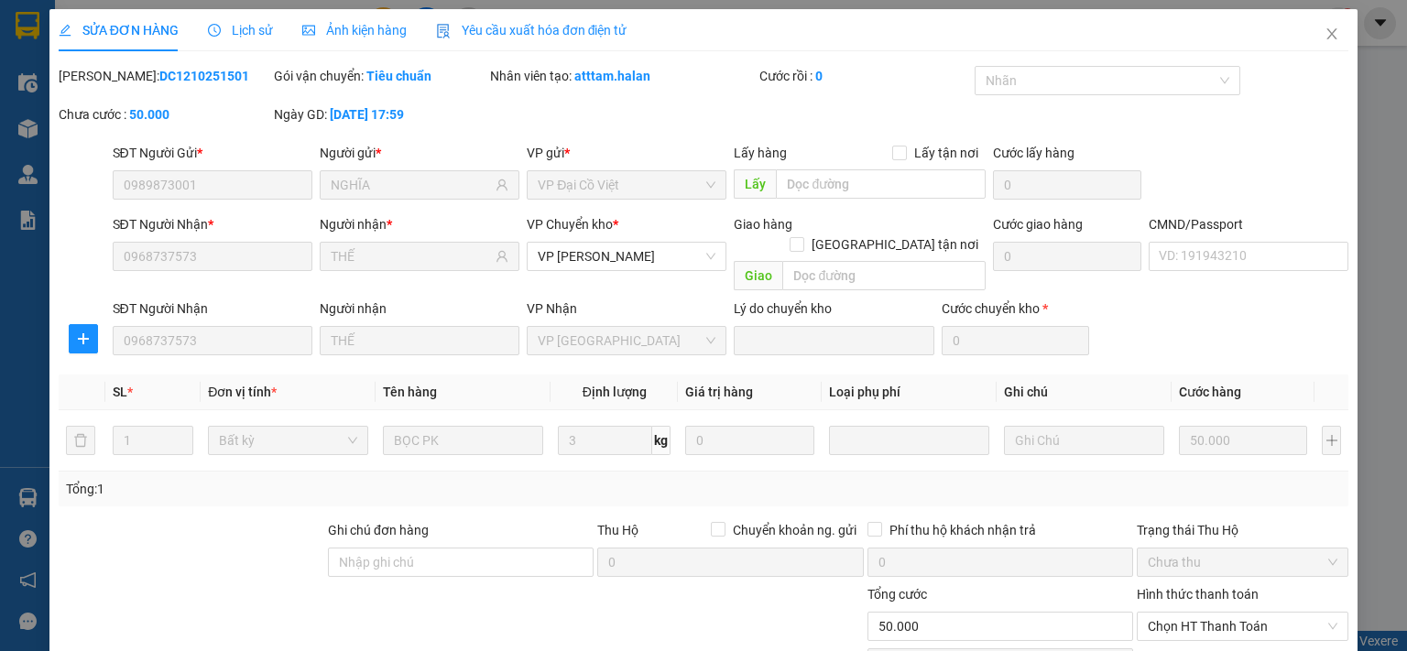
scroll to position [127, 0]
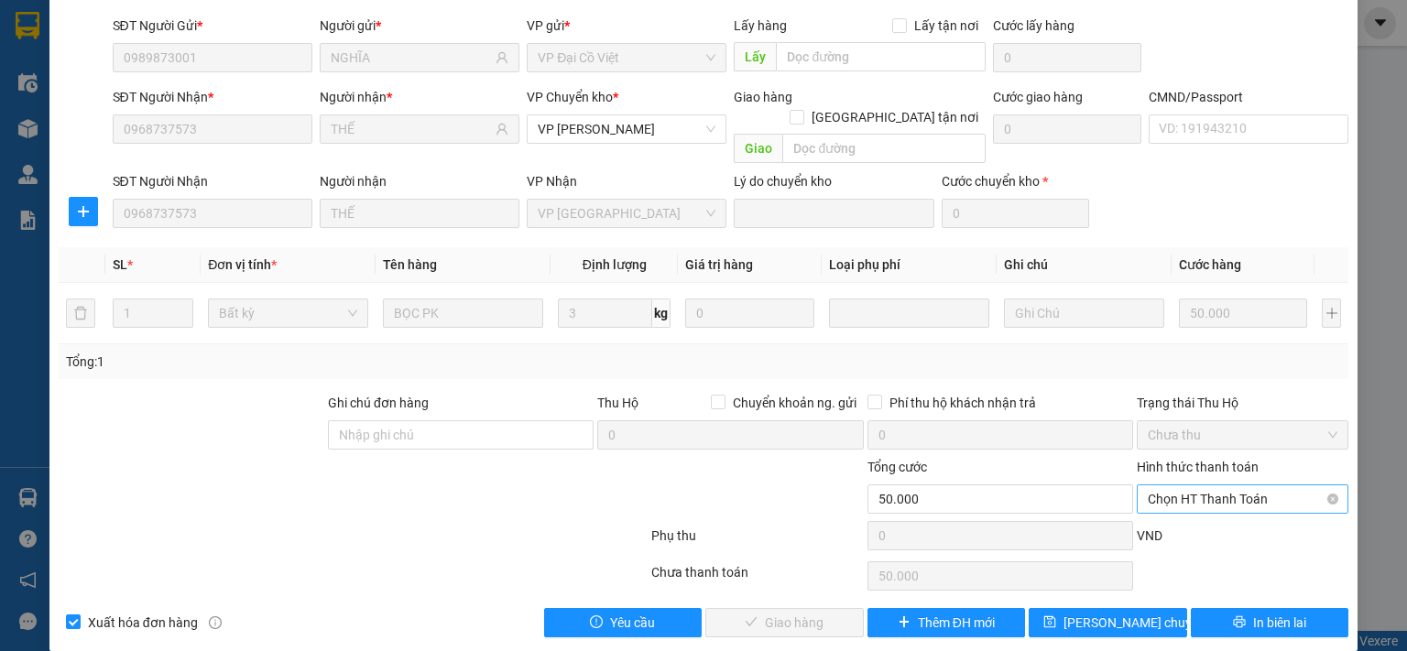
click at [1209, 485] on span "Chọn HT Thanh Toán" at bounding box center [1243, 498] width 190 height 27
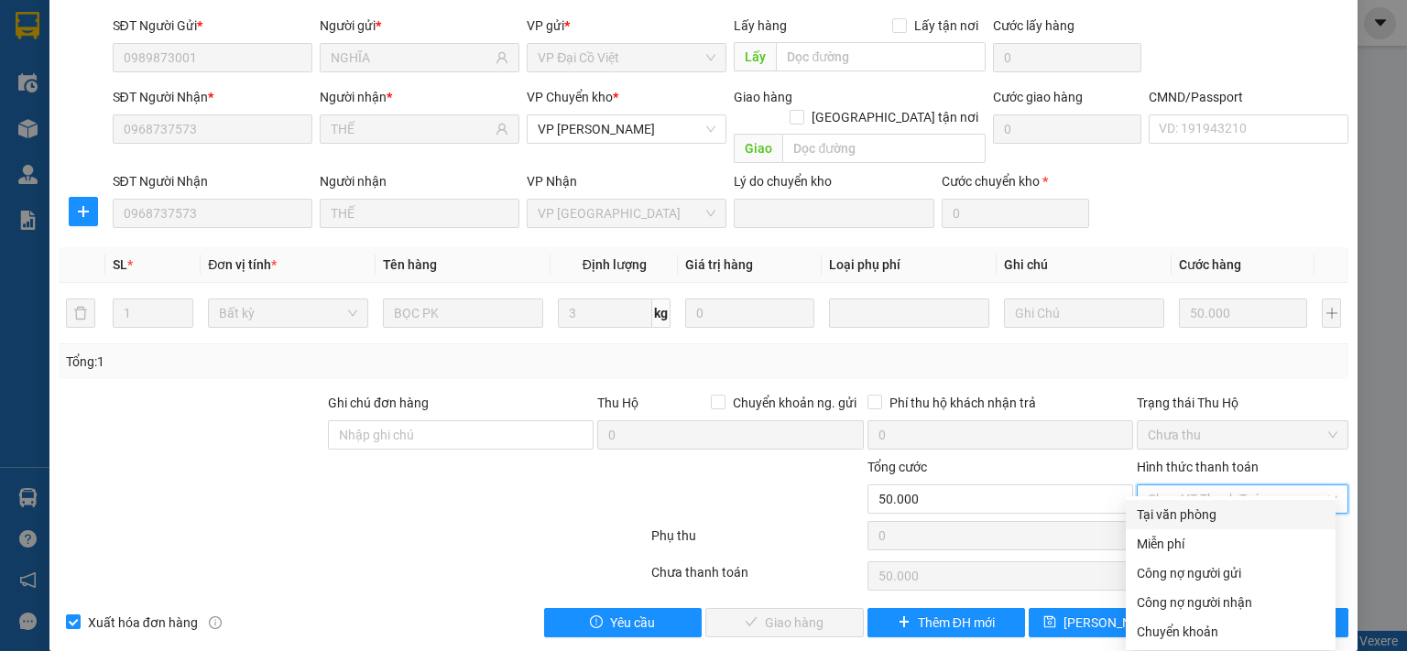
drag, startPoint x: 1197, startPoint y: 518, endPoint x: 1164, endPoint y: 528, distance: 34.5
click at [1196, 518] on div "Tại văn phòng" at bounding box center [1231, 515] width 188 height 20
type input "0"
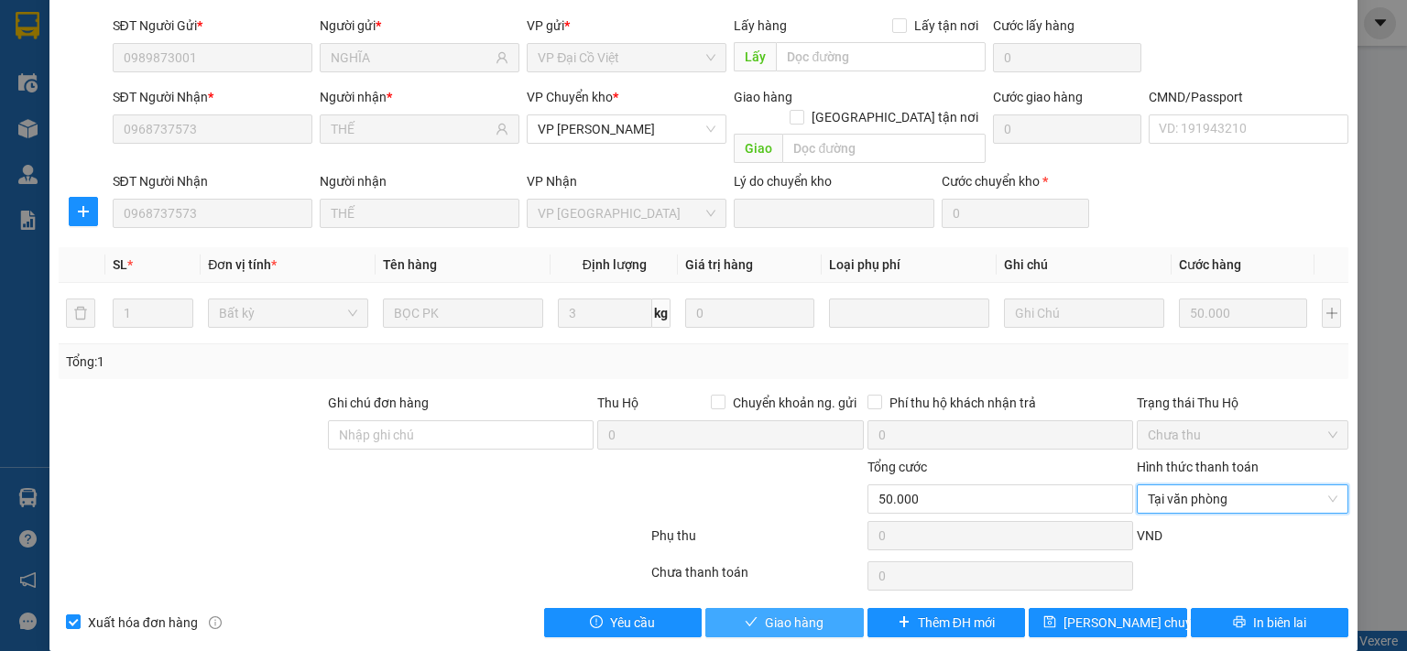
click at [802, 613] on span "Giao hàng" at bounding box center [794, 623] width 59 height 20
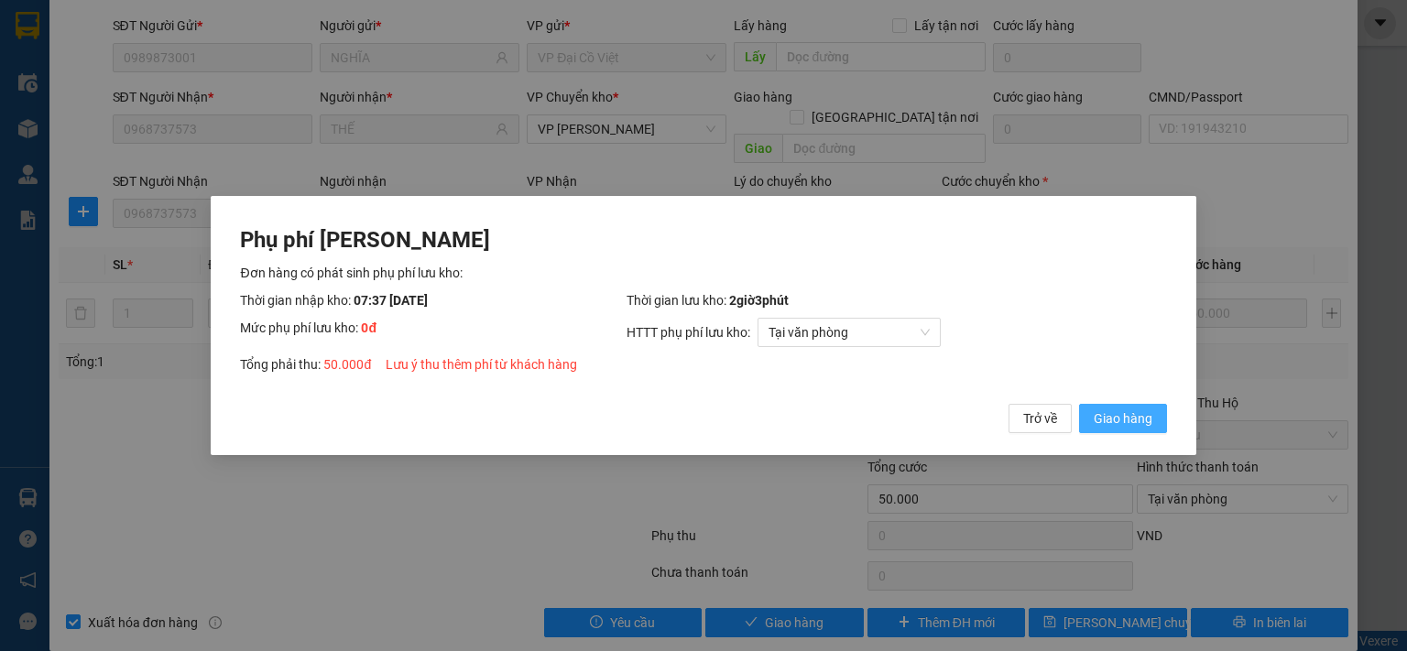
click at [1129, 421] on span "Giao hàng" at bounding box center [1123, 419] width 59 height 20
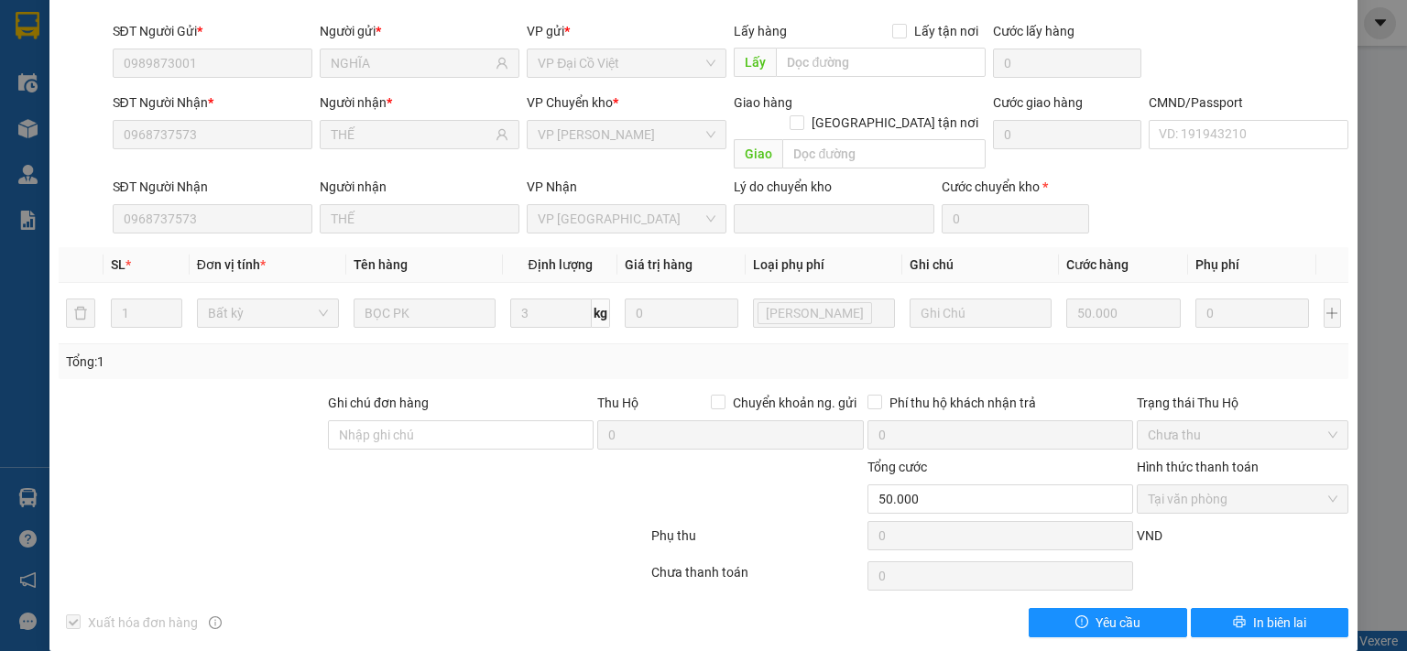
scroll to position [0, 0]
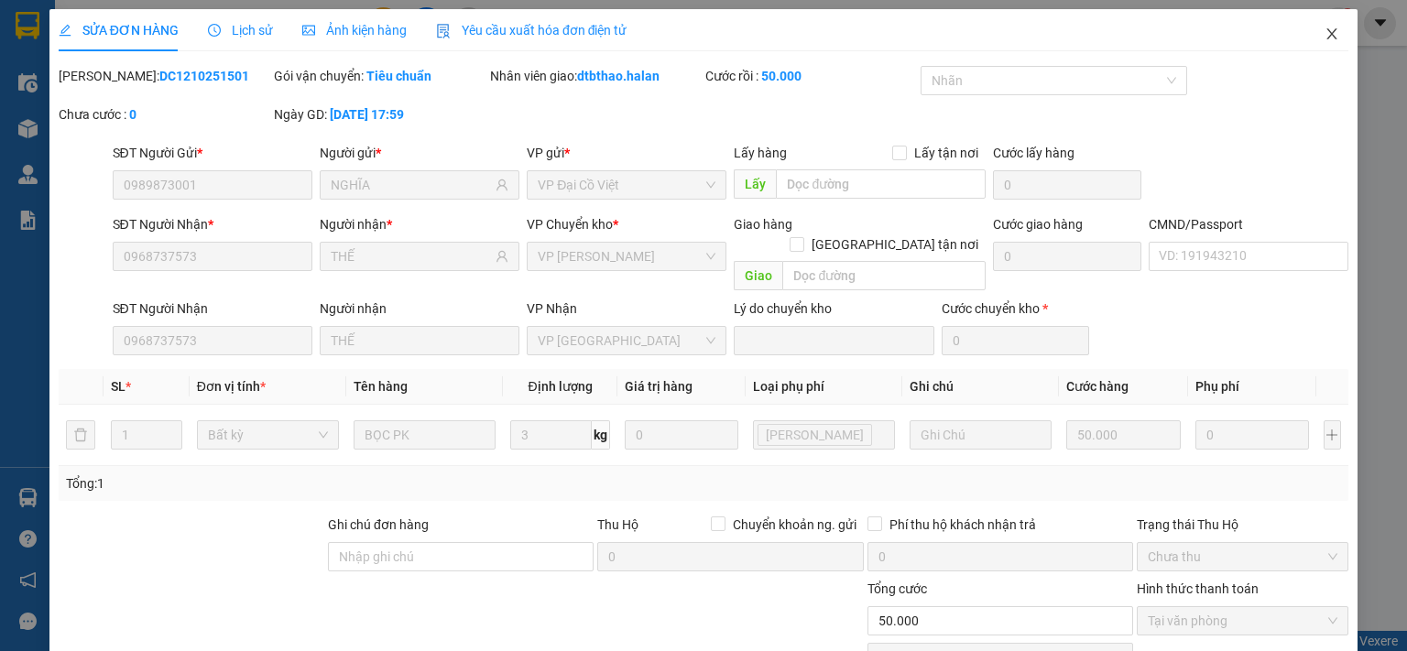
click at [1324, 36] on icon "close" at bounding box center [1331, 34] width 15 height 15
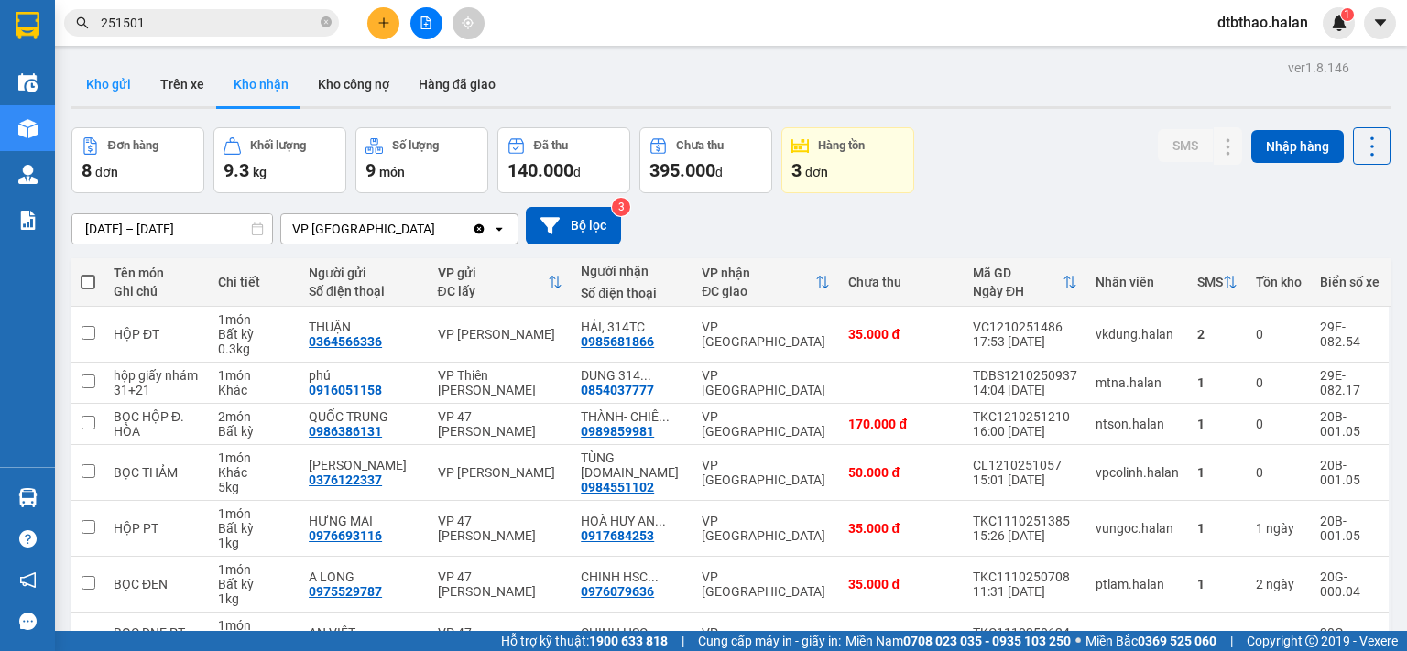
click at [123, 87] on button "Kho gửi" at bounding box center [108, 84] width 74 height 44
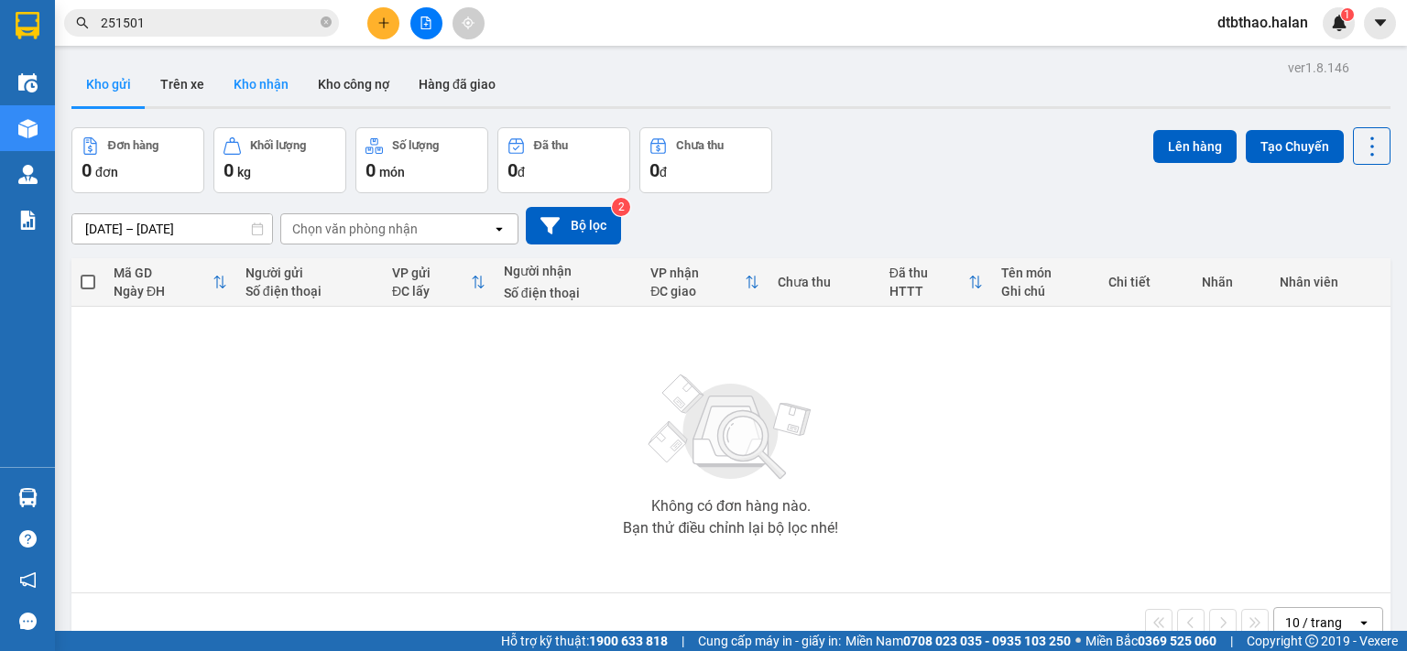
click at [236, 82] on button "Kho nhận" at bounding box center [261, 84] width 84 height 44
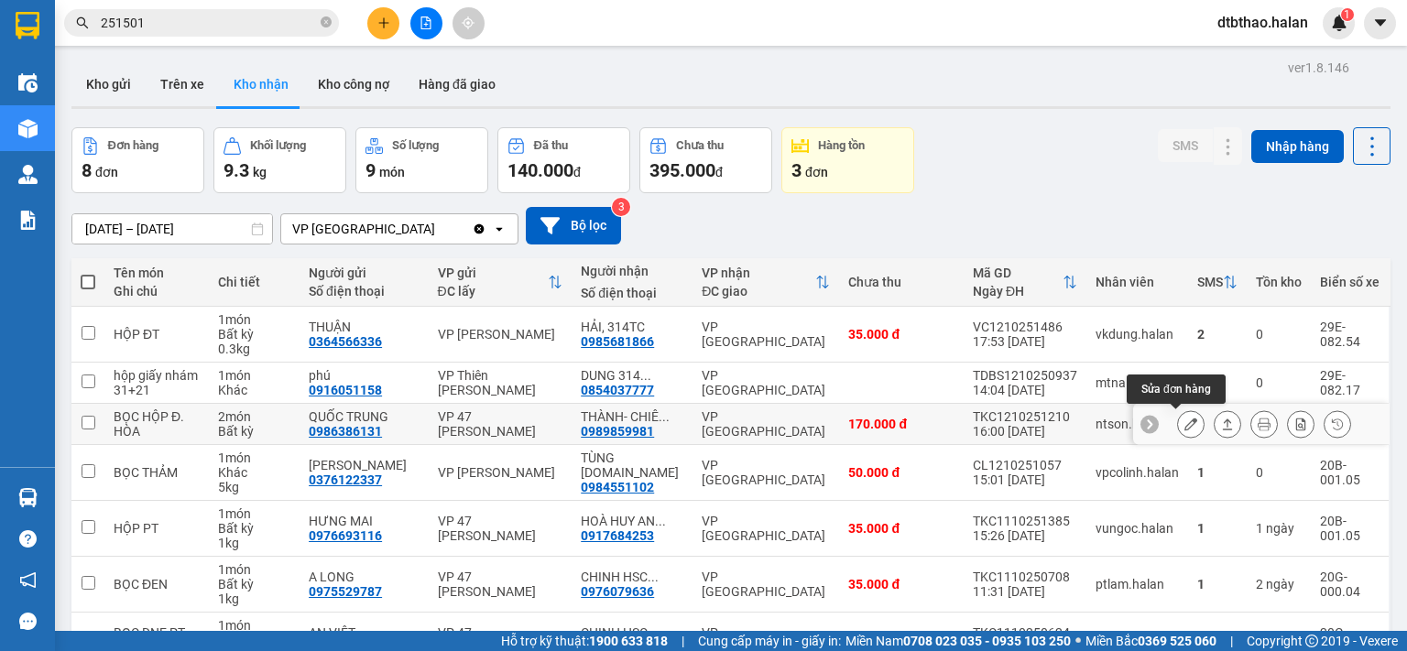
click at [1178, 430] on button at bounding box center [1191, 425] width 26 height 32
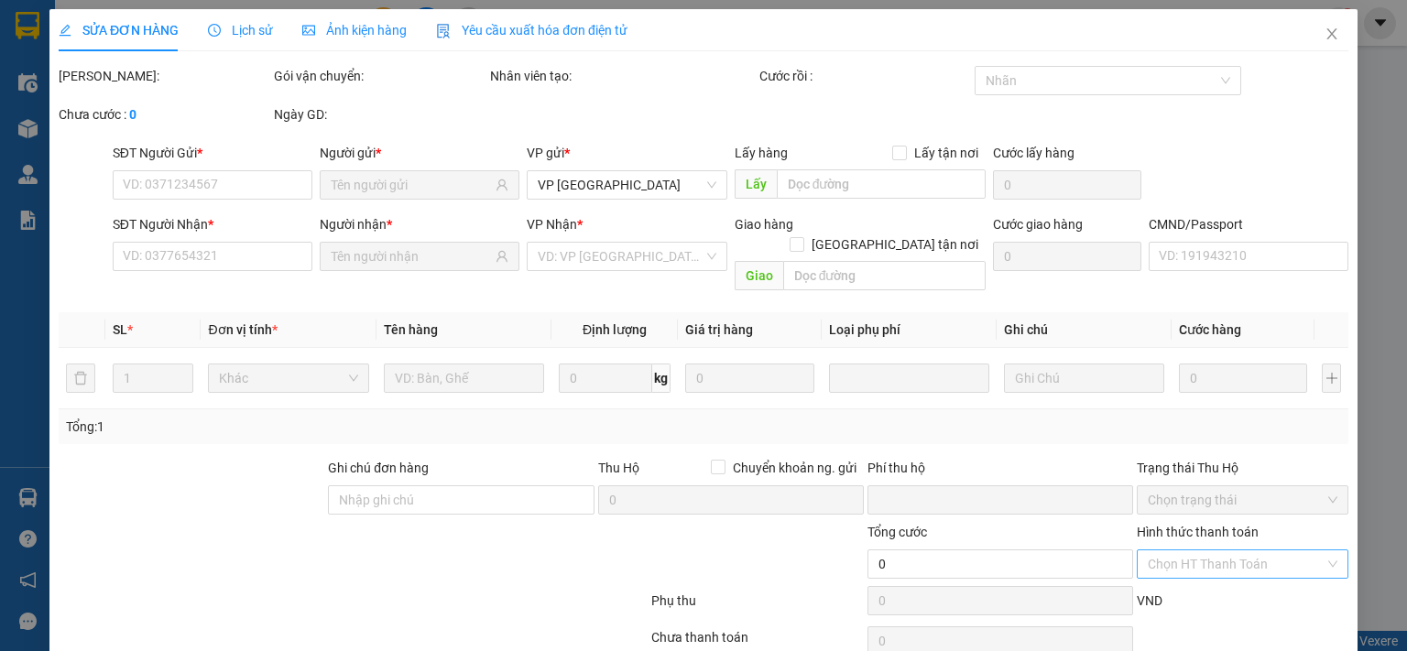
type input "0986386131"
type input "QUỐC TRUNG"
type input "0989859981"
type input "THÀNH- CHIÊM HOÁ"
type input "0"
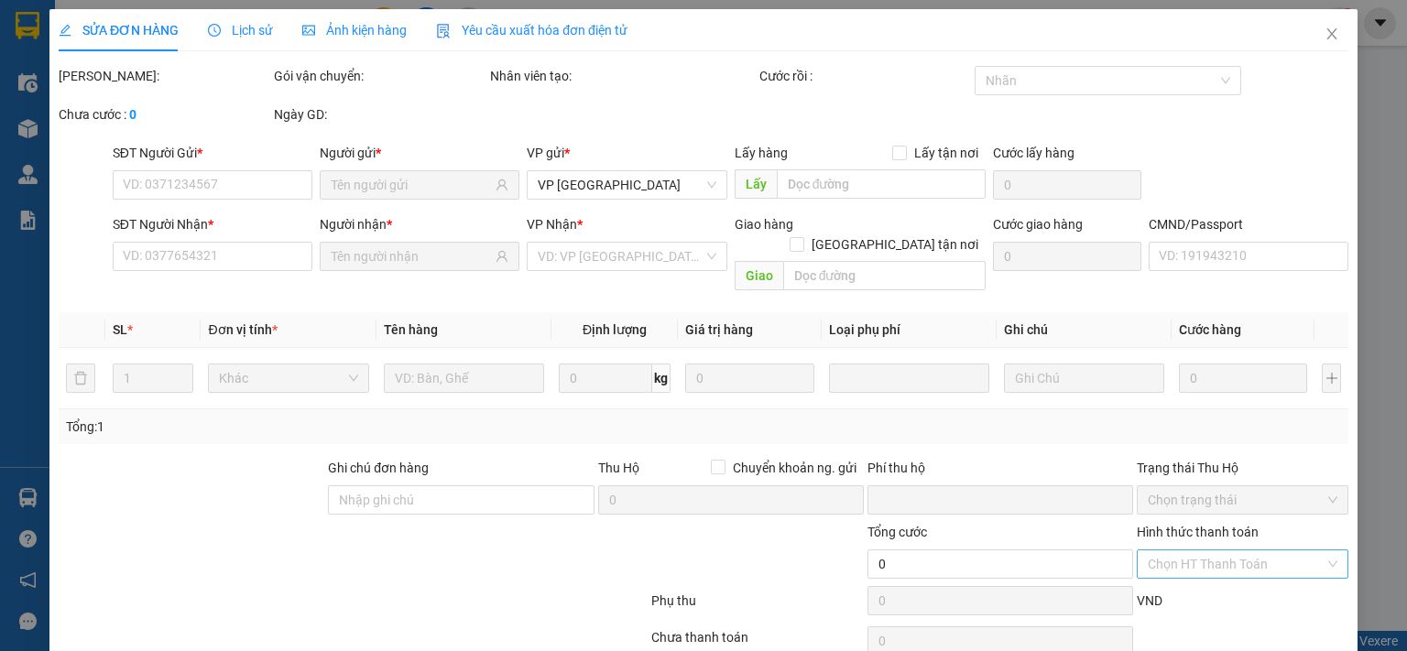
type input "170.000"
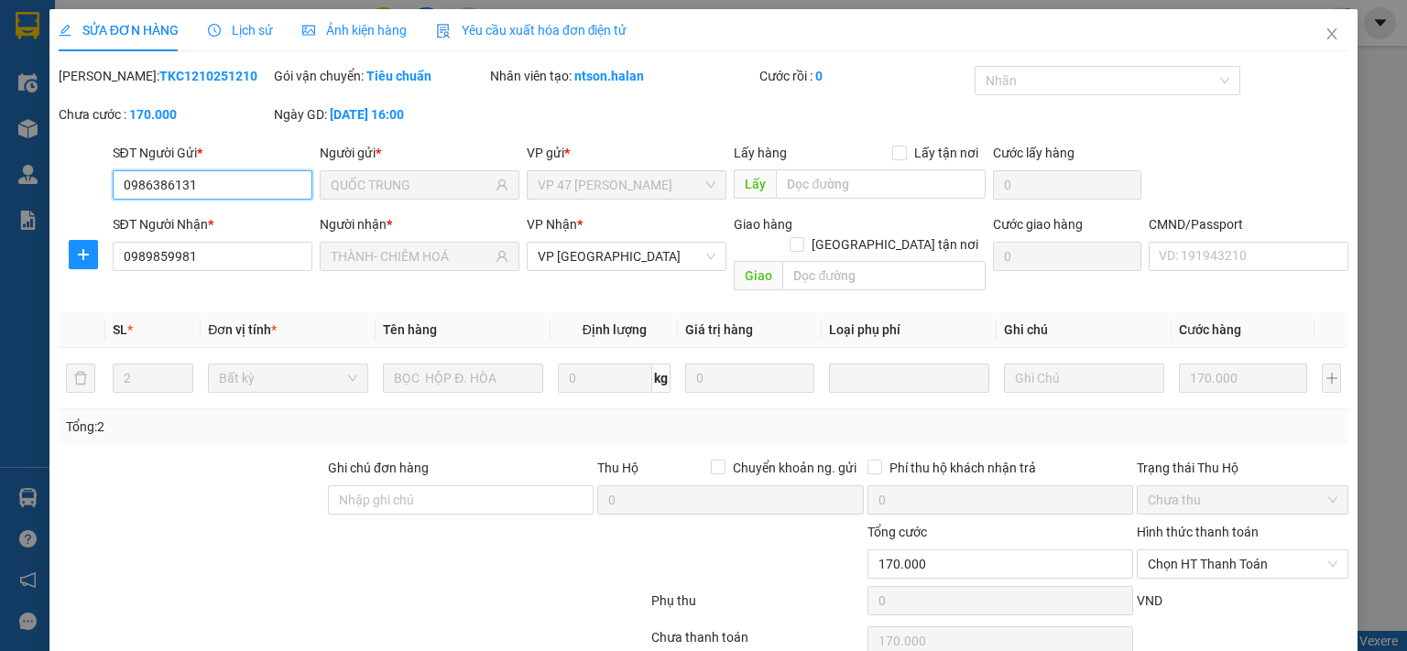
scroll to position [65, 0]
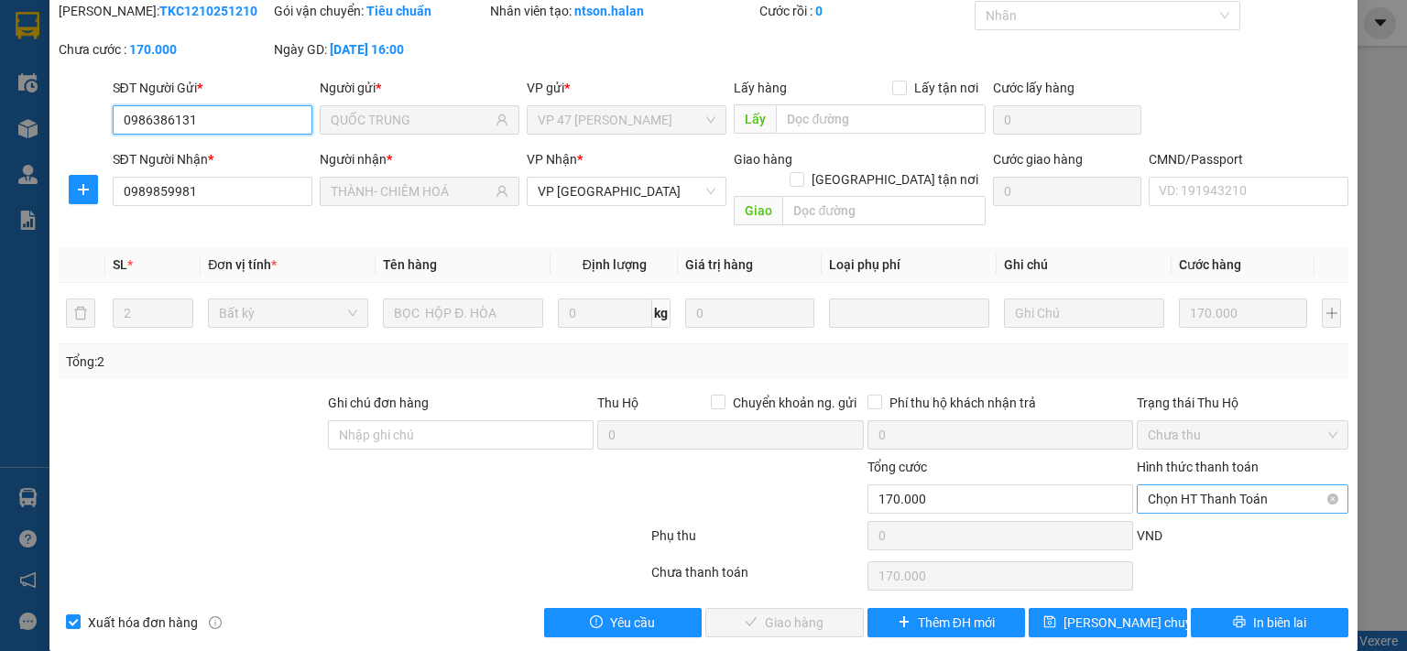
click at [1201, 485] on span "Chọn HT Thanh Toán" at bounding box center [1243, 498] width 190 height 27
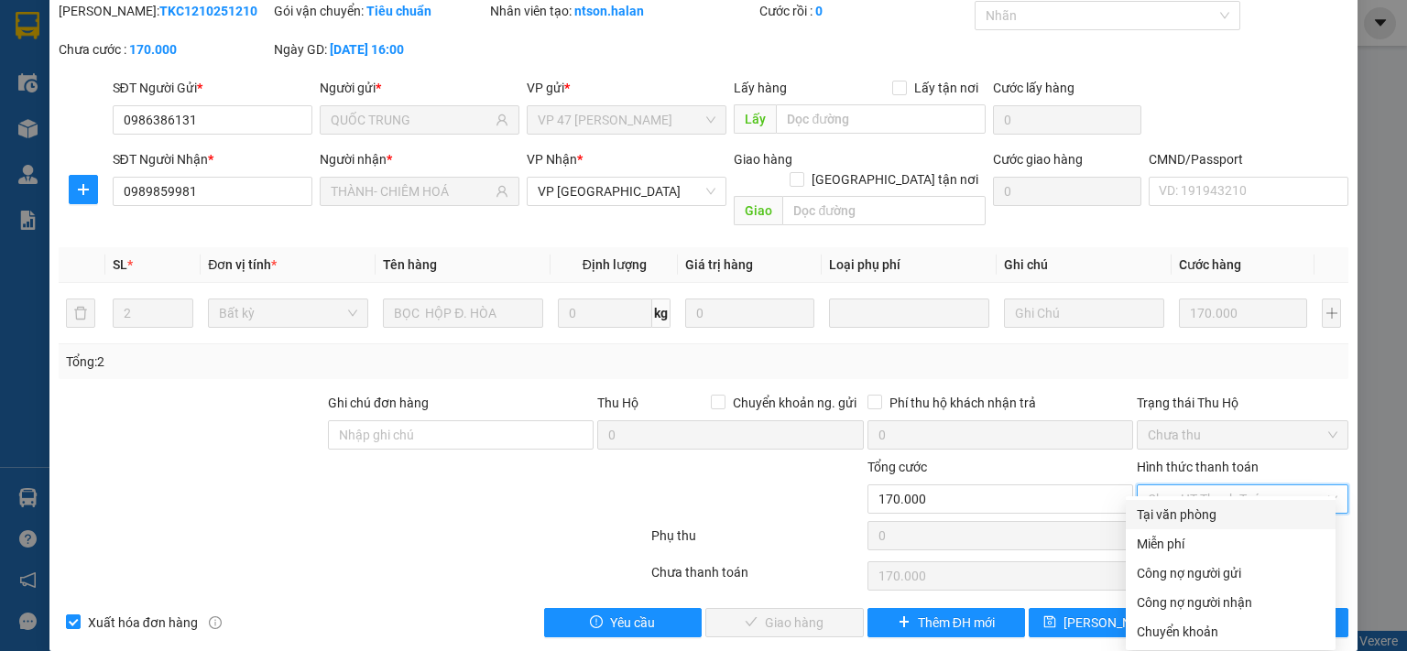
click at [1160, 521] on div "Tại văn phòng" at bounding box center [1231, 515] width 188 height 20
type input "0"
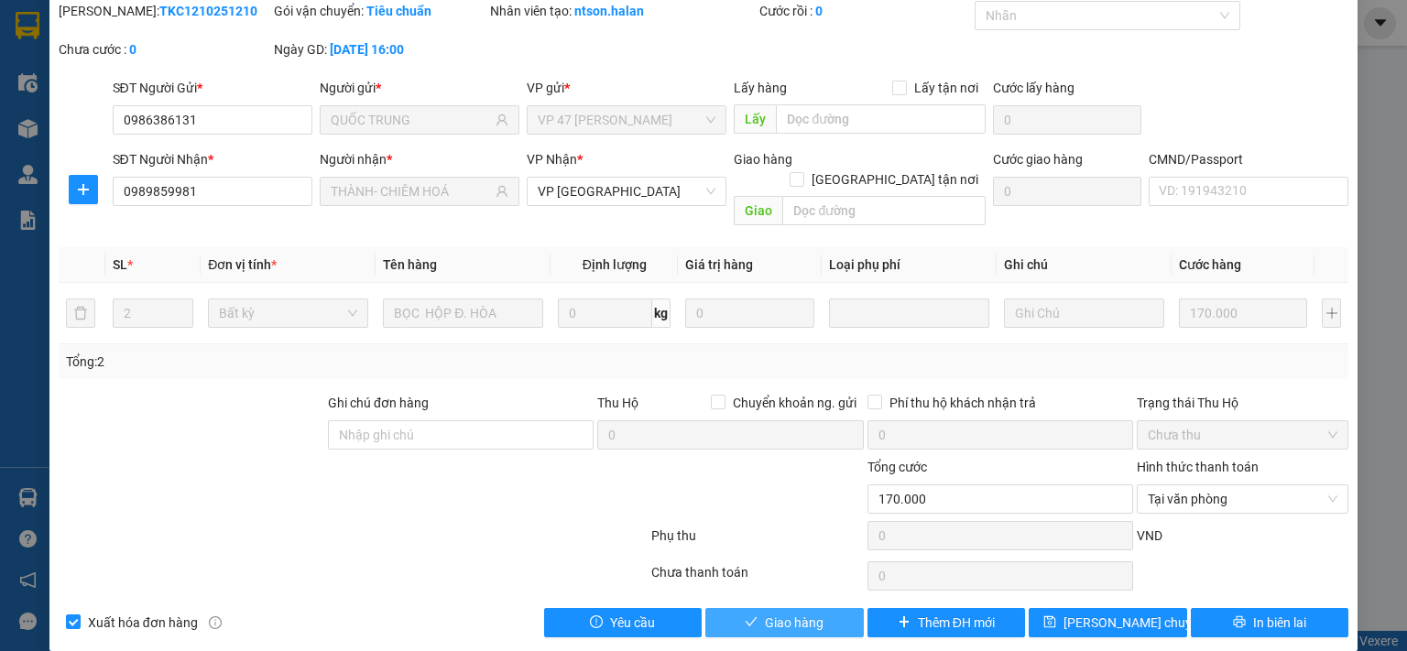
click at [827, 608] on button "Giao hàng" at bounding box center [784, 622] width 158 height 29
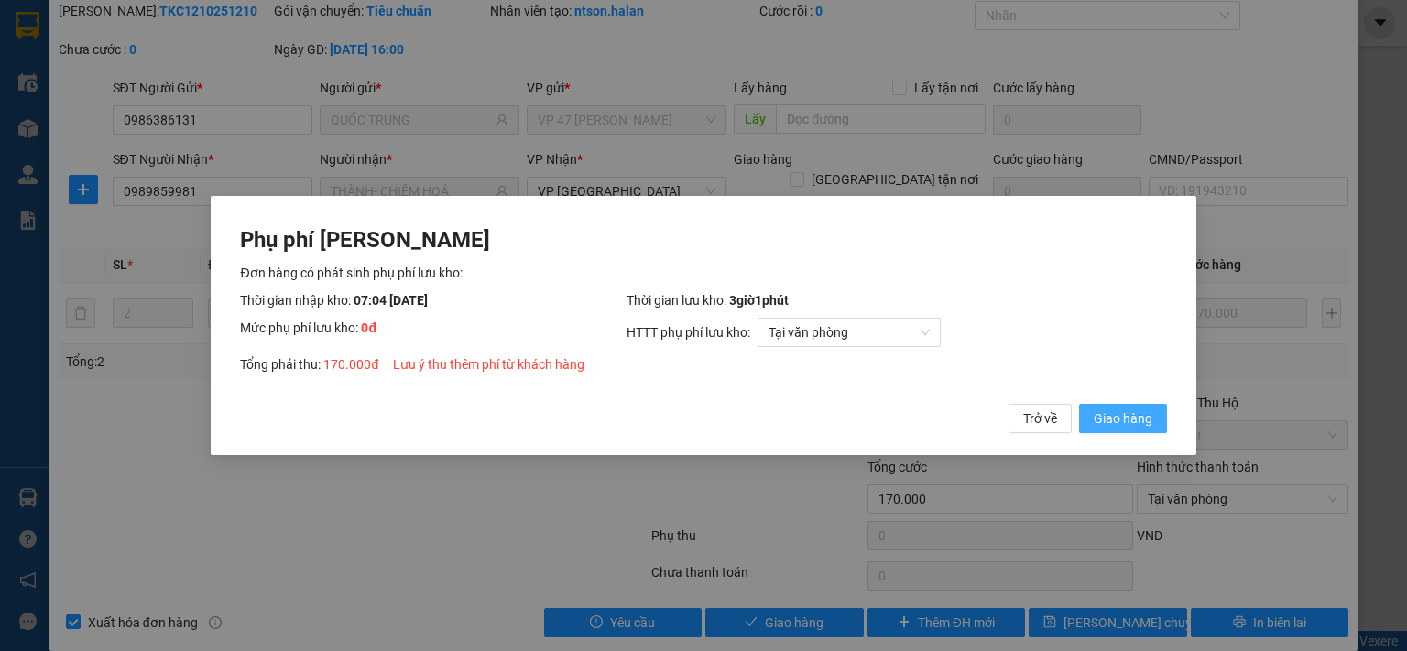
click at [1138, 424] on span "Giao hàng" at bounding box center [1123, 419] width 59 height 20
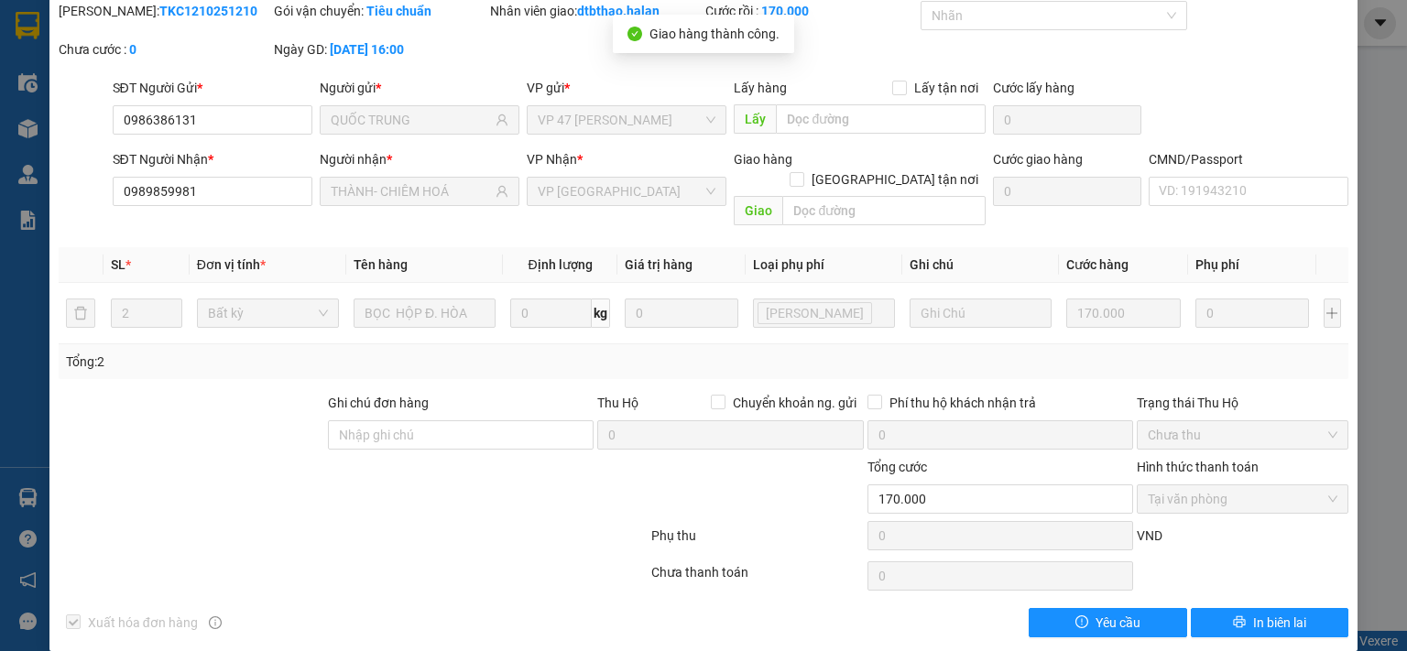
scroll to position [0, 0]
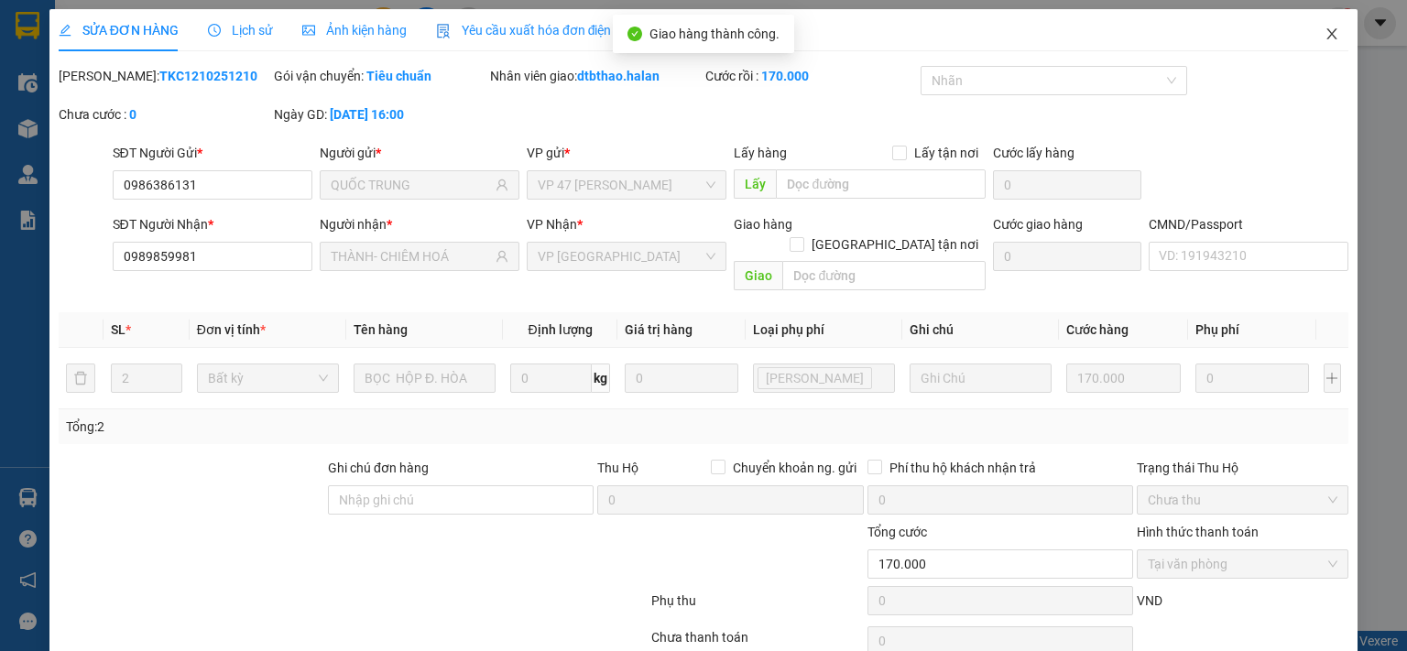
click at [1324, 38] on icon "close" at bounding box center [1331, 34] width 15 height 15
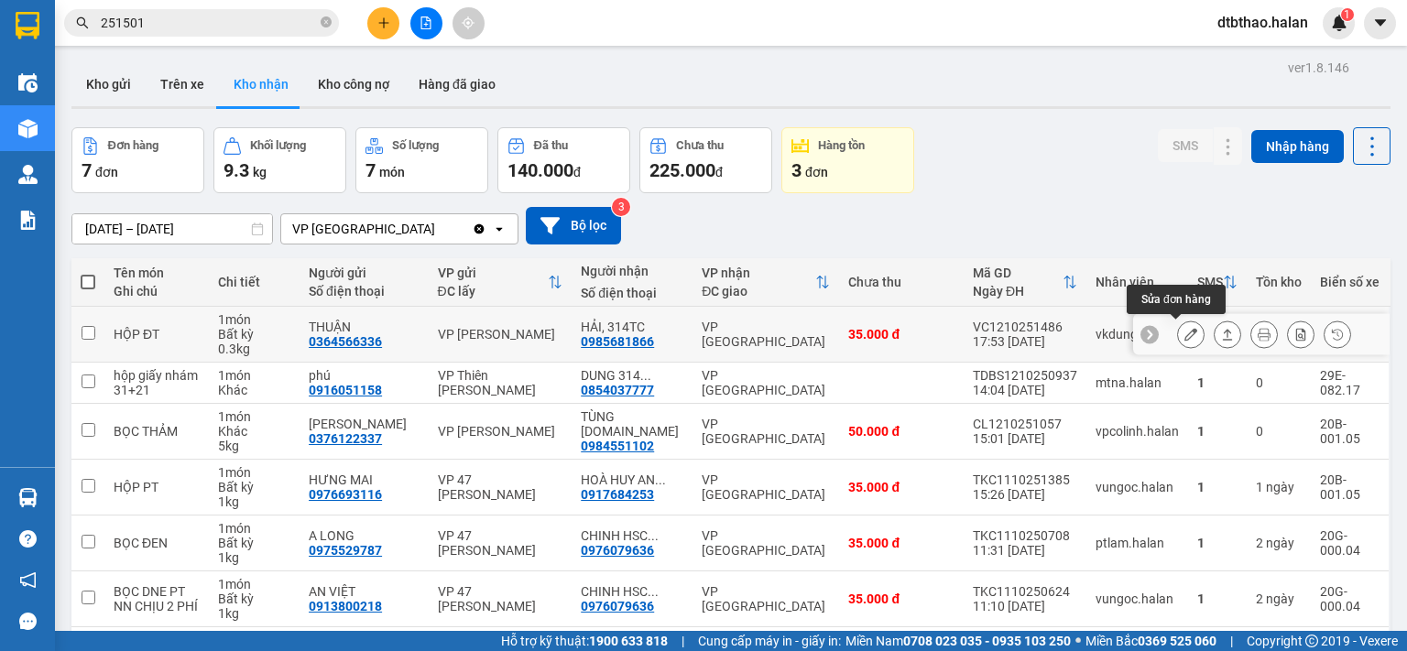
click at [1184, 331] on icon at bounding box center [1190, 334] width 13 height 13
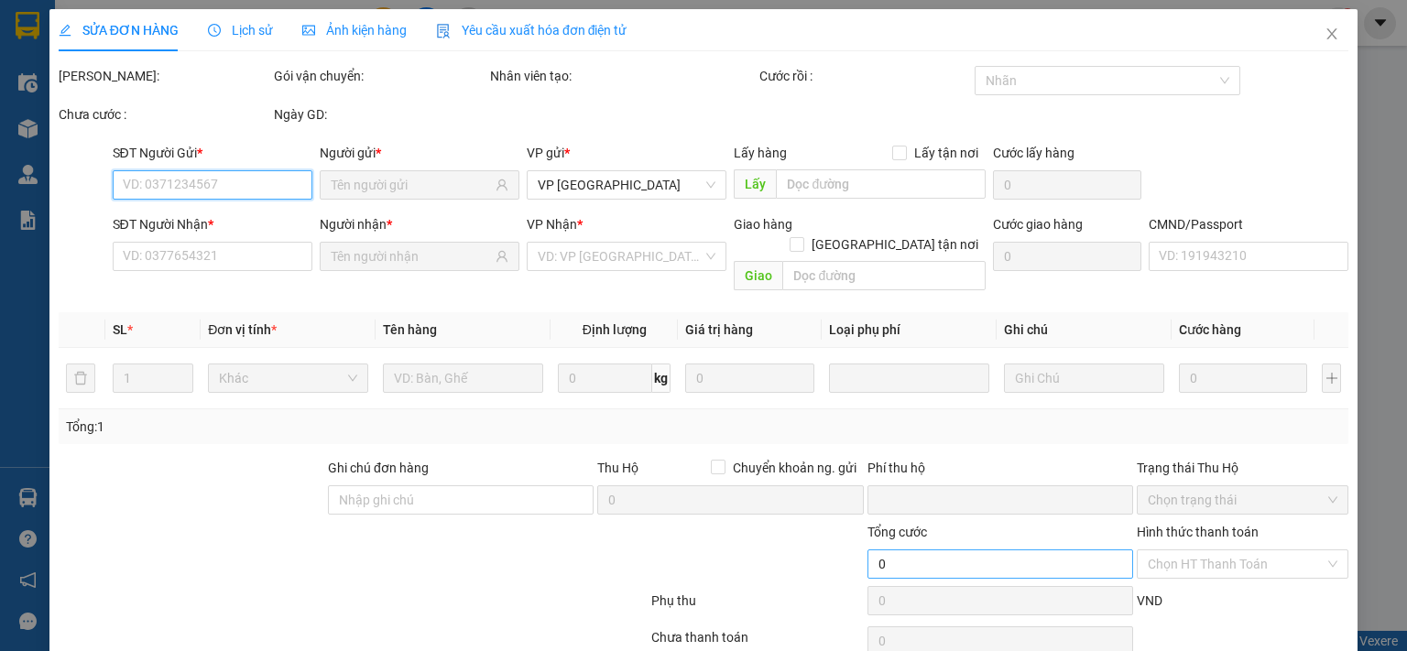
scroll to position [65, 0]
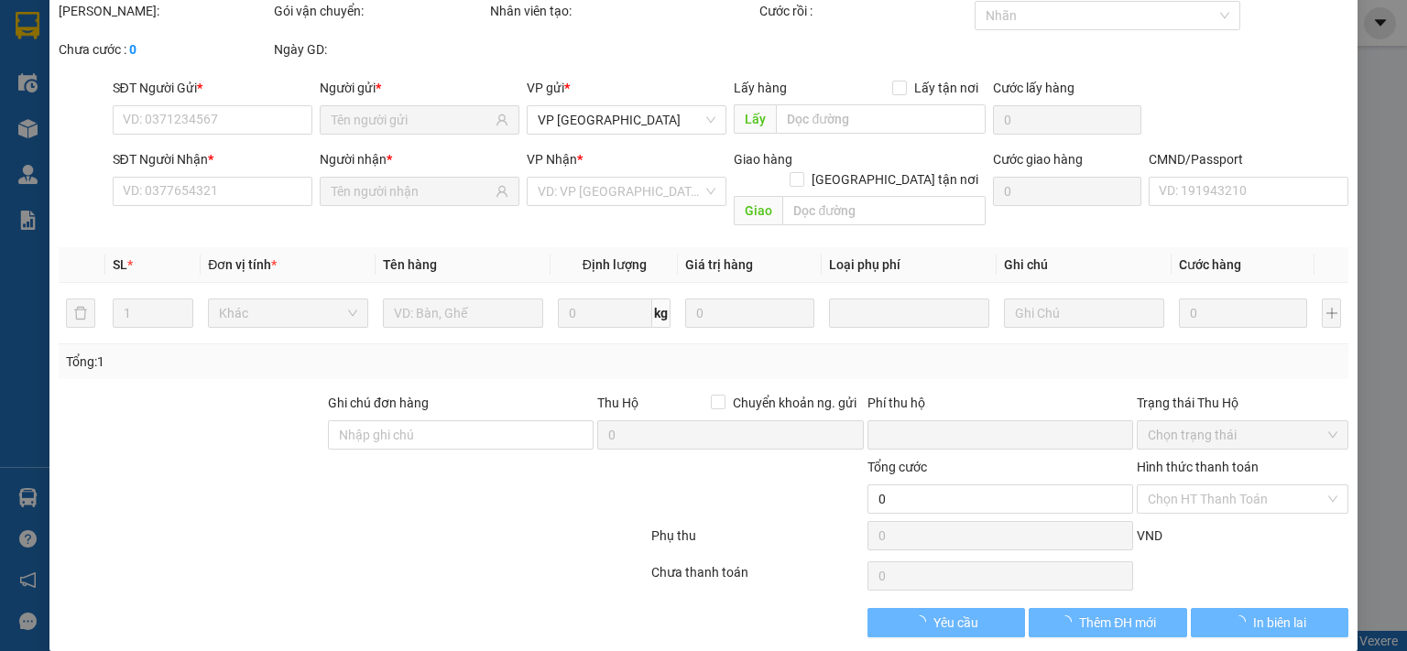
type input "0364566336"
type input "THUẬN"
type input "0985681866"
type input "HẢI, 314TC"
type input "0"
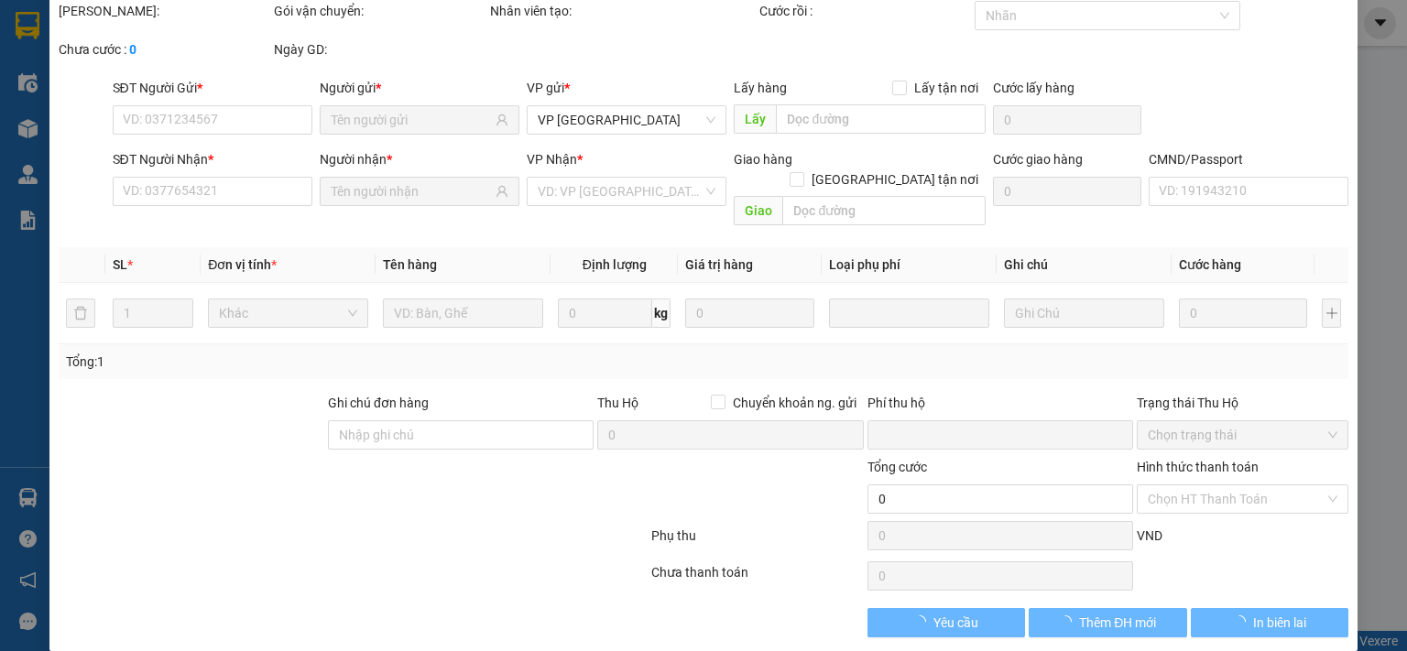
type input "35.000"
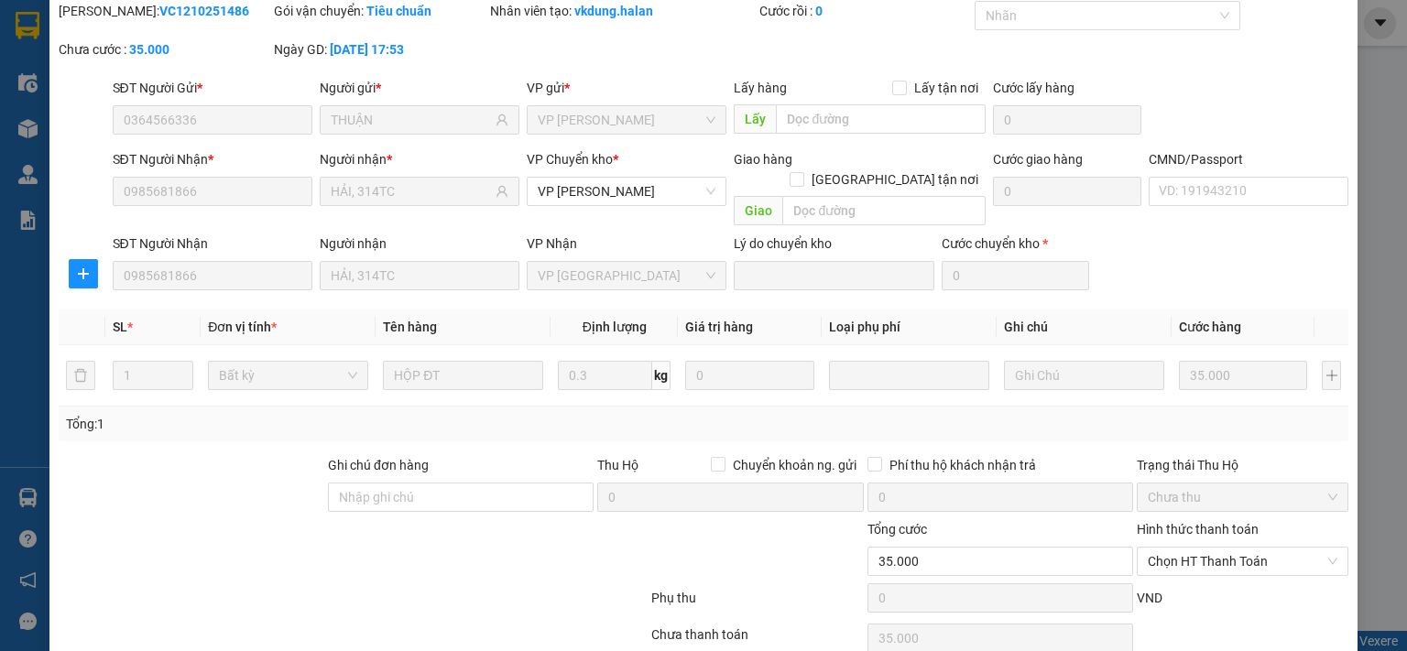
scroll to position [127, 0]
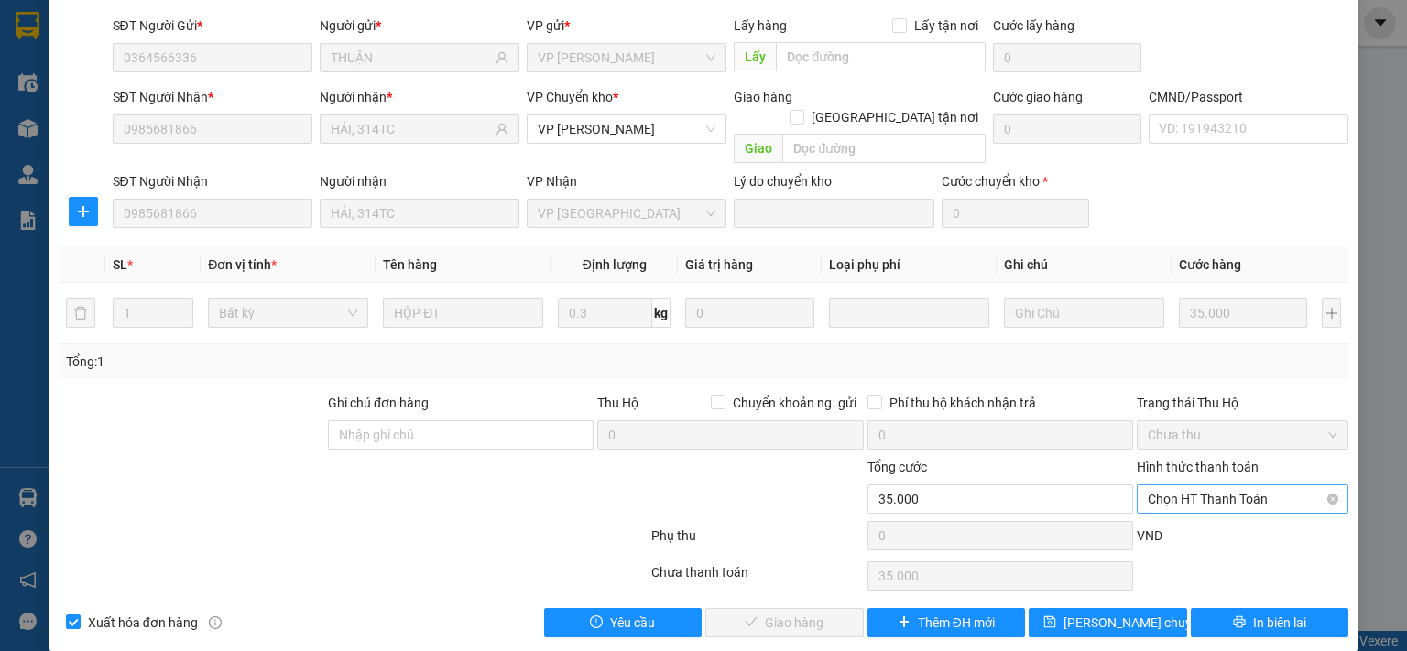
drag, startPoint x: 1180, startPoint y: 476, endPoint x: 1176, endPoint y: 489, distance: 13.3
click at [1178, 485] on span "Chọn HT Thanh Toán" at bounding box center [1243, 498] width 190 height 27
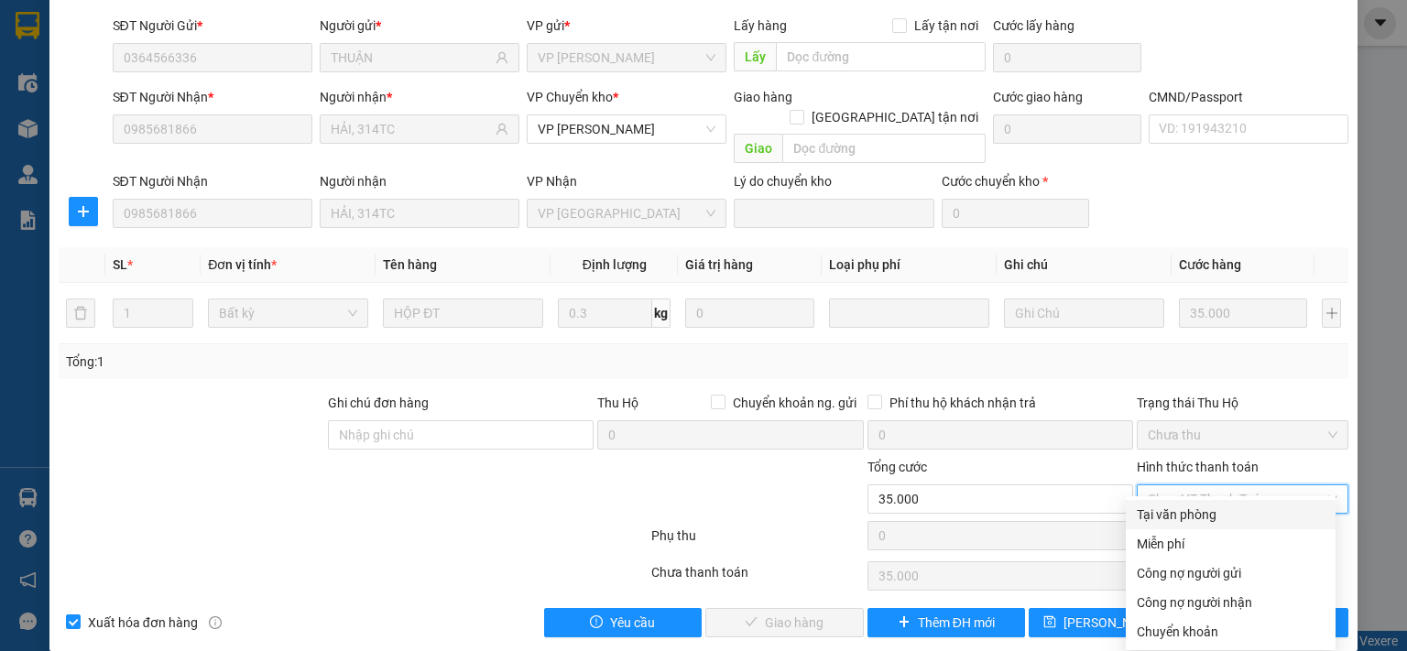
click at [1168, 509] on div "Tại văn phòng" at bounding box center [1231, 515] width 188 height 20
type input "0"
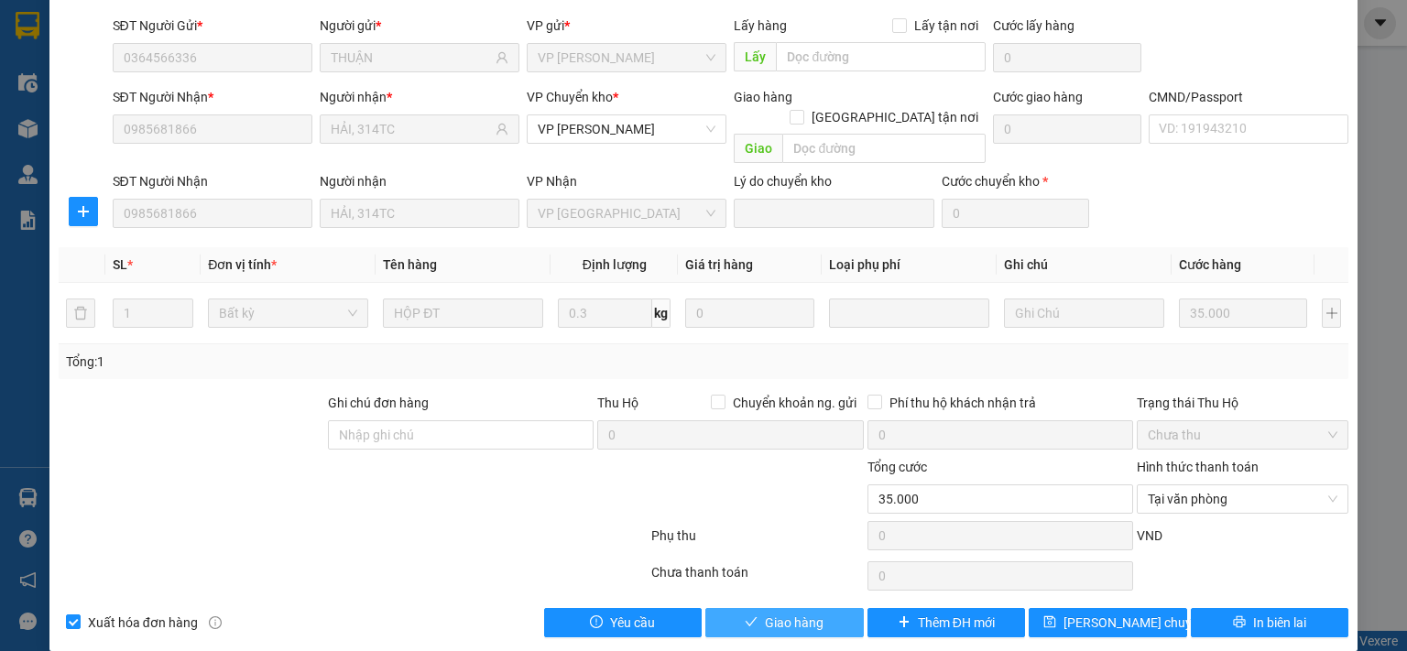
click at [818, 608] on button "Giao hàng" at bounding box center [784, 622] width 158 height 29
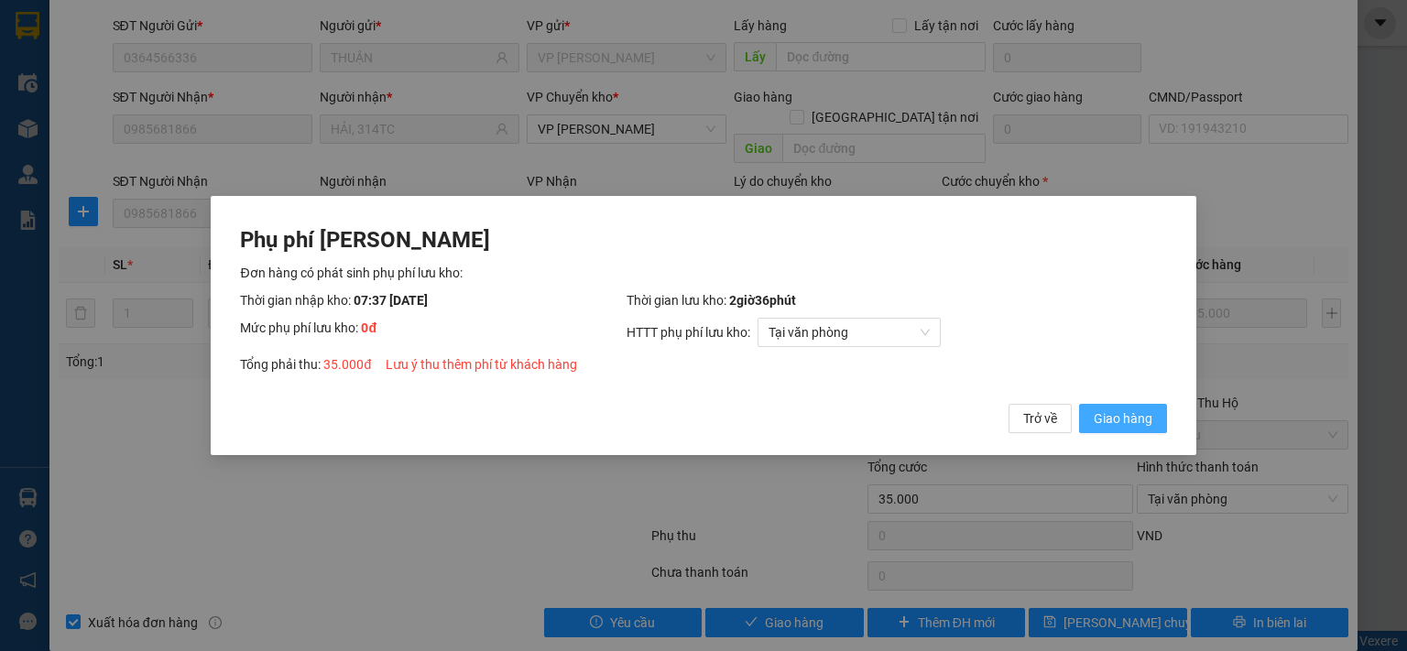
click at [1106, 424] on span "Giao hàng" at bounding box center [1123, 419] width 59 height 20
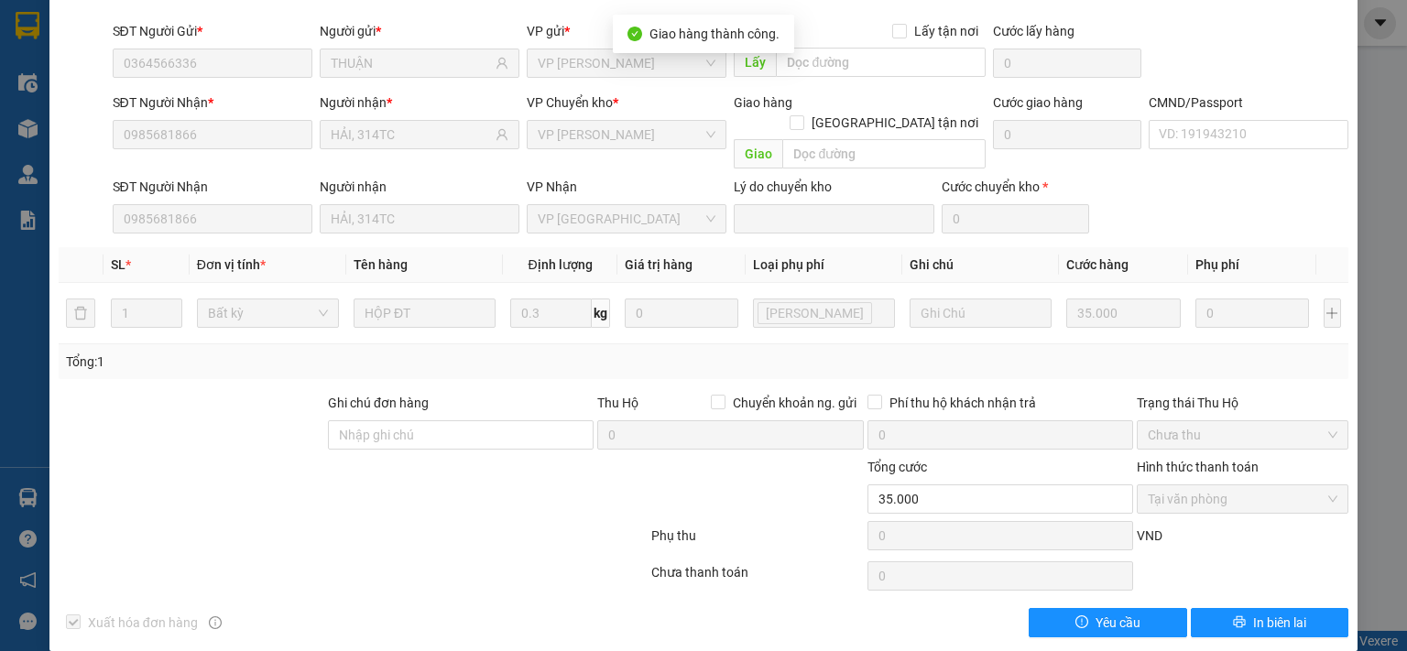
scroll to position [0, 0]
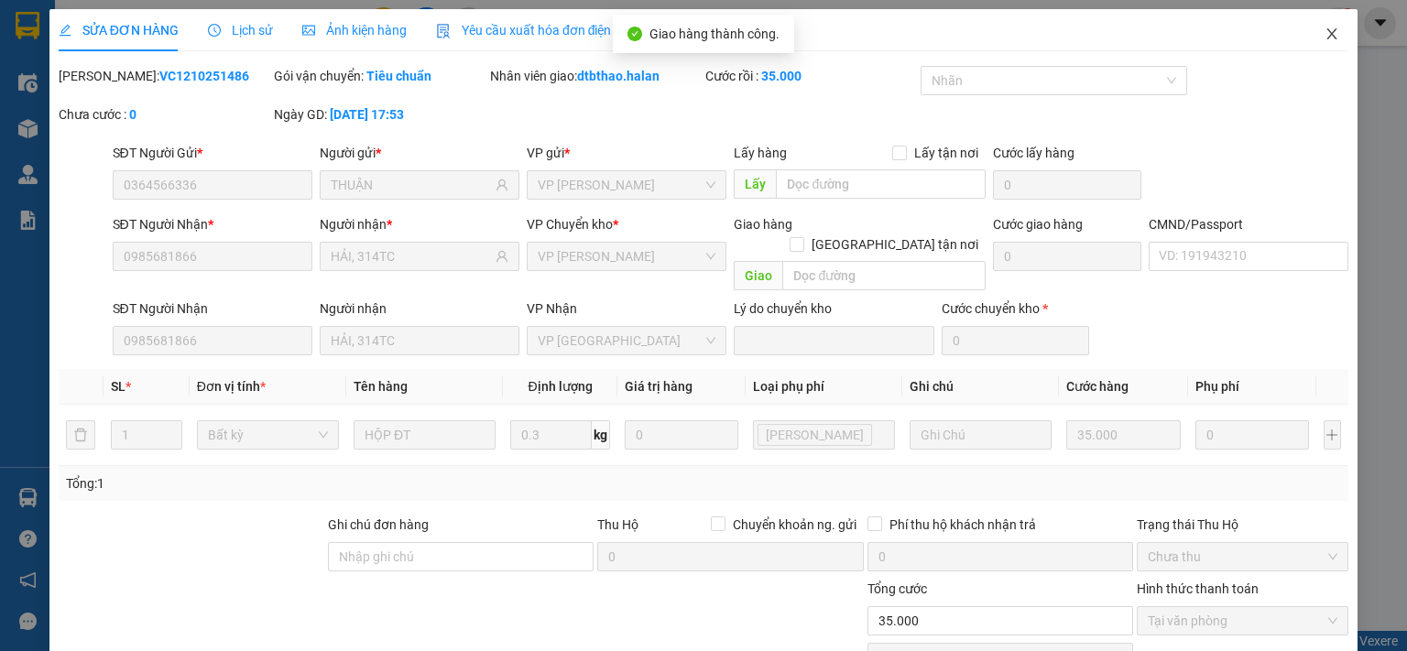
click at [1324, 38] on icon "close" at bounding box center [1331, 34] width 15 height 15
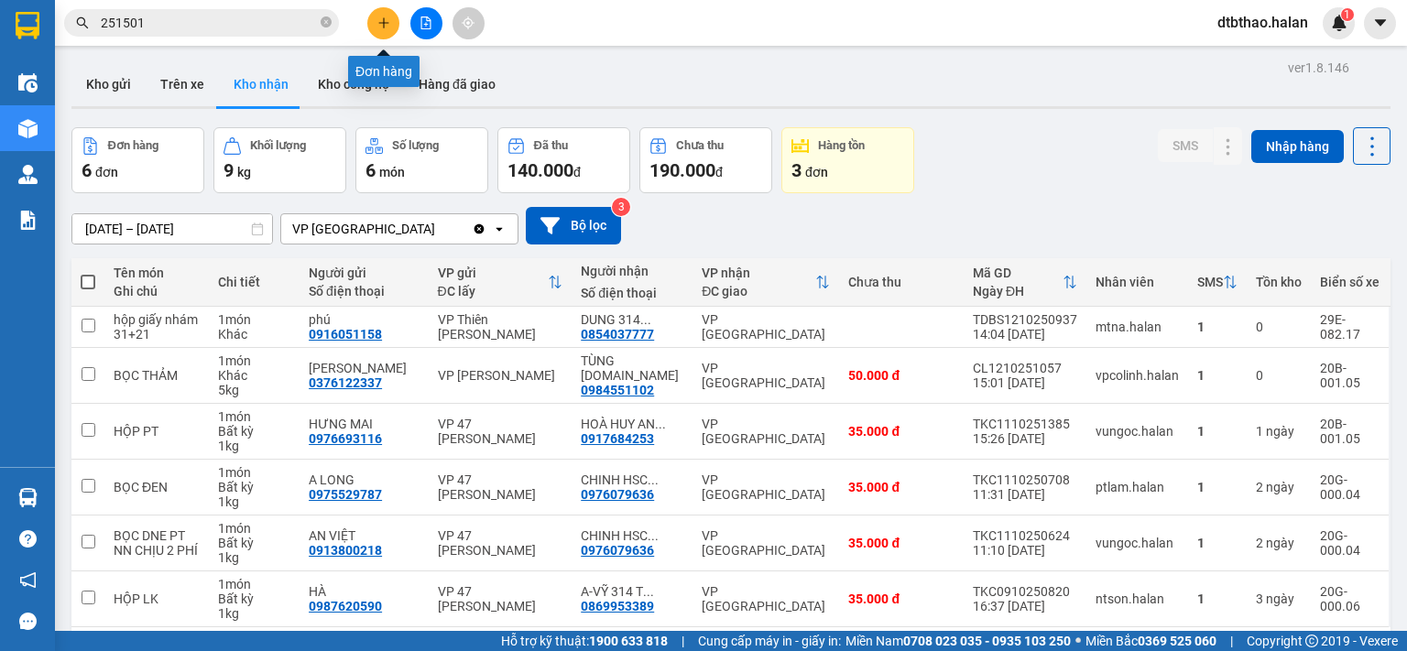
click at [377, 28] on icon "plus" at bounding box center [383, 22] width 13 height 13
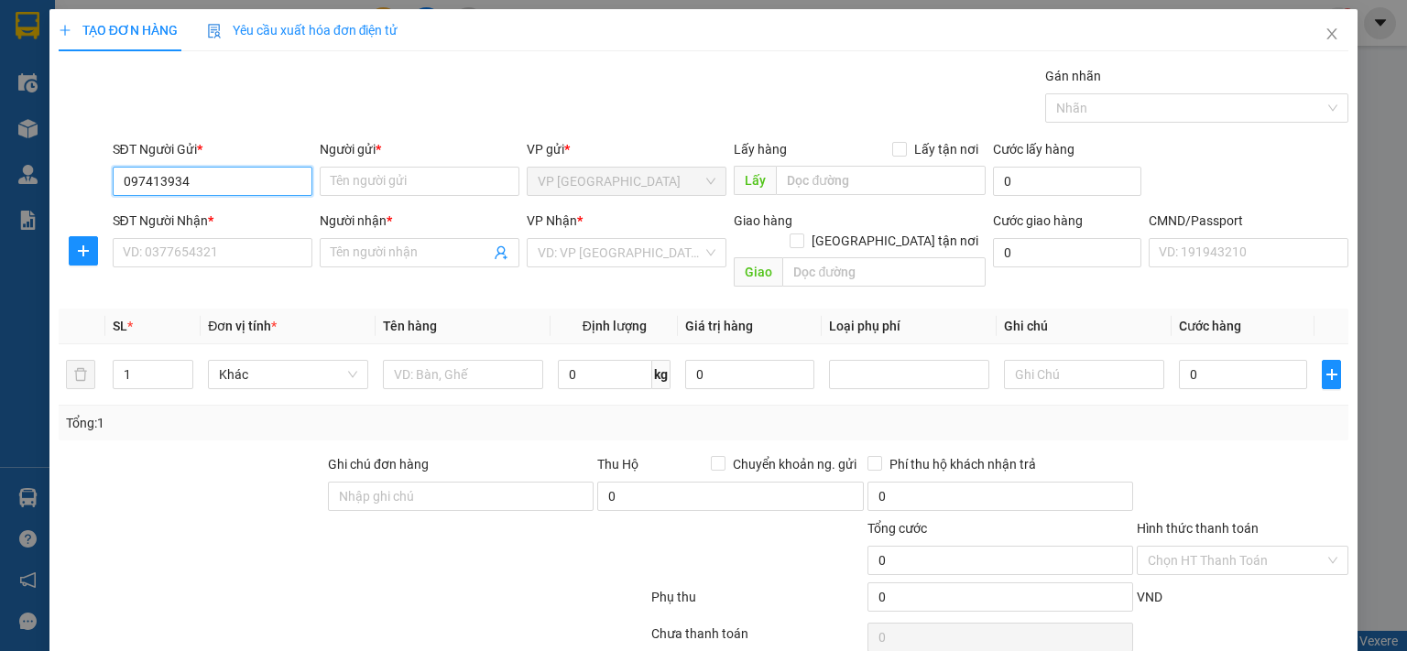
type input "0974139343"
click at [278, 215] on div "0974139343 - THẢO [DOMAIN_NAME]" at bounding box center [230, 217] width 217 height 20
type input "THẢO [DOMAIN_NAME]"
type input "0974139343"
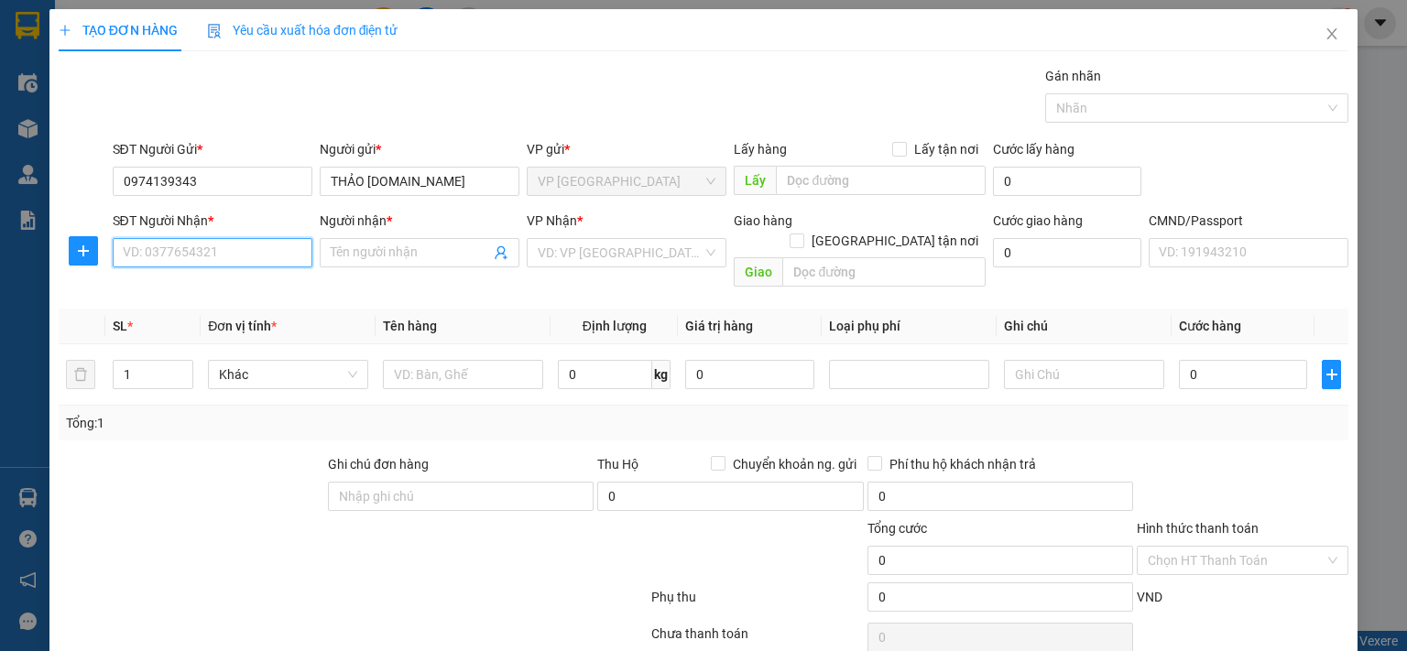
click at [257, 245] on input "SĐT Người Nhận *" at bounding box center [213, 252] width 200 height 29
click at [200, 293] on div "0986640985 - DŨNG" at bounding box center [210, 288] width 176 height 20
type input "0986640985"
type input "DŨNG"
click at [81, 252] on icon "plus" at bounding box center [83, 251] width 15 height 15
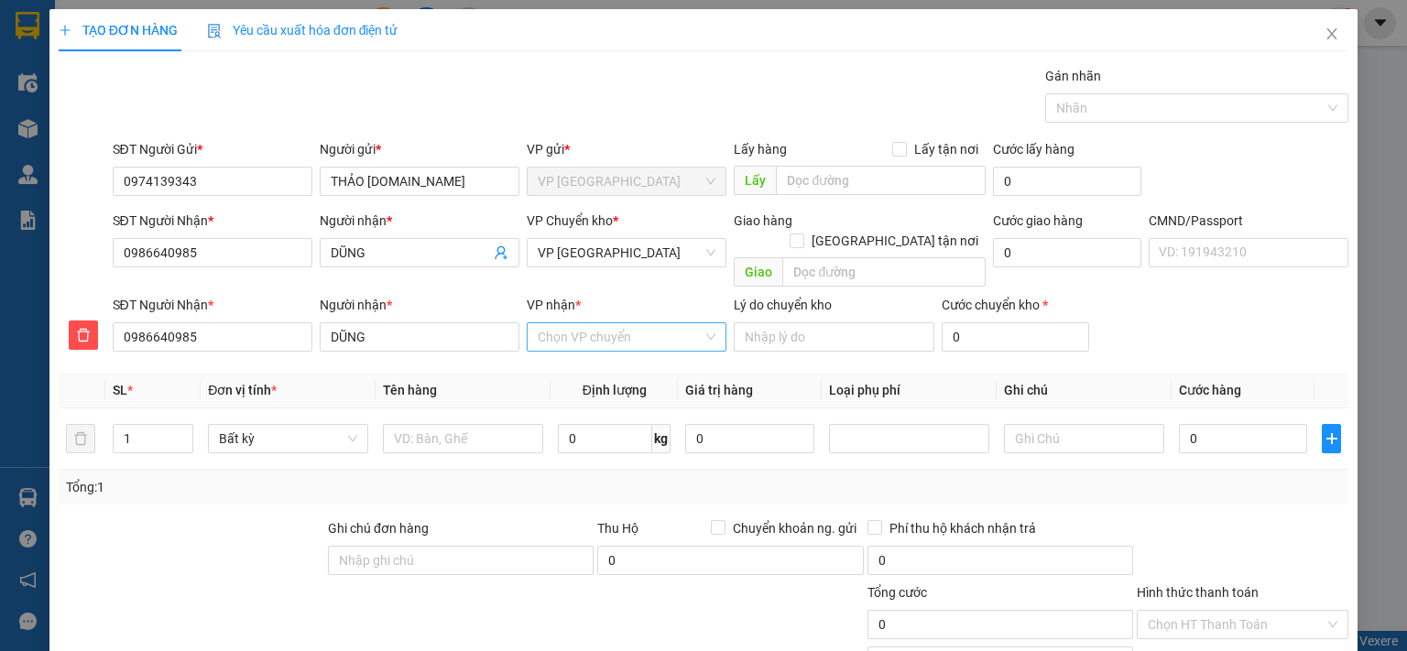
click at [557, 323] on input "VP nhận *" at bounding box center [620, 336] width 165 height 27
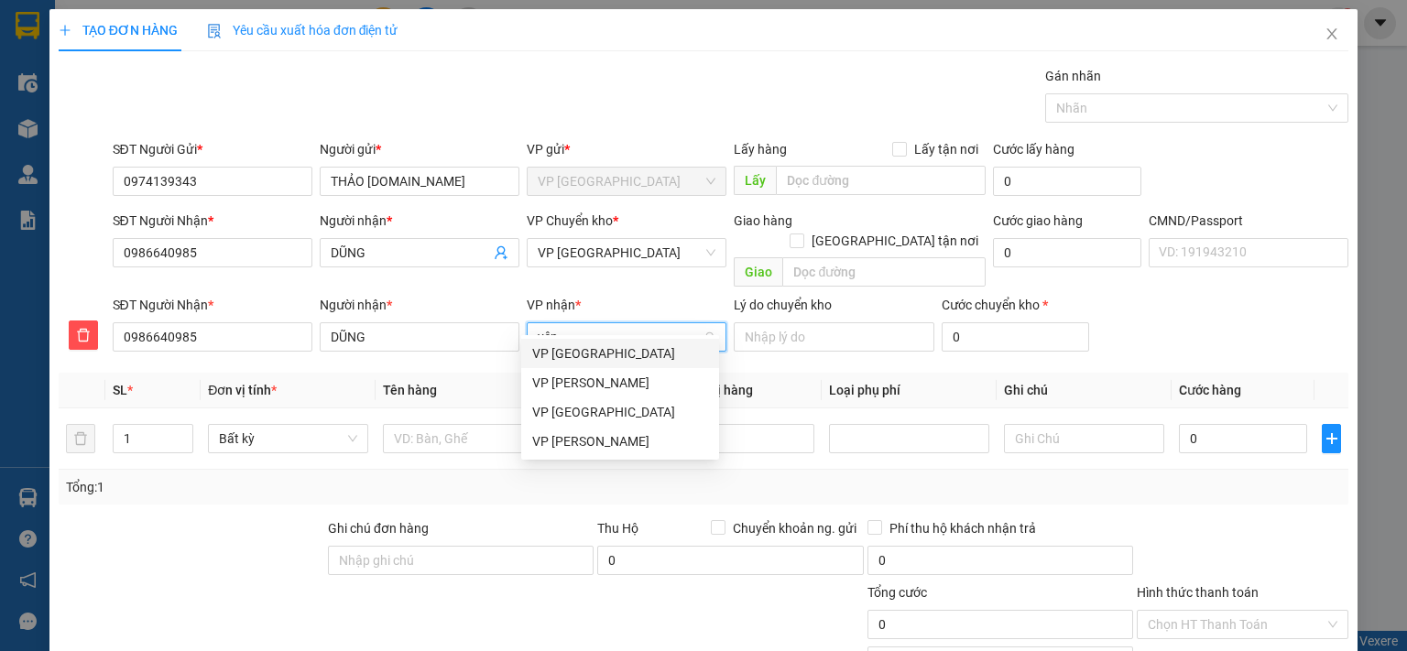
type input "yên"
click at [569, 349] on div "VP [GEOGRAPHIC_DATA]" at bounding box center [620, 353] width 176 height 20
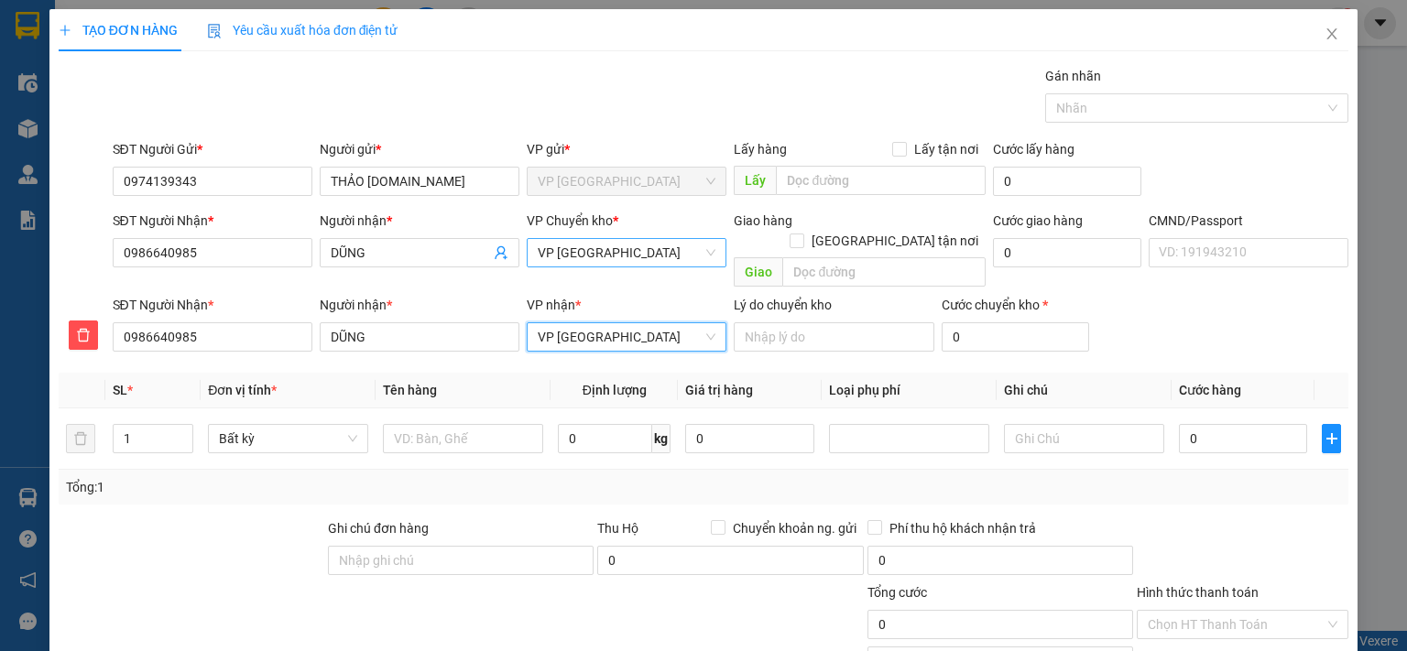
click at [576, 243] on span "VP [GEOGRAPHIC_DATA]" at bounding box center [627, 252] width 178 height 27
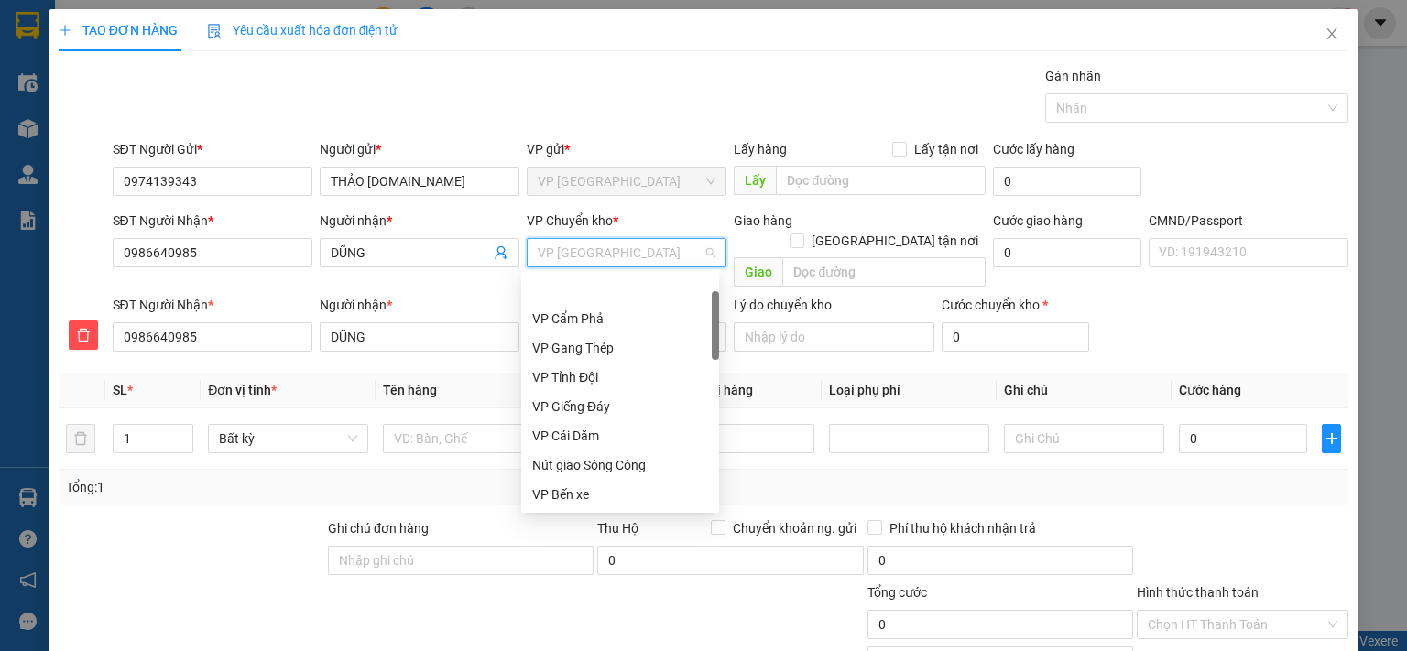
scroll to position [59, 0]
type input "gi"
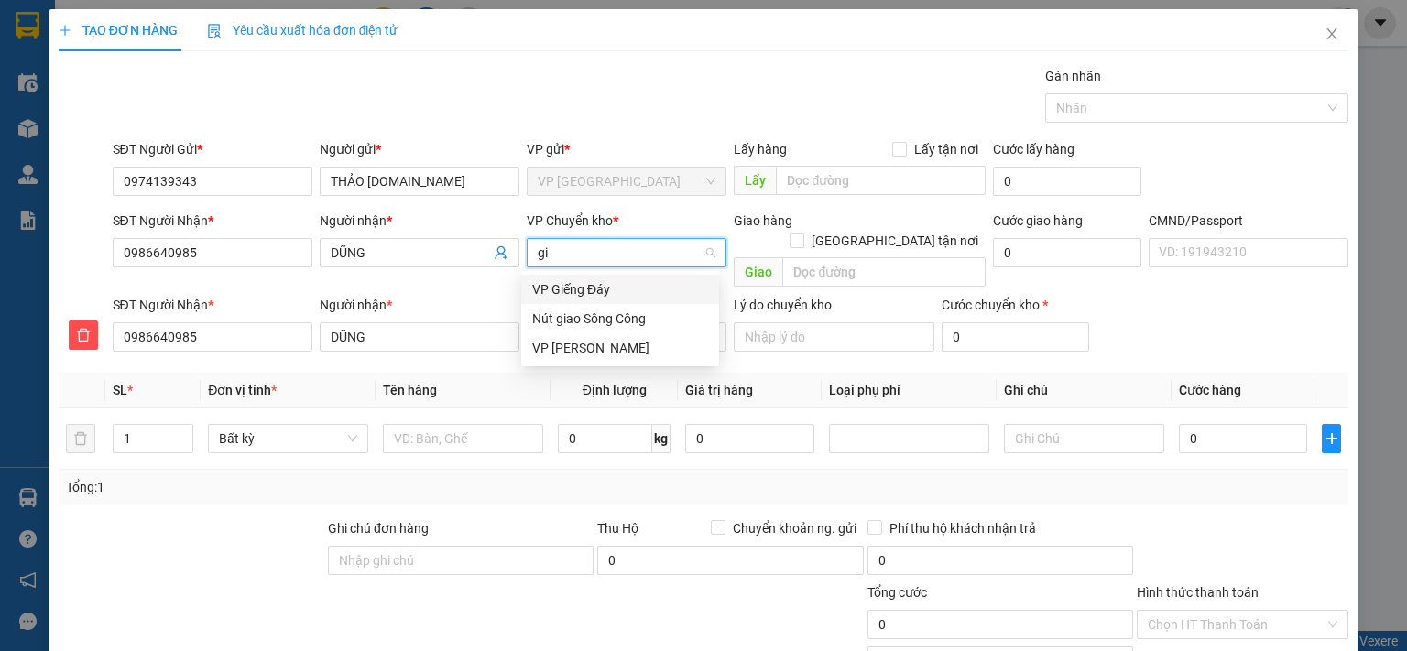
scroll to position [0, 0]
click at [572, 354] on div "VP [PERSON_NAME]" at bounding box center [620, 348] width 176 height 20
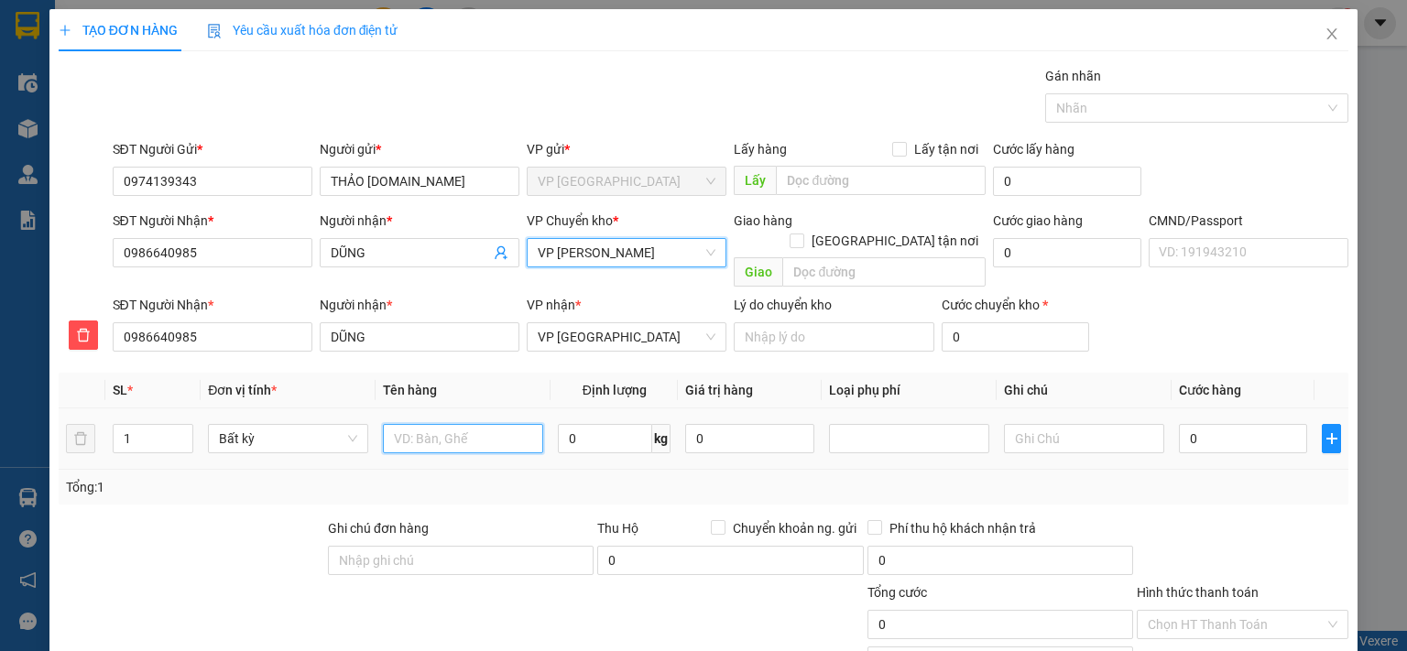
click at [482, 424] on input "text" at bounding box center [463, 438] width 160 height 29
type input "b"
type input "BAO TẢI ĐỒ ĂN"
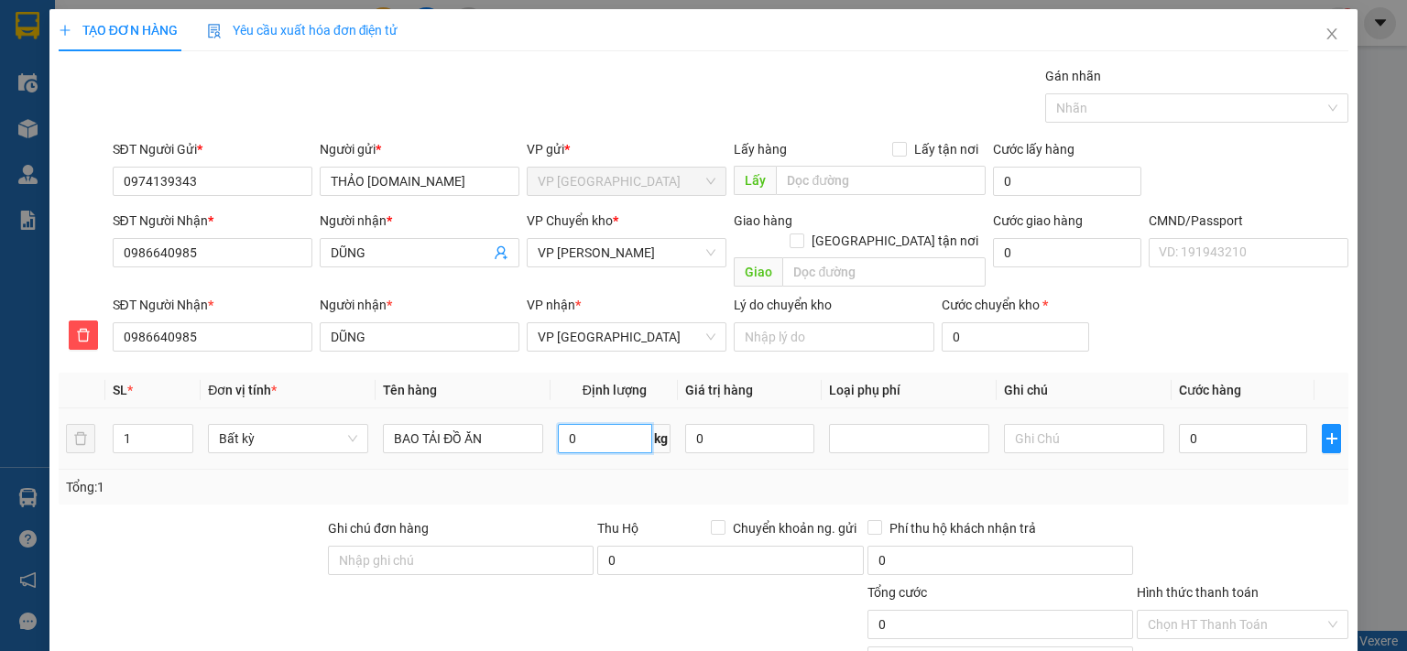
click at [615, 424] on input "0" at bounding box center [605, 438] width 94 height 29
type input "8"
drag, startPoint x: 1217, startPoint y: 414, endPoint x: 1202, endPoint y: 415, distance: 15.6
click at [1216, 424] on input "0" at bounding box center [1243, 438] width 128 height 29
type input "40.000"
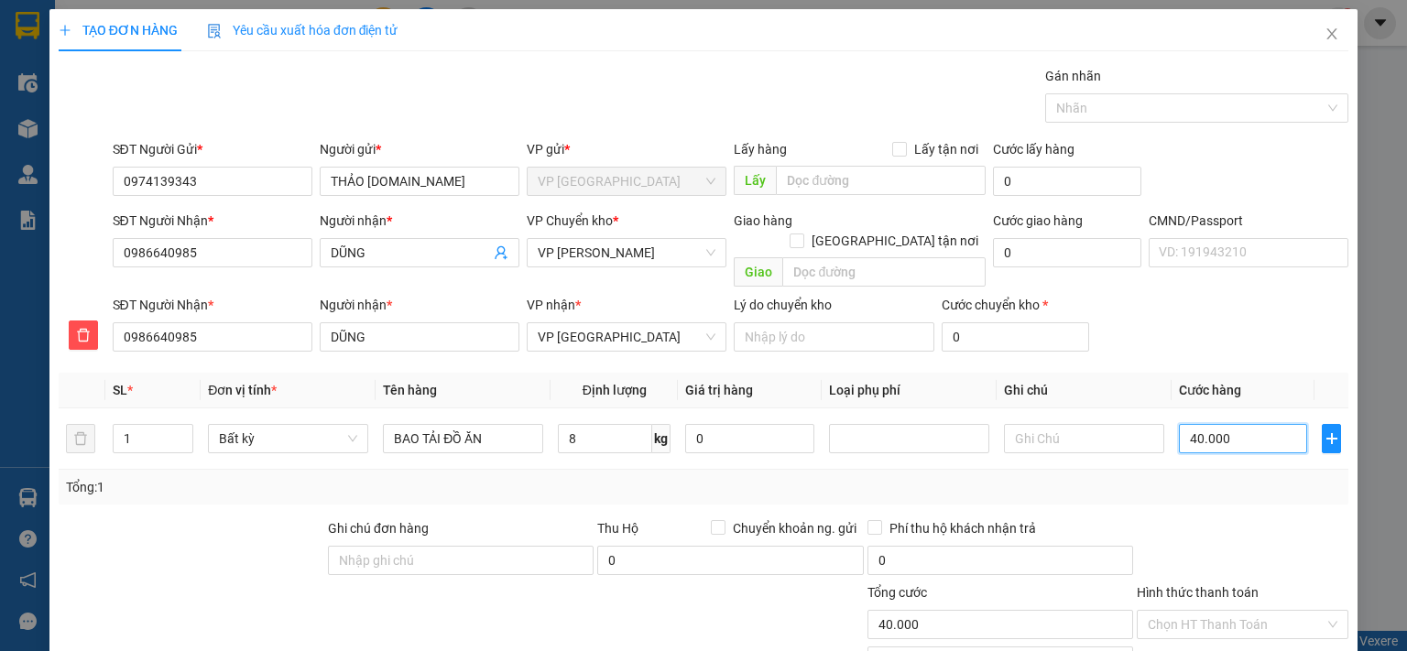
type input "40.000"
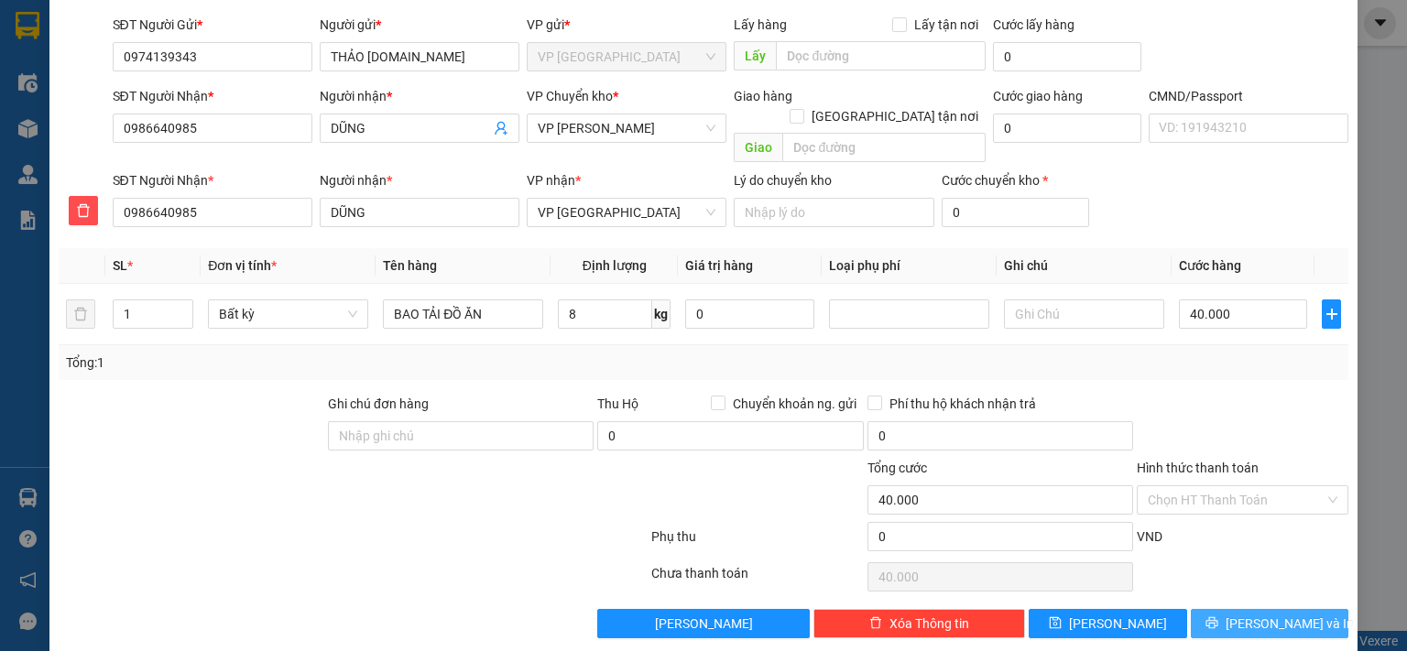
click at [1259, 614] on span "[PERSON_NAME] và In" at bounding box center [1290, 624] width 128 height 20
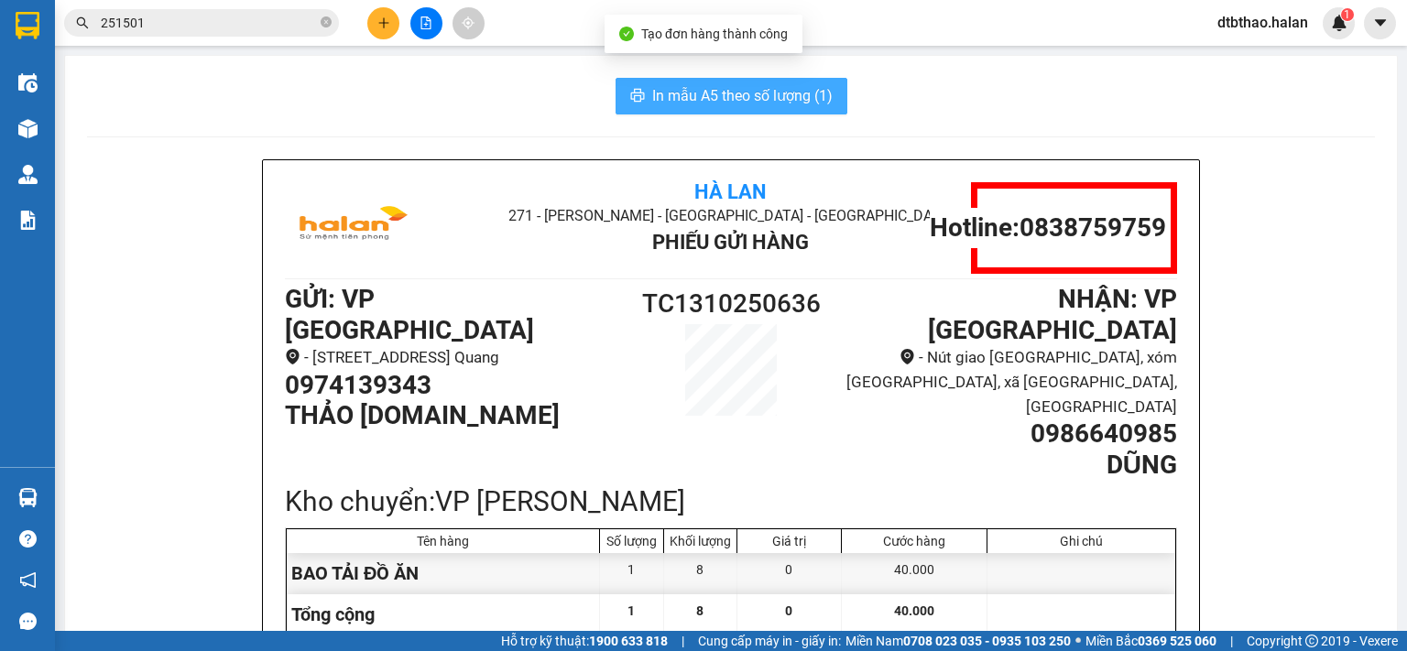
click at [722, 92] on span "In mẫu A5 theo số lượng (1)" at bounding box center [742, 95] width 180 height 23
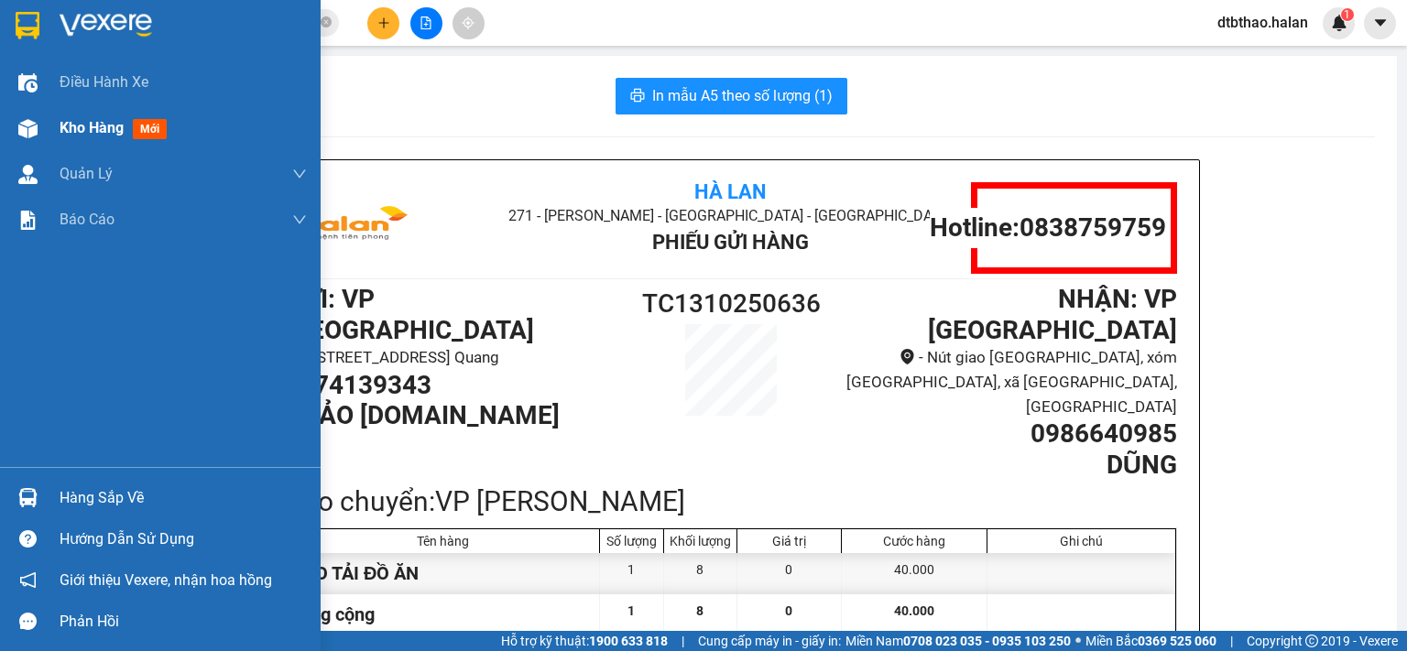
click at [66, 122] on span "Kho hàng" at bounding box center [92, 127] width 64 height 17
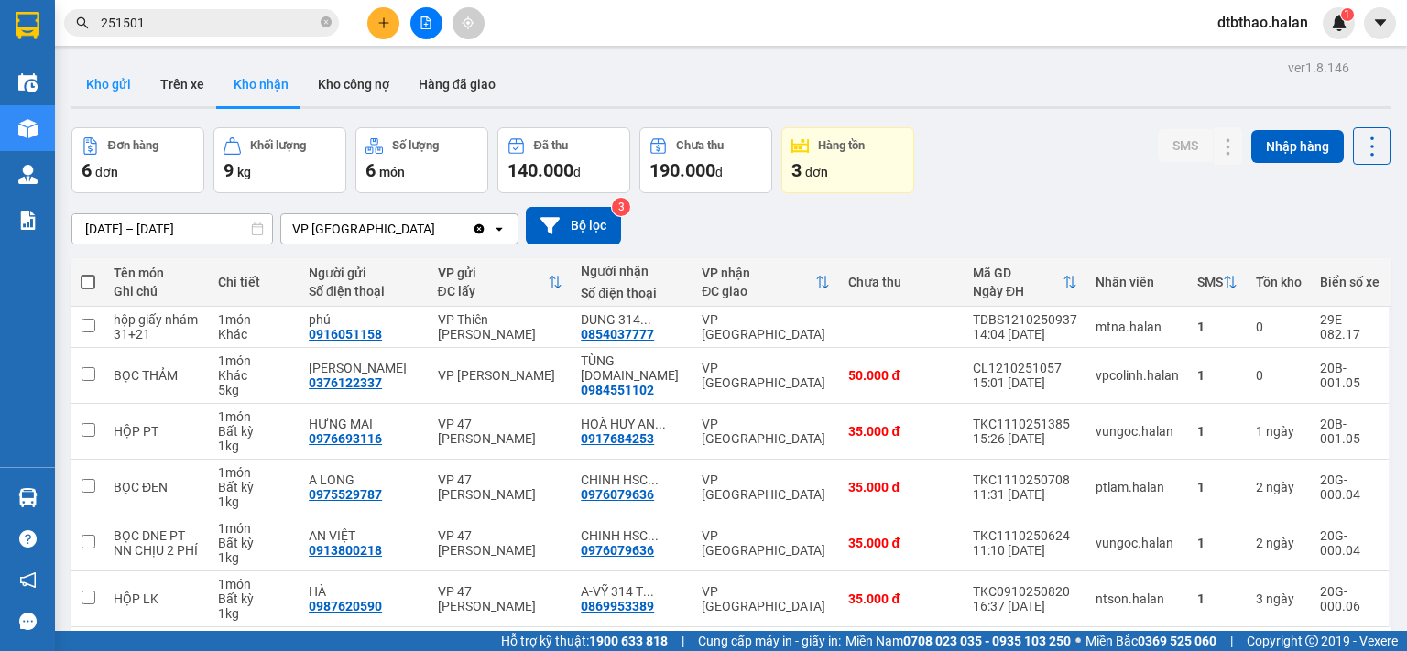
click at [91, 84] on button "Kho gửi" at bounding box center [108, 84] width 74 height 44
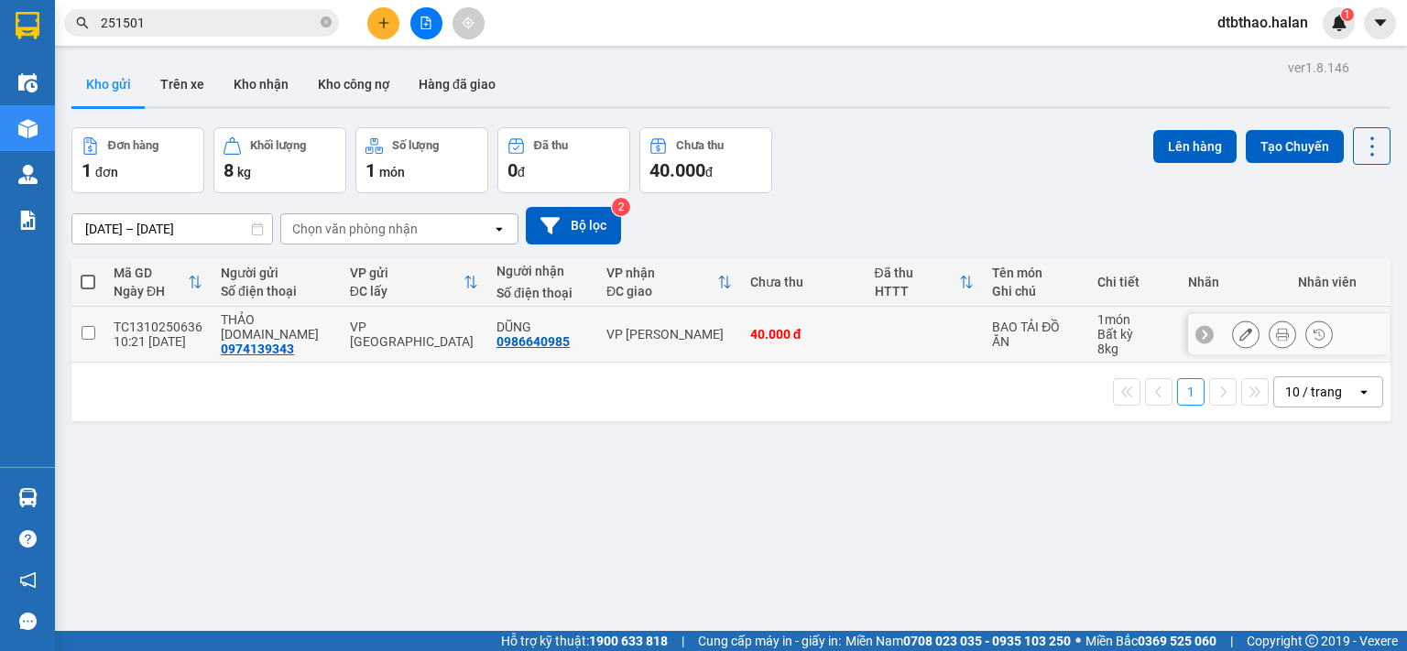
click at [83, 332] on input "checkbox" at bounding box center [89, 333] width 14 height 14
checkbox input "true"
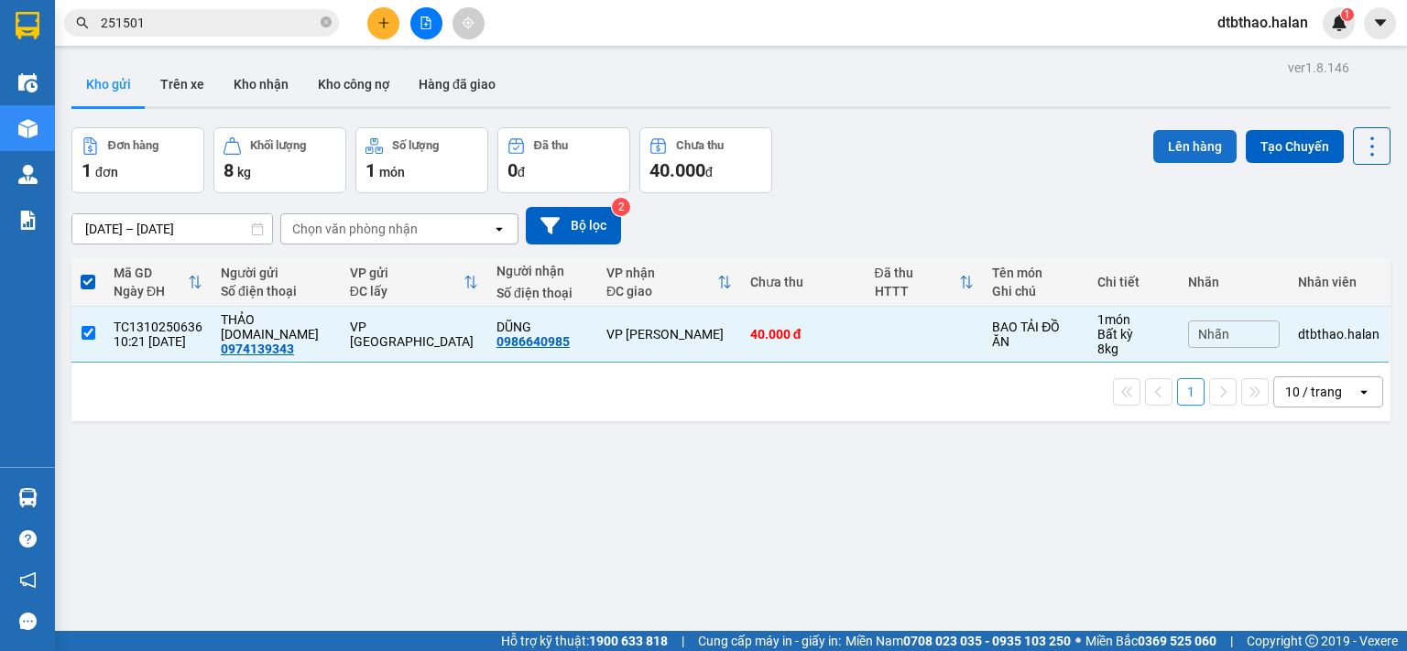
click at [1185, 153] on button "Lên hàng" at bounding box center [1194, 146] width 83 height 33
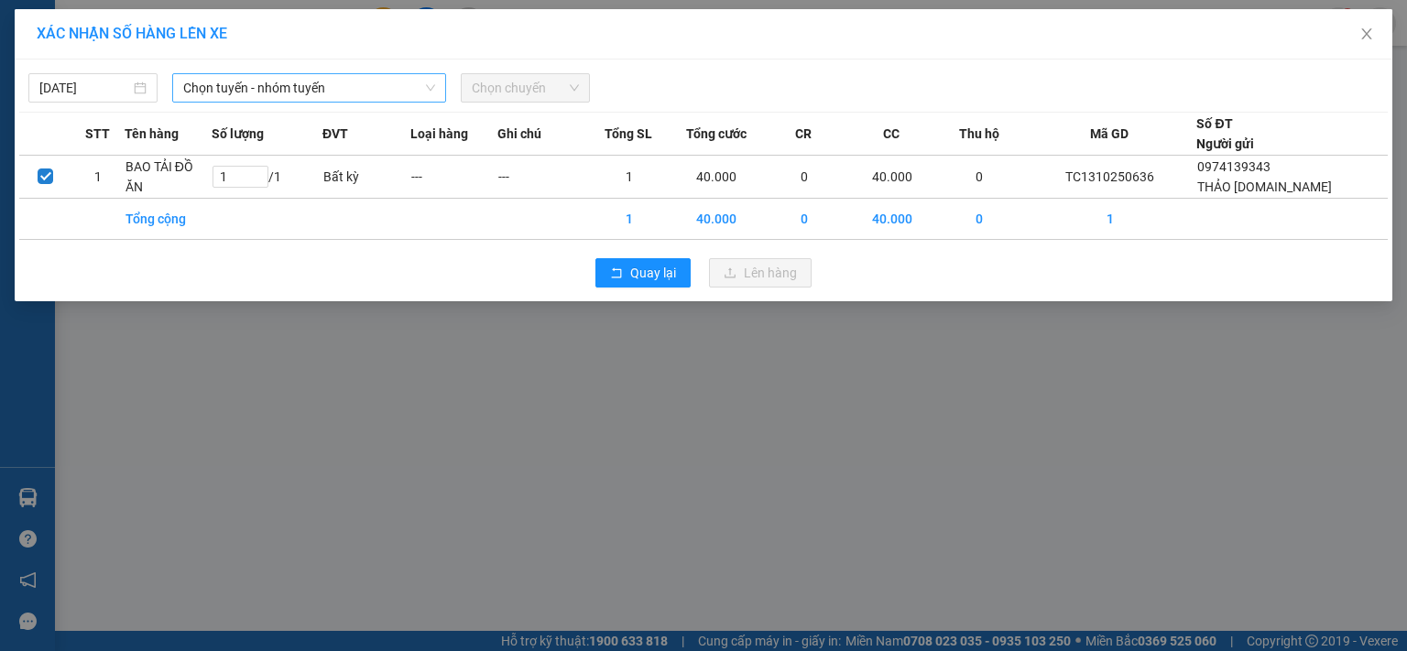
click at [376, 82] on span "Chọn tuyến - nhóm tuyến" at bounding box center [309, 87] width 252 height 27
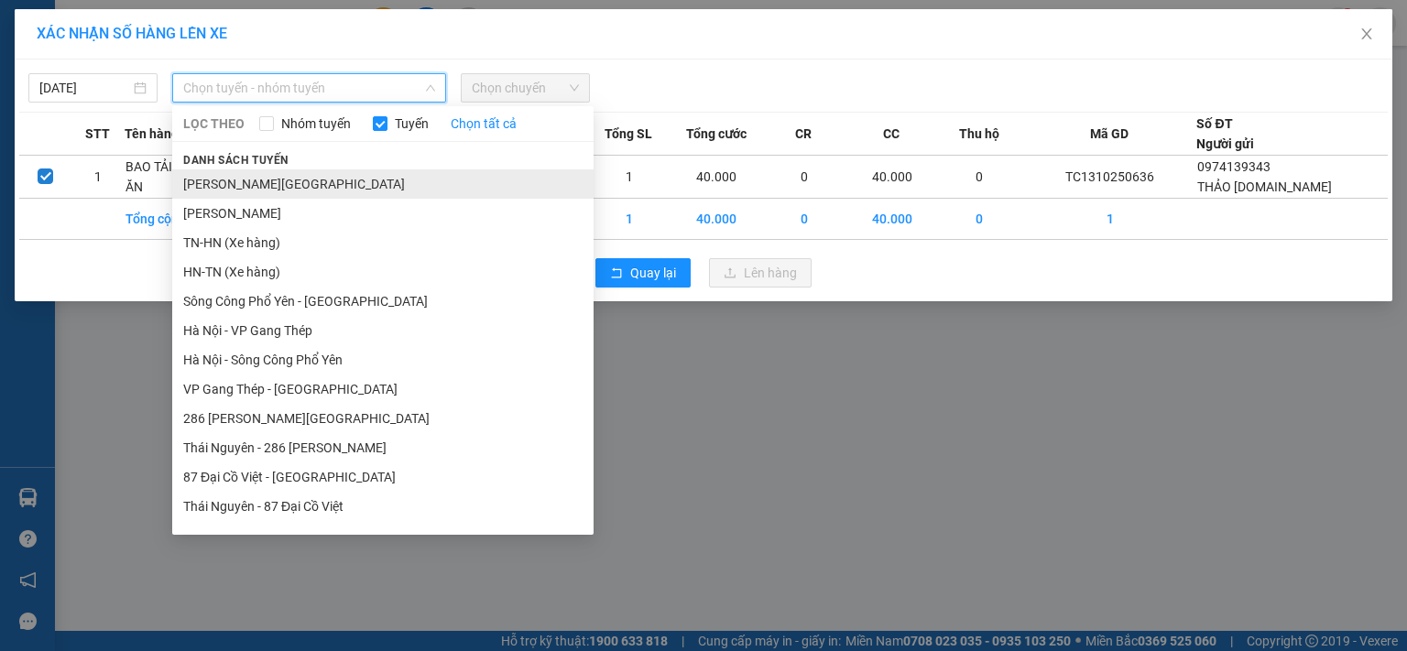
click at [334, 182] on li "[PERSON_NAME][GEOGRAPHIC_DATA]" at bounding box center [382, 183] width 421 height 29
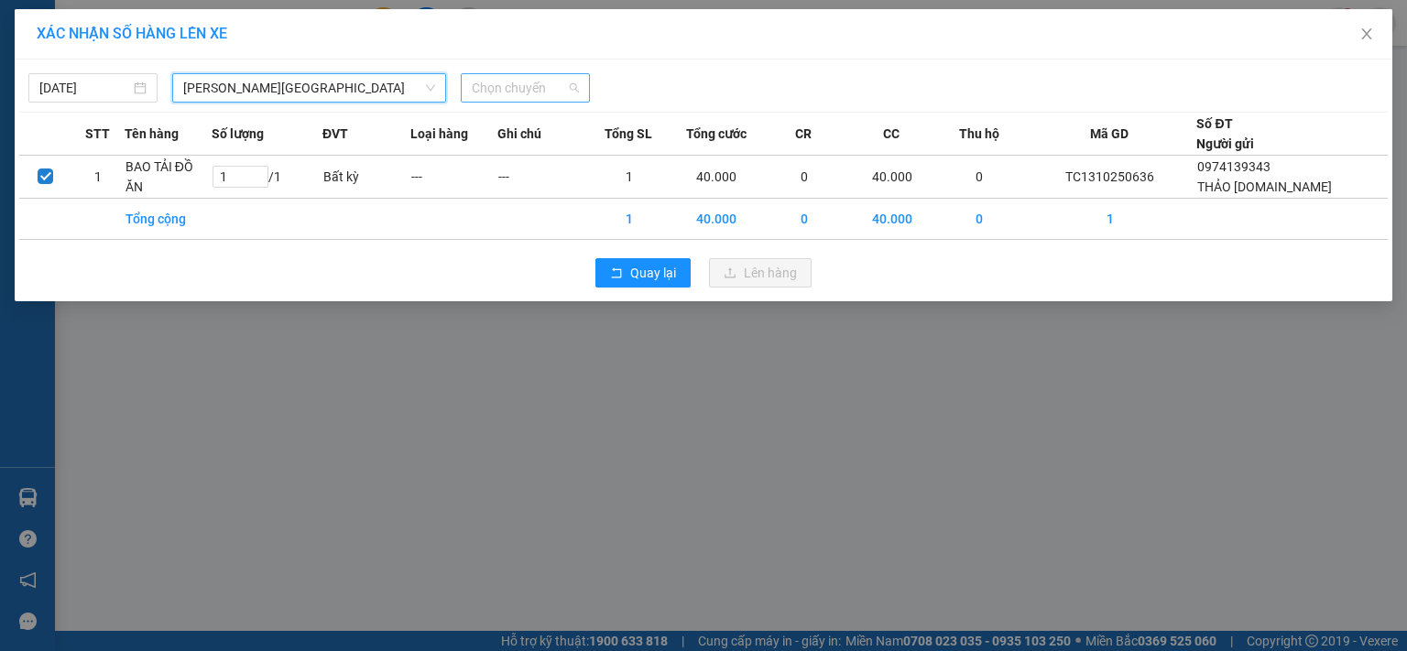
click at [507, 94] on span "Chọn chuyến" at bounding box center [525, 87] width 107 height 27
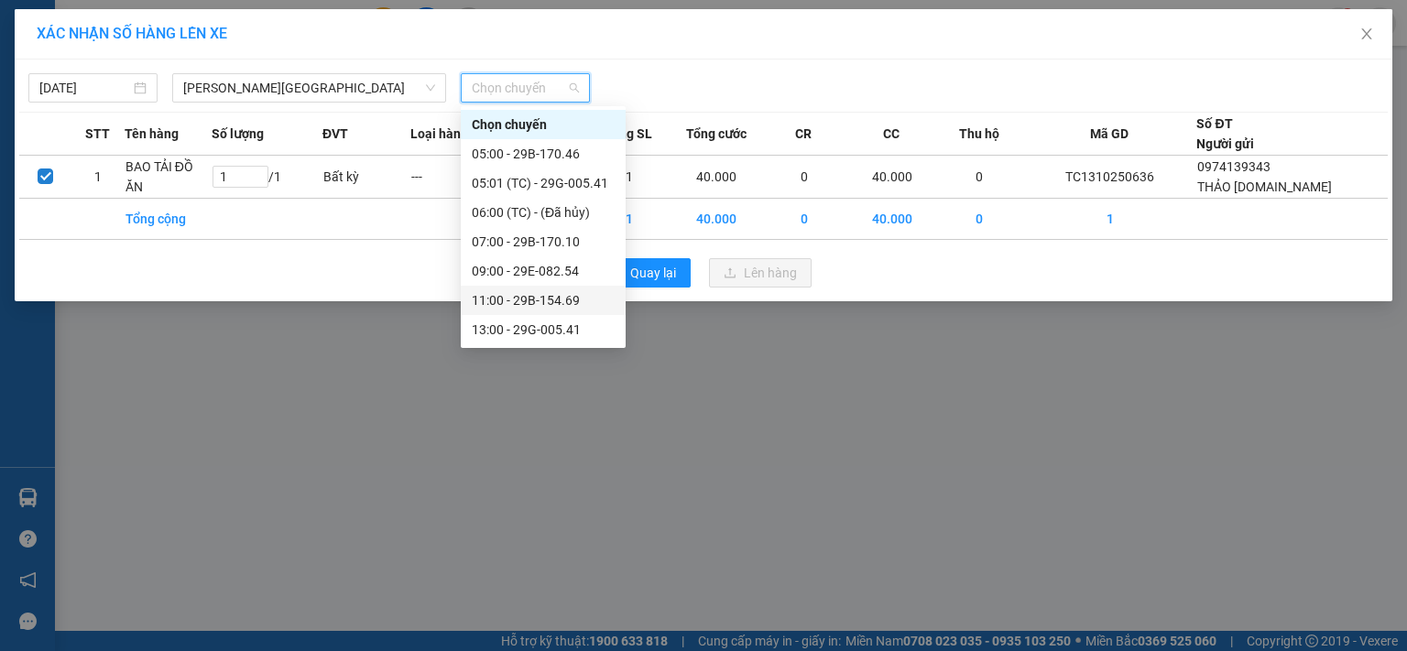
click at [546, 305] on div "11:00 - 29B-154.69" at bounding box center [543, 300] width 143 height 20
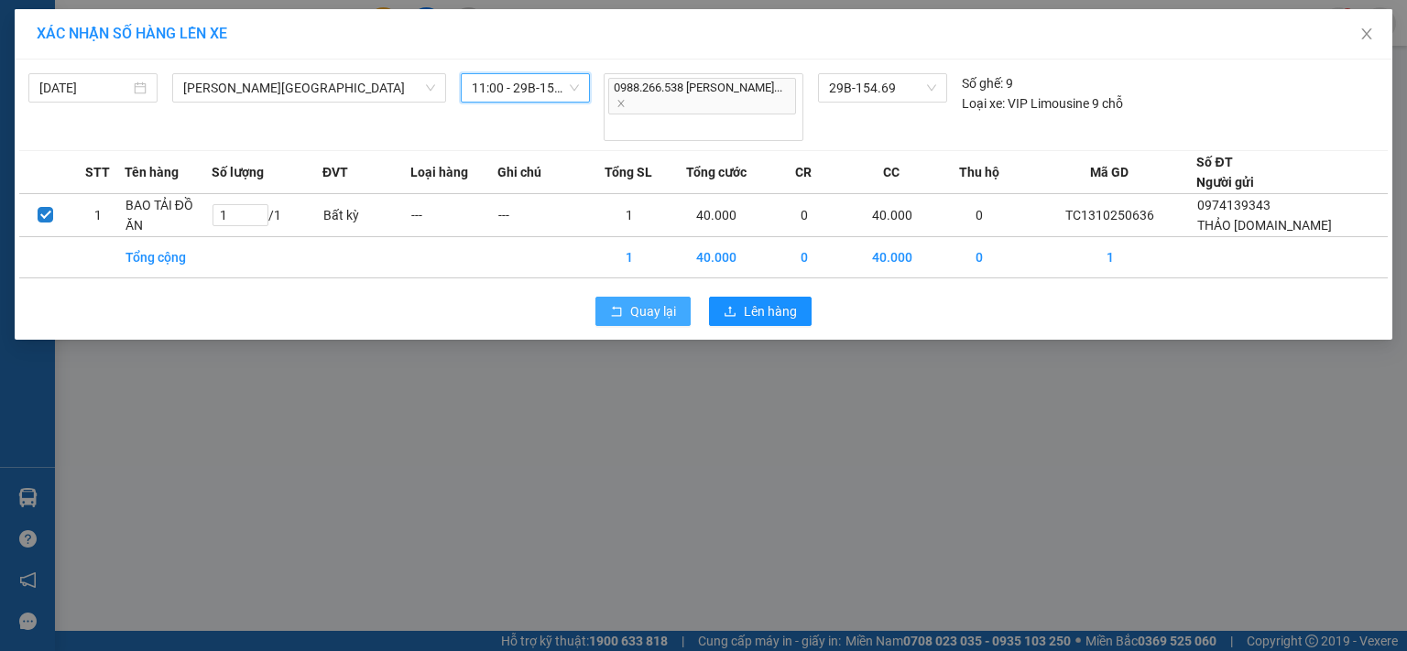
click at [670, 301] on span "Quay lại" at bounding box center [653, 311] width 46 height 20
